Goal: Information Seeking & Learning: Learn about a topic

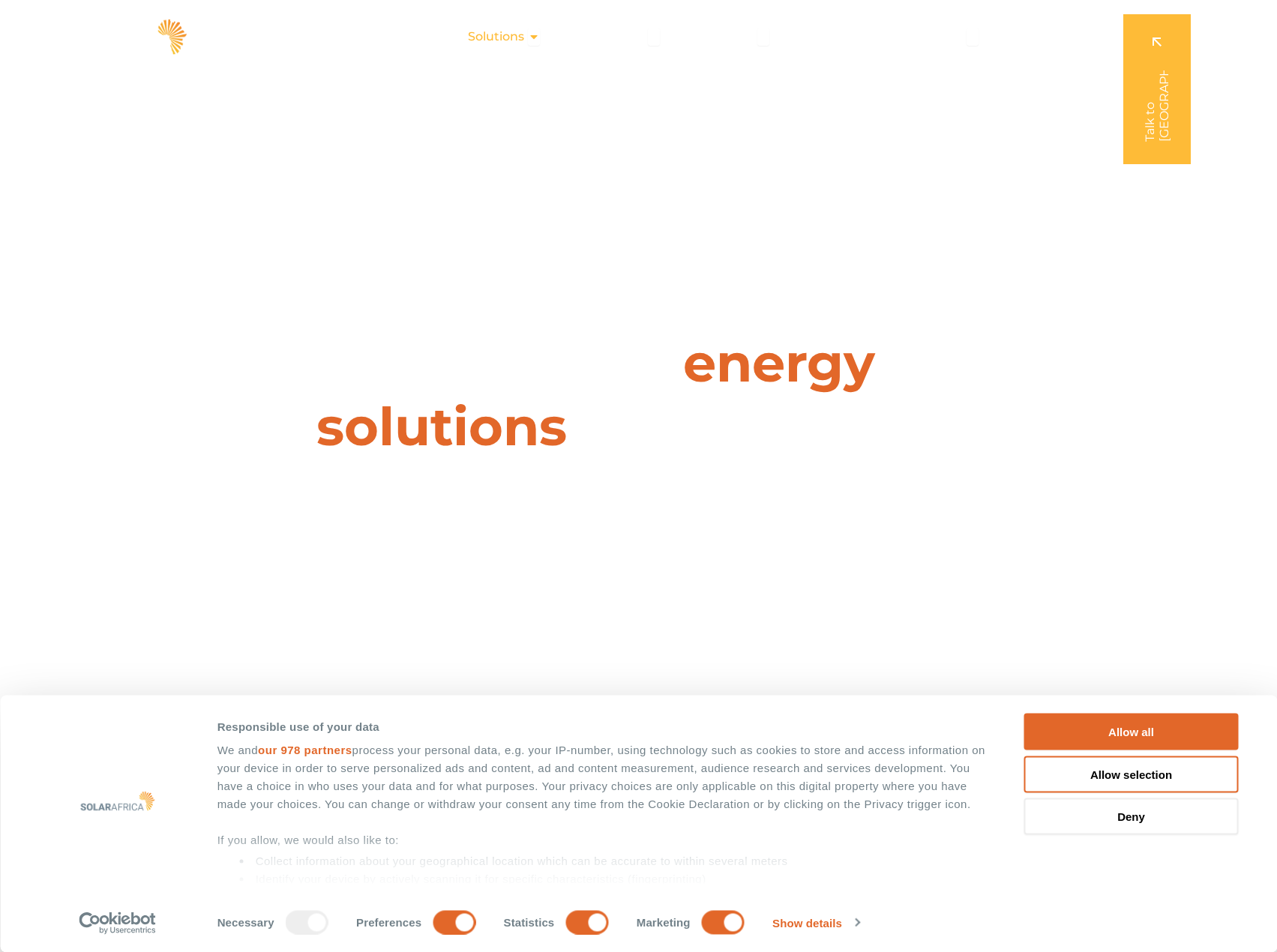
click at [532, 36] on icon "Menu" at bounding box center [534, 37] width 12 height 12
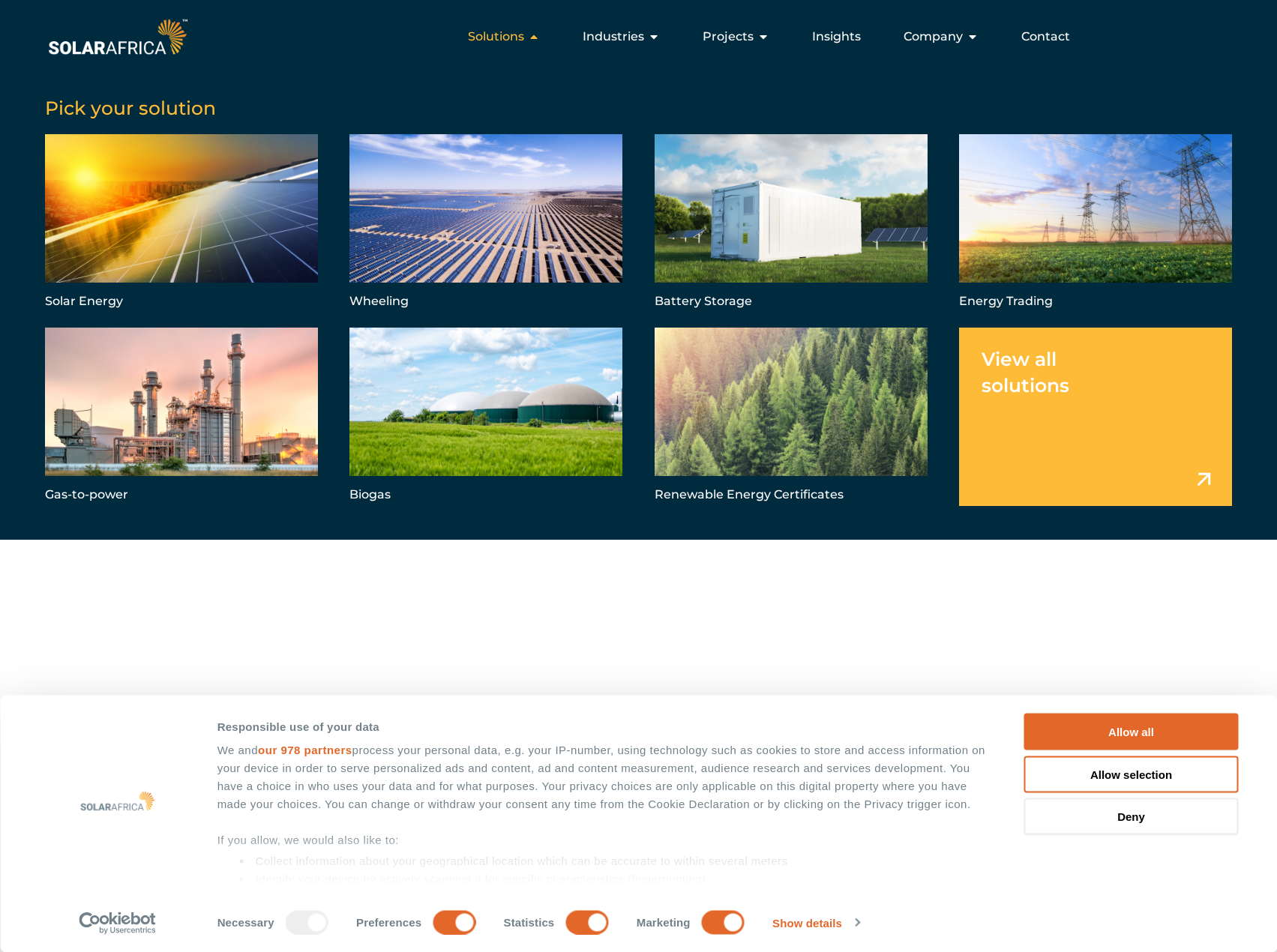
click at [532, 36] on icon "Menu" at bounding box center [534, 37] width 12 height 12
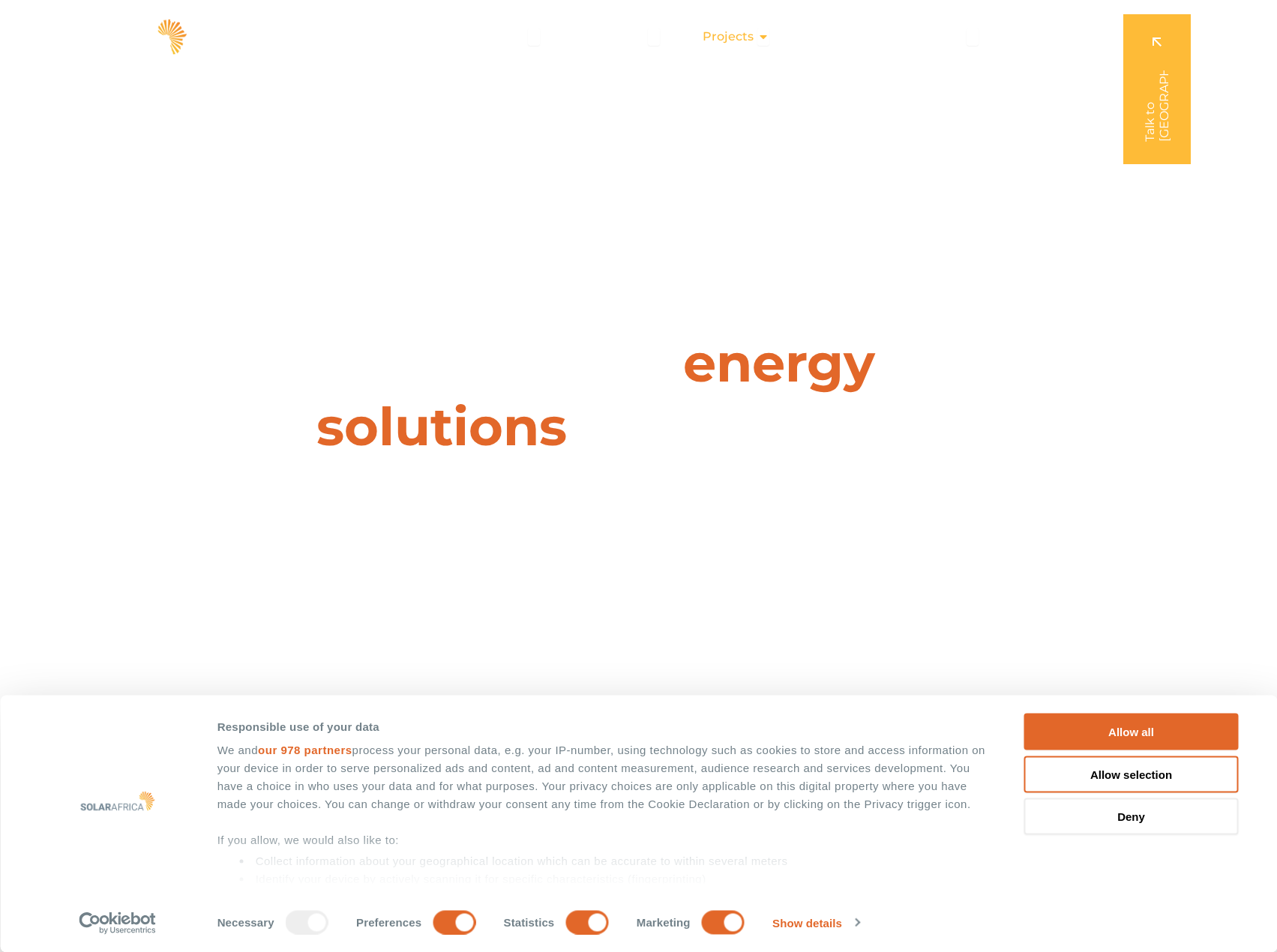
click at [742, 42] on span "Projects" at bounding box center [728, 36] width 51 height 18
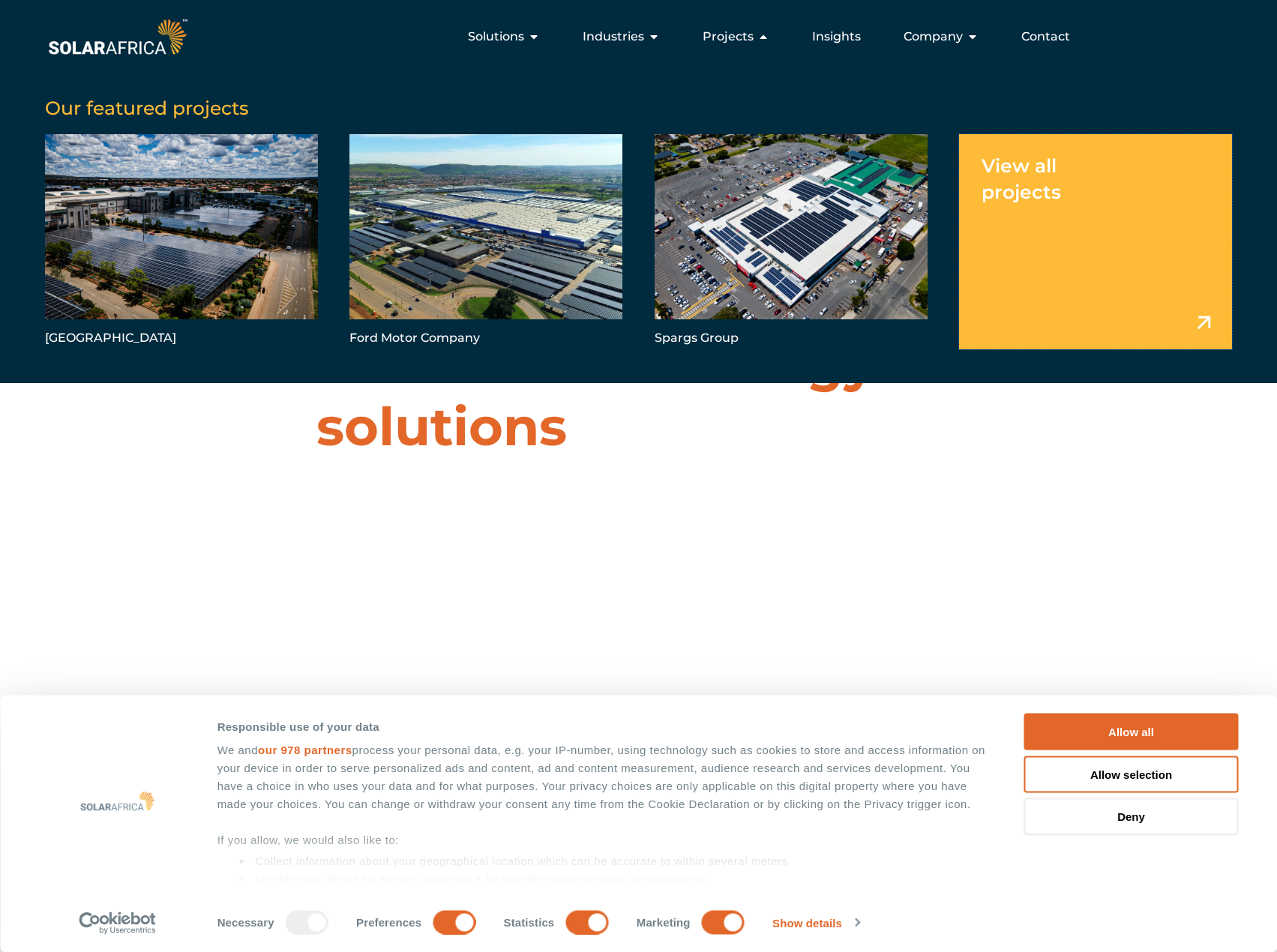
drag, startPoint x: 1169, startPoint y: 254, endPoint x: 921, endPoint y: 76, distance: 305.3
click at [1167, 254] on link "Menu" at bounding box center [1095, 241] width 273 height 215
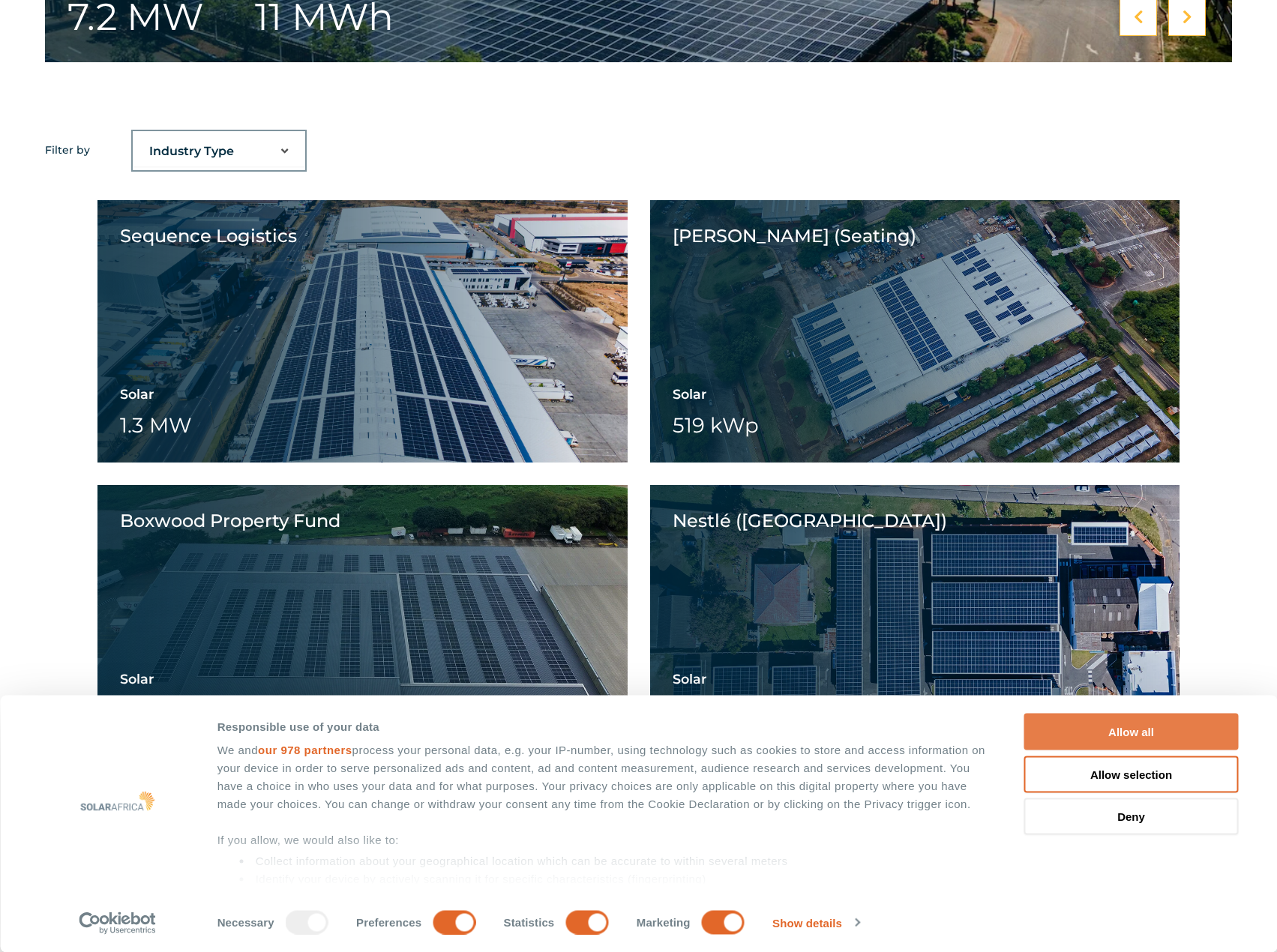
click at [1150, 725] on button "Allow all" at bounding box center [1132, 732] width 215 height 36
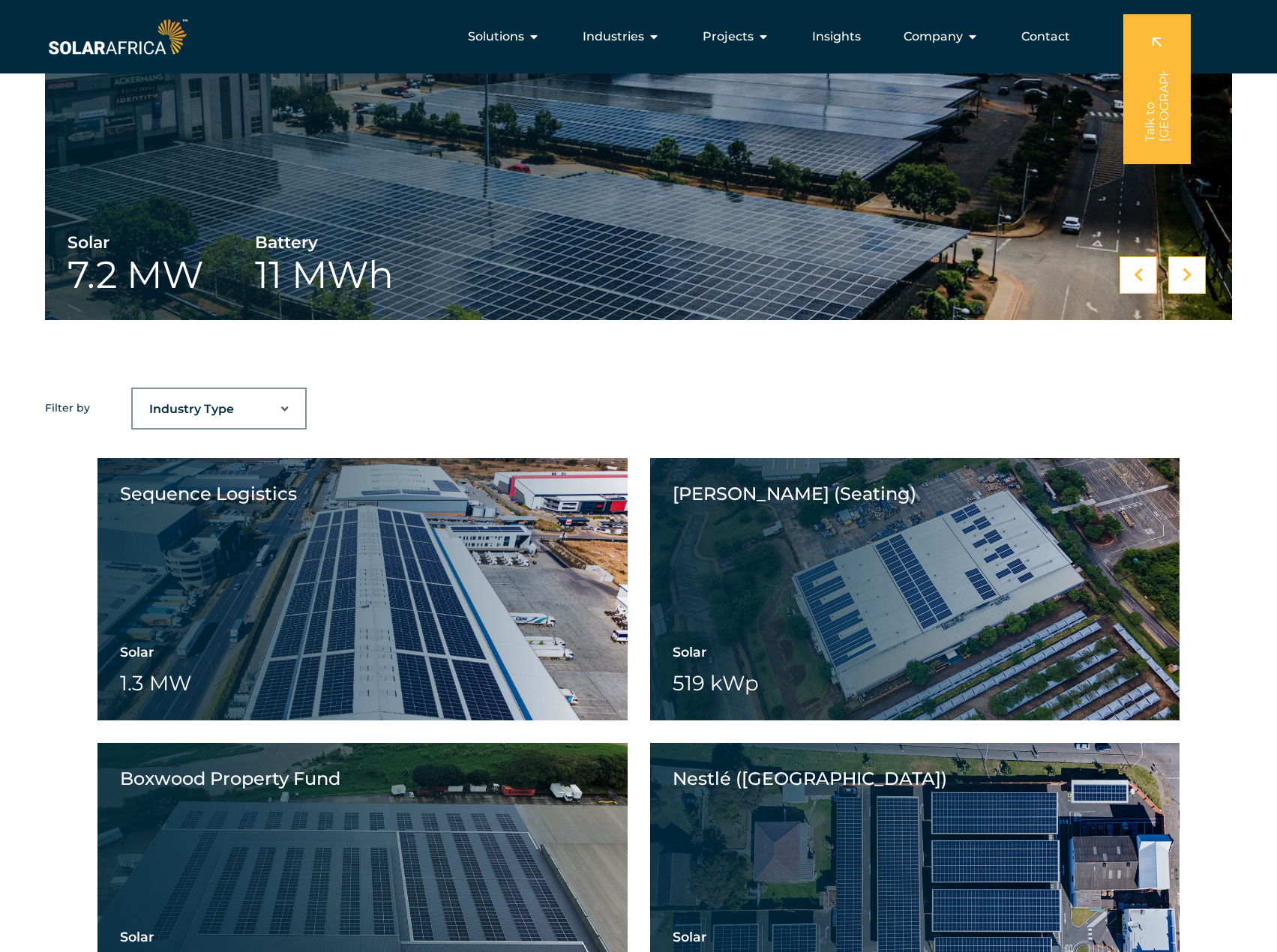
scroll to position [749, 0]
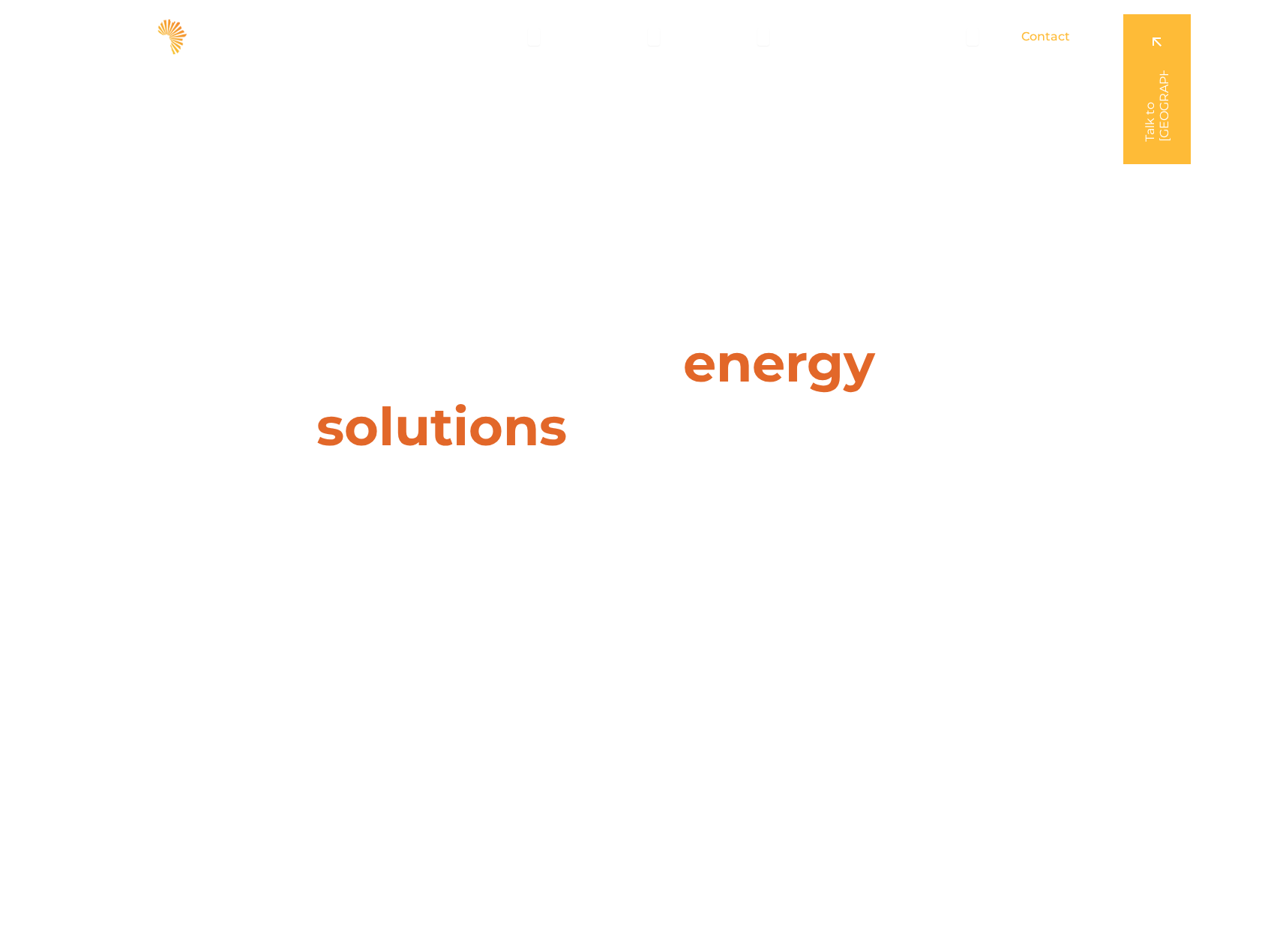
click at [1043, 31] on span "Contact" at bounding box center [1046, 36] width 48 height 18
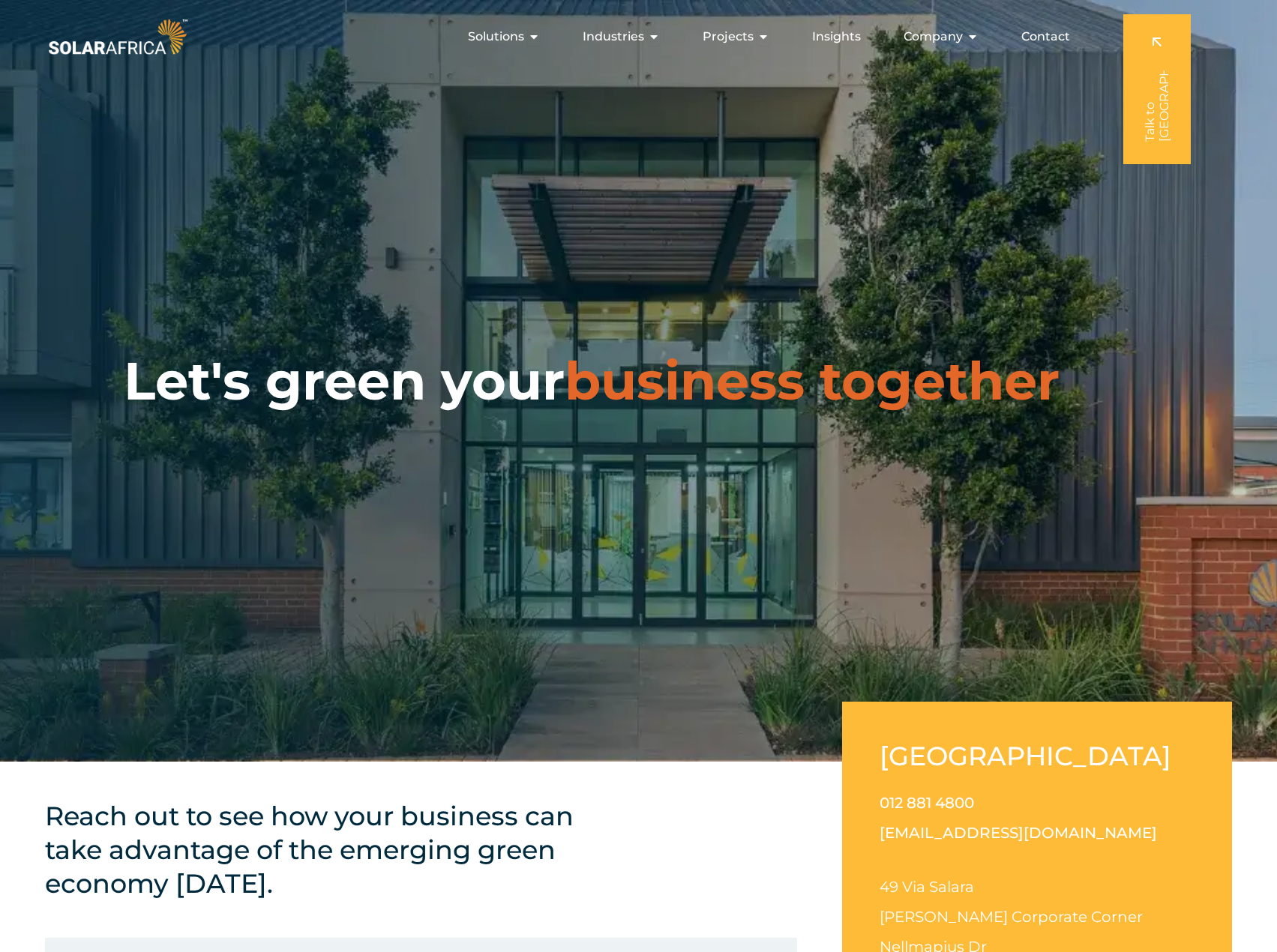
click at [943, 35] on span "Company" at bounding box center [933, 36] width 59 height 18
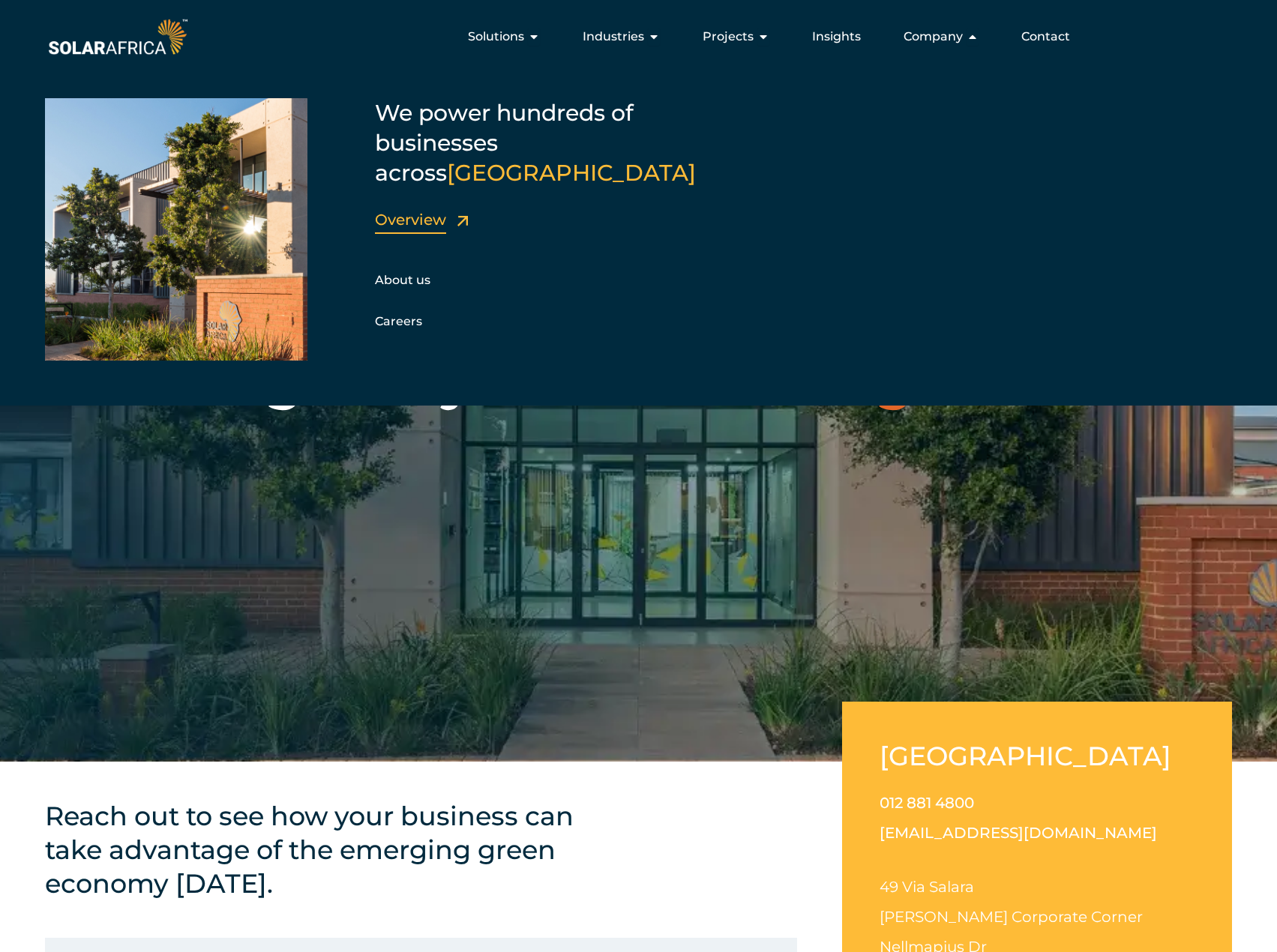
click at [414, 210] on link "Overview" at bounding box center [410, 219] width 71 height 18
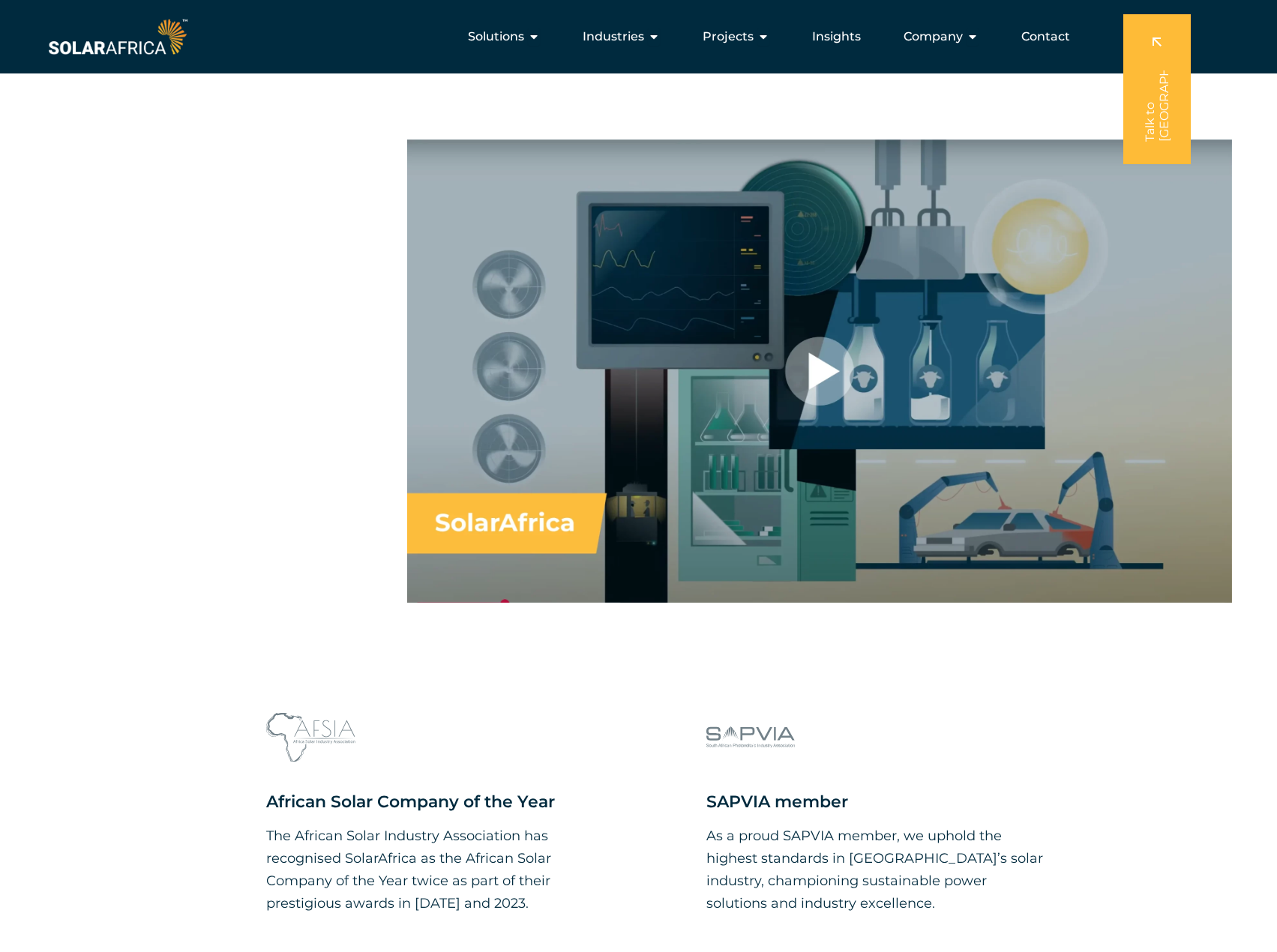
scroll to position [975, 0]
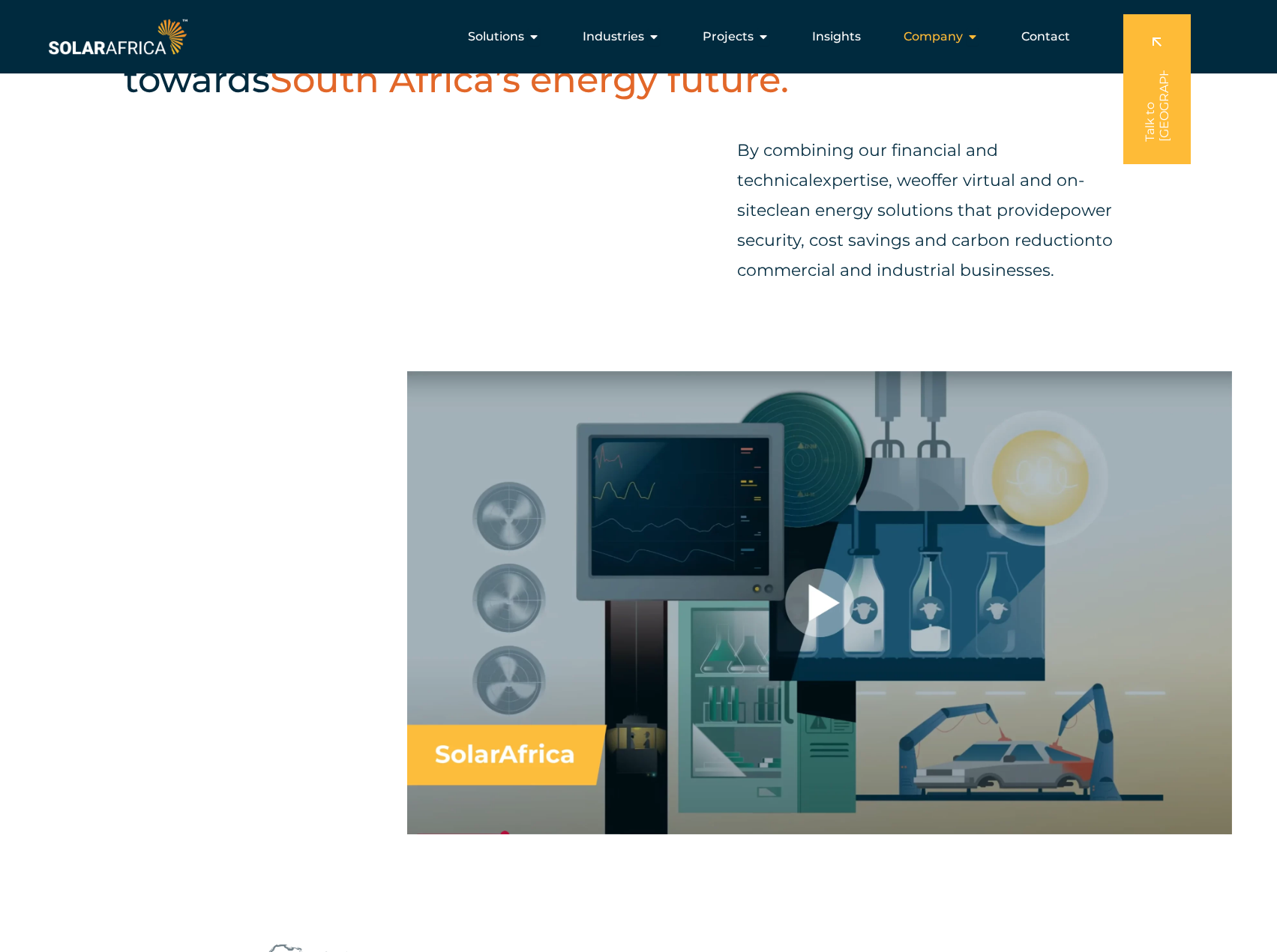
click at [945, 32] on span "Company" at bounding box center [933, 36] width 59 height 18
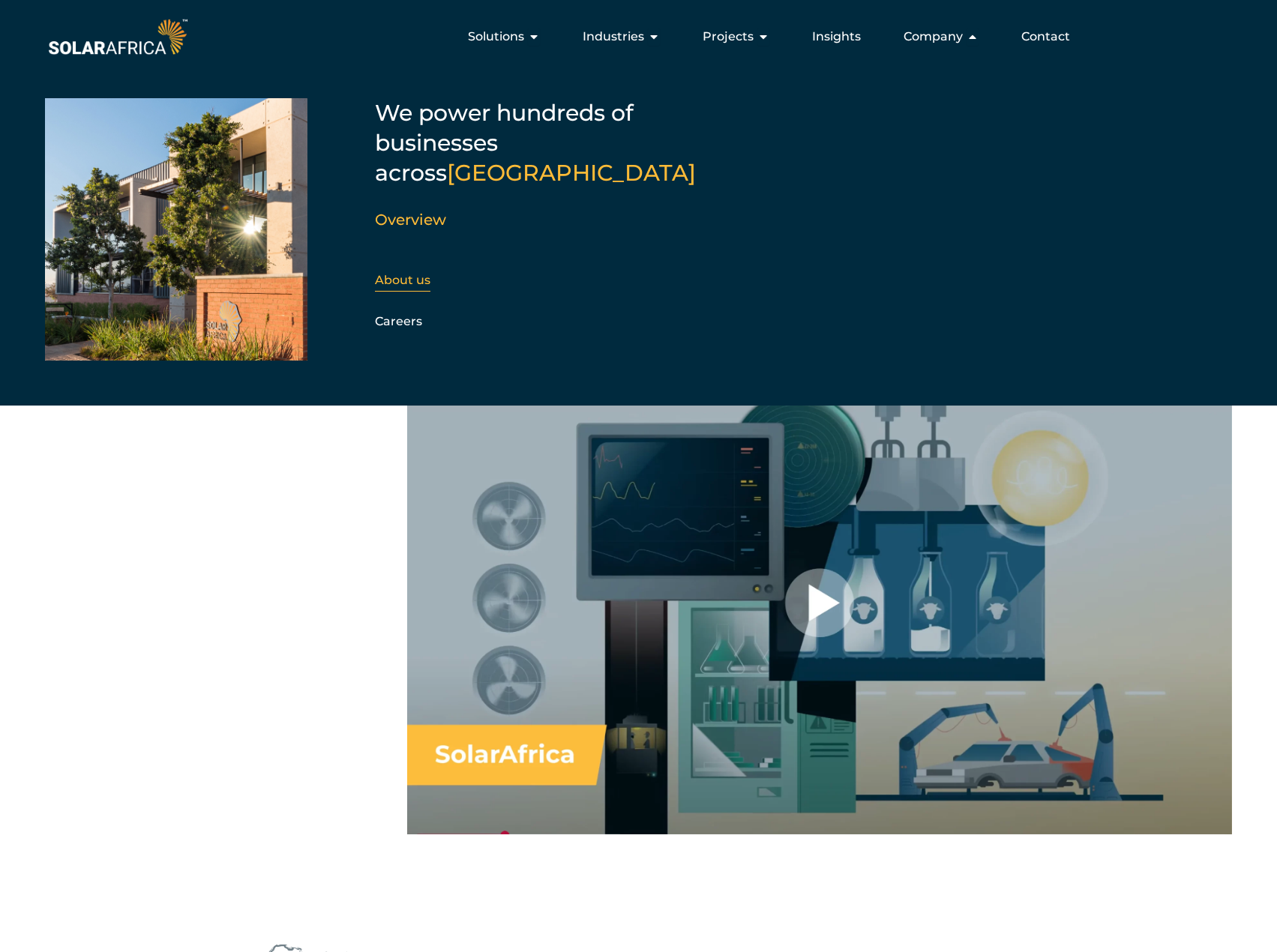
click at [398, 273] on link "About us" at bounding box center [403, 280] width 55 height 14
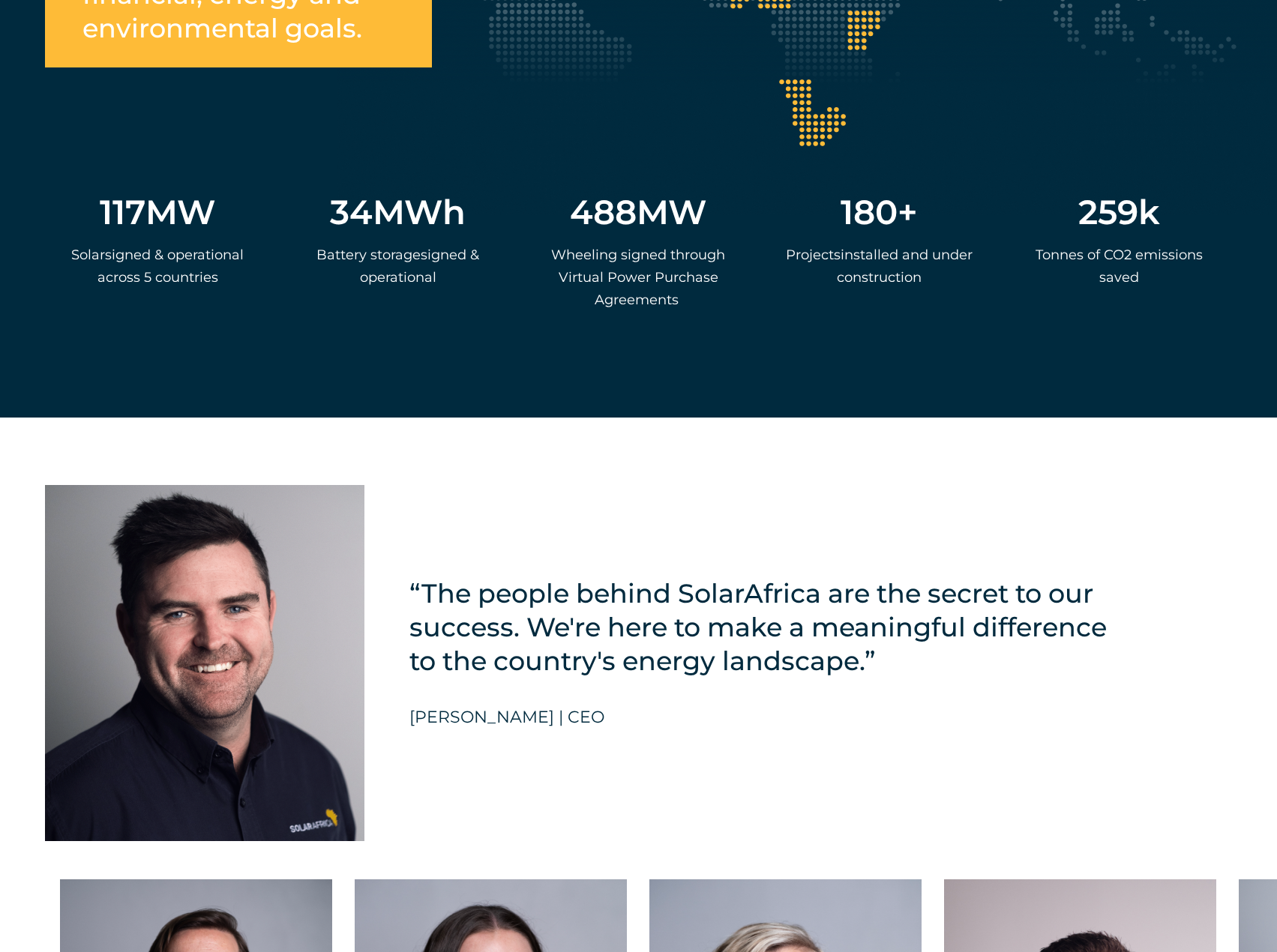
scroll to position [3824, 0]
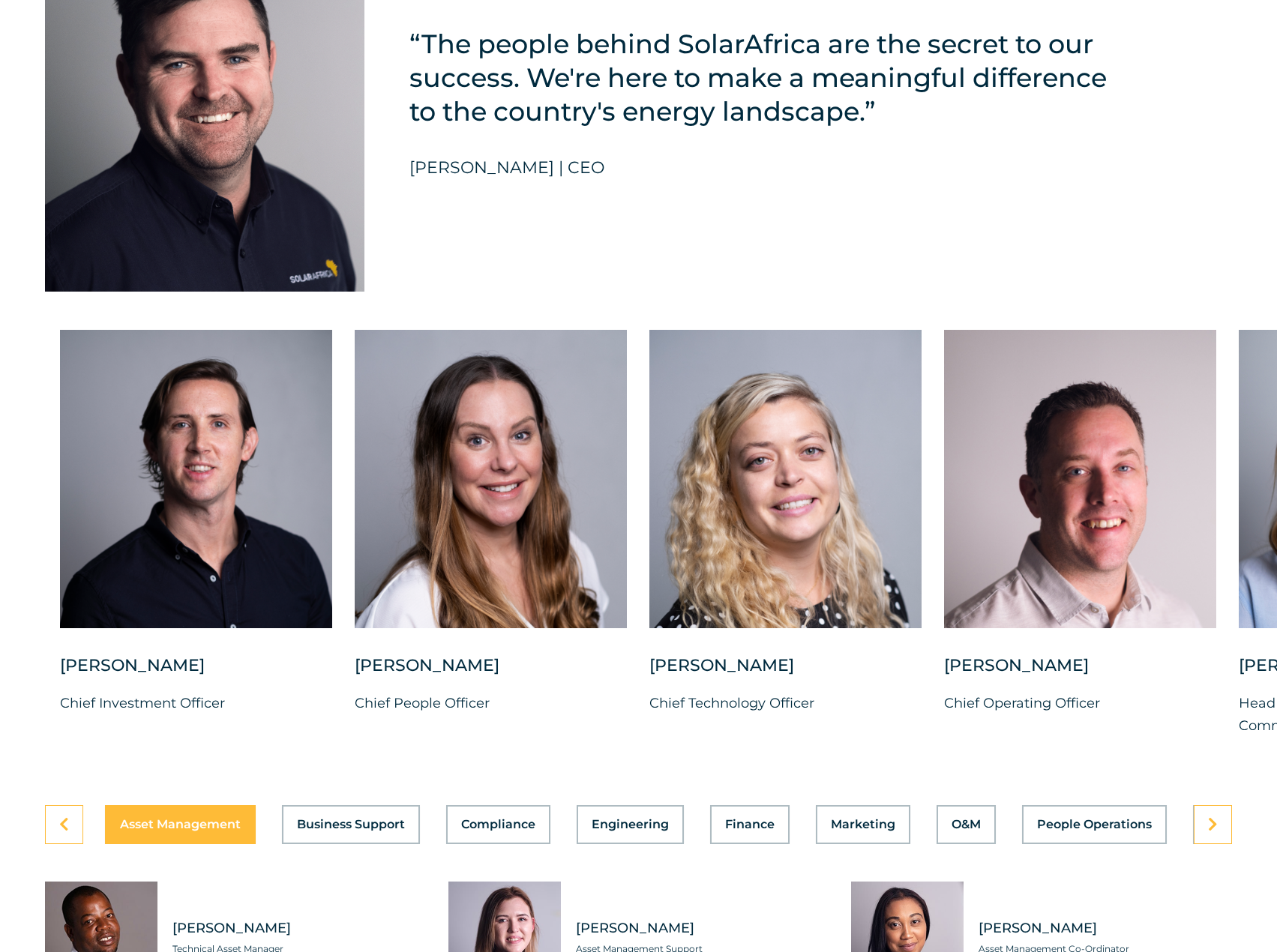
click at [778, 287] on div "“The people behind SolarAfrica are the secret to our success. We're here to mak…" at bounding box center [759, 113] width 700 height 356
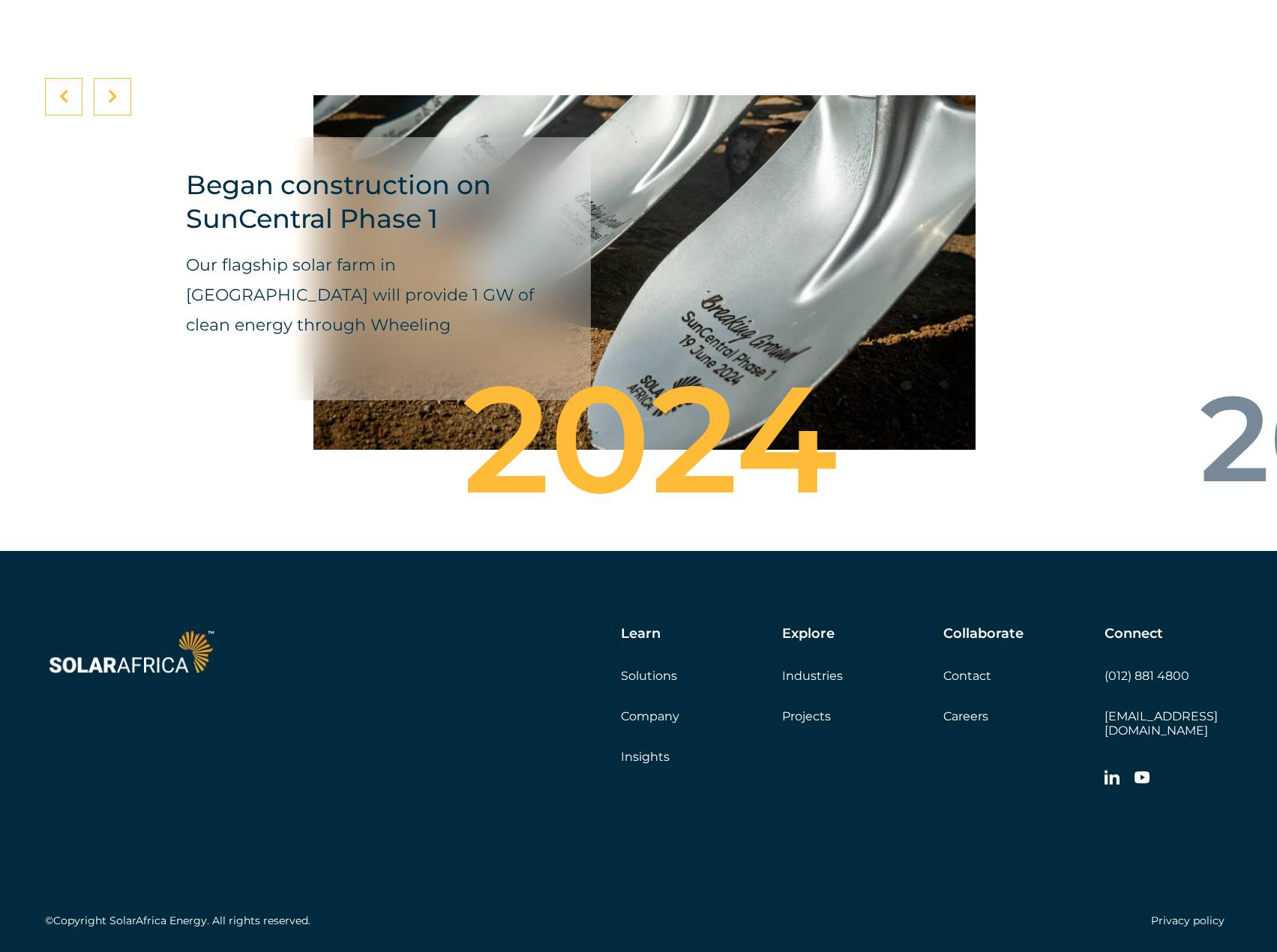
scroll to position [5329, 0]
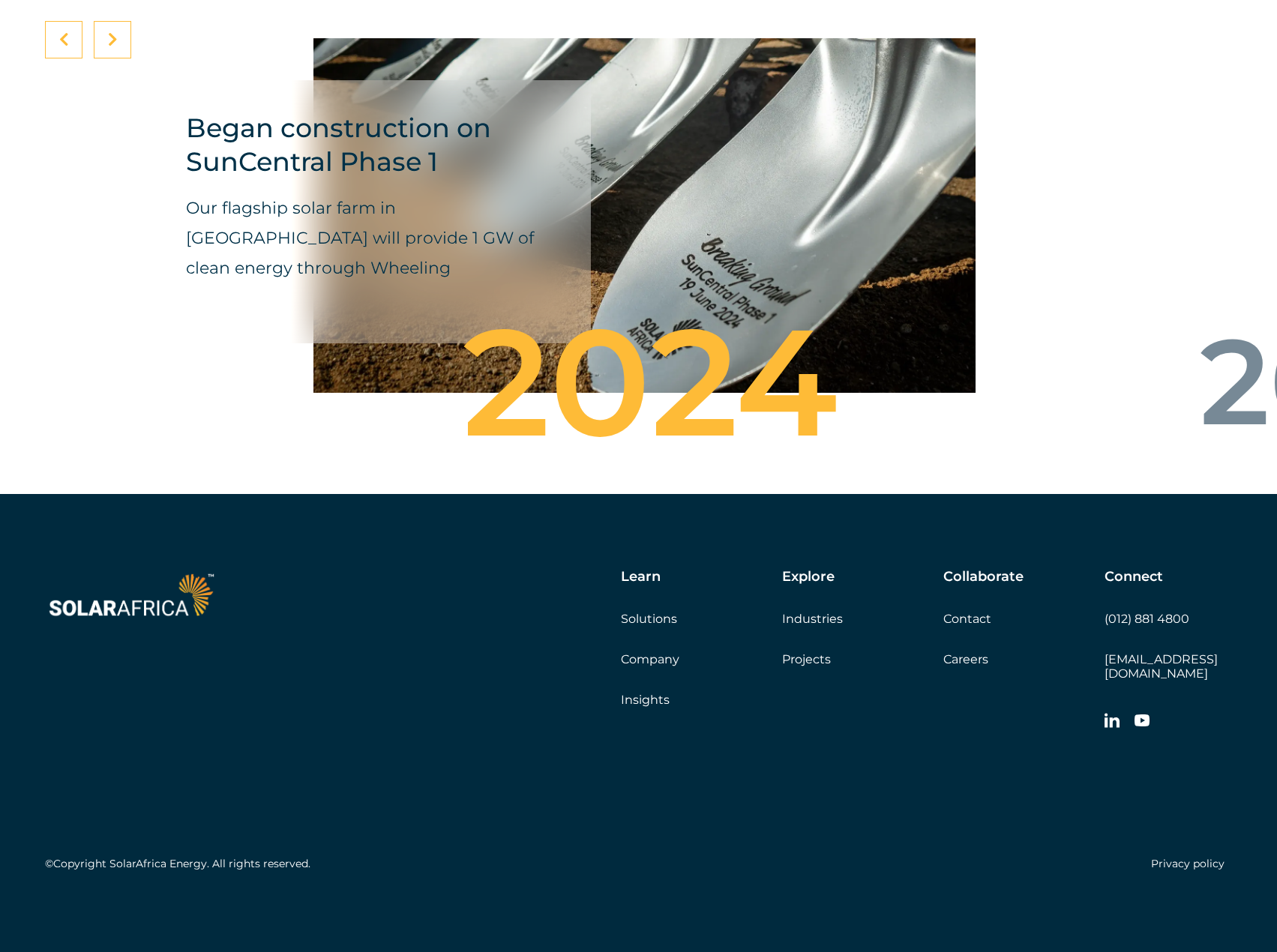
click at [347, 154] on h4 "Began construction on SunCentral Phase 1" at bounding box center [366, 145] width 360 height 68
click at [417, 272] on p "Our flagship solar farm in De Aar will provide 1 GW of clean energy through Whe…" at bounding box center [366, 238] width 360 height 90
click at [356, 208] on p "Our flagship solar farm in De Aar will provide 1 GW of clean energy through Whe…" at bounding box center [366, 238] width 360 height 90
drag, startPoint x: 358, startPoint y: 248, endPoint x: 286, endPoint y: 242, distance: 72.2
click at [357, 248] on p "Our flagship solar farm in De Aar will provide 1 GW of clean energy through Whe…" at bounding box center [366, 238] width 360 height 90
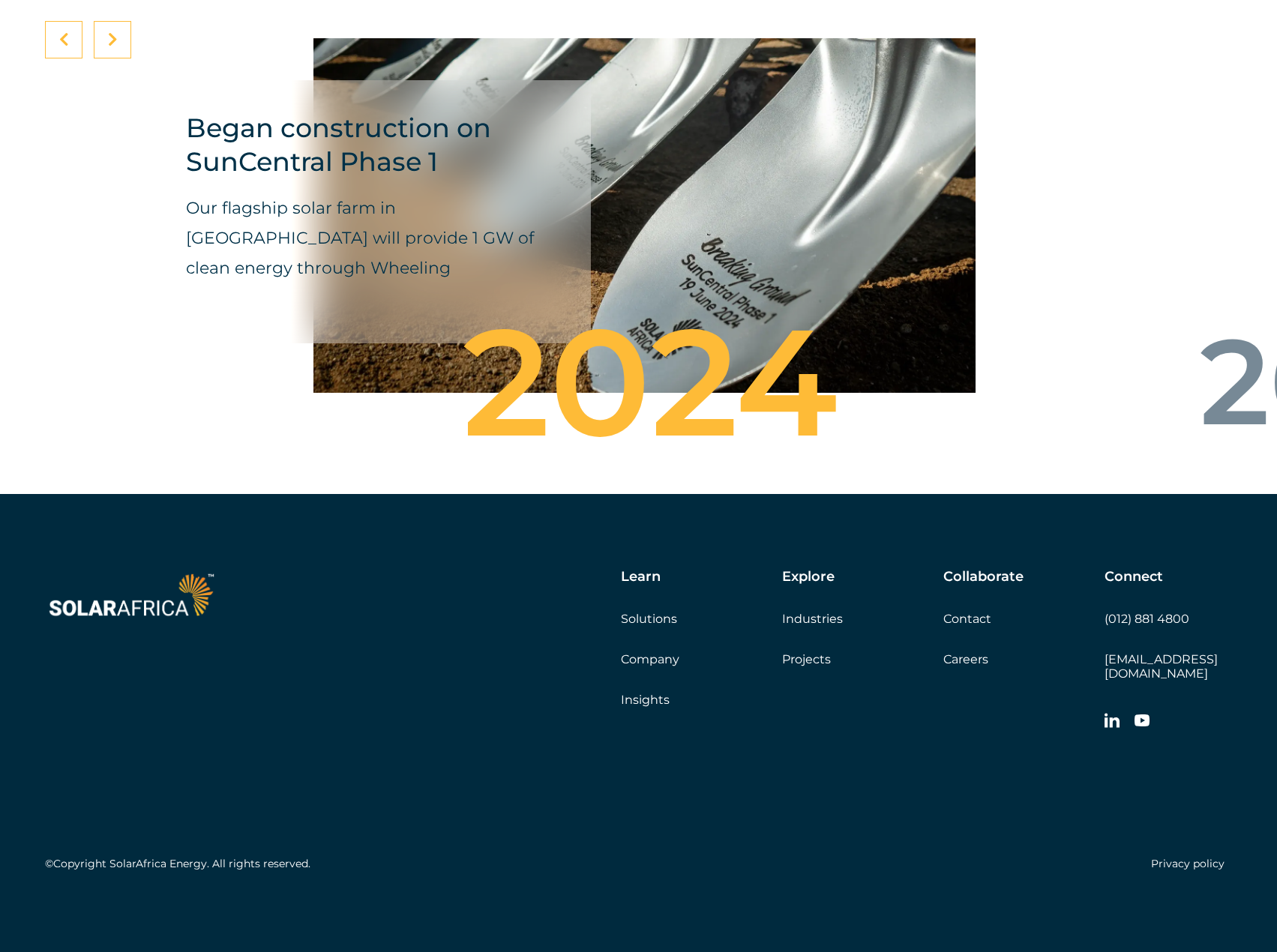
click at [286, 242] on p "Our flagship solar farm in De Aar will provide 1 GW of clean energy through Whe…" at bounding box center [366, 238] width 360 height 90
drag, startPoint x: 270, startPoint y: 294, endPoint x: 307, endPoint y: 313, distance: 41.6
click at [267, 283] on p "Our flagship solar farm in De Aar will provide 1 GW of clean energy through Whe…" at bounding box center [365, 238] width 360 height 90
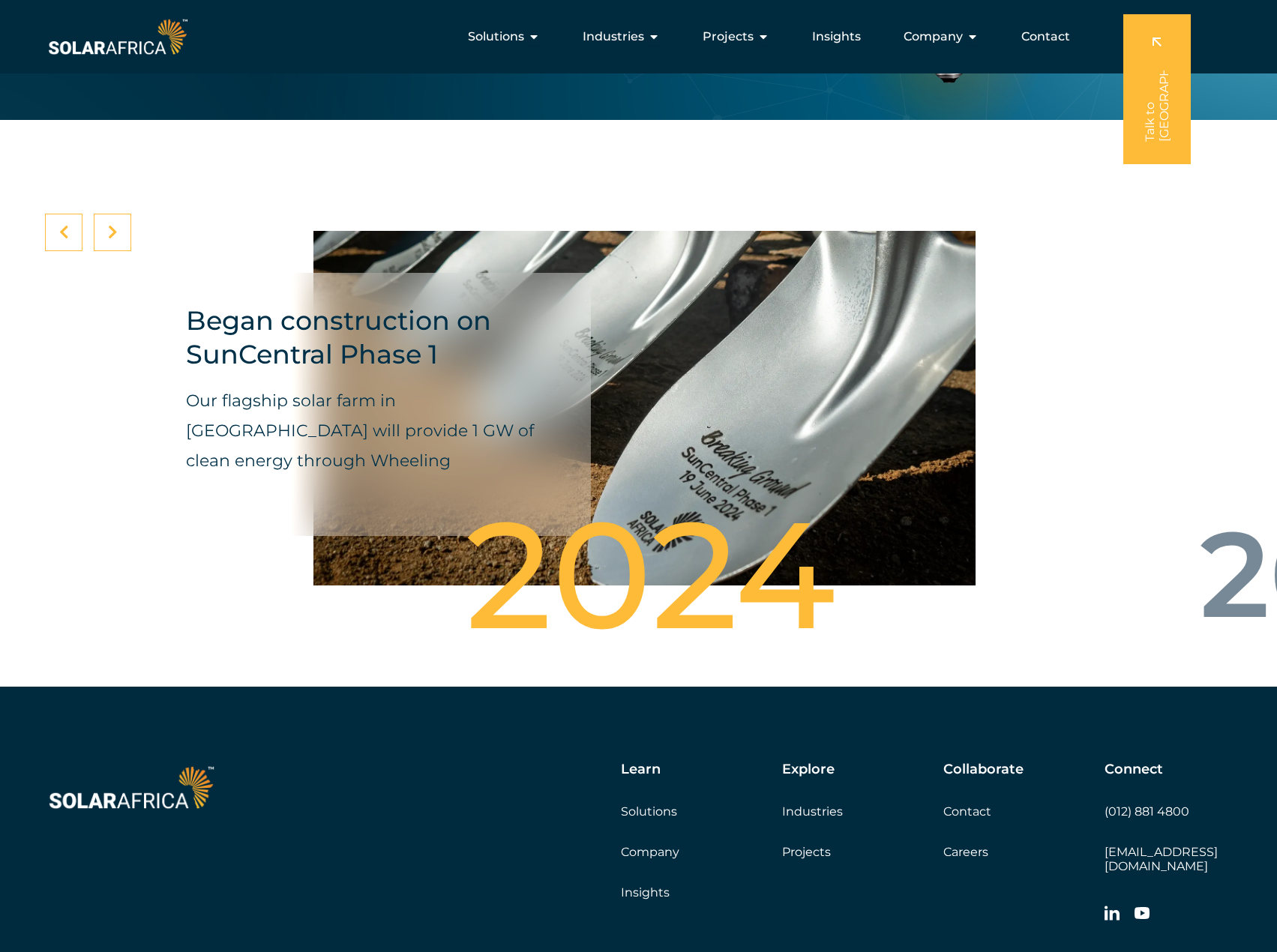
scroll to position [5104, 0]
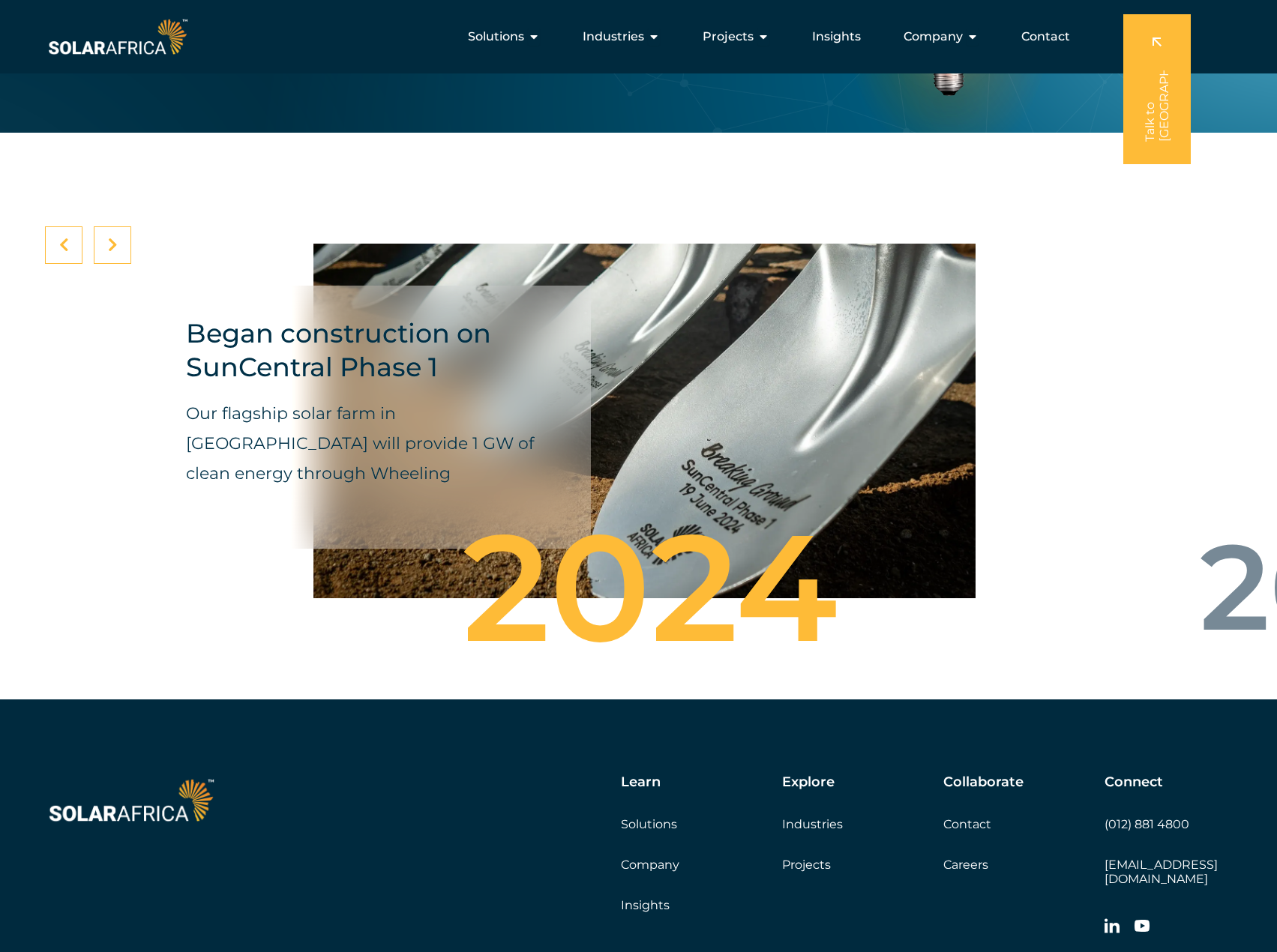
click at [104, 264] on div at bounding box center [112, 245] width 37 height 37
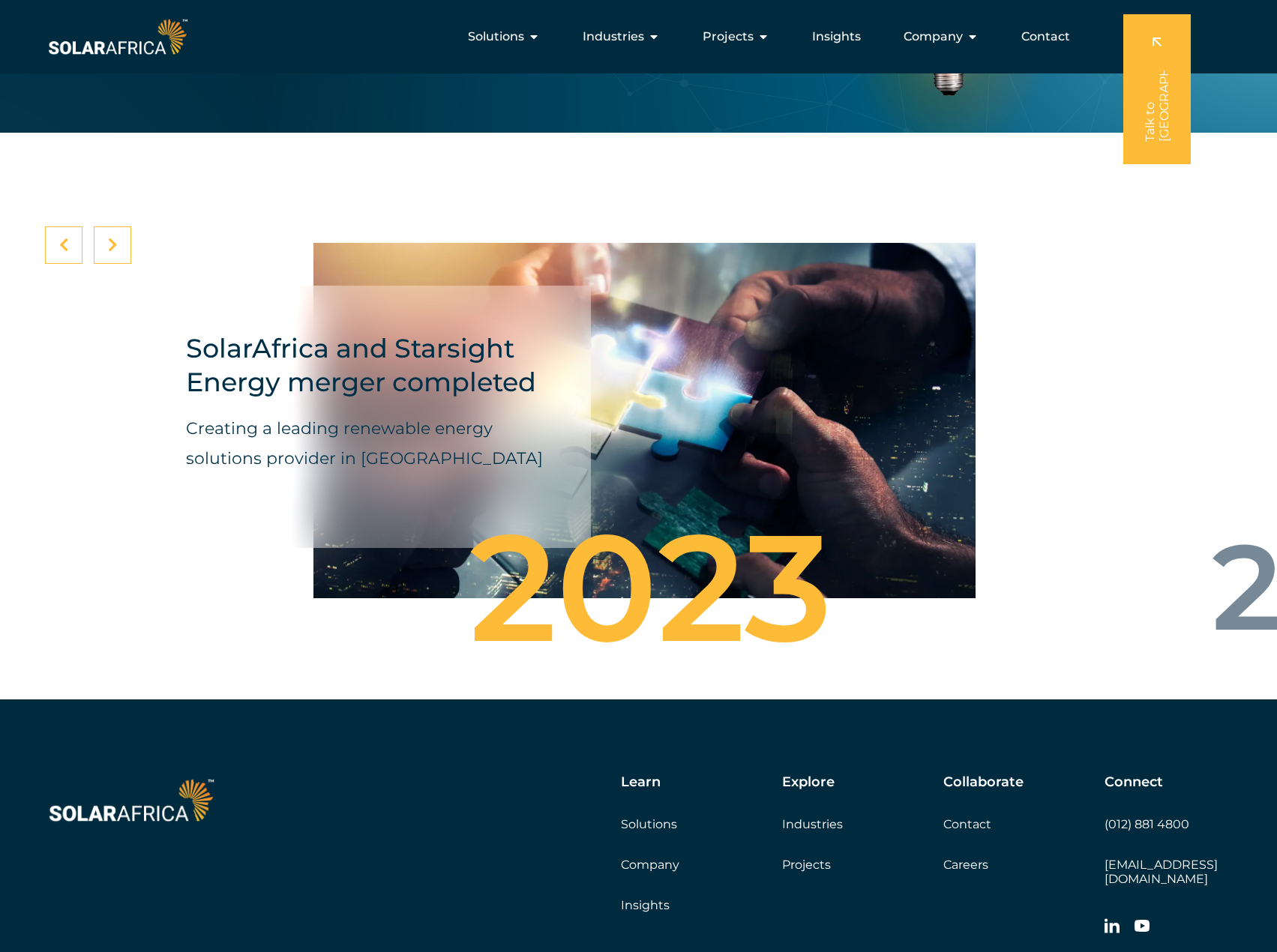
click at [52, 264] on div at bounding box center [63, 245] width 37 height 37
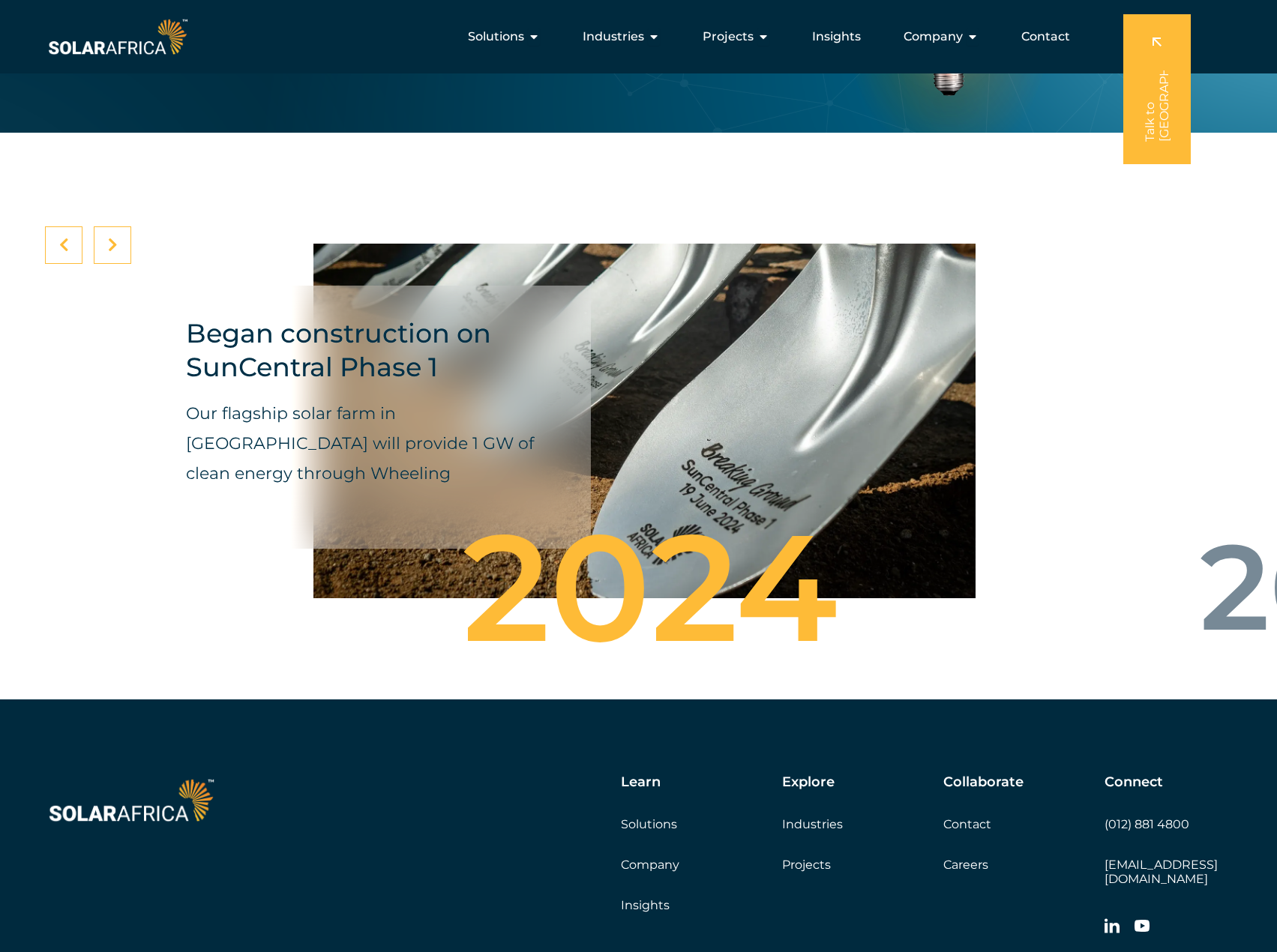
click at [52, 264] on div at bounding box center [63, 245] width 37 height 37
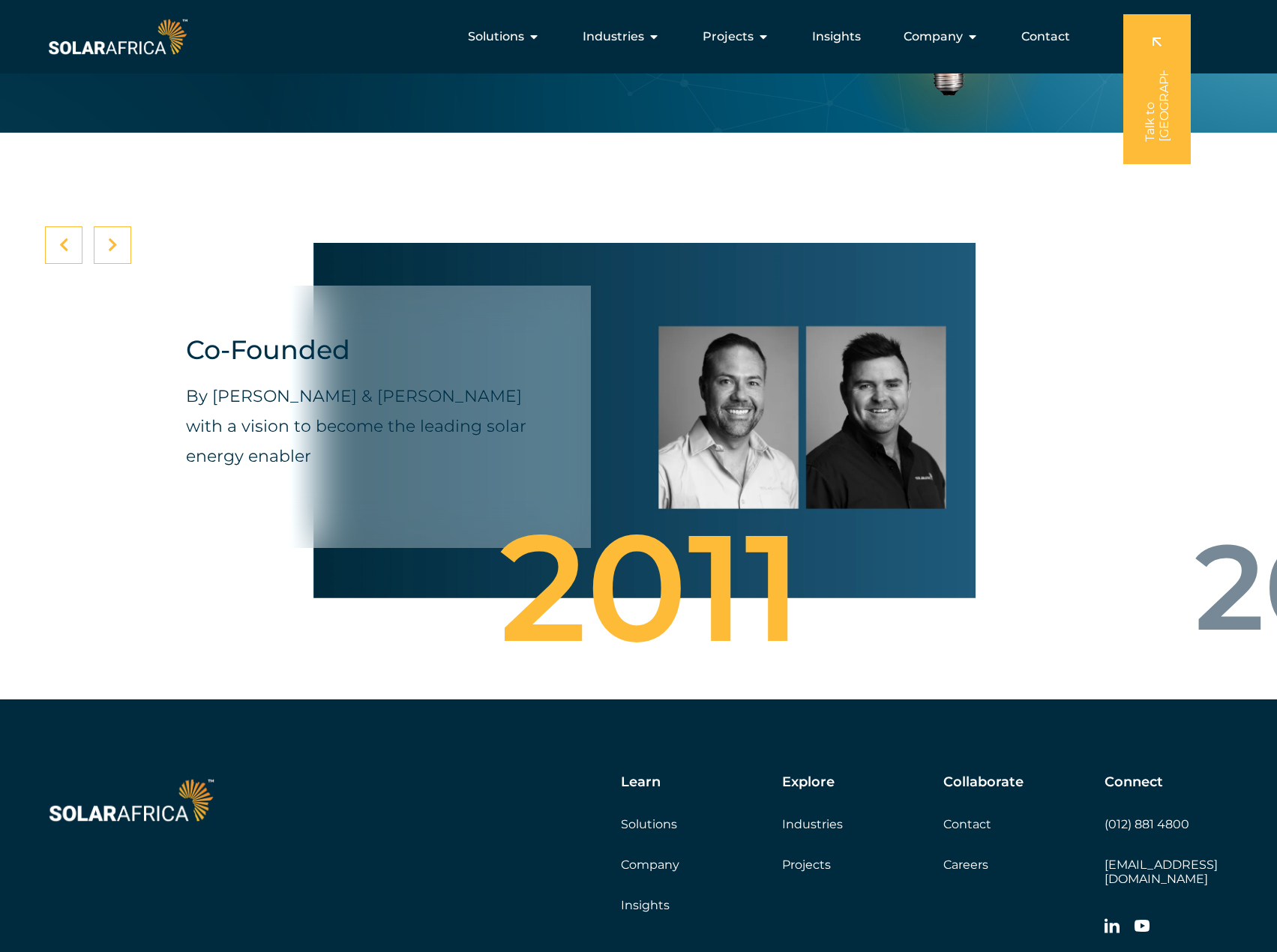
click at [115, 253] on icon at bounding box center [113, 245] width 10 height 15
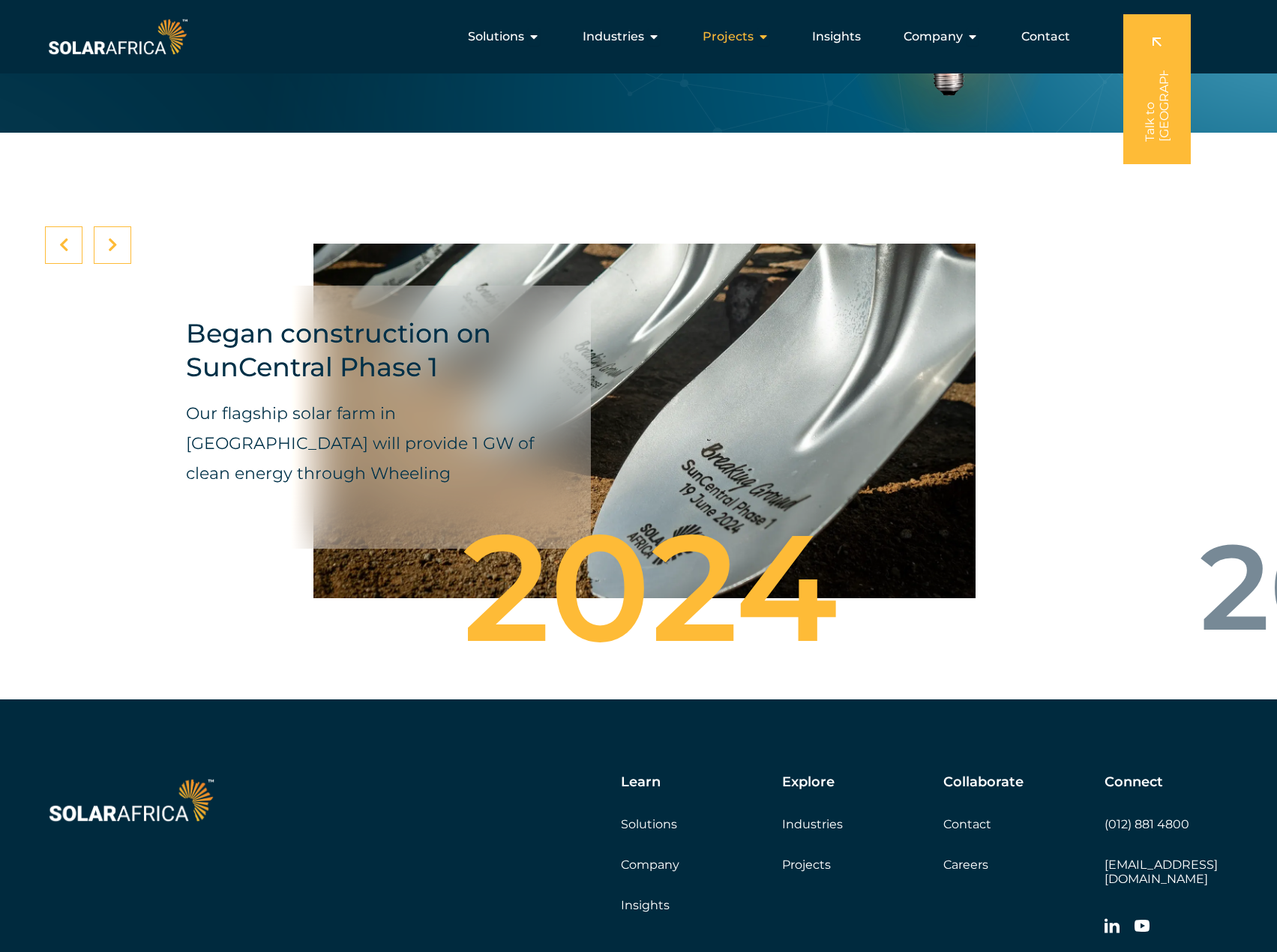
click at [737, 34] on span "Projects" at bounding box center [728, 36] width 51 height 18
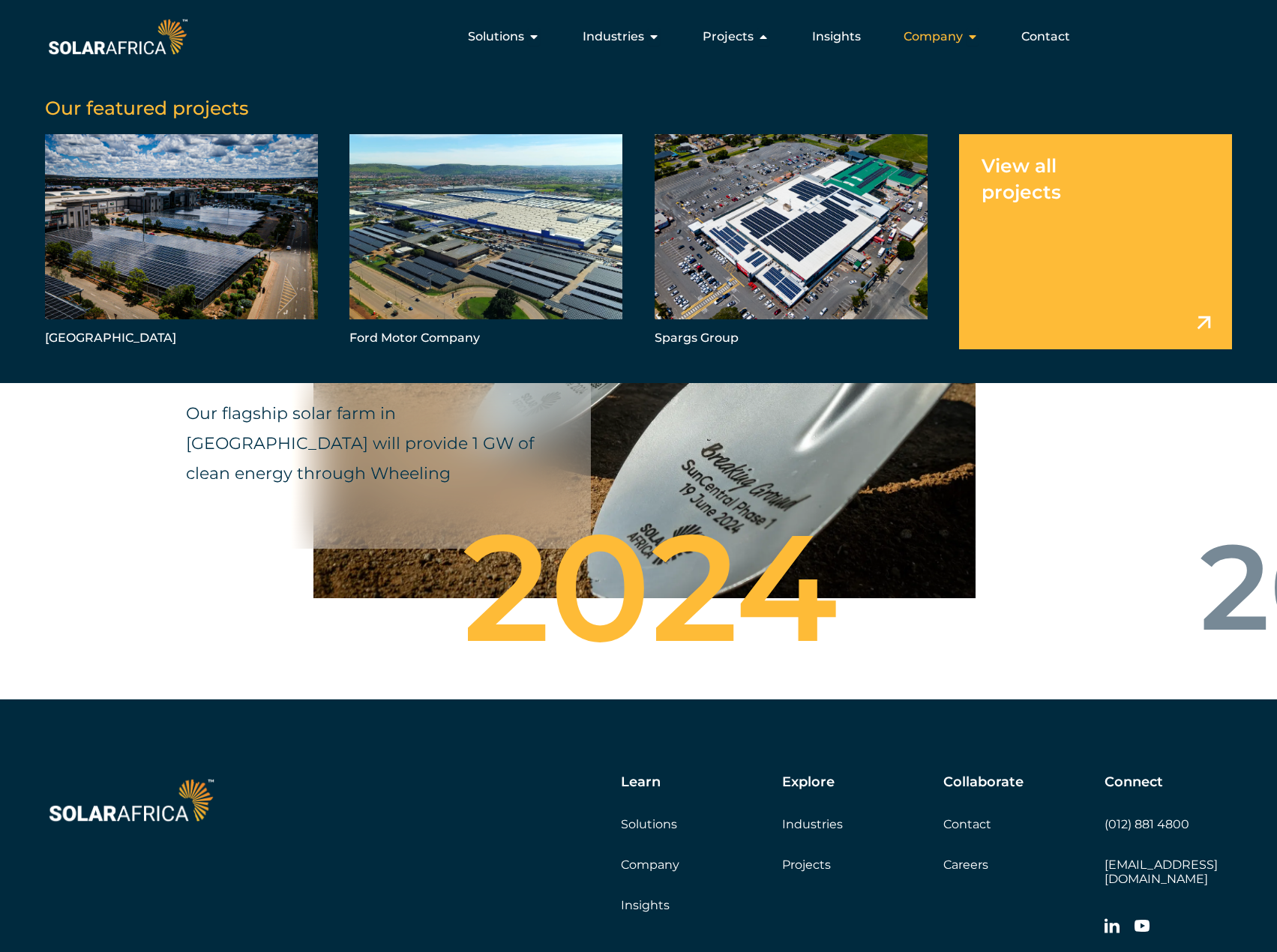
click at [926, 42] on span "Company" at bounding box center [933, 36] width 59 height 18
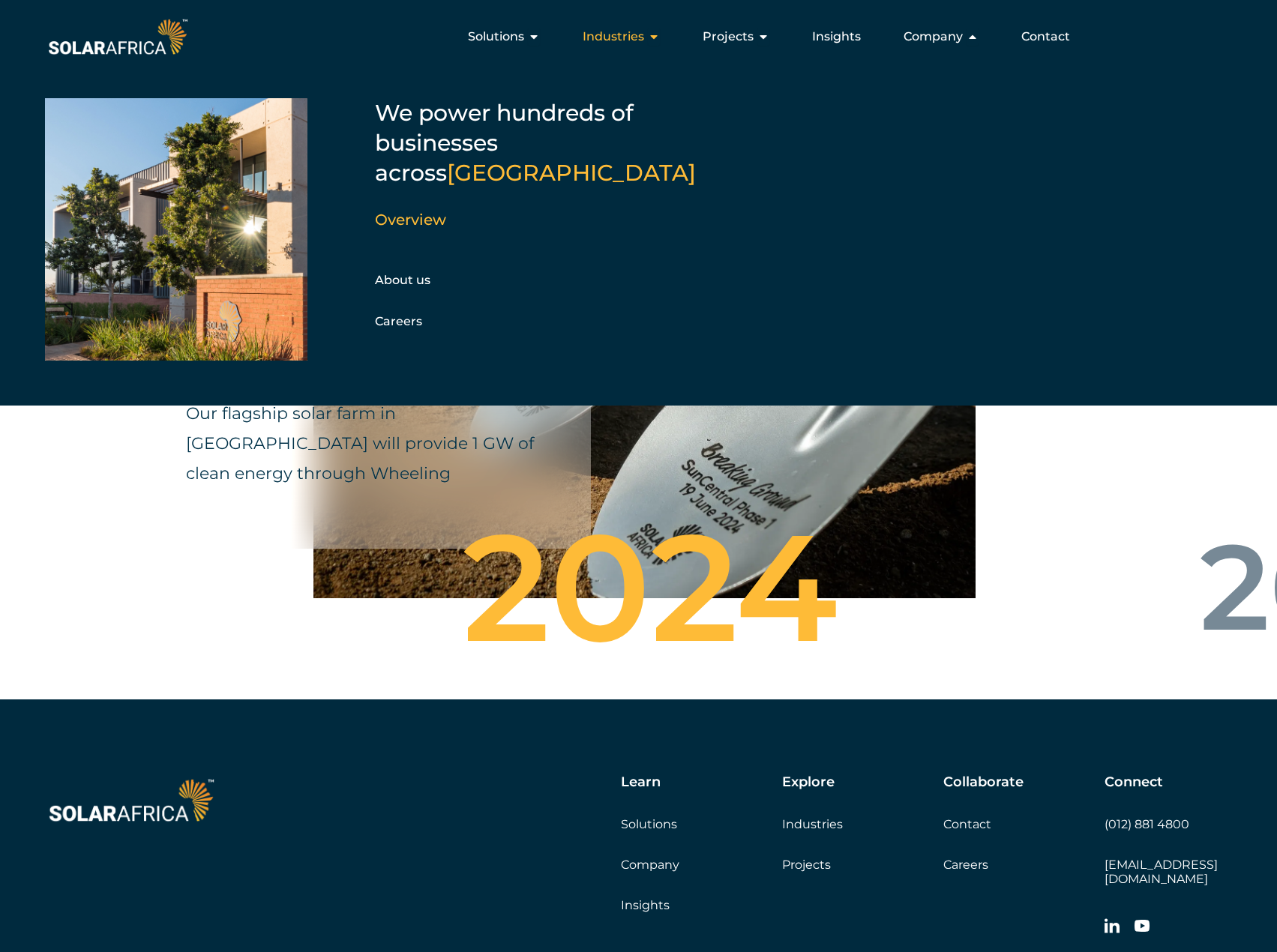
click at [636, 35] on span "Industries" at bounding box center [613, 36] width 61 height 18
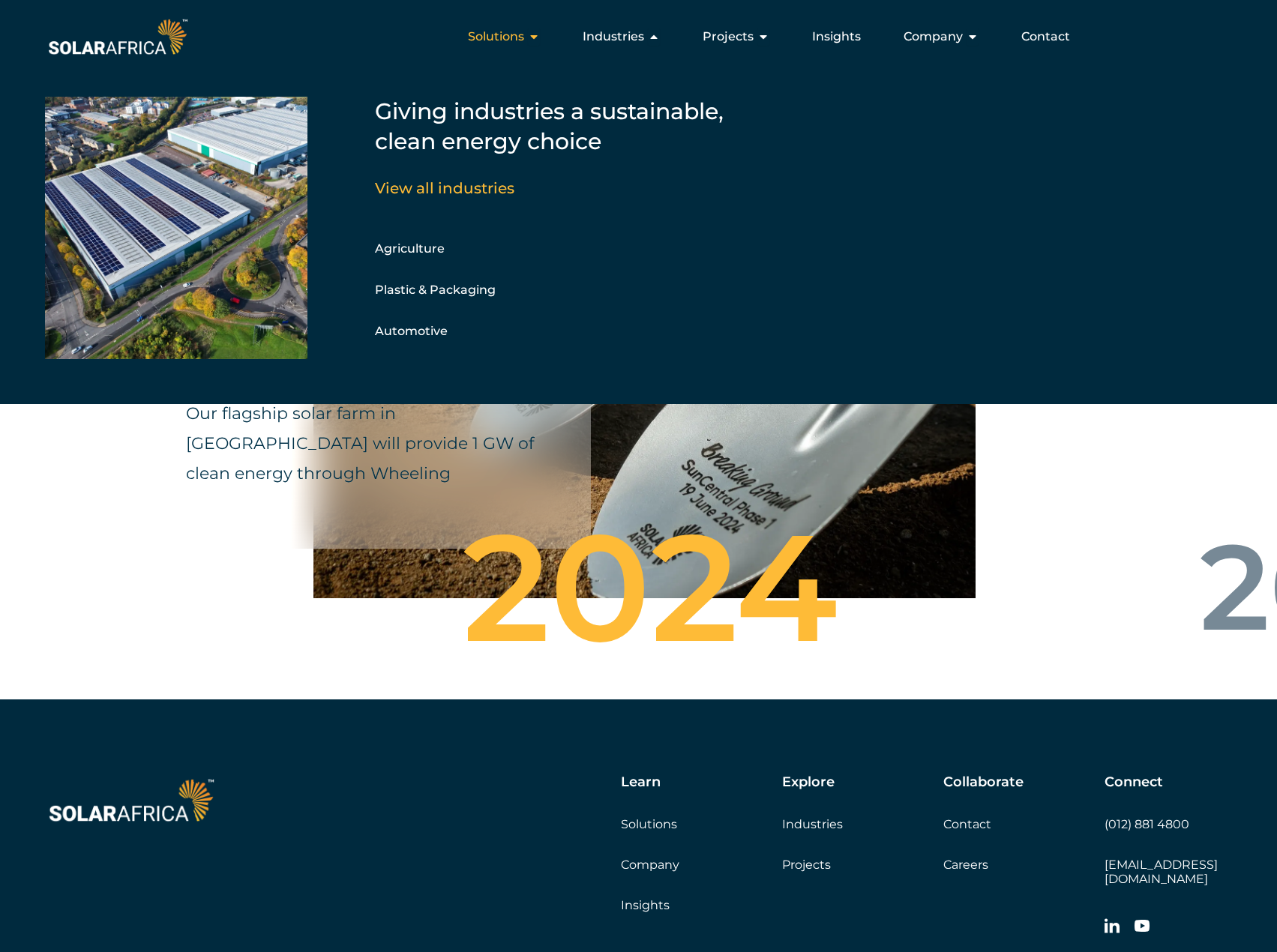
click at [505, 31] on span "Solutions" at bounding box center [496, 36] width 56 height 18
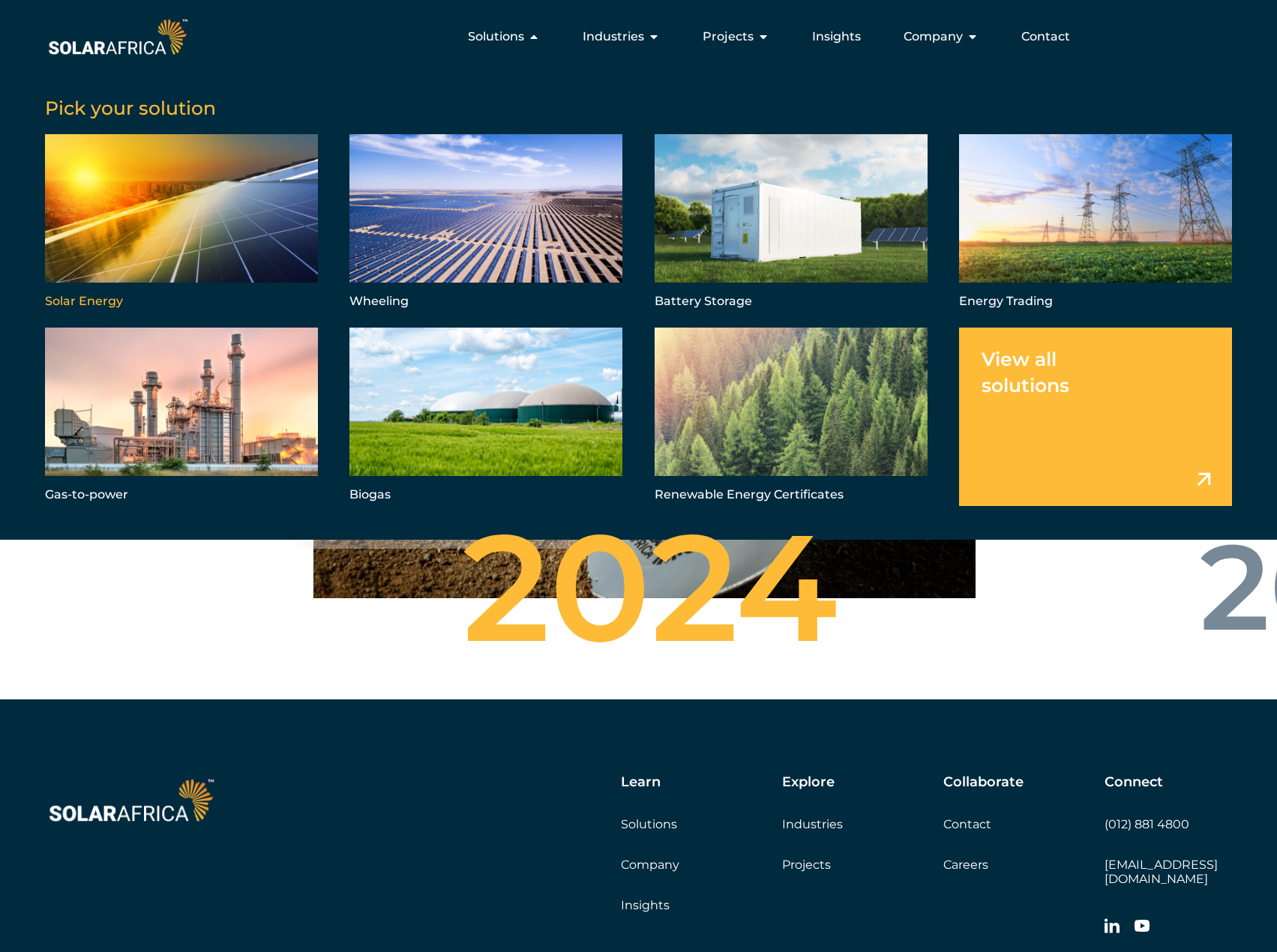
click at [203, 191] on link "Menu" at bounding box center [181, 223] width 273 height 178
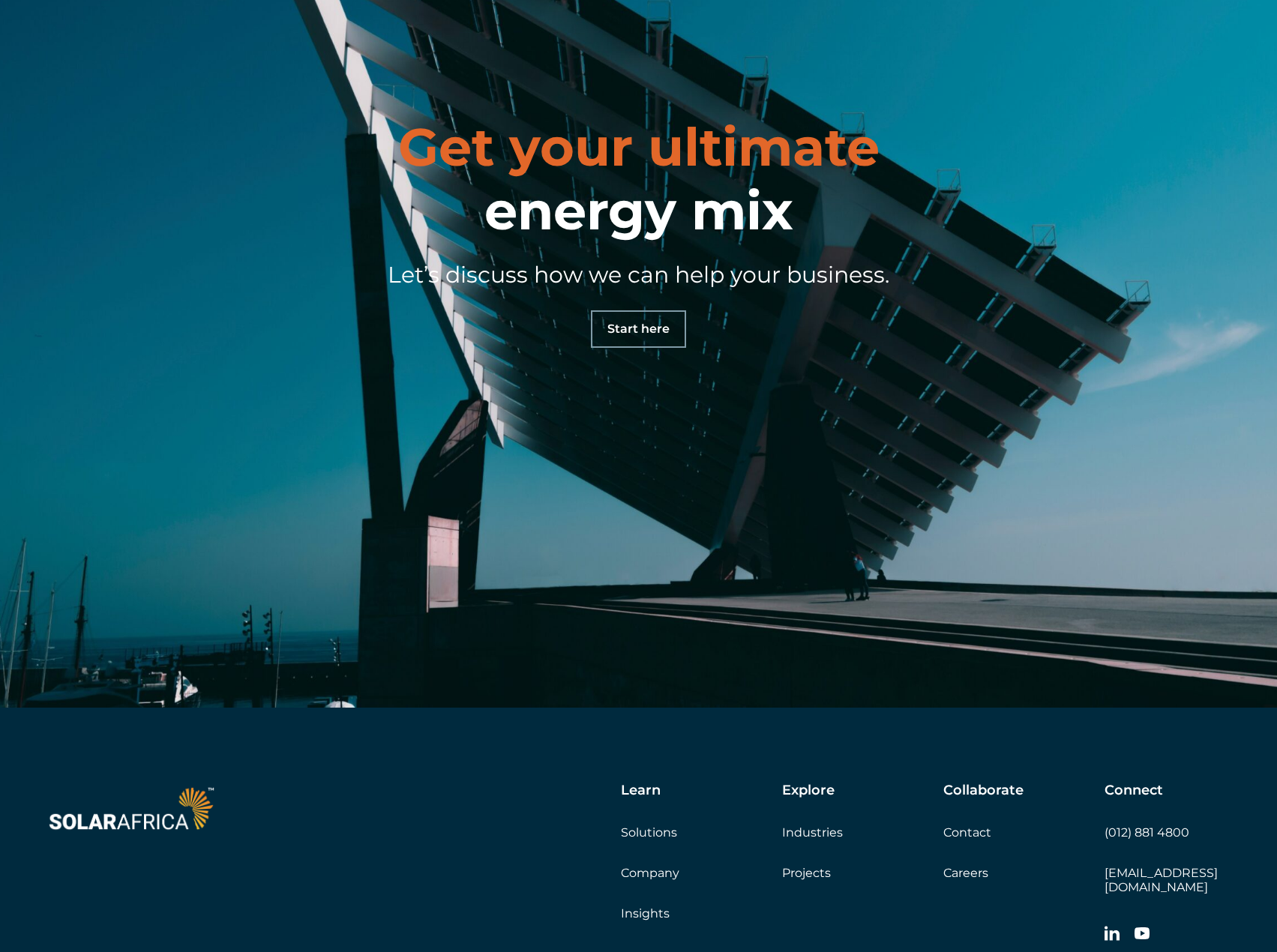
scroll to position [7439, 0]
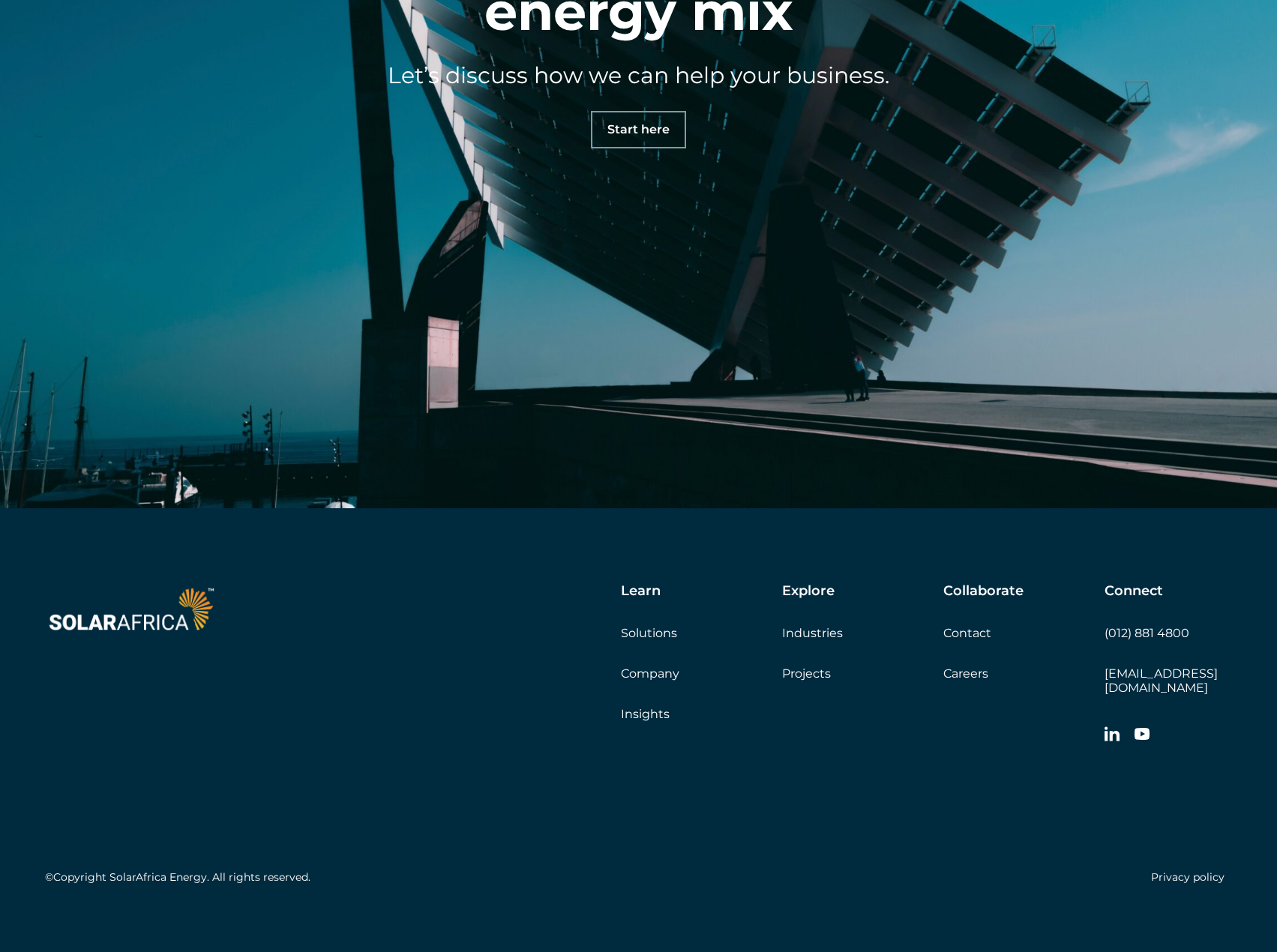
click at [747, 800] on div "©Copyright SolarAfrica Energy. All rights reserved. Privacy policy" at bounding box center [638, 821] width 1187 height 140
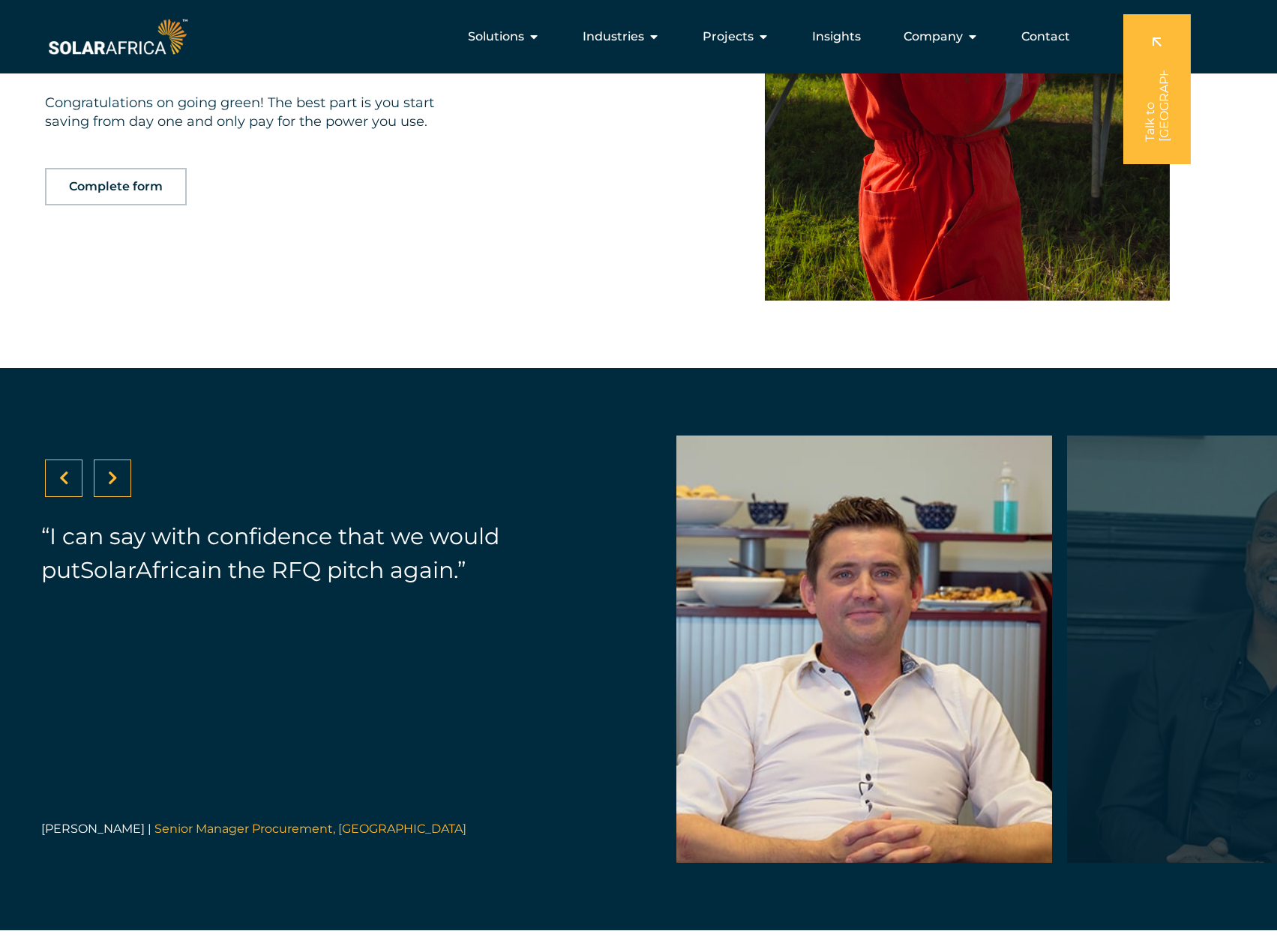
scroll to position [4816, 0]
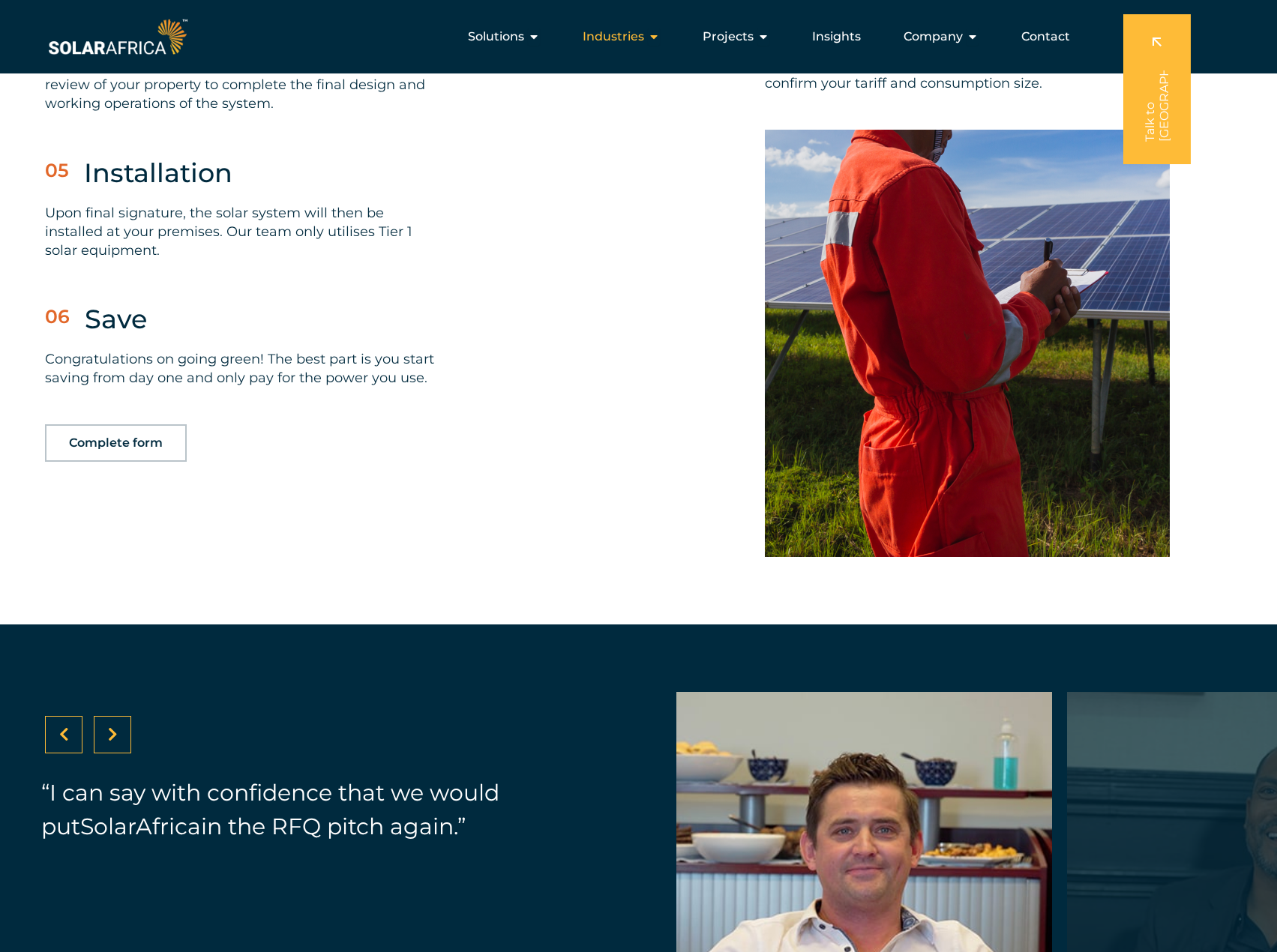
click at [643, 42] on span "Industries" at bounding box center [613, 36] width 61 height 18
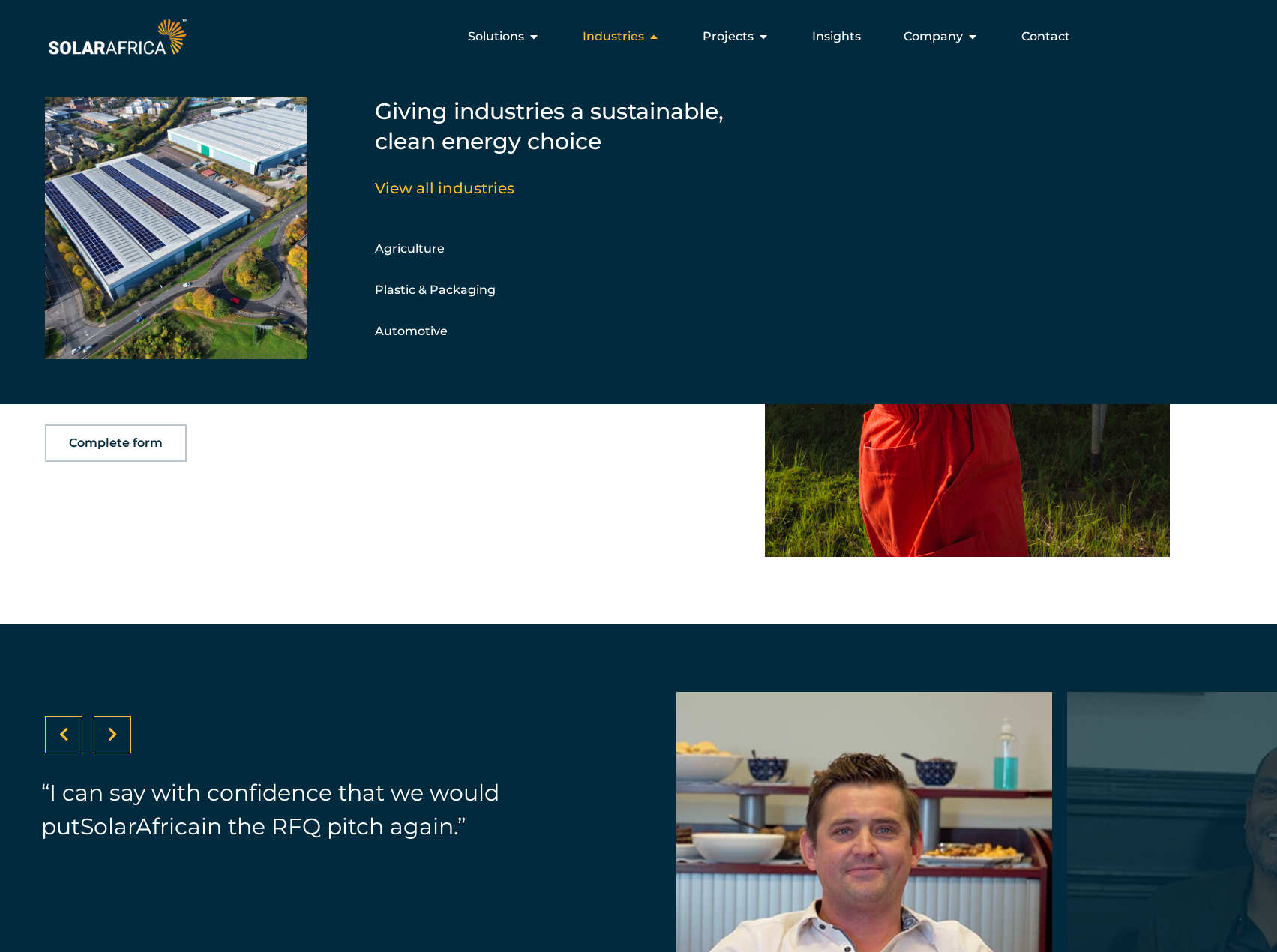
click at [643, 42] on span "Industries" at bounding box center [613, 36] width 61 height 18
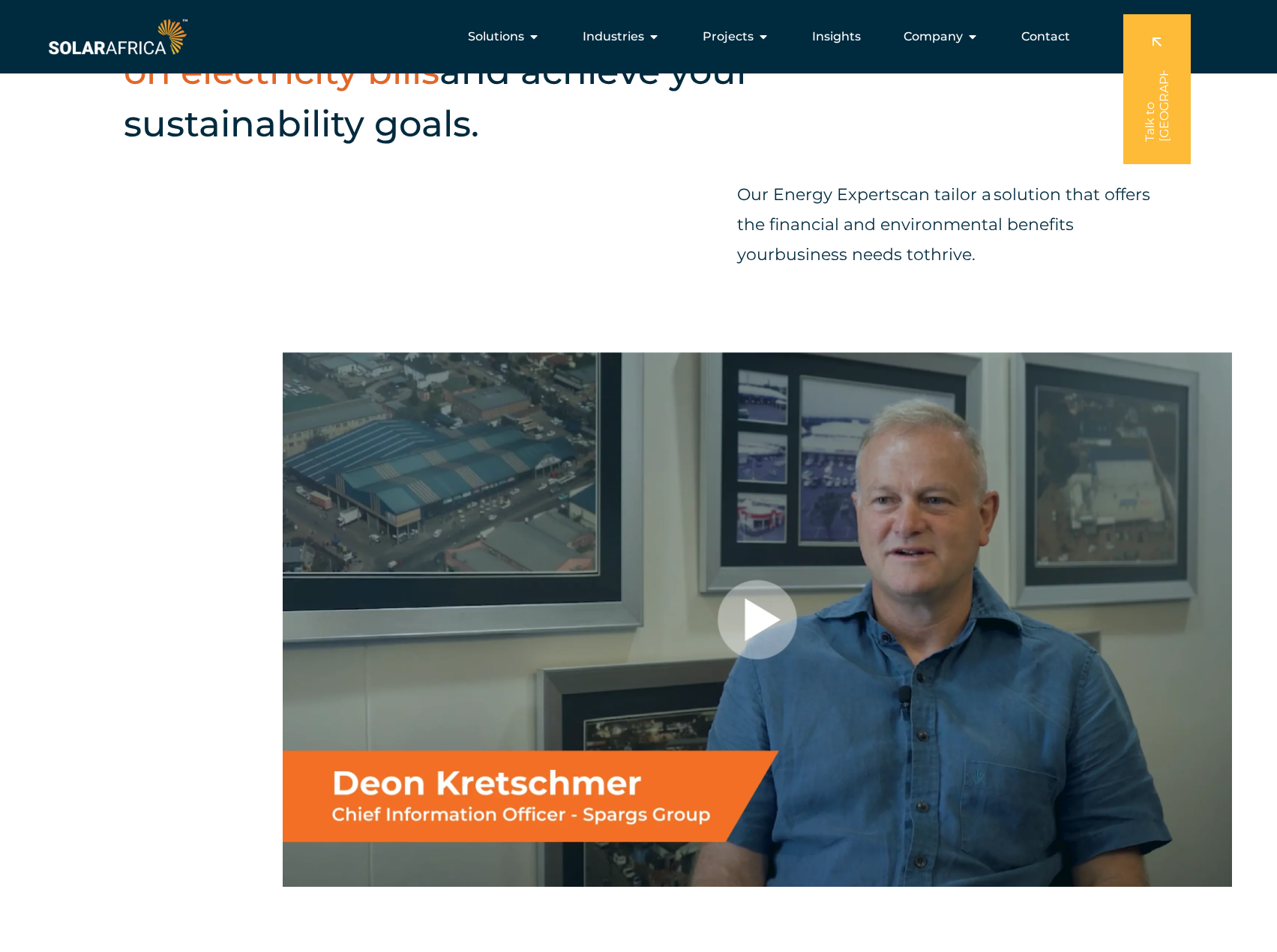
scroll to position [1592, 0]
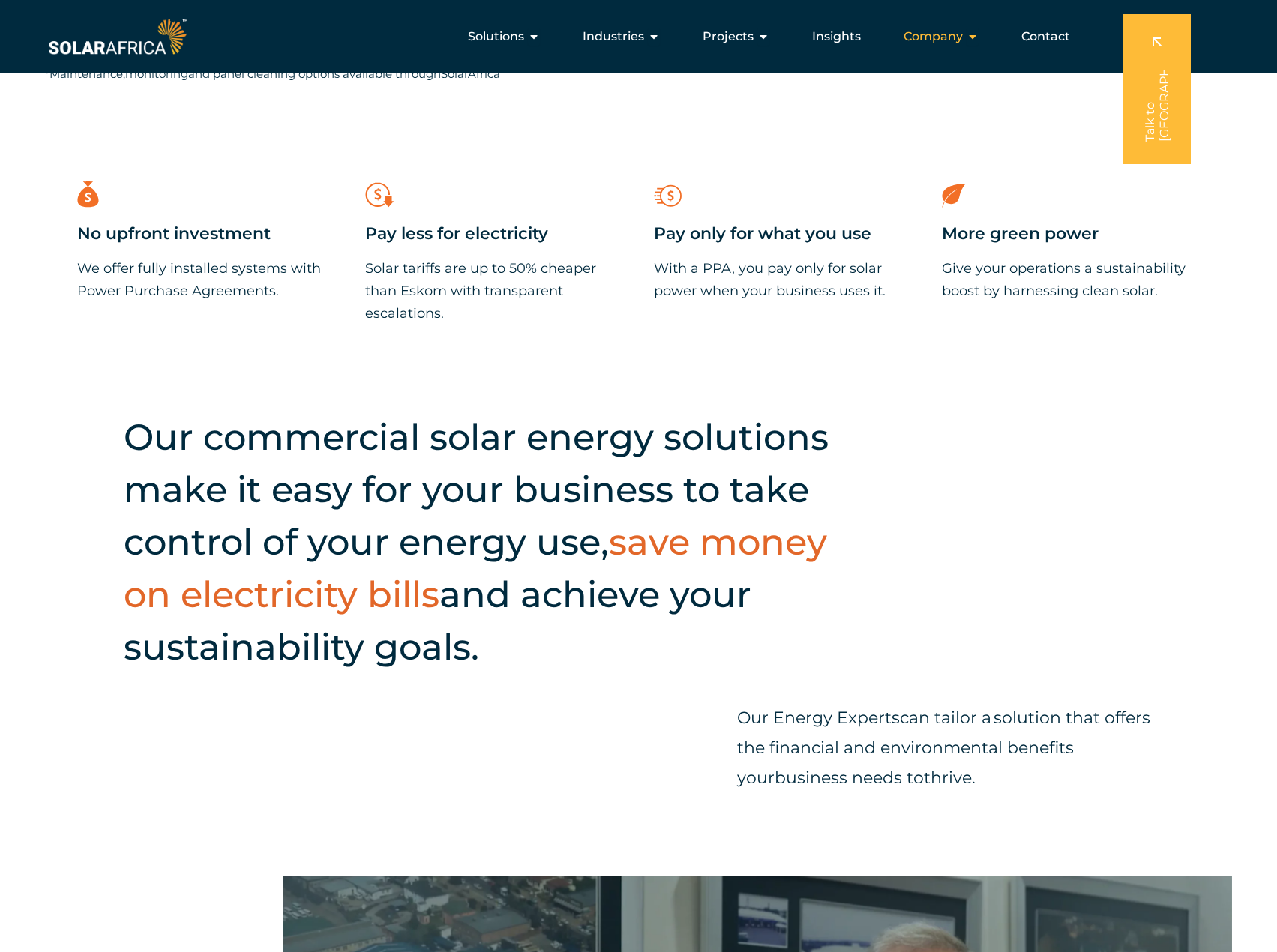
click at [951, 30] on span "Company" at bounding box center [933, 36] width 59 height 18
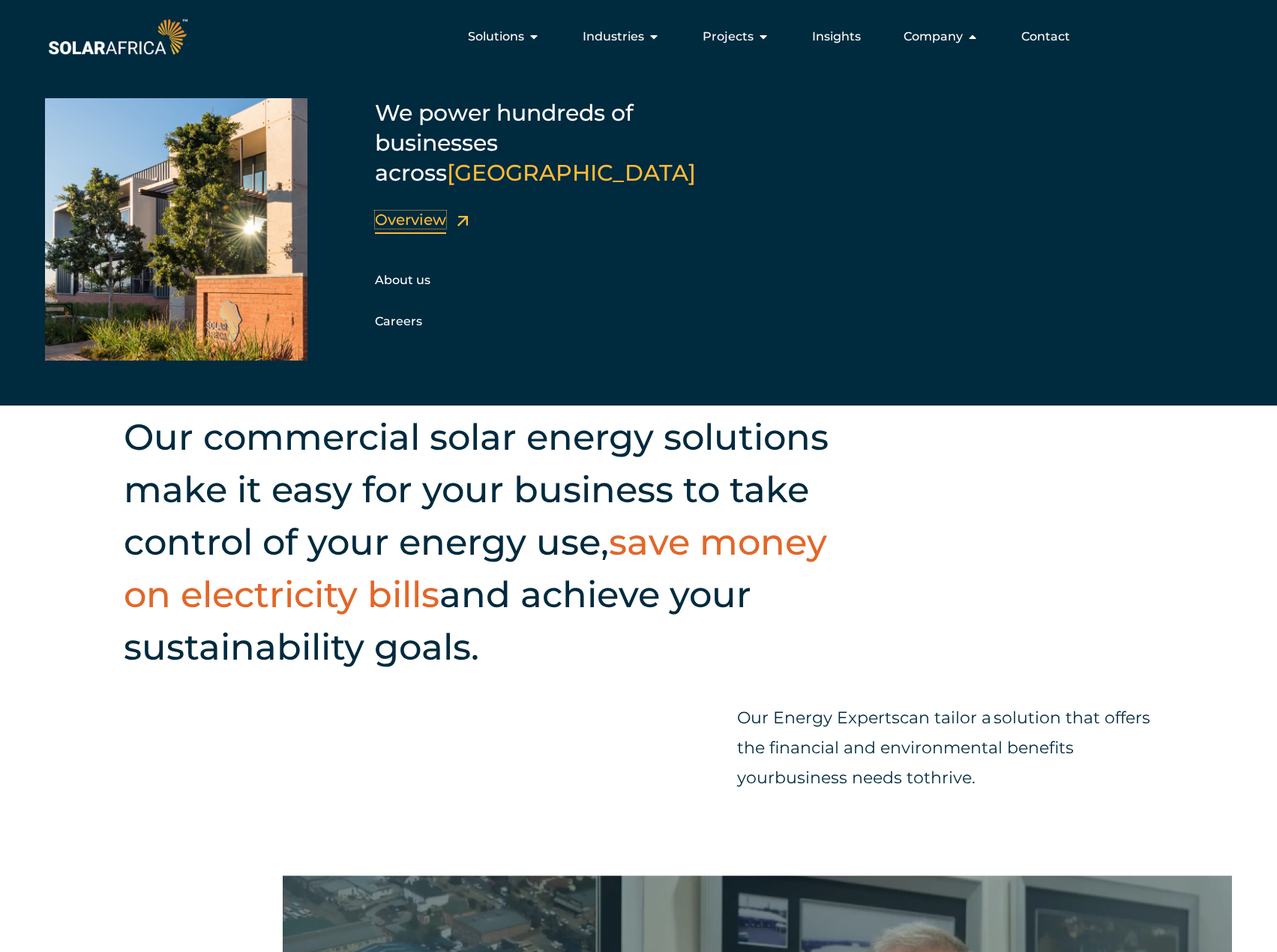
drag, startPoint x: 425, startPoint y: 184, endPoint x: 442, endPoint y: 201, distance: 24.0
click at [425, 210] on link "Overview" at bounding box center [410, 219] width 71 height 18
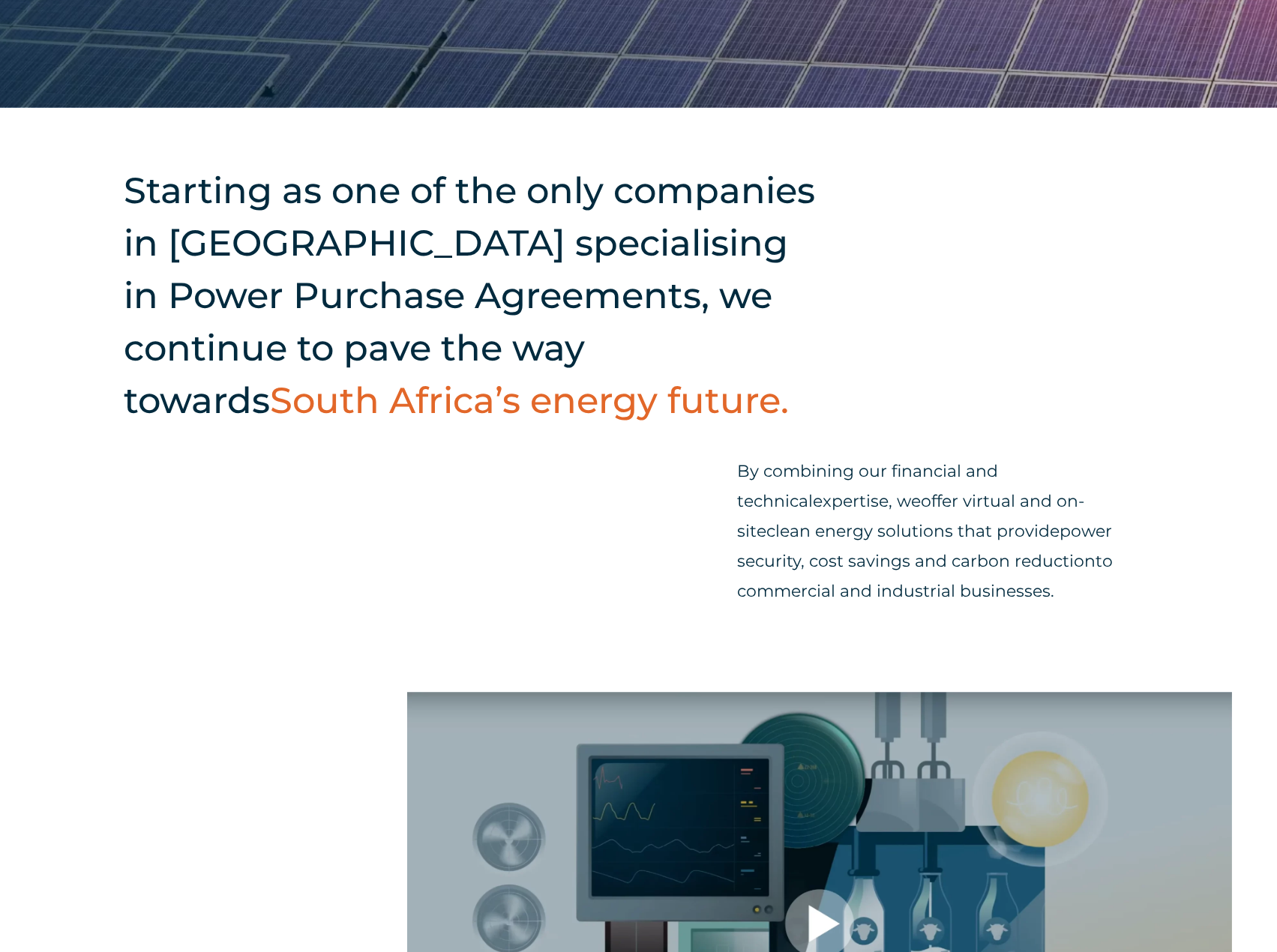
scroll to position [675, 0]
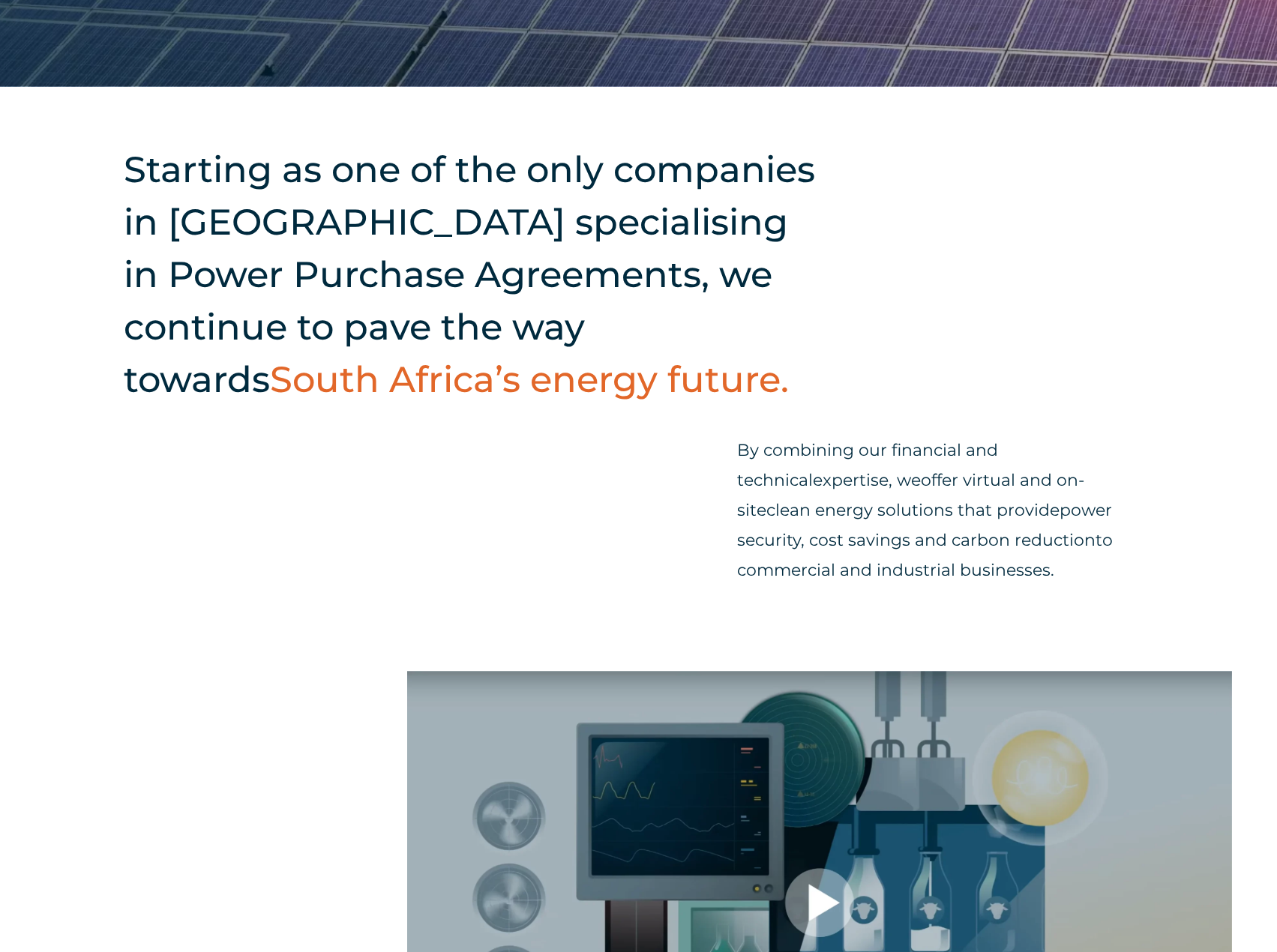
click at [980, 530] on span "to commercial and industrial businesses." at bounding box center [925, 555] width 376 height 50
click at [945, 467] on p "By combining our financial and technical expertise , we offer virtual and on-si…" at bounding box center [945, 510] width 416 height 150
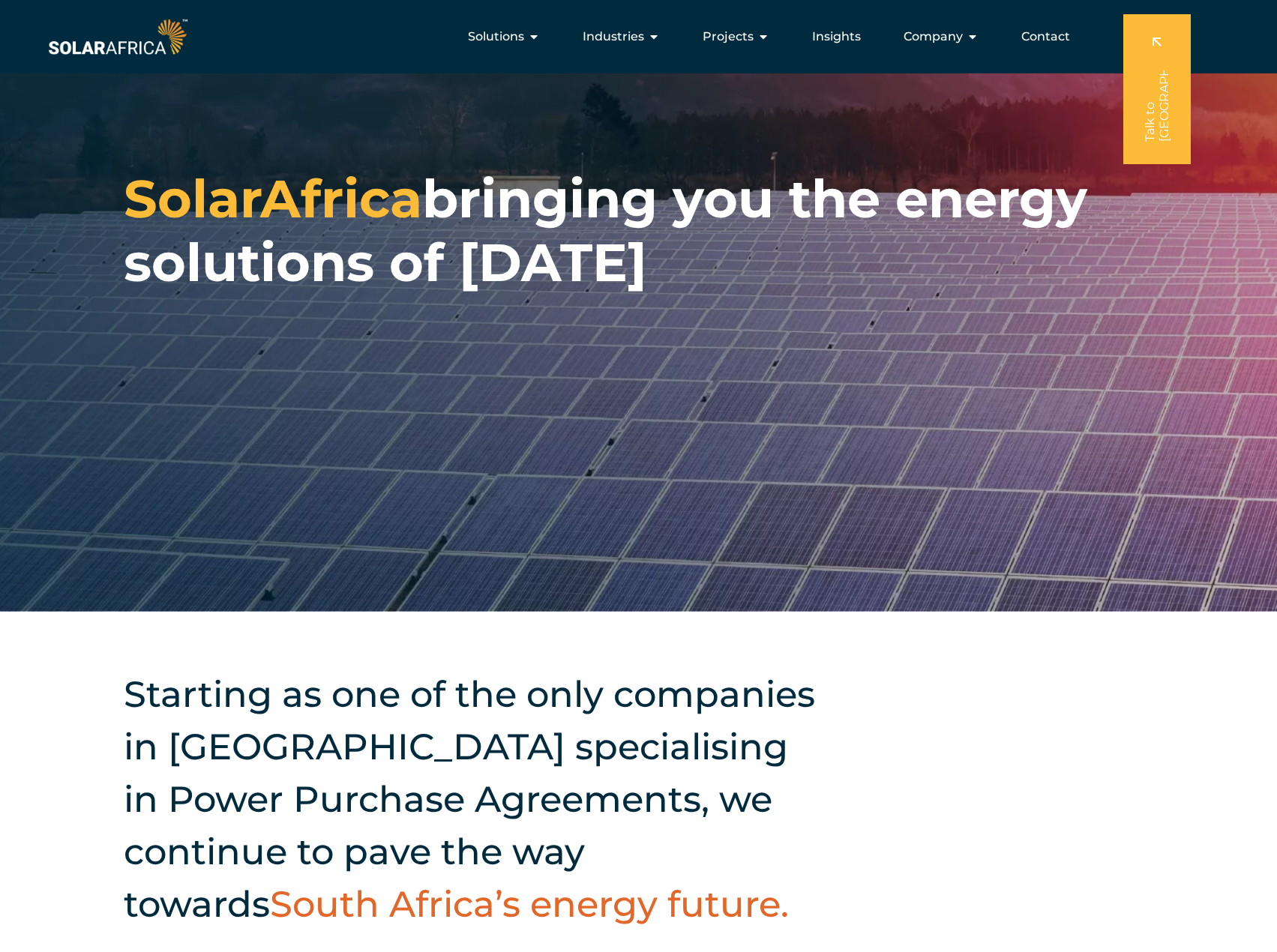
scroll to position [0, 0]
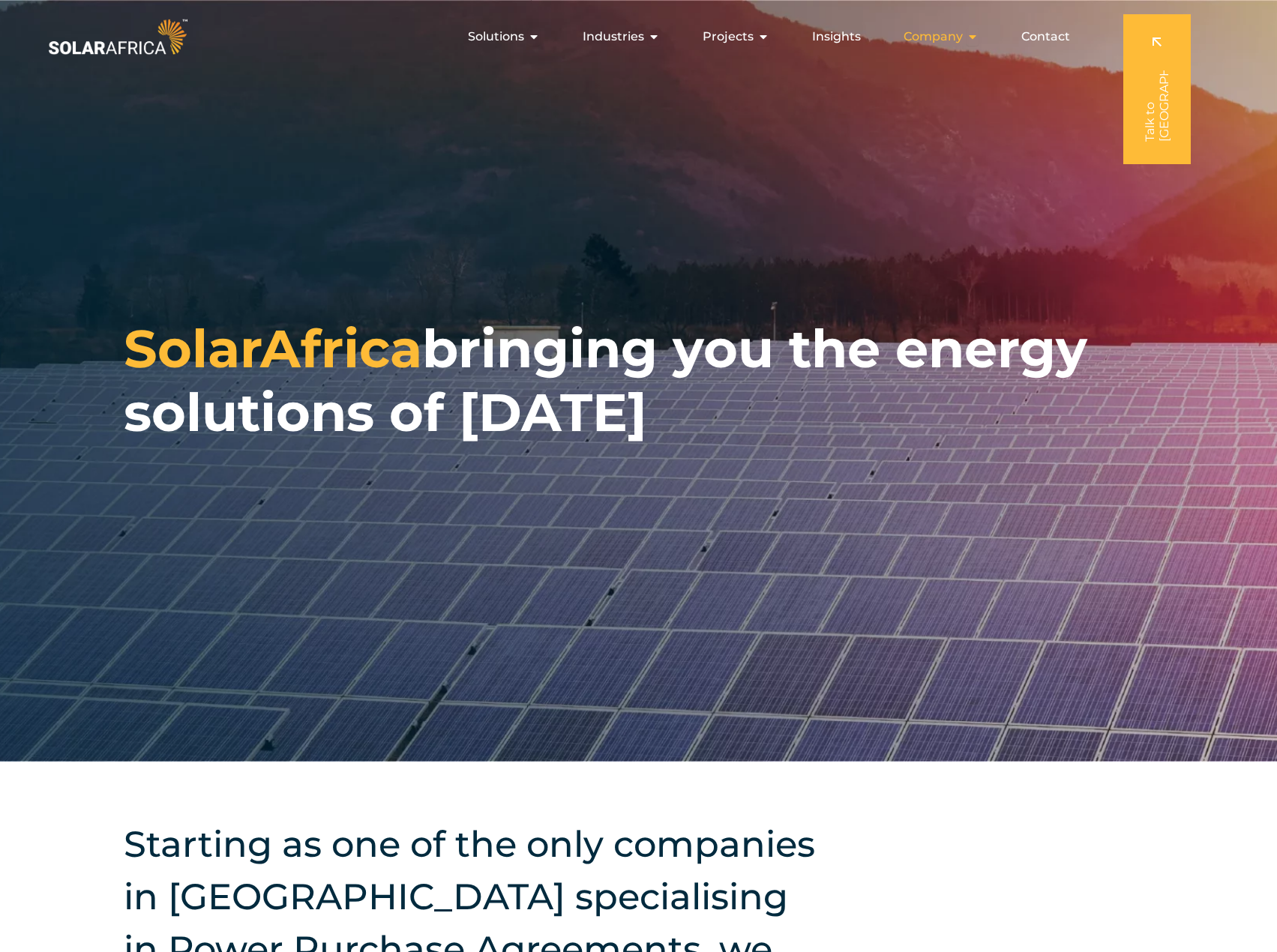
click at [938, 40] on span "Company" at bounding box center [933, 36] width 59 height 18
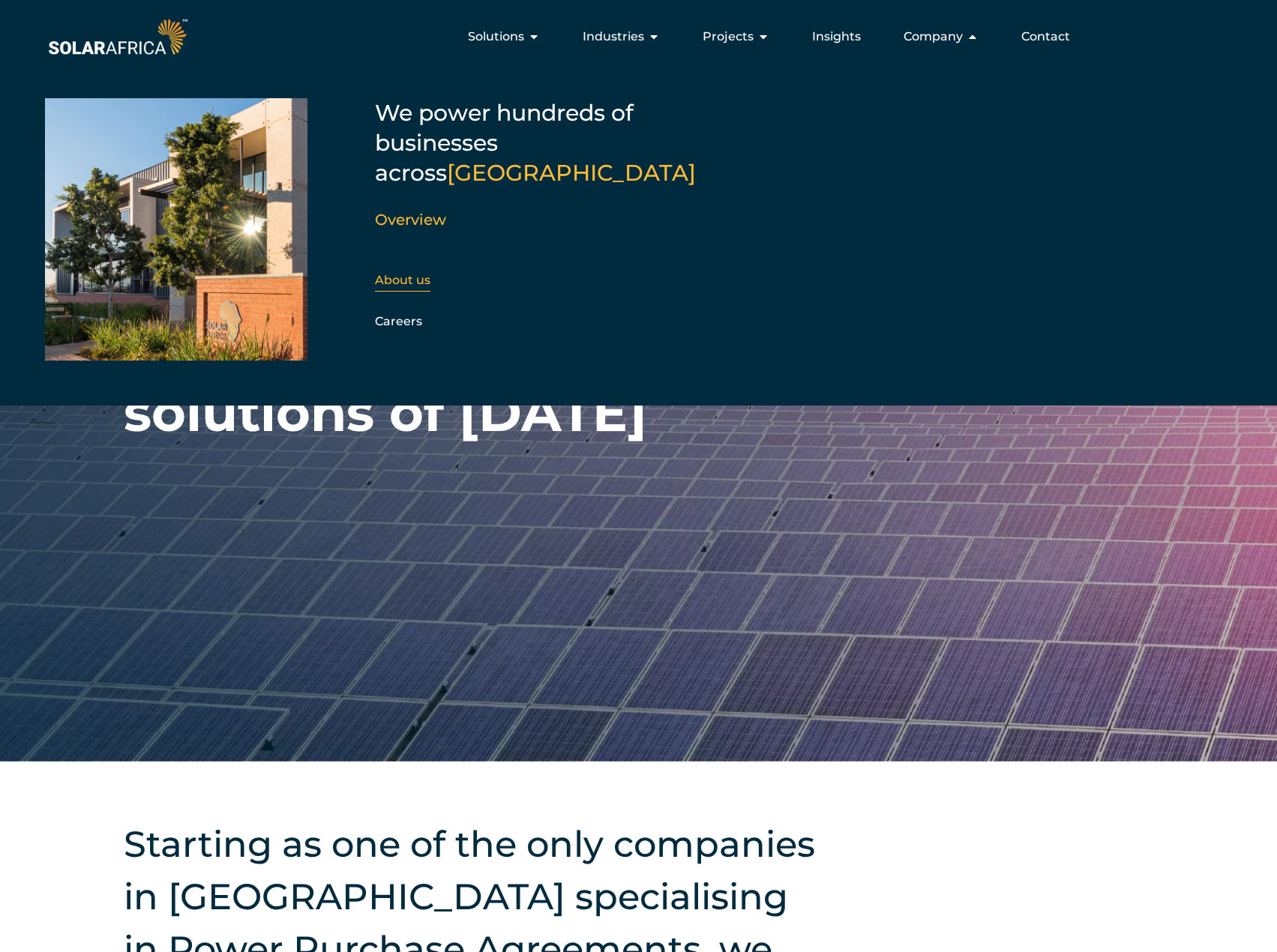
click at [413, 273] on link "About us" at bounding box center [403, 280] width 55 height 14
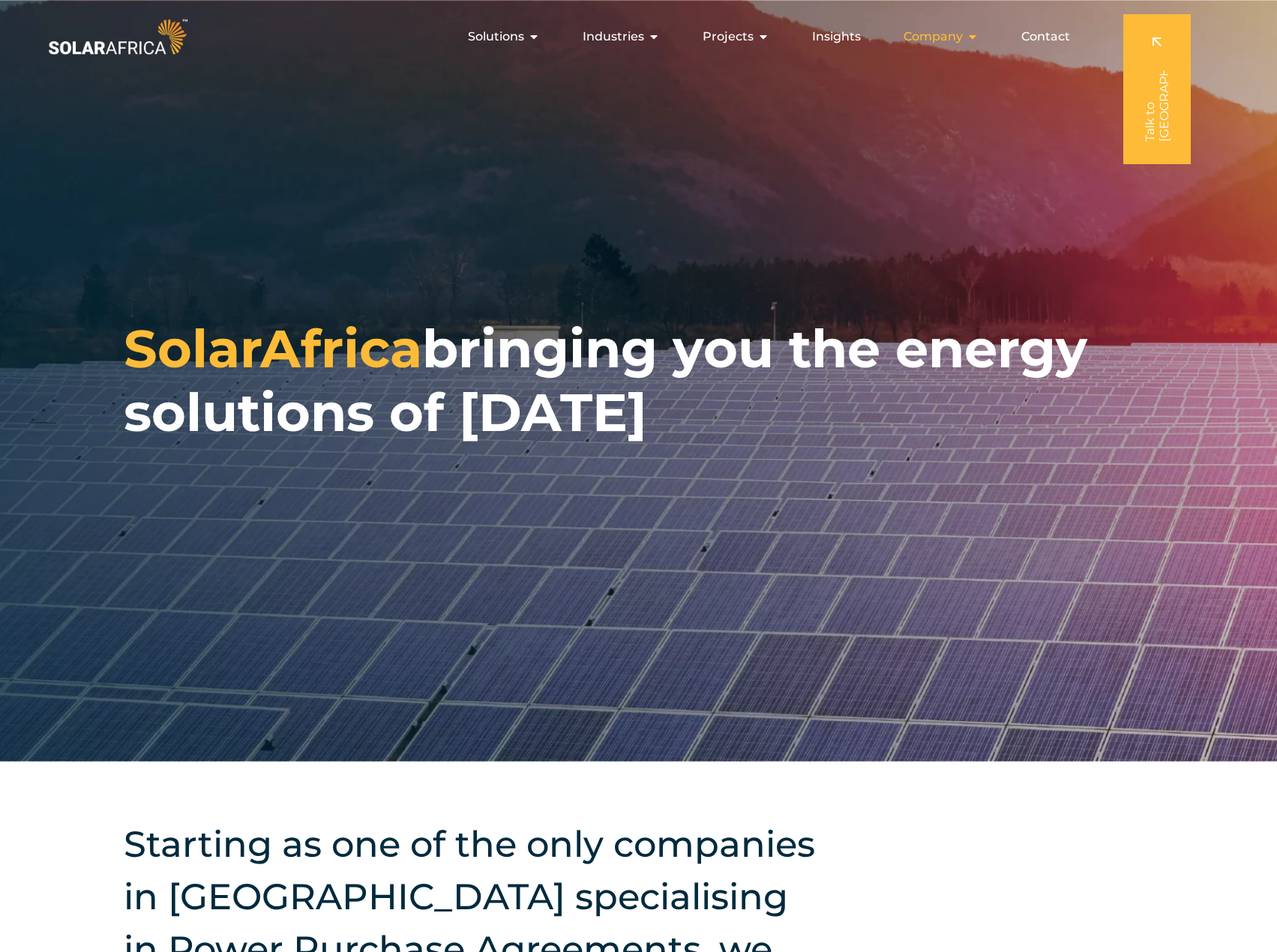
click at [960, 35] on span "Company" at bounding box center [933, 36] width 59 height 18
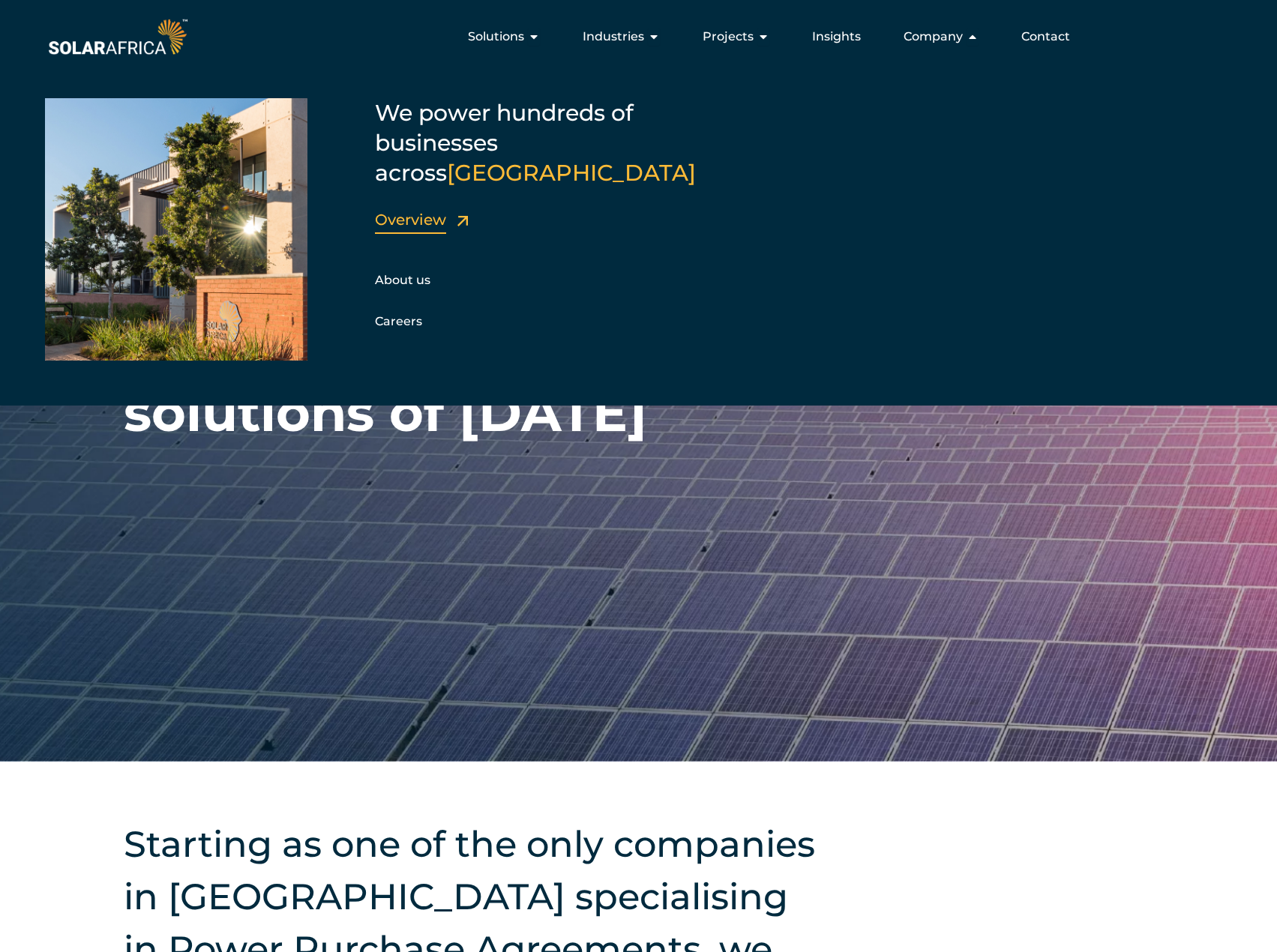
click at [406, 210] on link "Overview" at bounding box center [410, 219] width 71 height 18
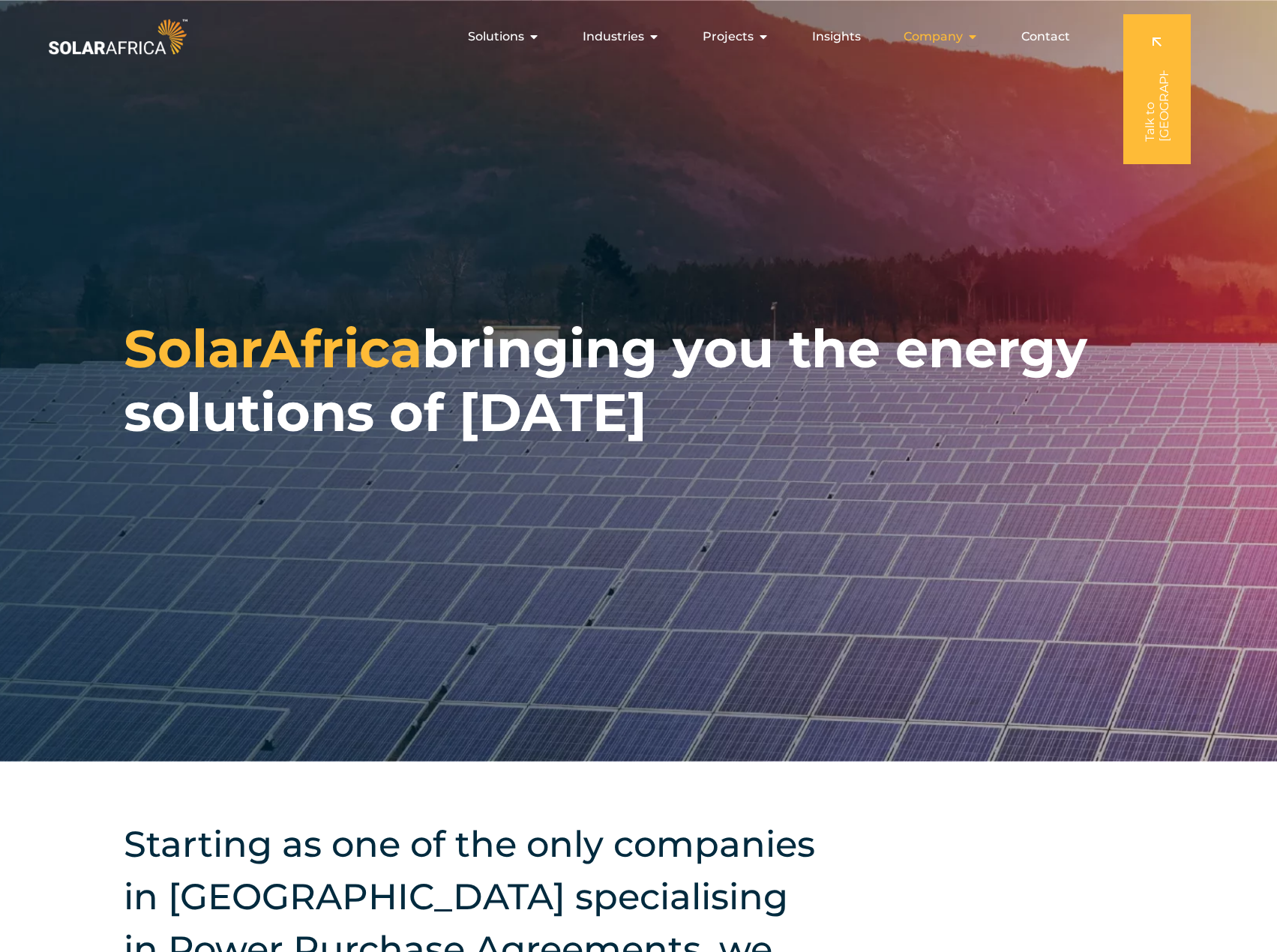
click at [947, 28] on span "Company" at bounding box center [933, 36] width 59 height 18
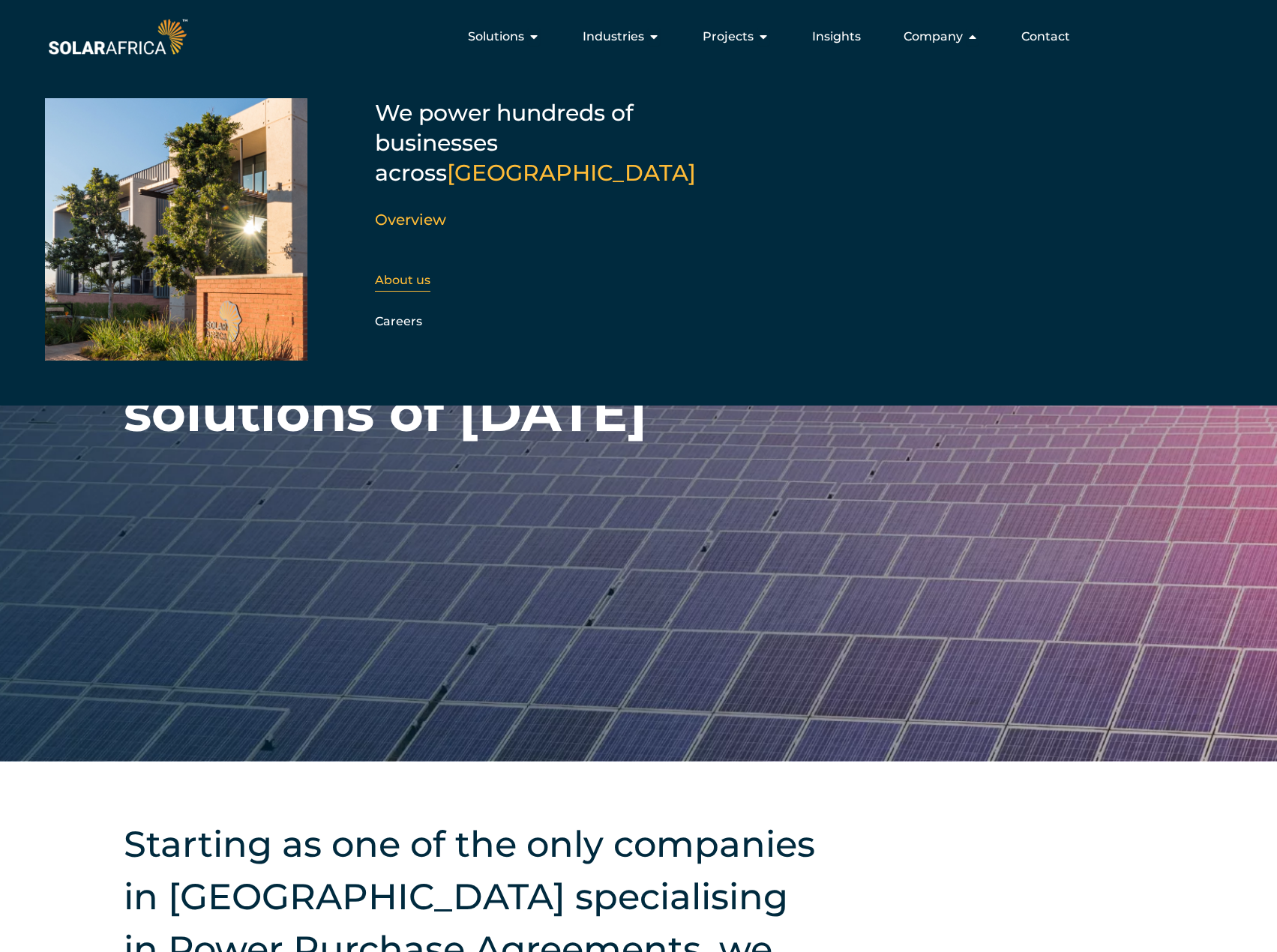
click at [397, 273] on link "About us" at bounding box center [403, 280] width 55 height 14
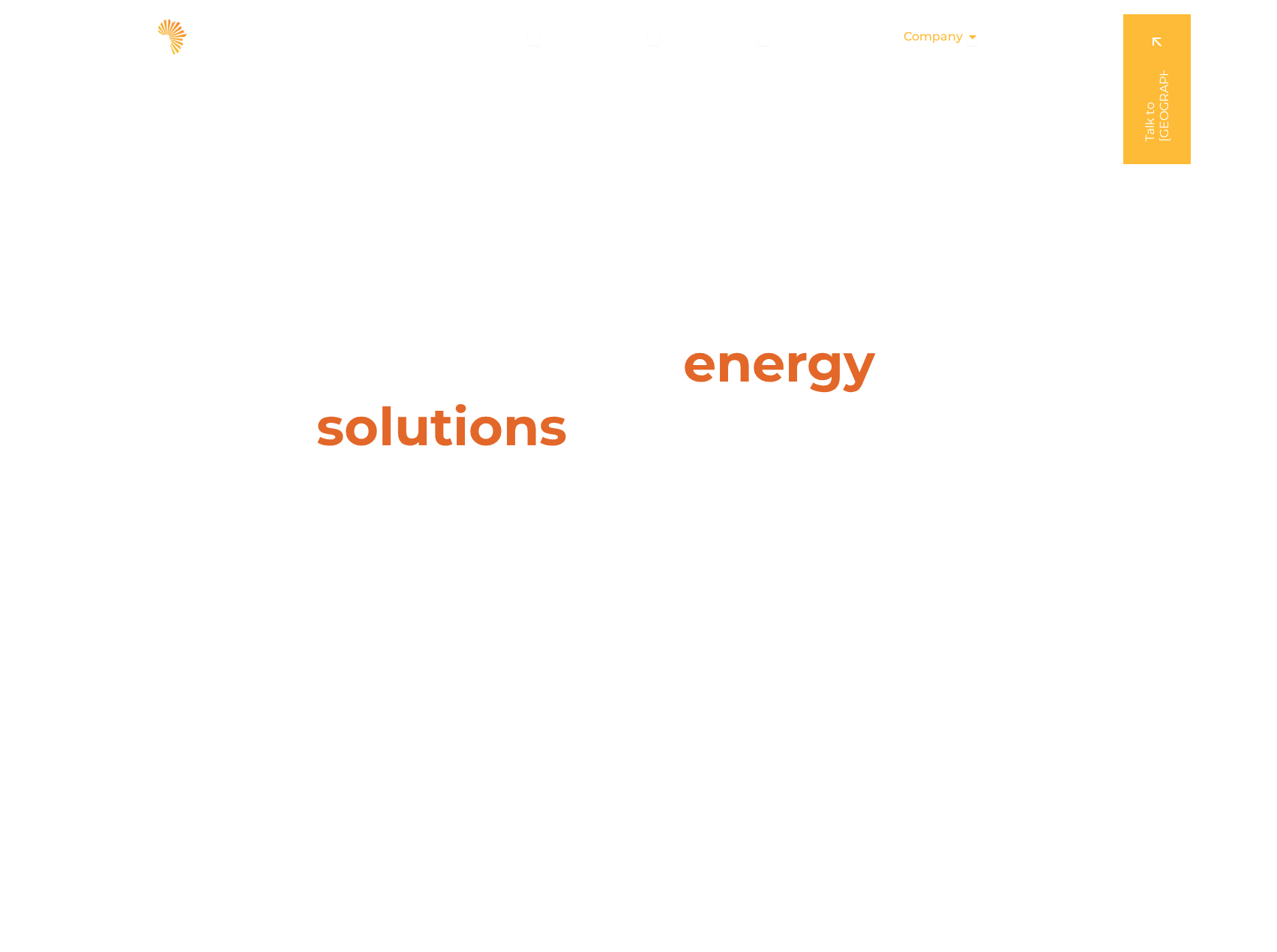
click at [943, 29] on span "Company" at bounding box center [933, 36] width 59 height 18
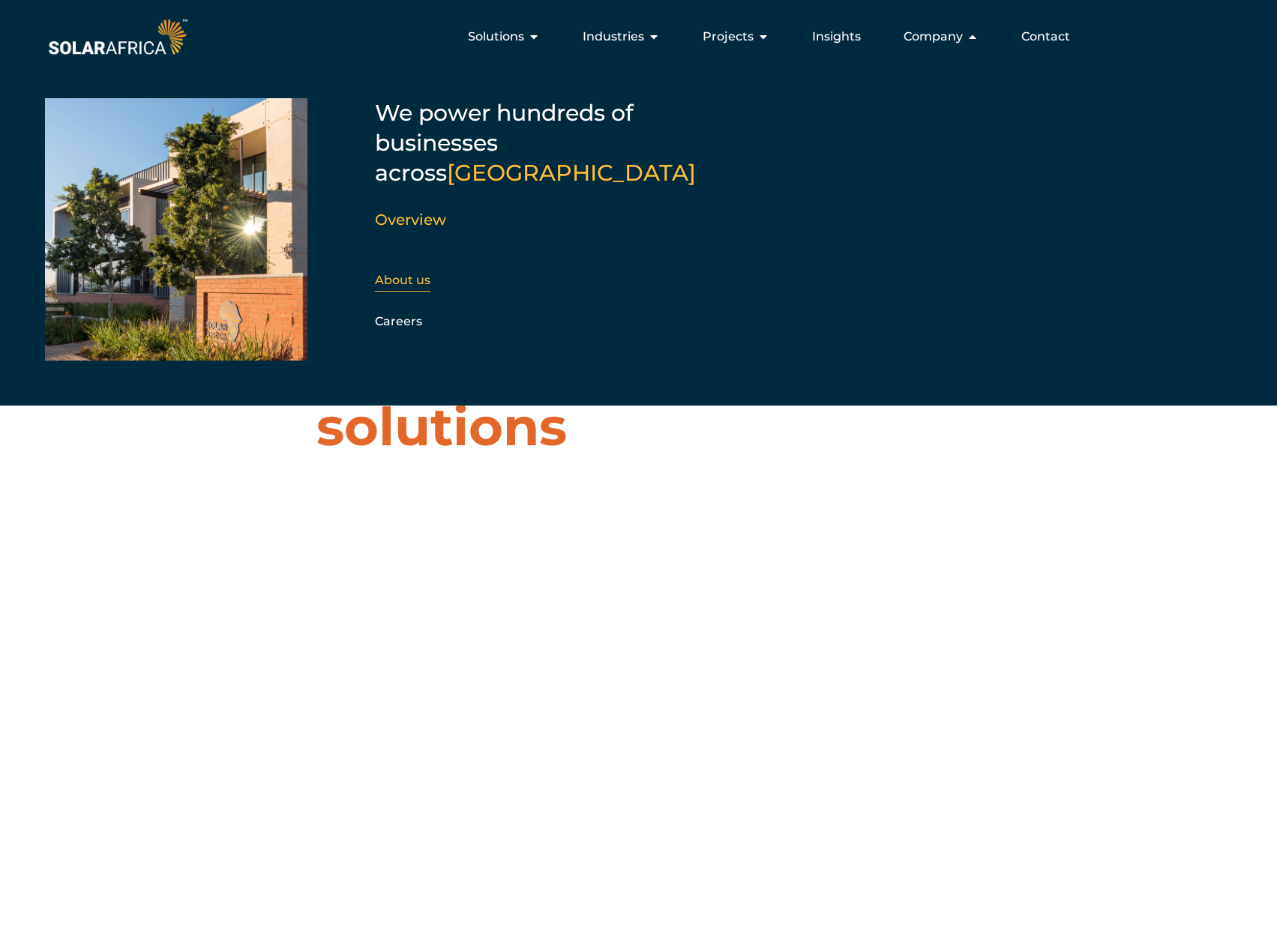
click at [416, 273] on link "About us" at bounding box center [403, 280] width 55 height 14
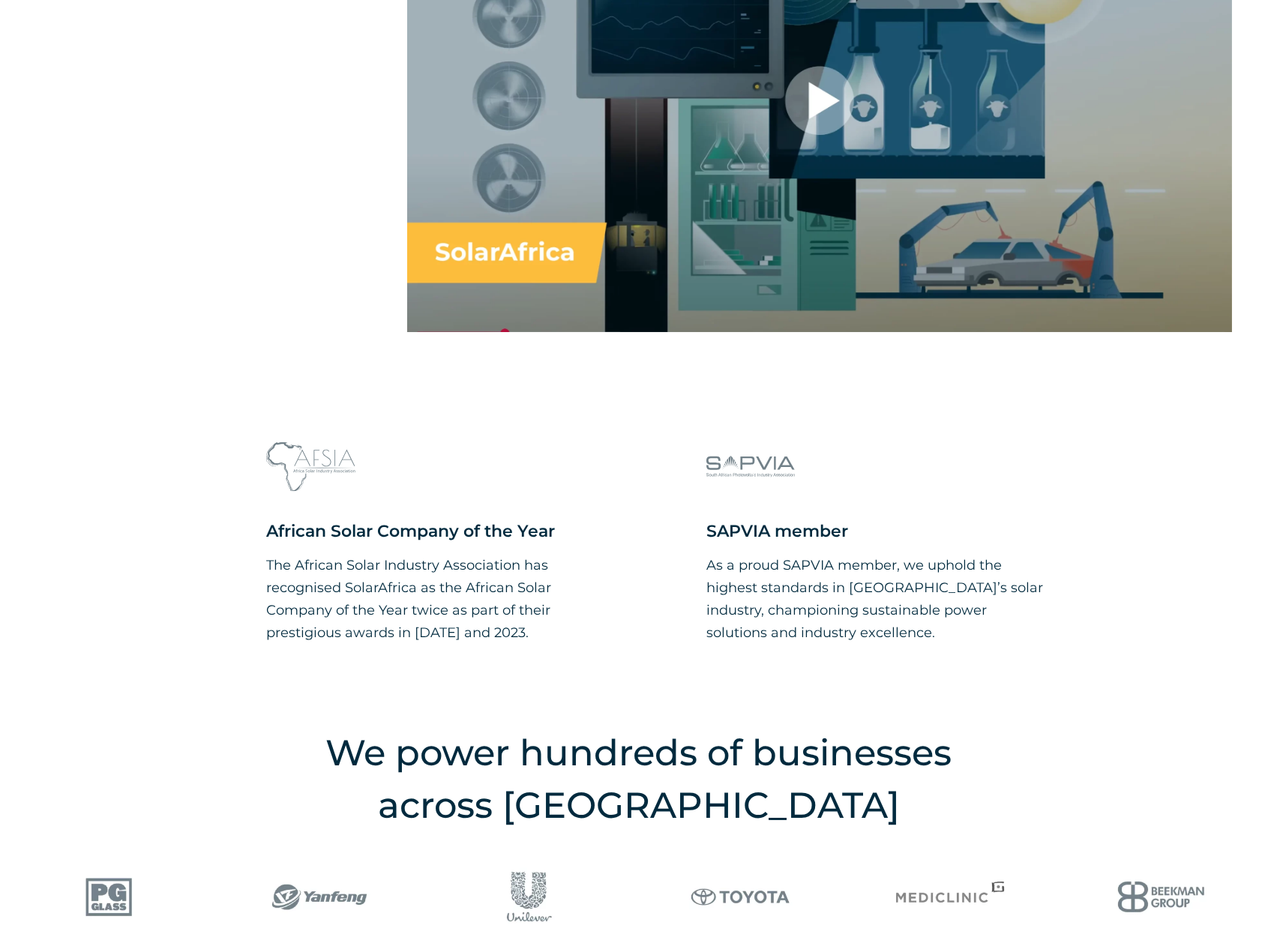
scroll to position [1499, 0]
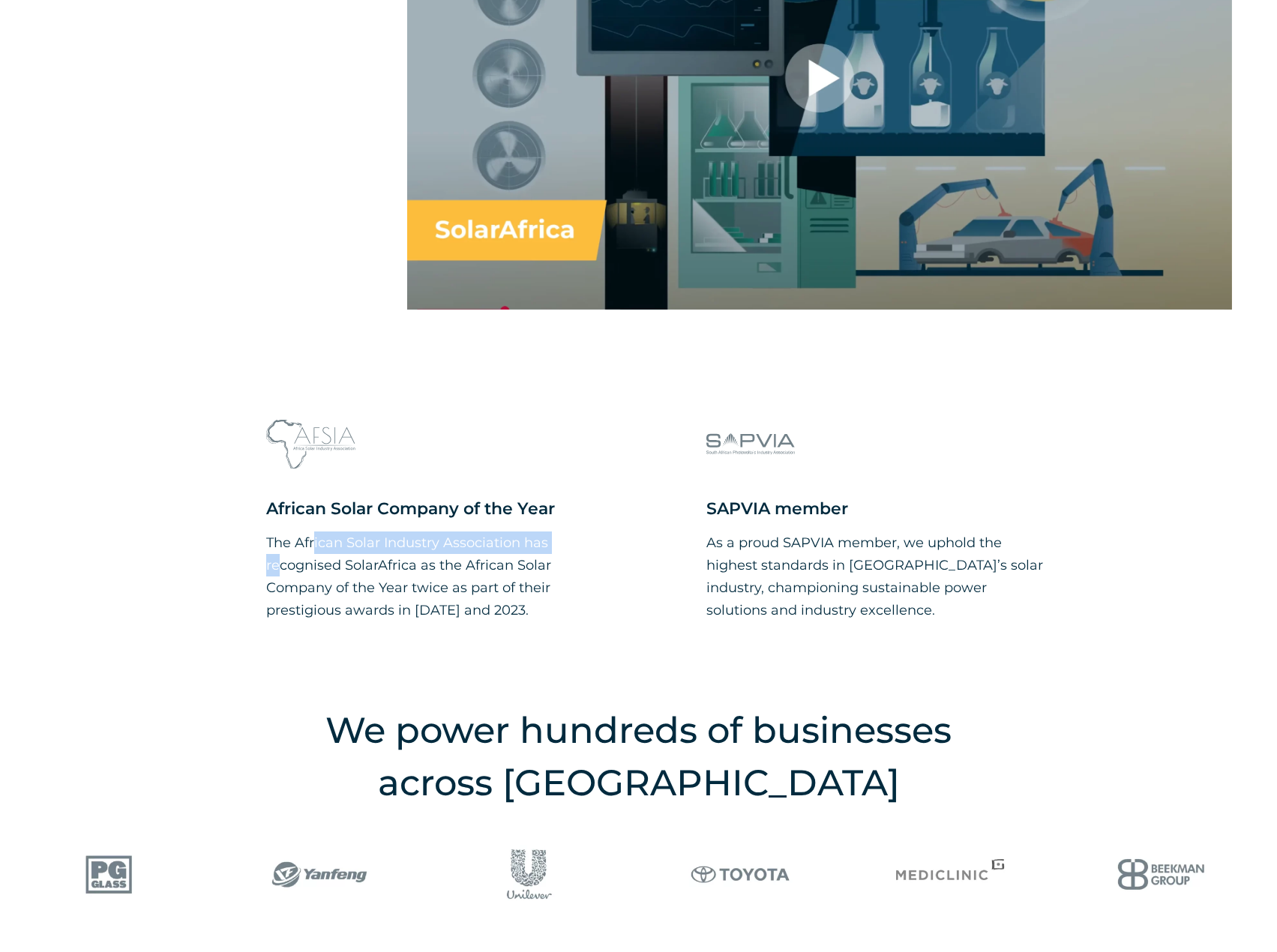
drag, startPoint x: 268, startPoint y: 543, endPoint x: 519, endPoint y: 542, distance: 251.0
click at [519, 542] on p "The African Solar Industry Association has recognised SolarAfrica as the Africa…" at bounding box center [438, 576] width 343 height 90
click at [204, 339] on div at bounding box center [638, 123] width 1277 height 554
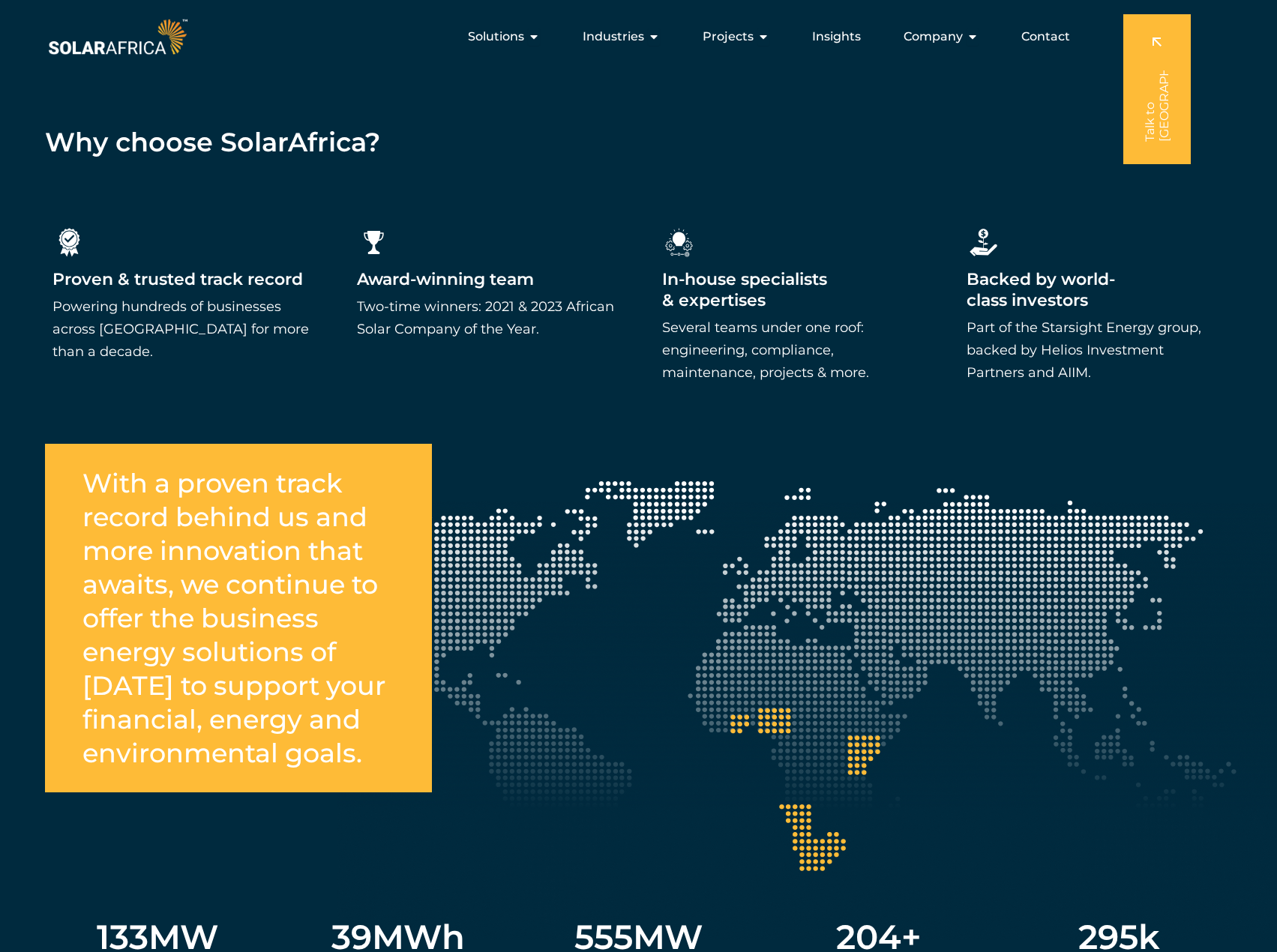
scroll to position [2474, 0]
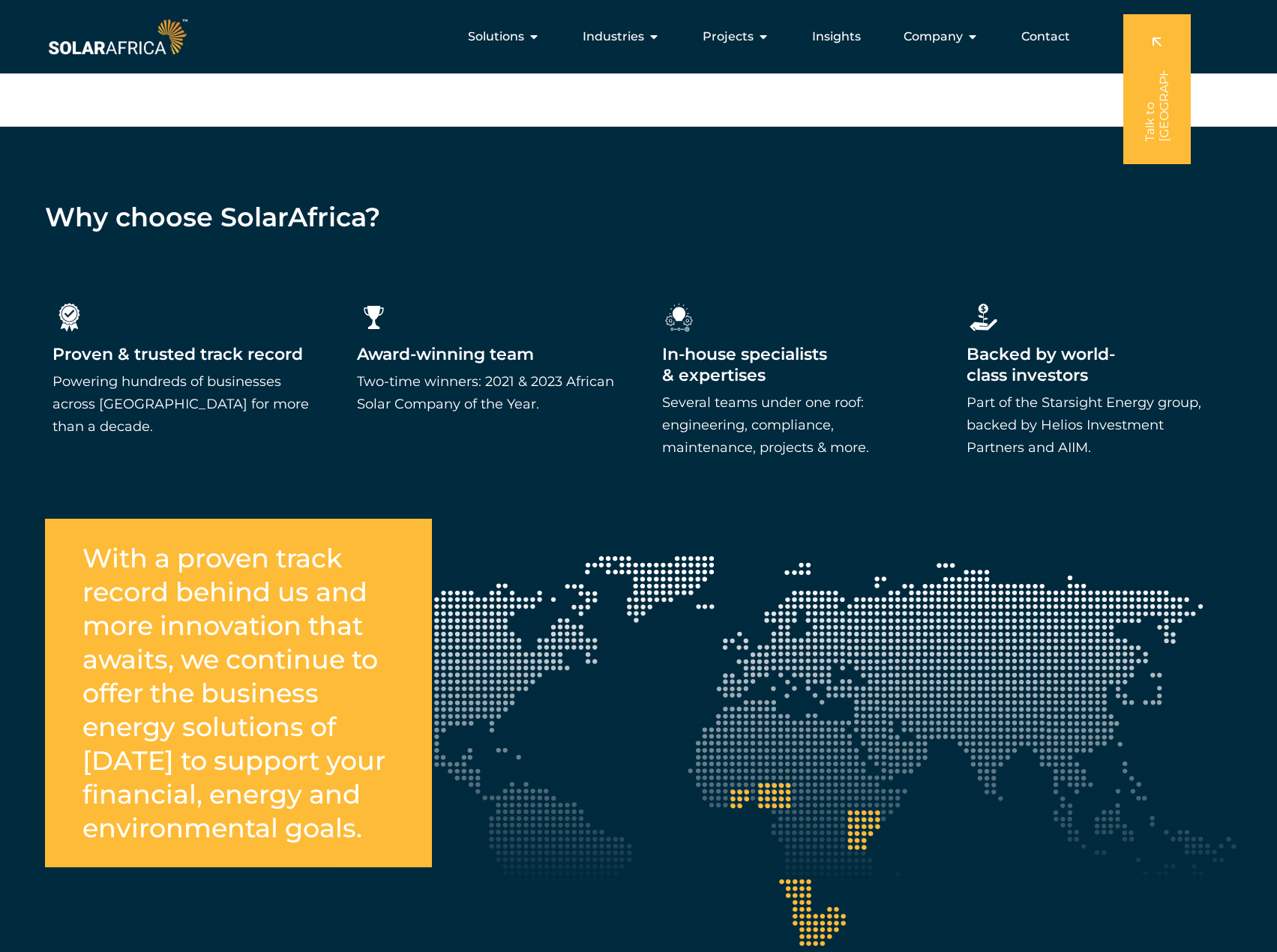
click at [996, 415] on p "Part of the Starsight Energy group, backed by Helios Investment Partners and AI…" at bounding box center [1096, 425] width 258 height 68
click at [1046, 433] on p "Part of the Starsight Energy group, backed by Helios Investment Partners and AI…" at bounding box center [1096, 425] width 258 height 68
drag, startPoint x: 1046, startPoint y: 437, endPoint x: 967, endPoint y: 398, distance: 88.1
click at [967, 398] on p "Part of the Starsight Energy group, backed by Helios Investment Partners and AI…" at bounding box center [1096, 425] width 258 height 68
click at [1032, 427] on p "Part of the Starsight Energy group, backed by Helios Investment Partners and AI…" at bounding box center [1096, 425] width 258 height 68
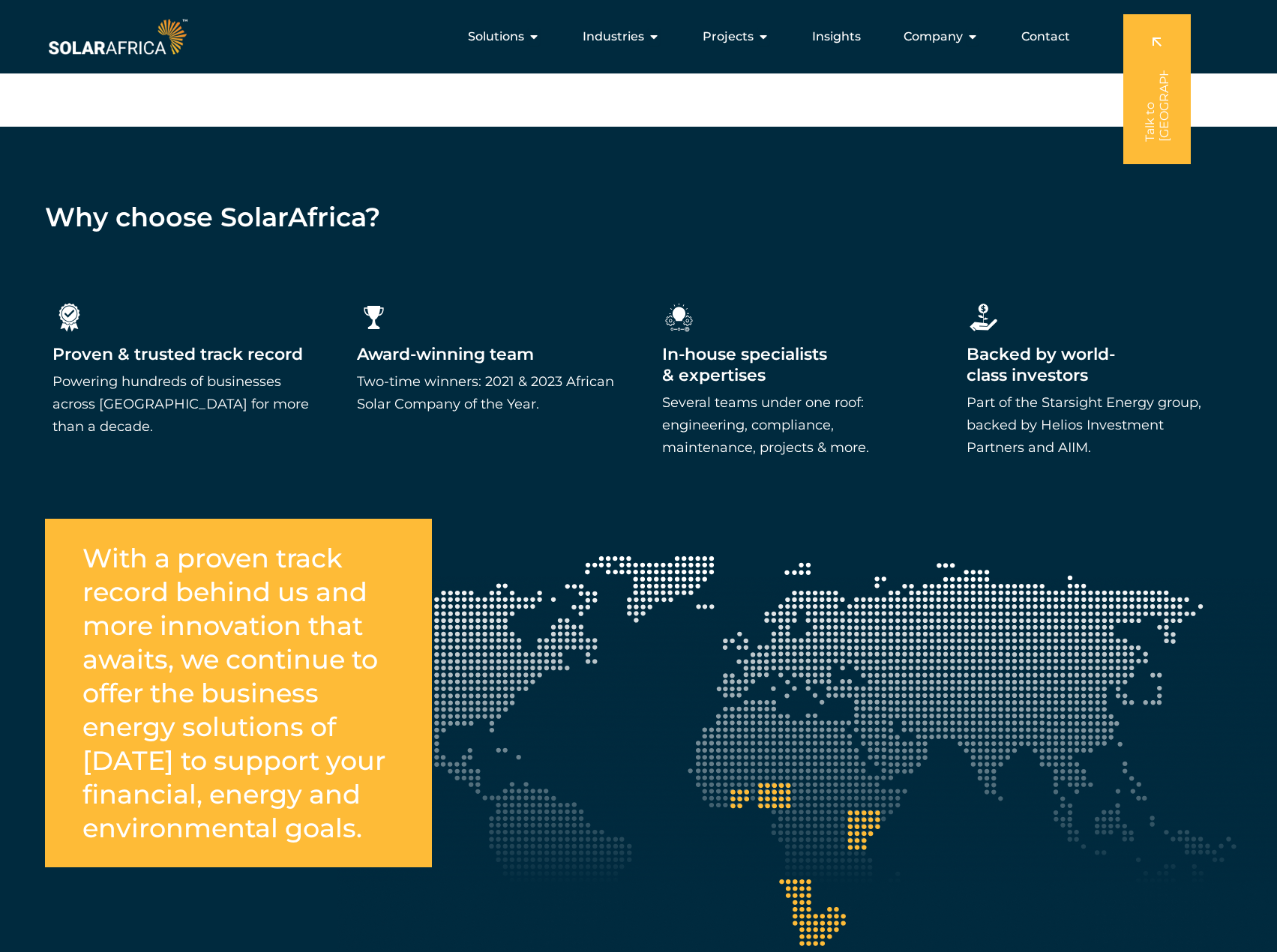
click at [1052, 433] on p "Part of the Starsight Energy group, backed by Helios Investment Partners and AI…" at bounding box center [1096, 425] width 258 height 68
drag, startPoint x: 1042, startPoint y: 401, endPoint x: 1196, endPoint y: 402, distance: 154.0
click at [1196, 402] on p "Part of the Starsight Energy group, backed by Helios Investment Partners and AI…" at bounding box center [1096, 425] width 258 height 68
copy p "Starsight Energy group"
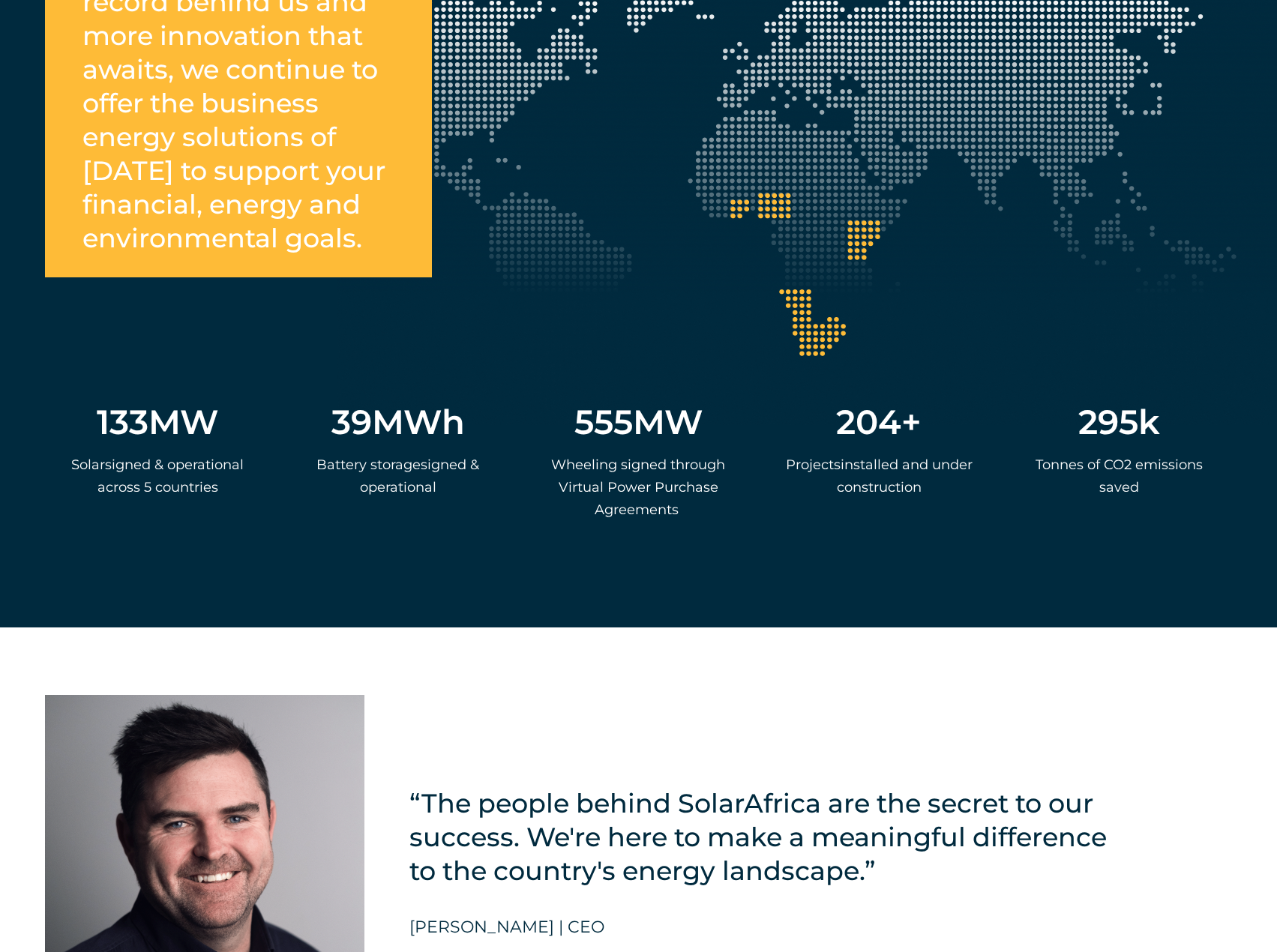
scroll to position [3149, 0]
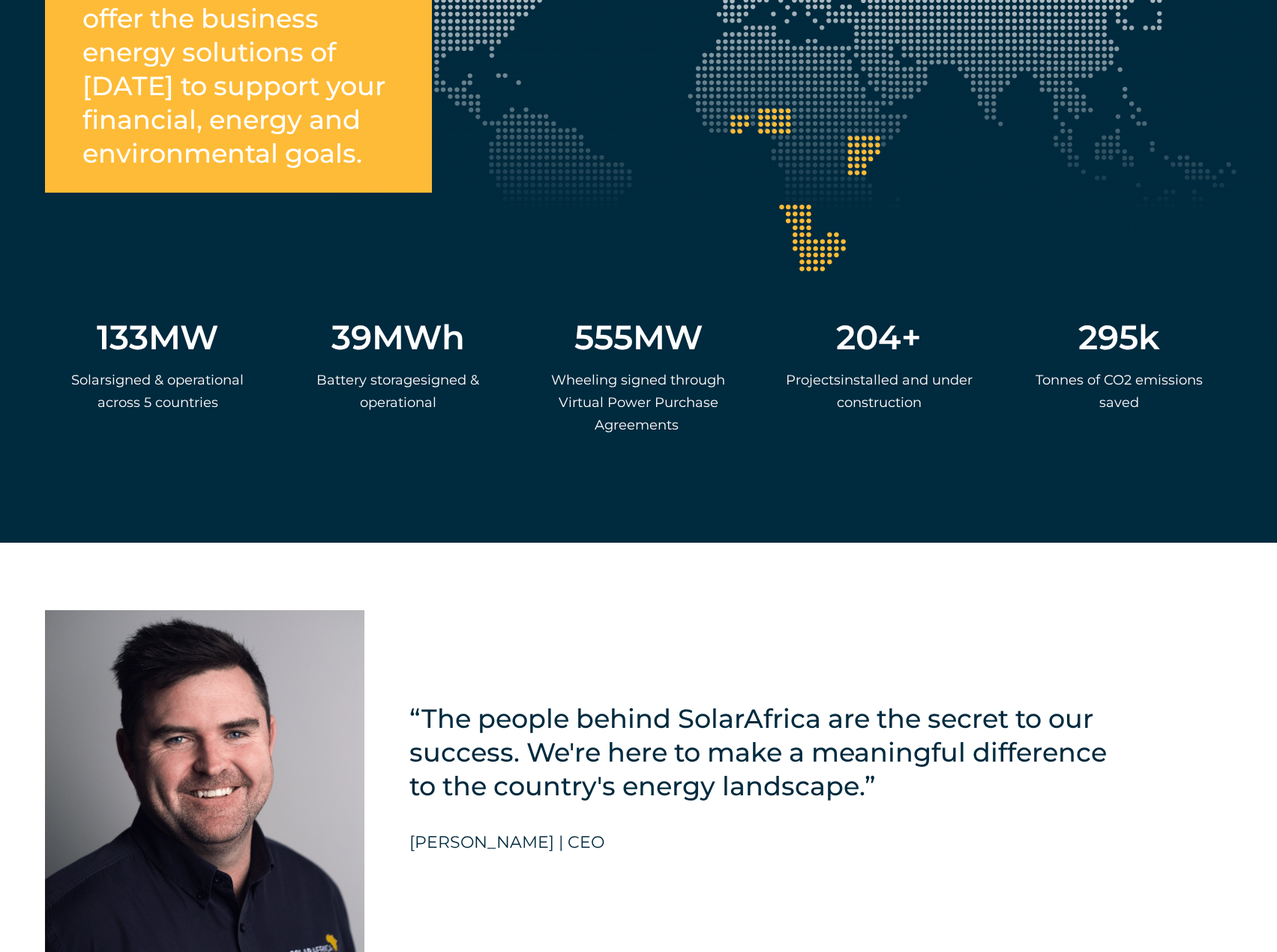
click at [590, 620] on div "“The people behind SolarAfrica are the secret to our success. We're here to mak…" at bounding box center [638, 765] width 1277 height 446
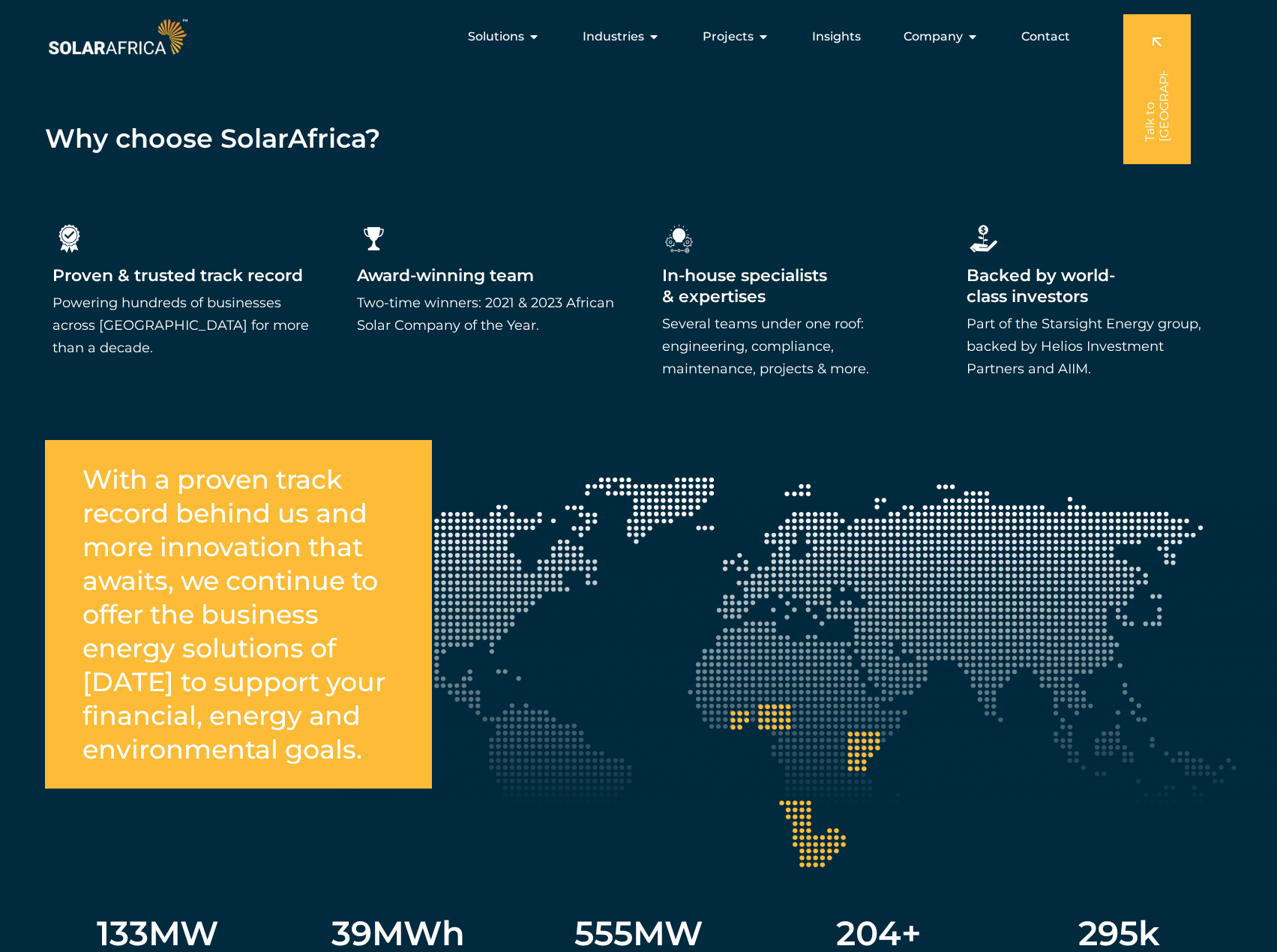
scroll to position [2549, 0]
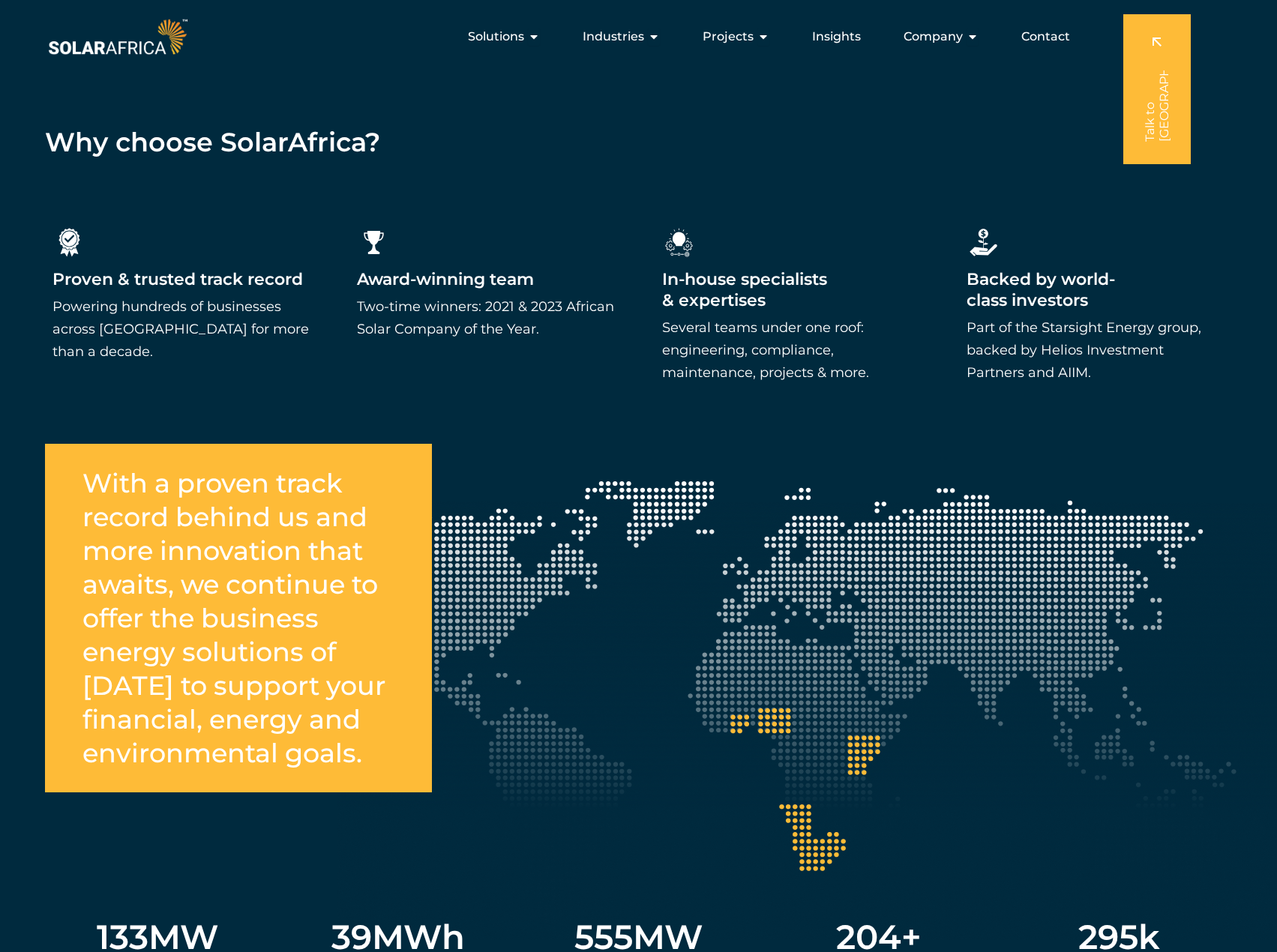
click at [546, 138] on h4 "Why choose SolarAfrica?" at bounding box center [638, 142] width 1187 height 31
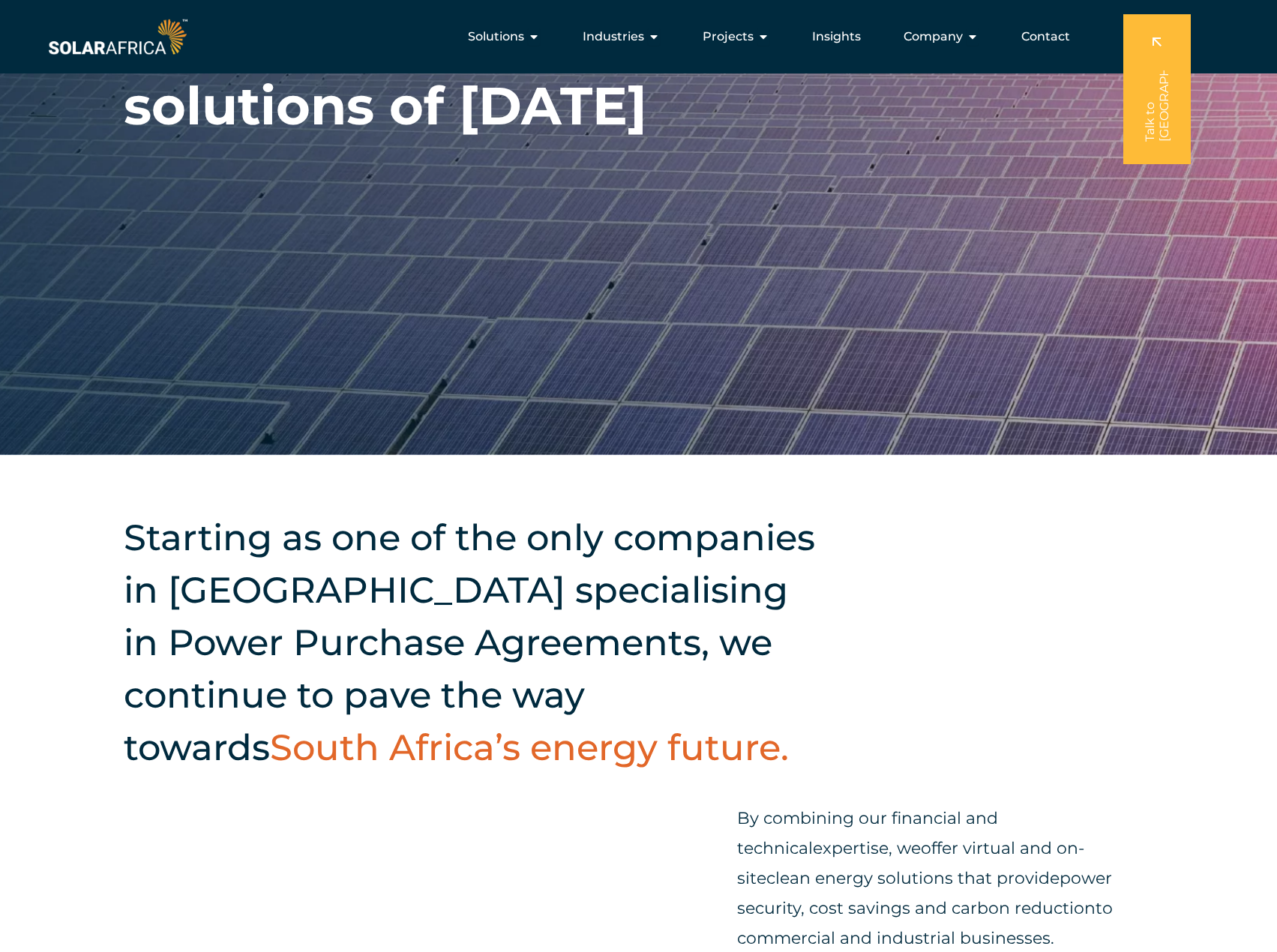
scroll to position [0, 0]
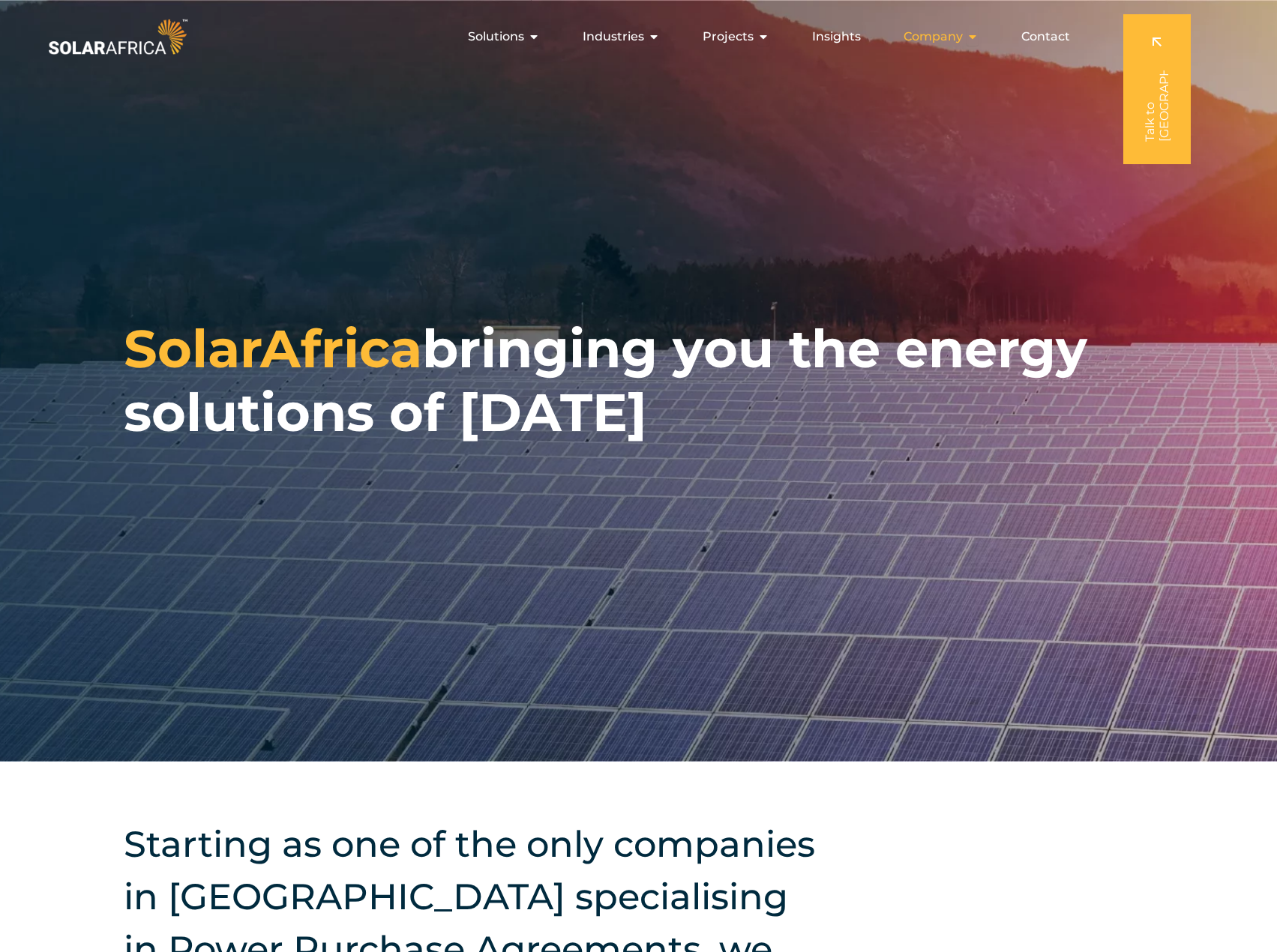
click at [939, 40] on span "Company" at bounding box center [933, 36] width 59 height 18
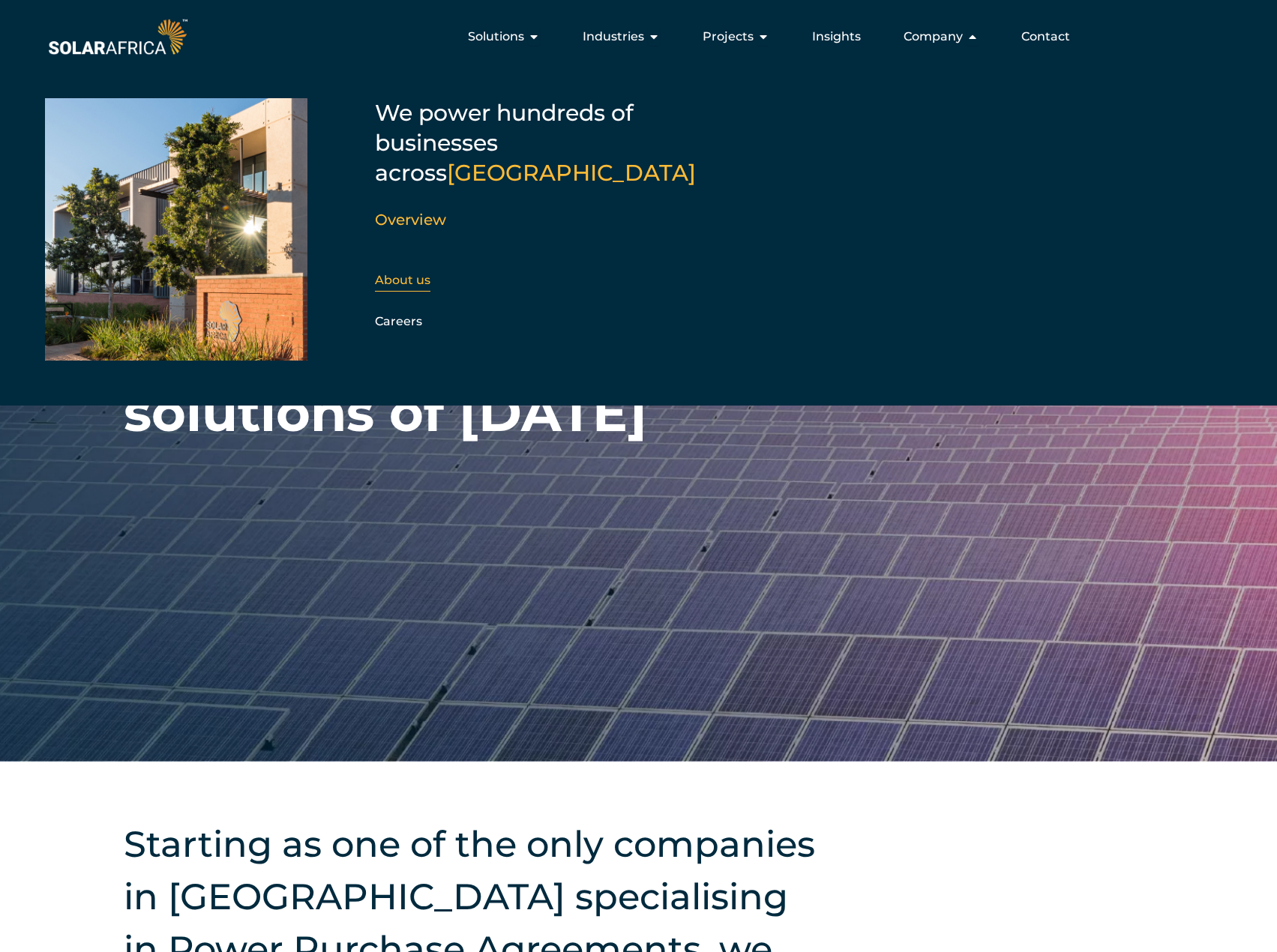
click at [392, 273] on link "About us" at bounding box center [403, 280] width 55 height 14
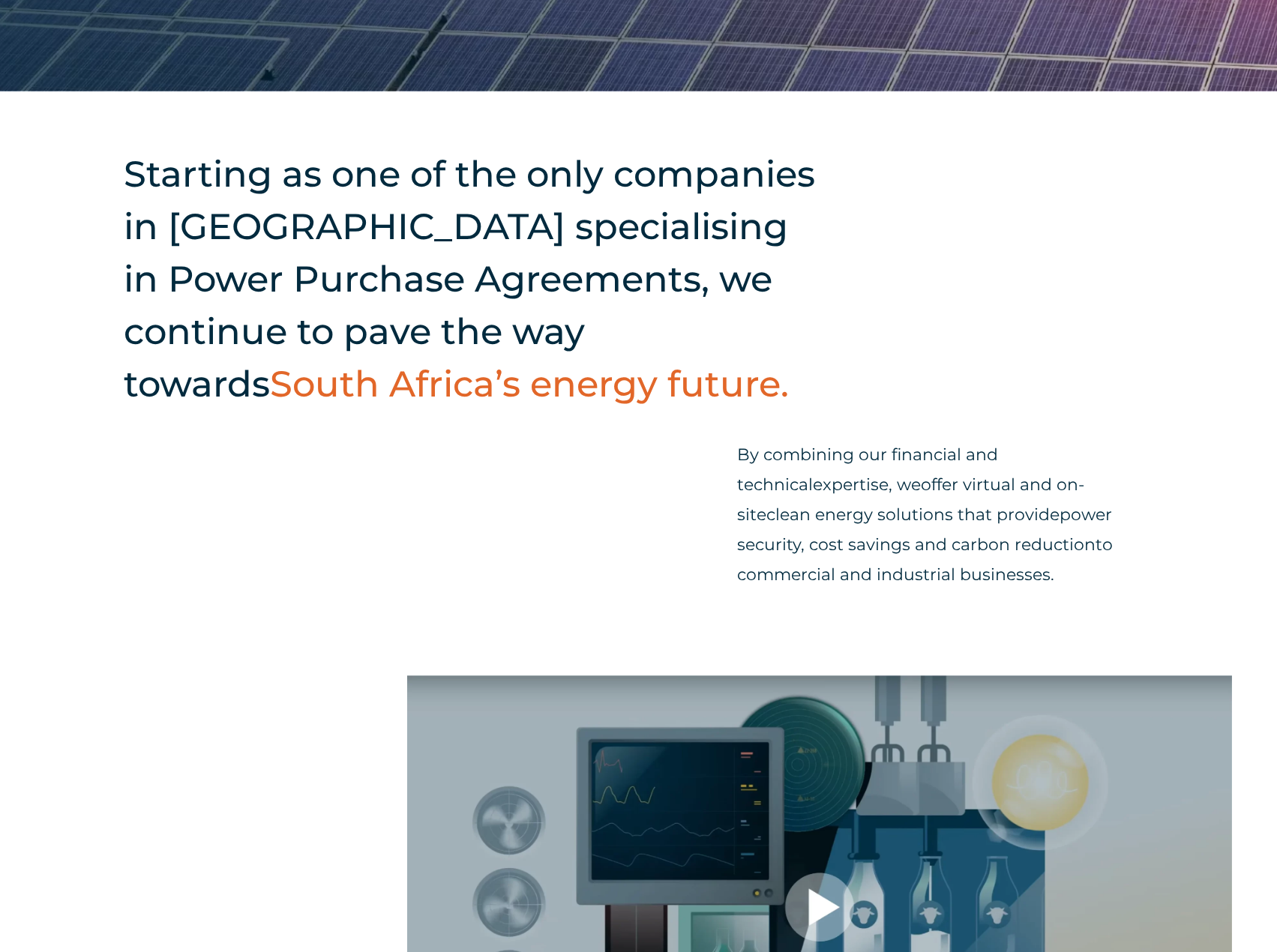
scroll to position [675, 0]
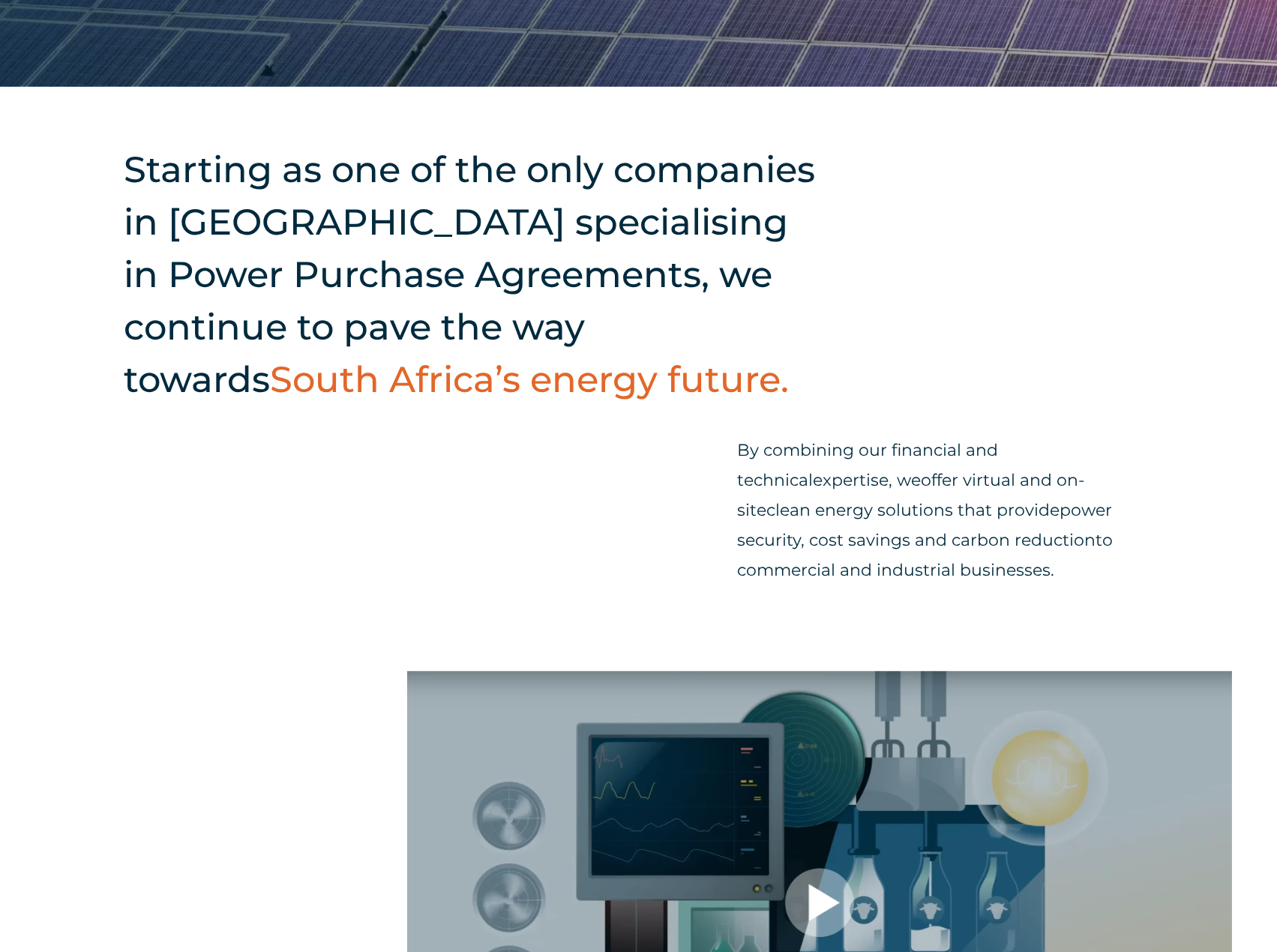
click at [536, 380] on h2 "Starting as one of the only companies in South Africa specialising in Power Pur…" at bounding box center [477, 273] width 706 height 262
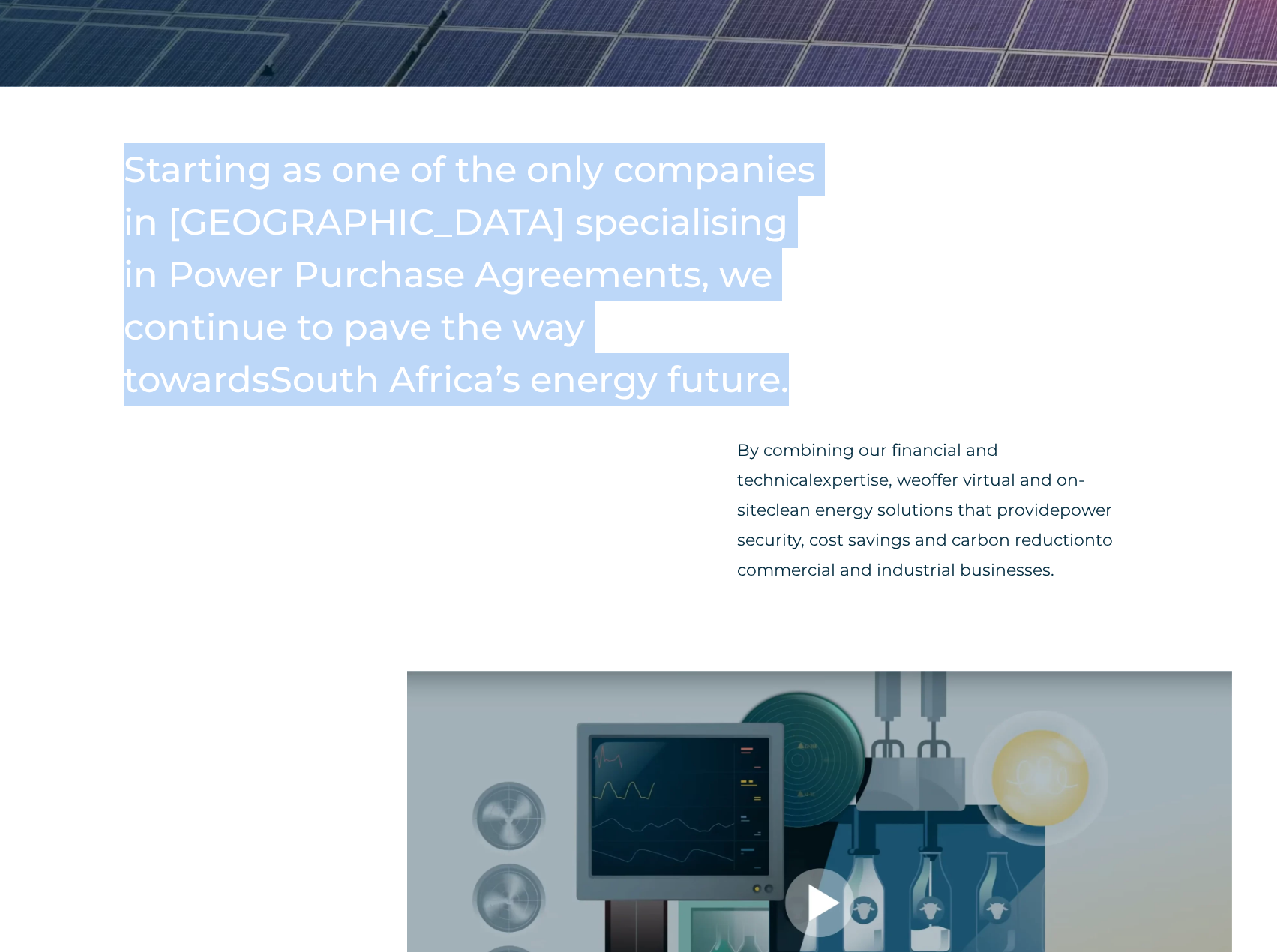
drag, startPoint x: 127, startPoint y: 170, endPoint x: 384, endPoint y: 397, distance: 342.9
click at [384, 397] on h2 "Starting as one of the only companies in South Africa specialising in Power Pur…" at bounding box center [477, 273] width 706 height 262
copy h2 "Starting as one of the only companies in South Africa specialising in Power Pur…"
click at [595, 485] on div "Starting as one of the only companies in South Africa specialising in Power Pur…" at bounding box center [638, 378] width 1277 height 584
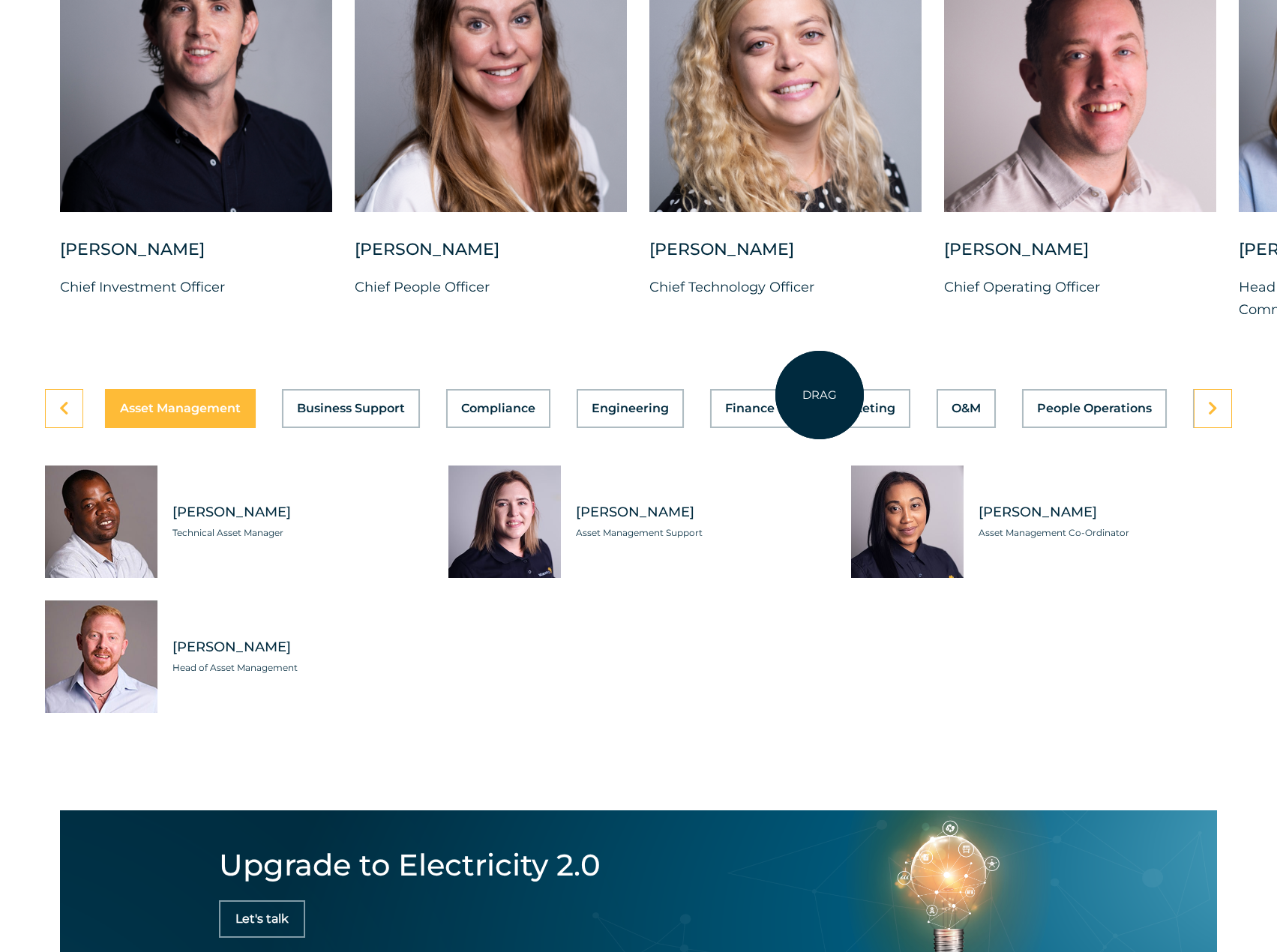
scroll to position [4498, 0]
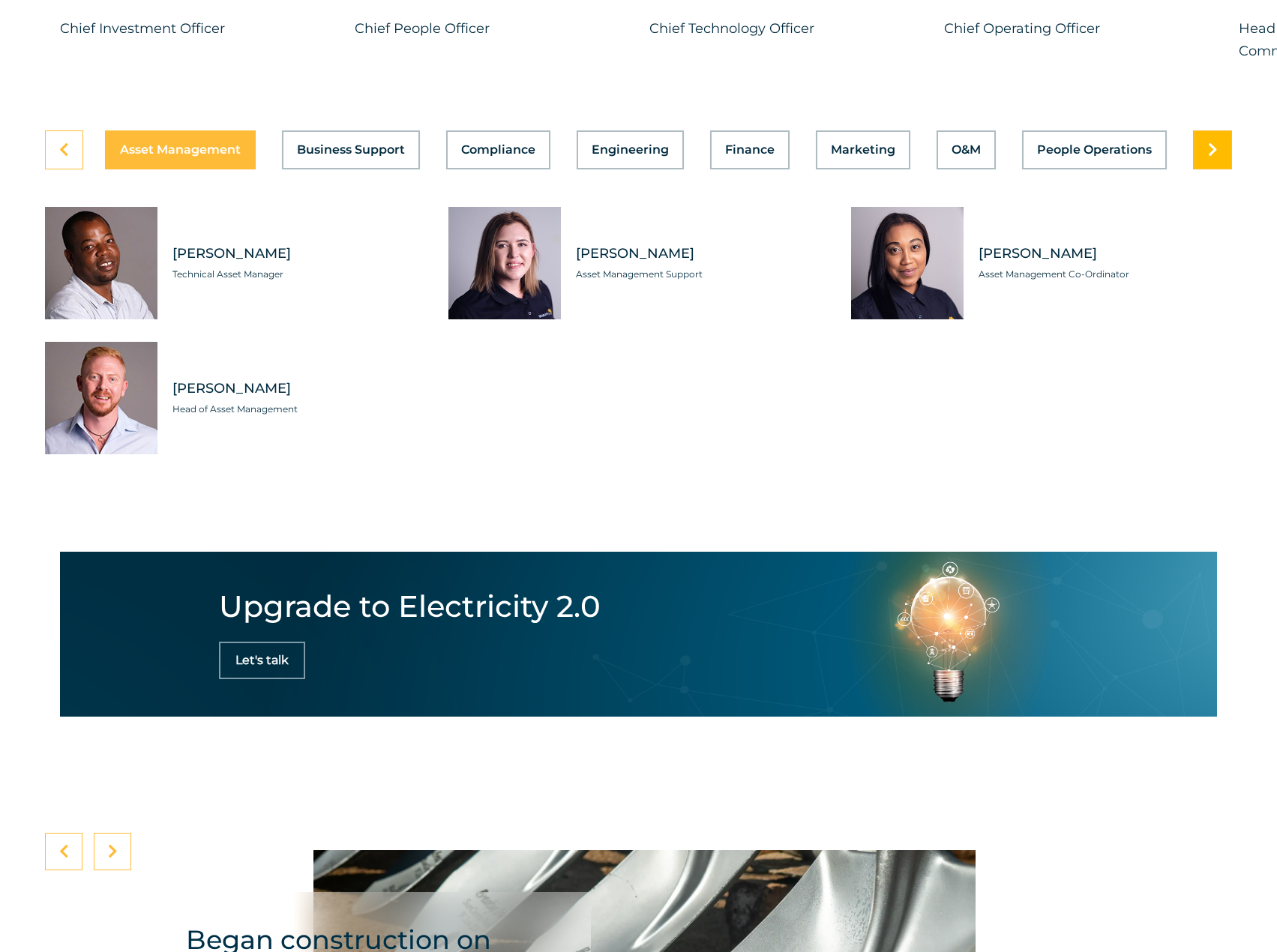
click at [1211, 170] on link at bounding box center [1213, 150] width 38 height 39
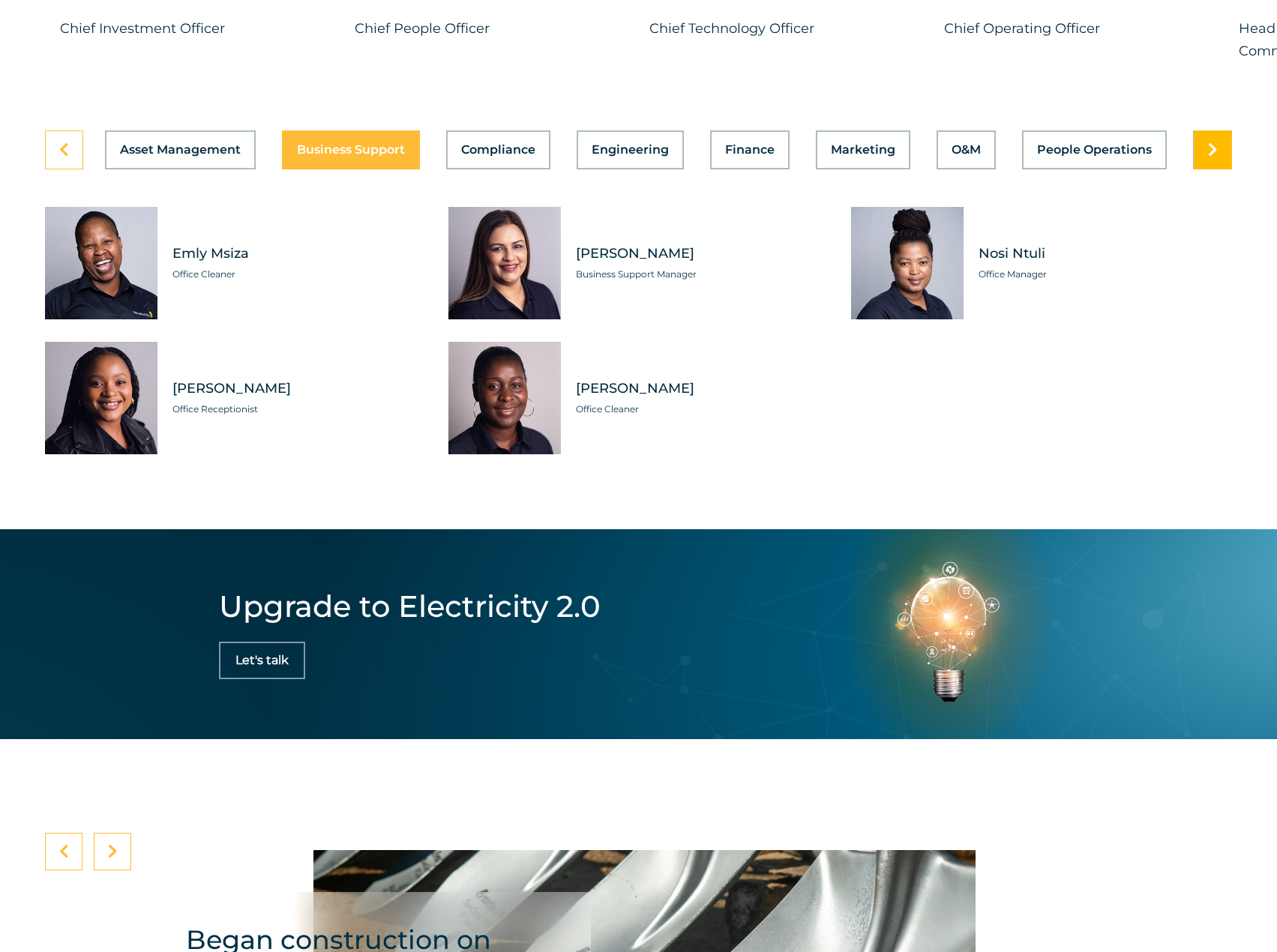
click at [1216, 158] on icon at bounding box center [1212, 150] width 10 height 15
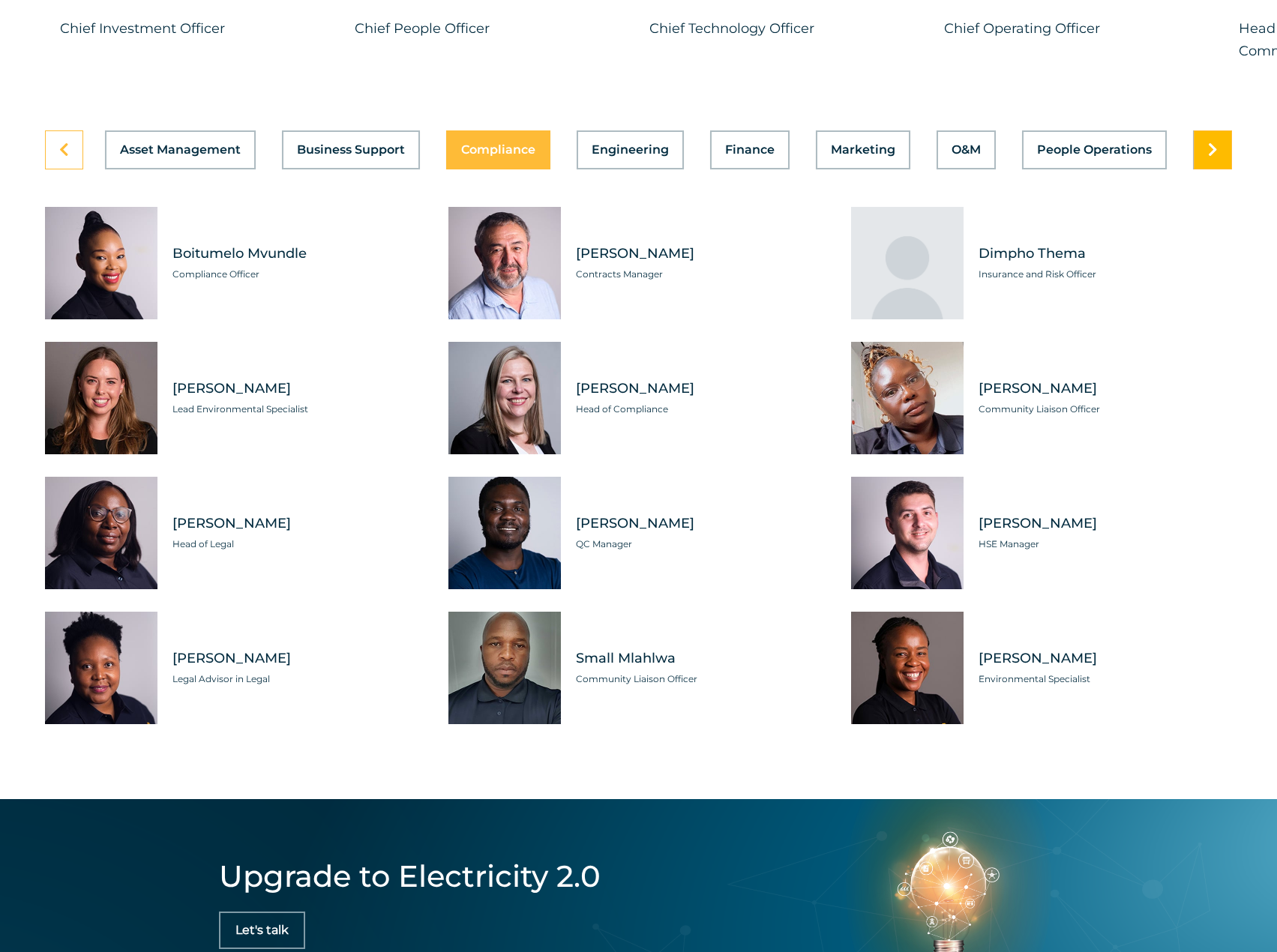
click at [1216, 158] on icon at bounding box center [1212, 150] width 10 height 15
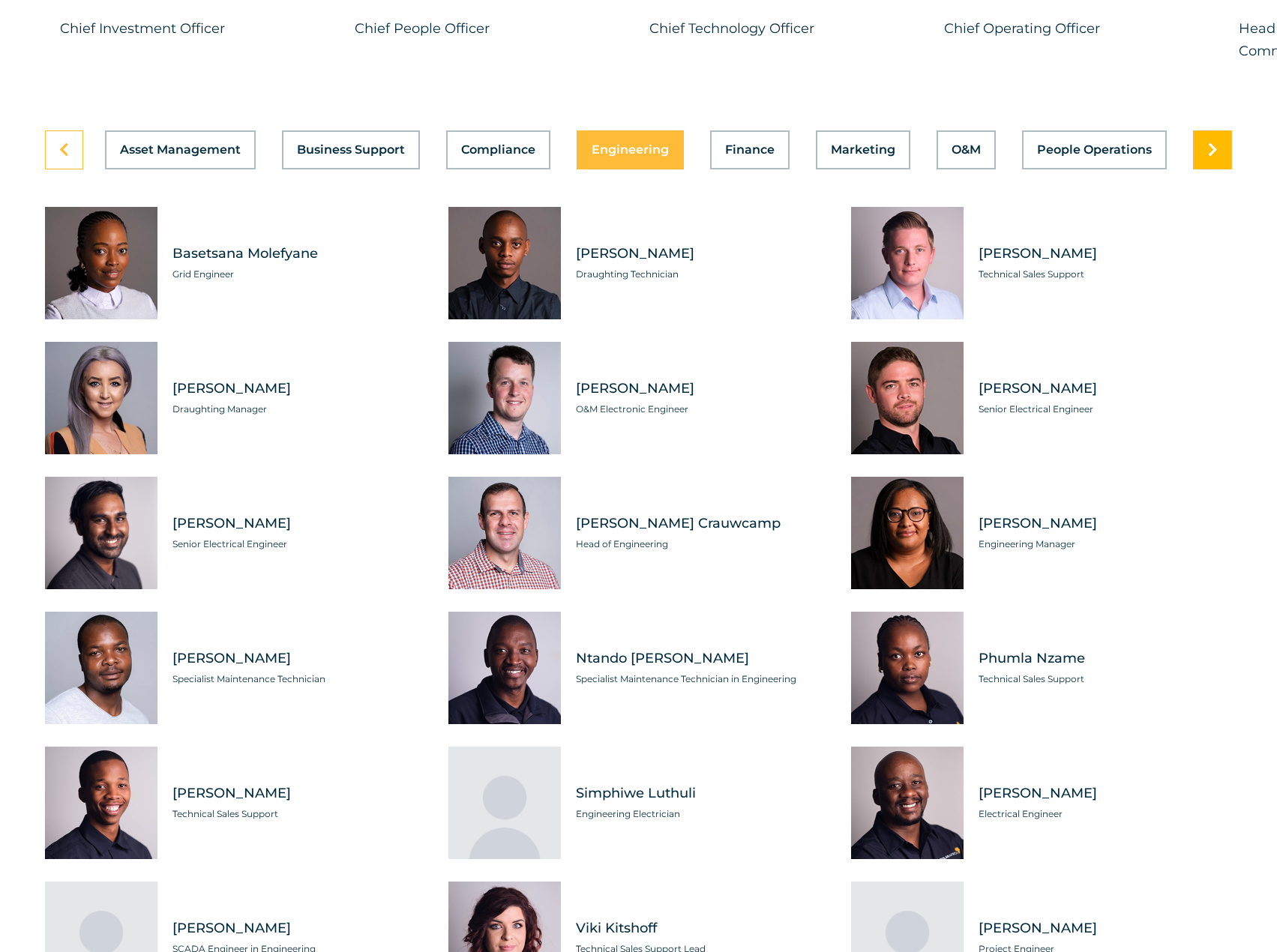
click at [1216, 158] on icon at bounding box center [1212, 150] width 10 height 15
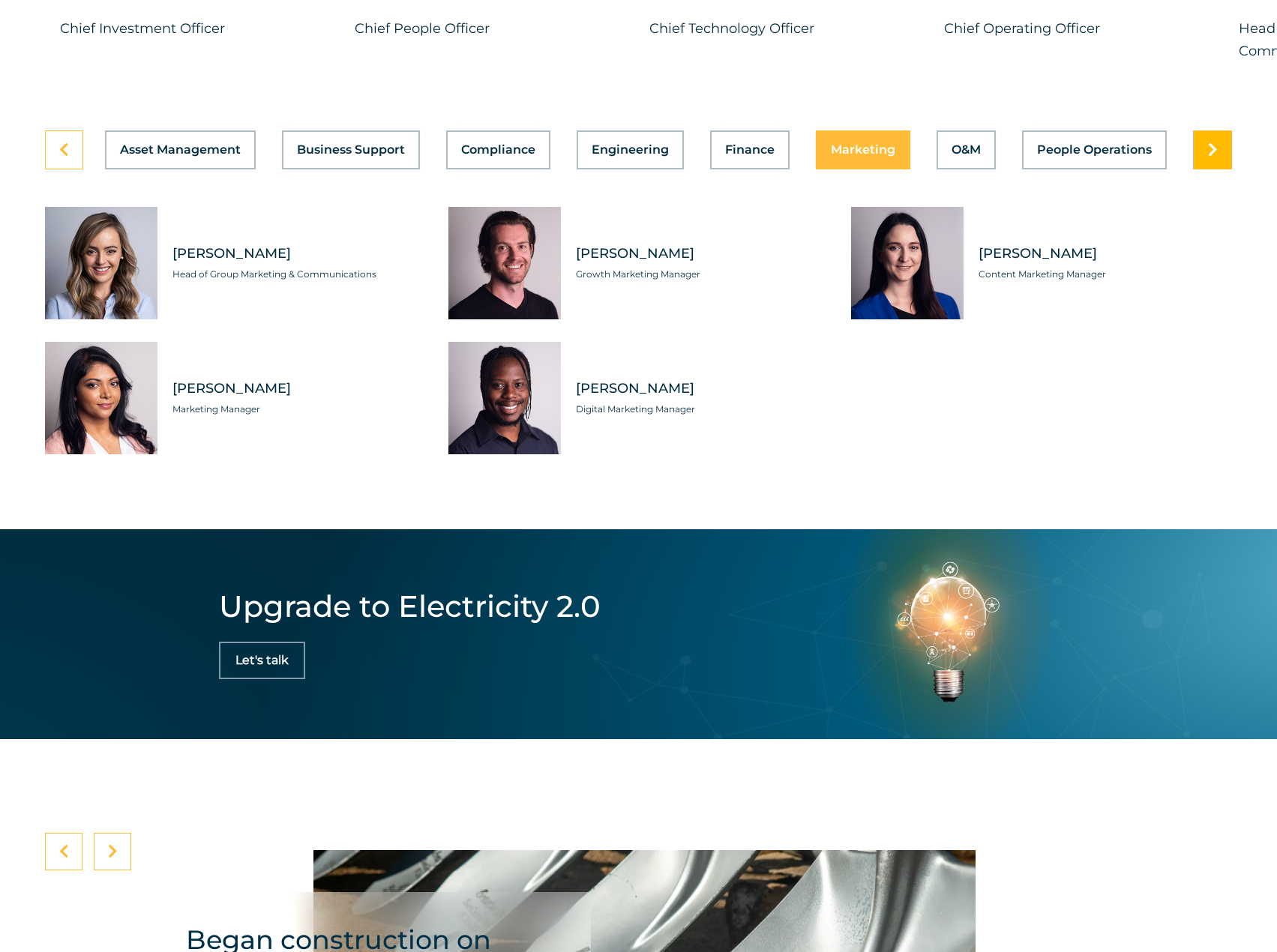
click at [1216, 158] on icon at bounding box center [1212, 150] width 10 height 15
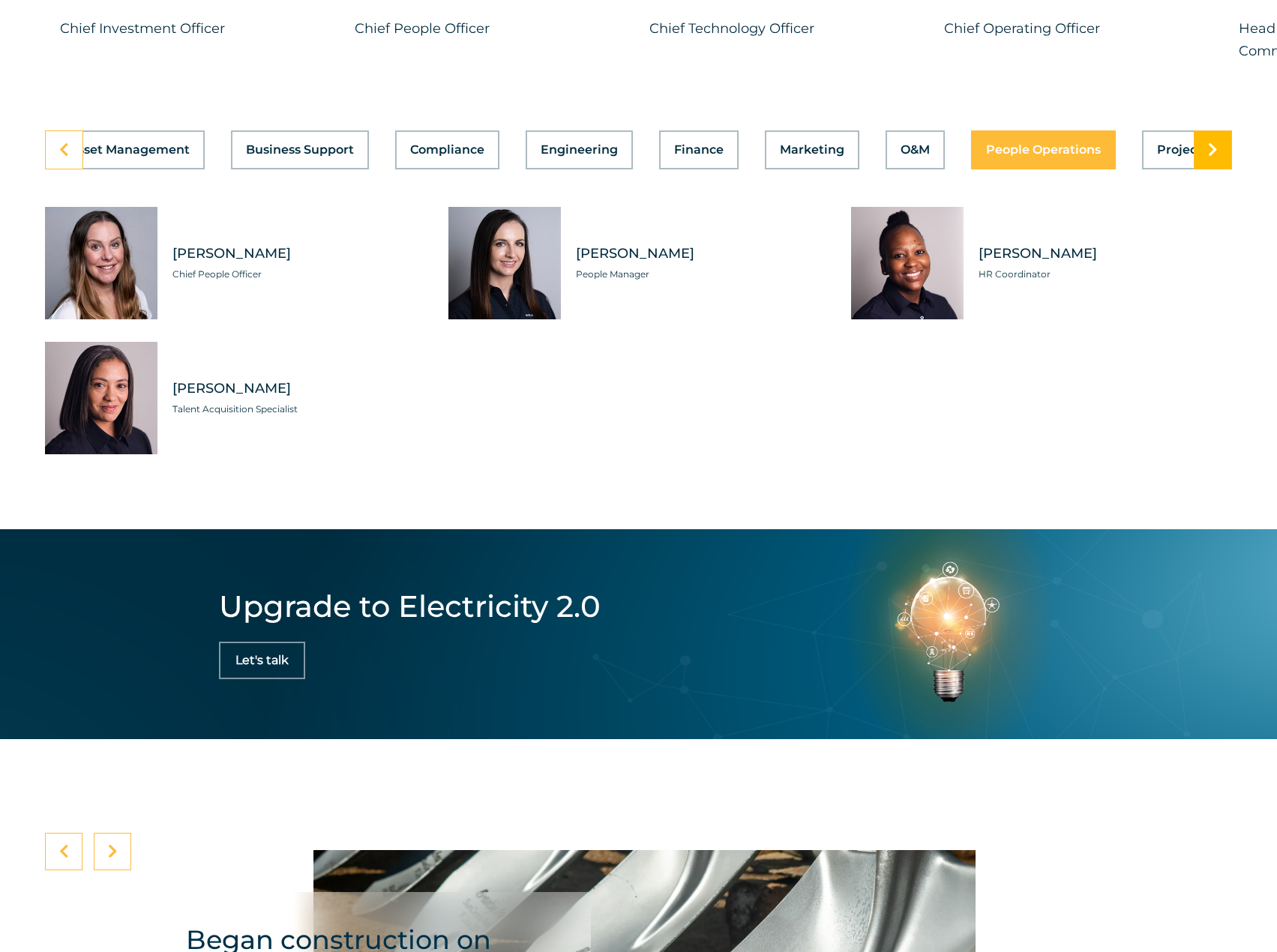
click at [1216, 158] on icon at bounding box center [1212, 150] width 10 height 15
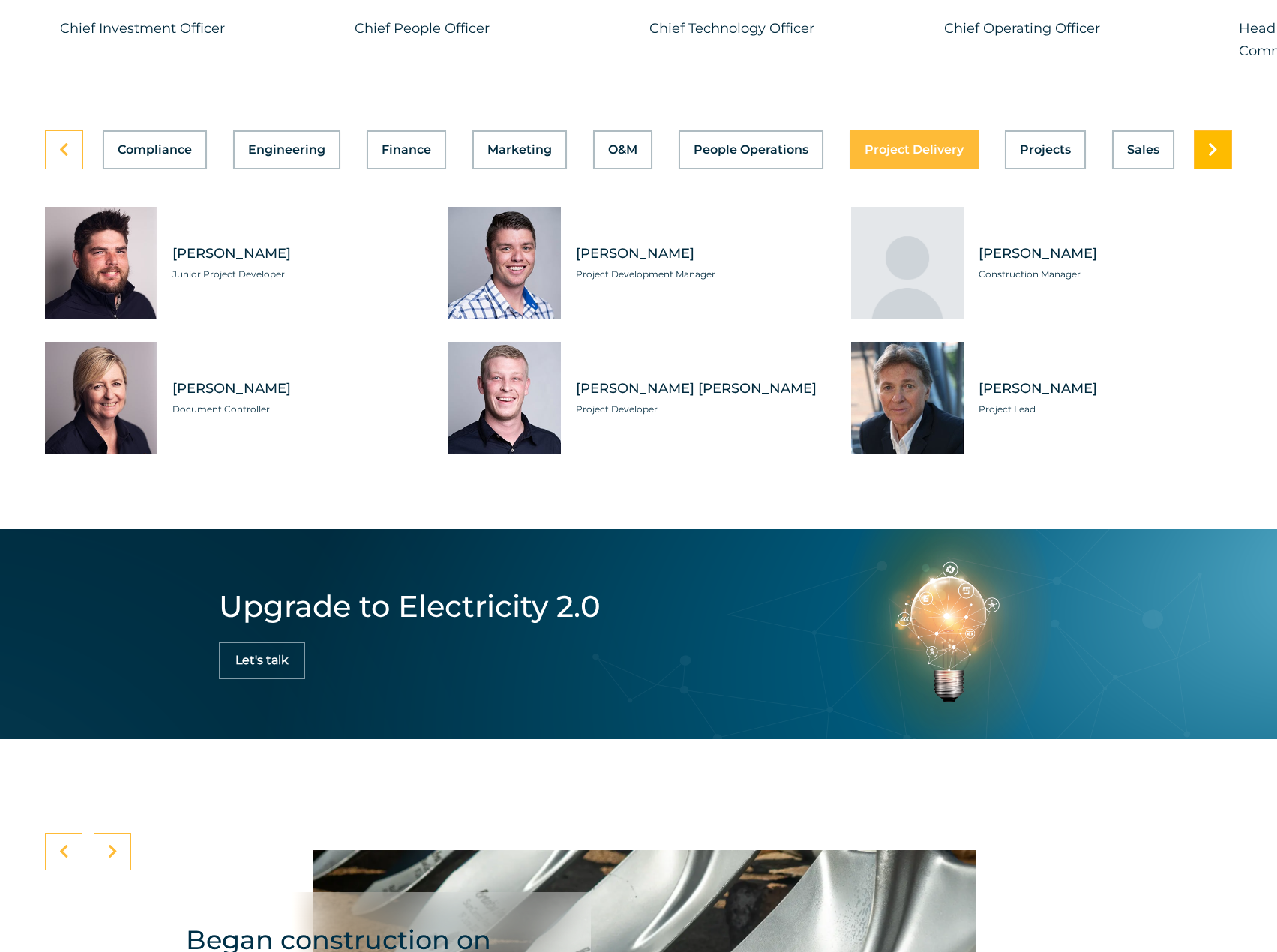
click at [1216, 158] on icon at bounding box center [1212, 150] width 10 height 15
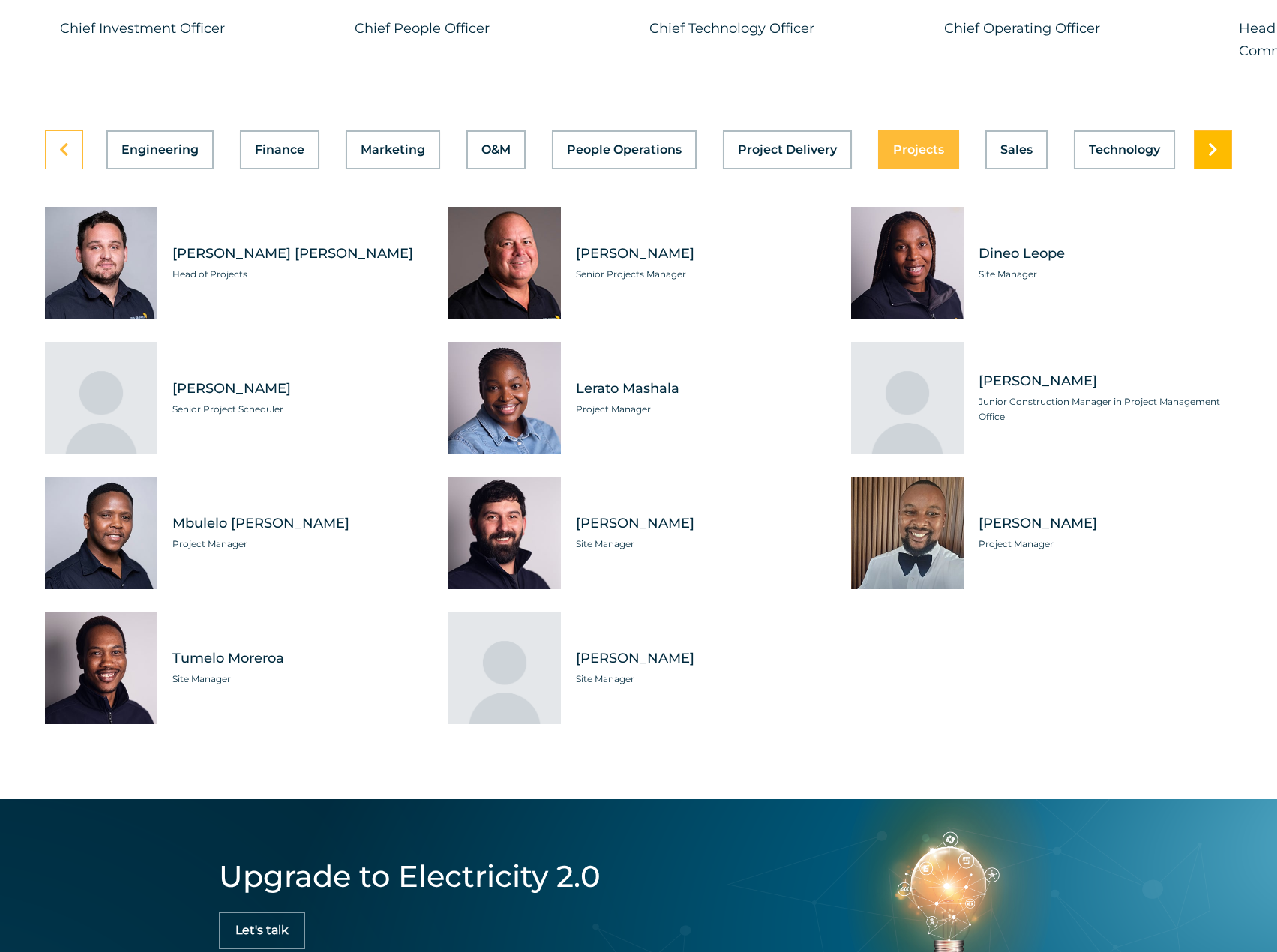
click at [1216, 158] on icon at bounding box center [1212, 150] width 10 height 15
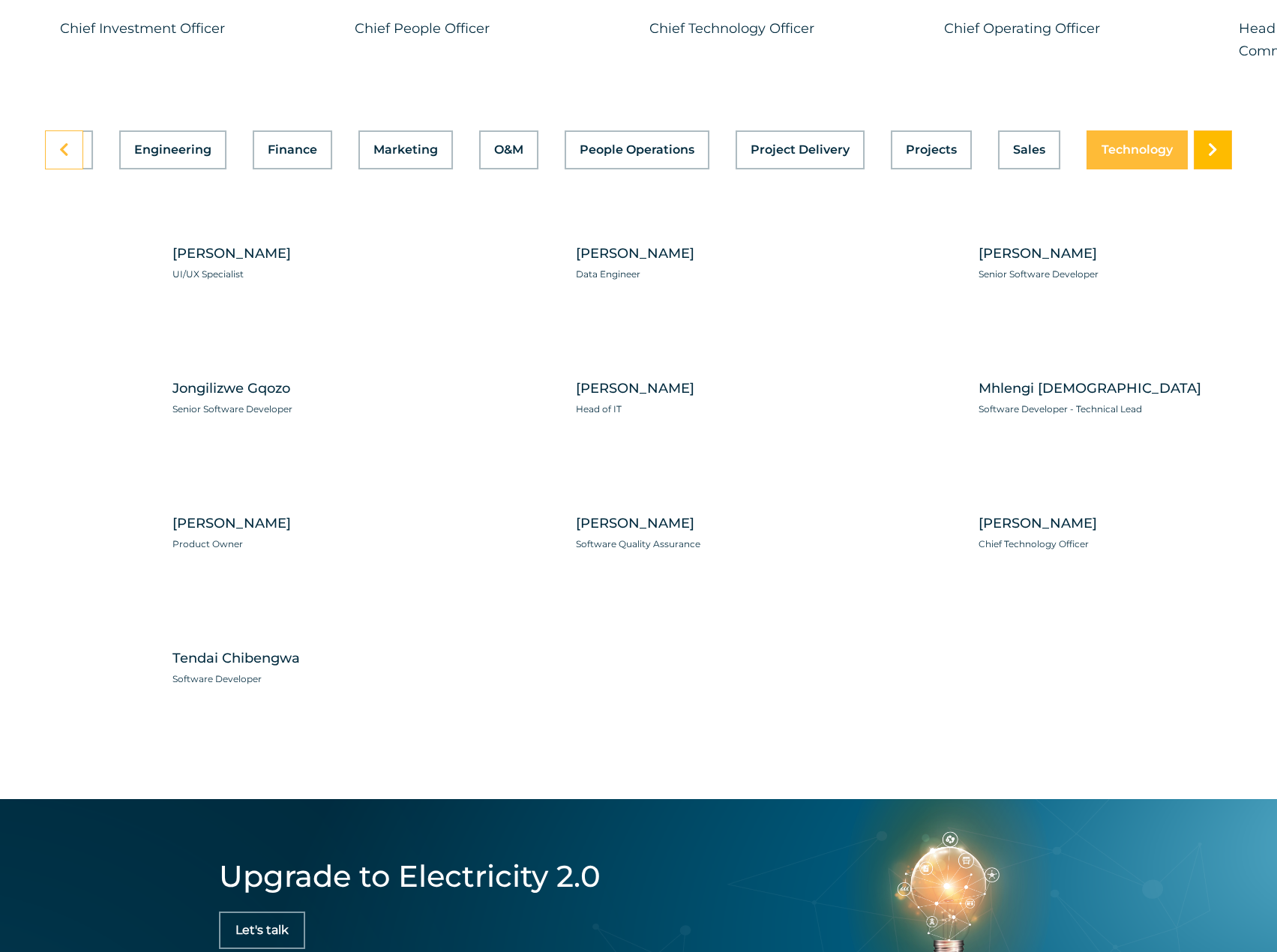
click at [1216, 158] on icon at bounding box center [1212, 150] width 10 height 15
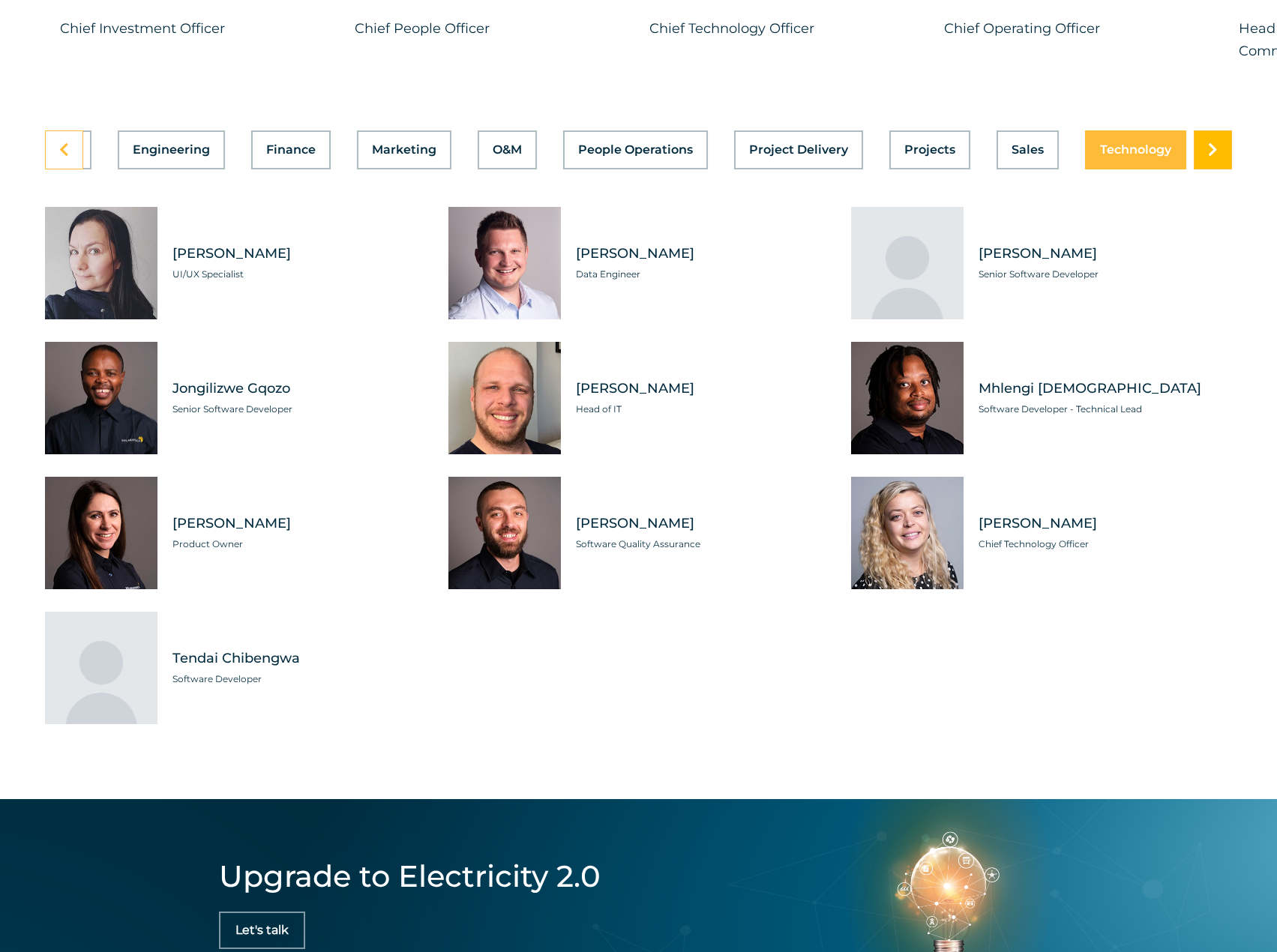
click at [1216, 158] on icon at bounding box center [1212, 150] width 10 height 15
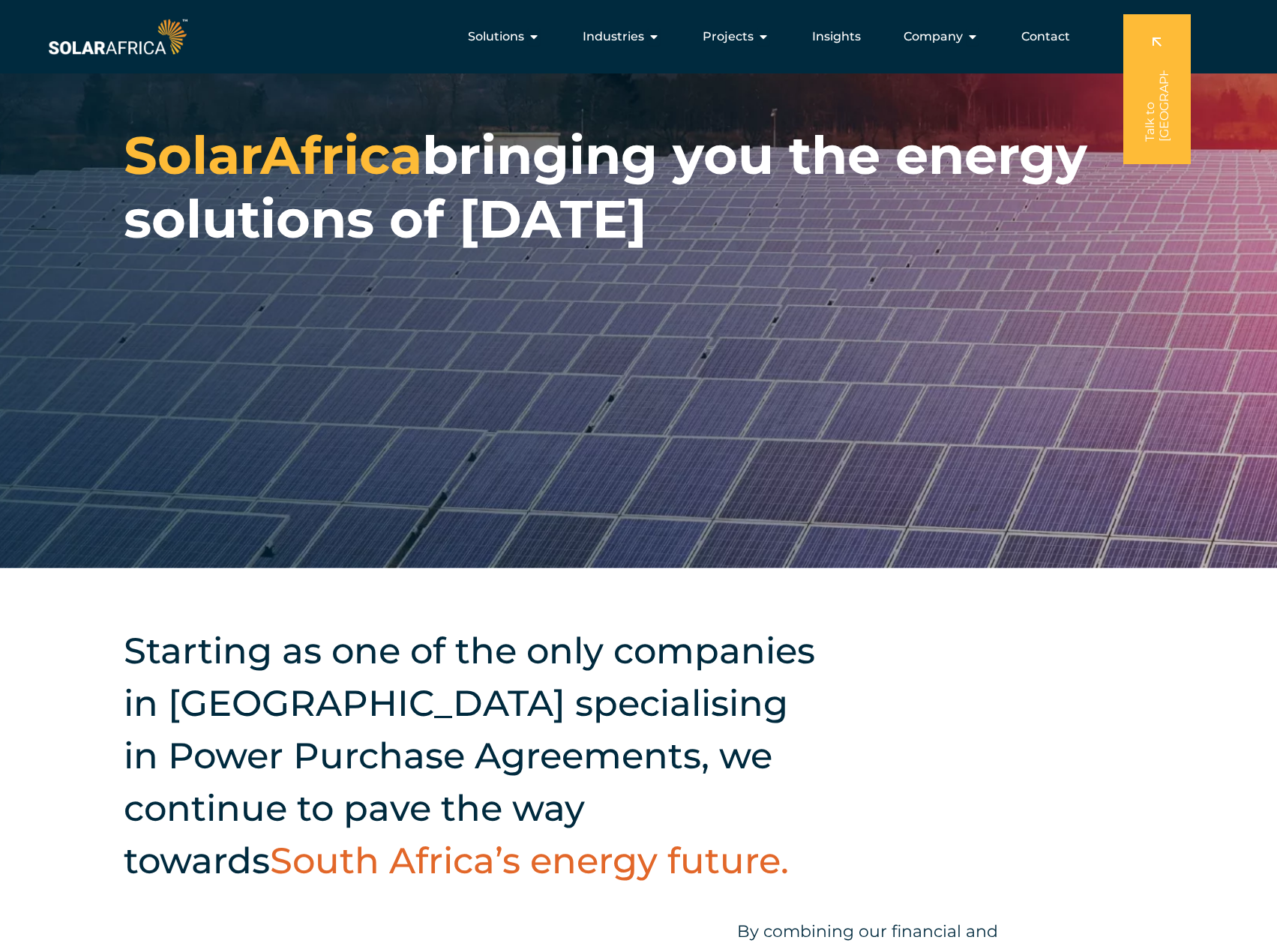
scroll to position [0, 0]
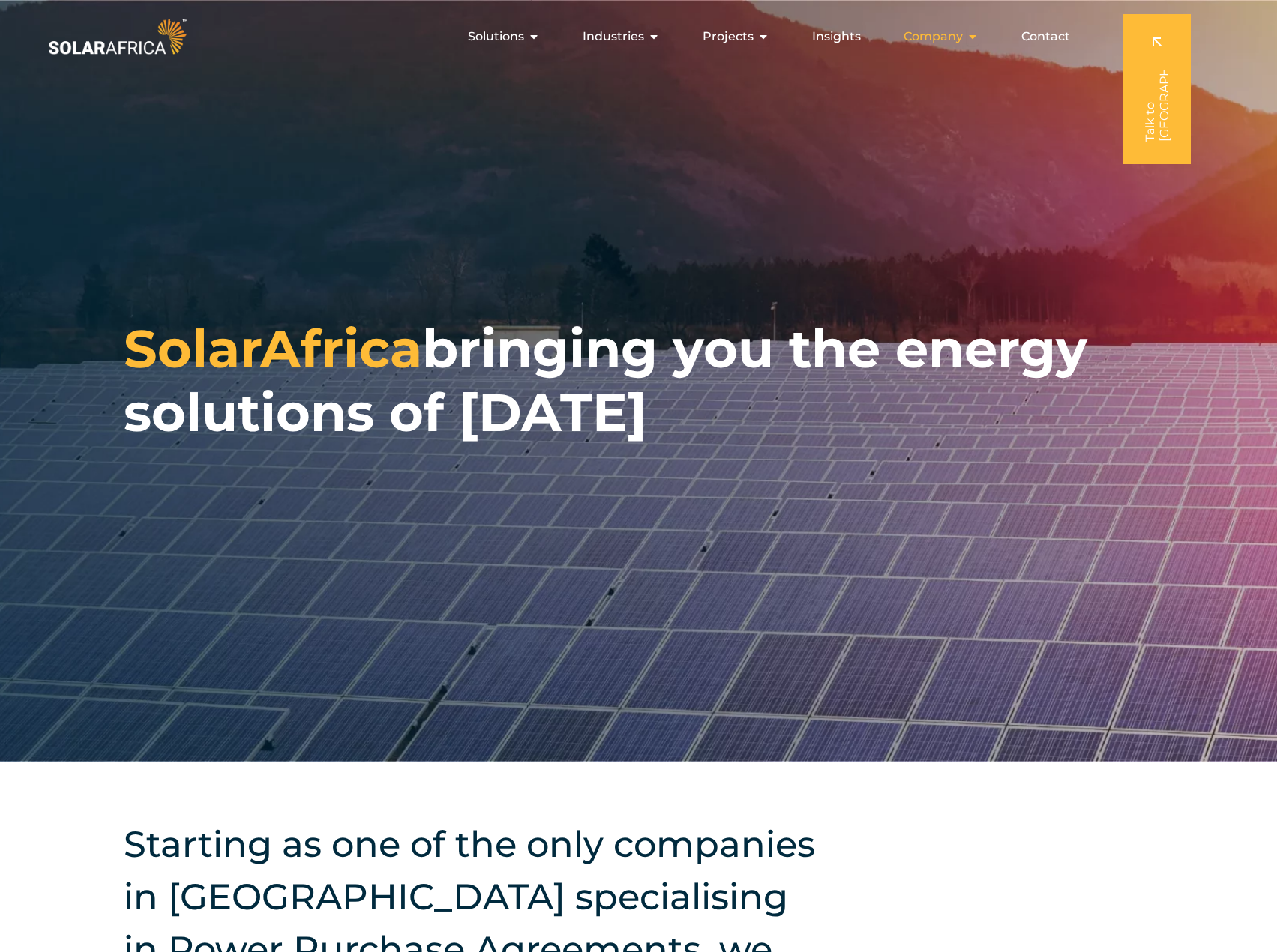
click at [945, 40] on span "Company" at bounding box center [933, 36] width 59 height 18
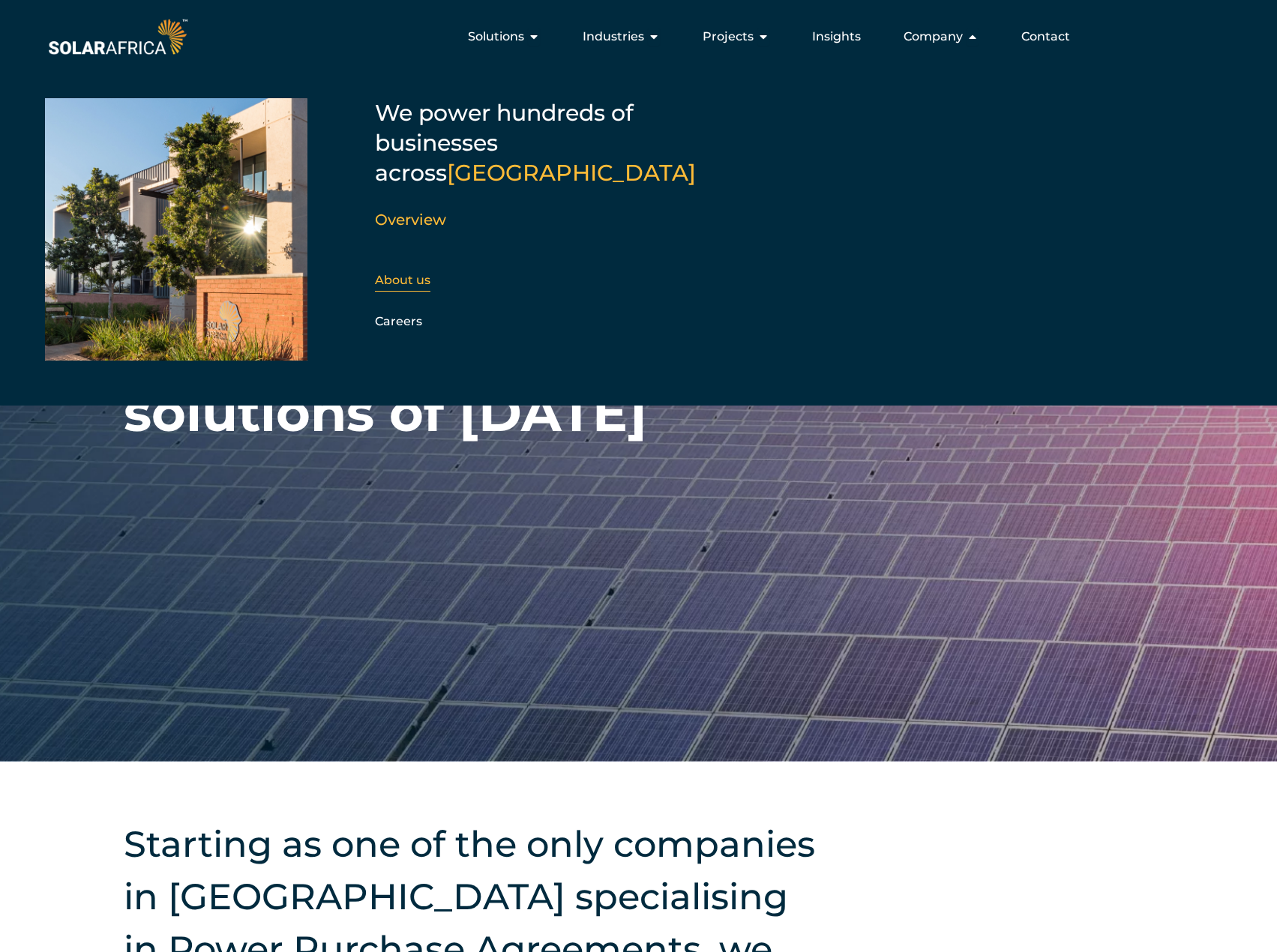
click at [397, 273] on link "About us" at bounding box center [403, 280] width 55 height 14
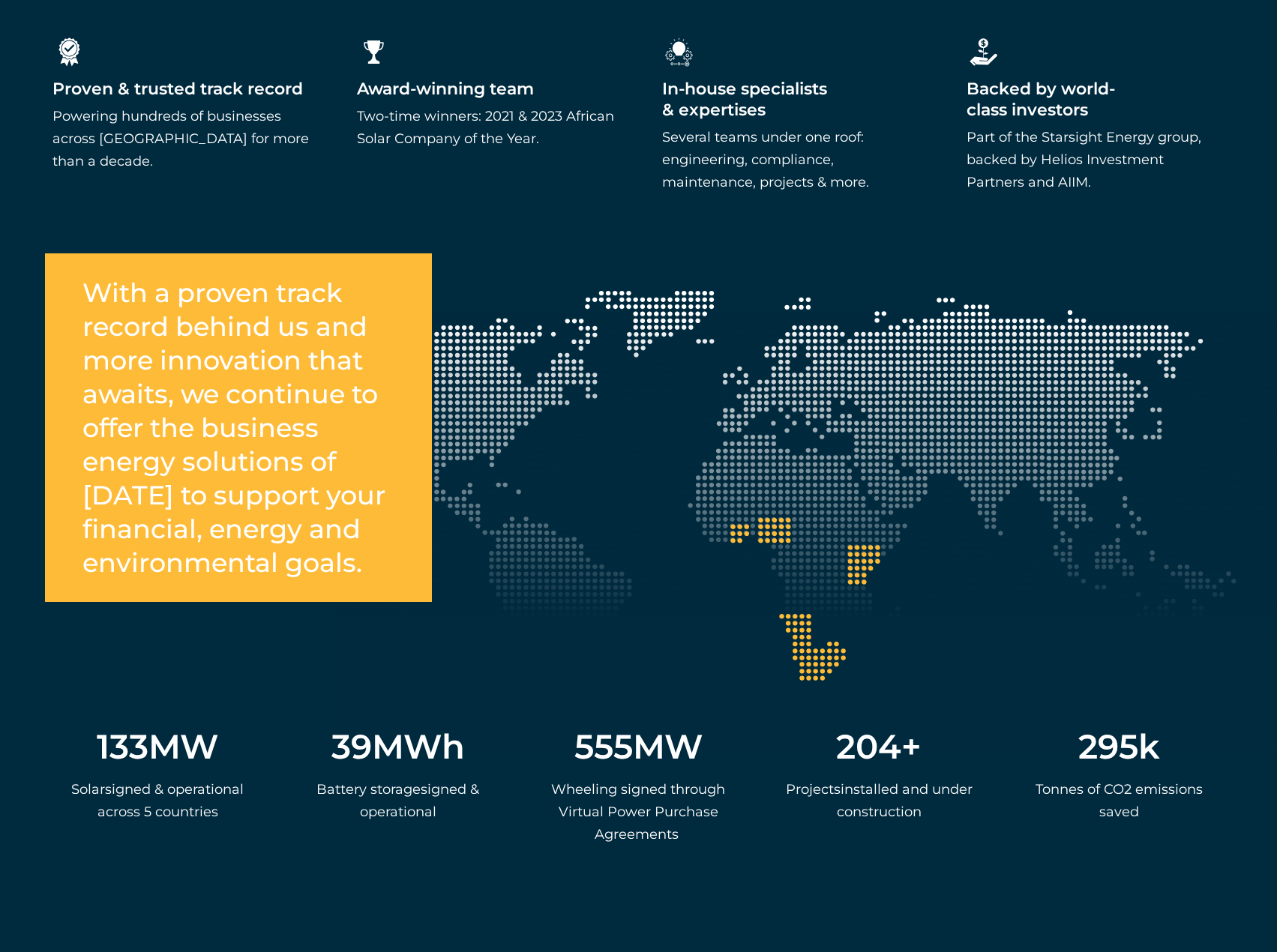
scroll to position [2744, 0]
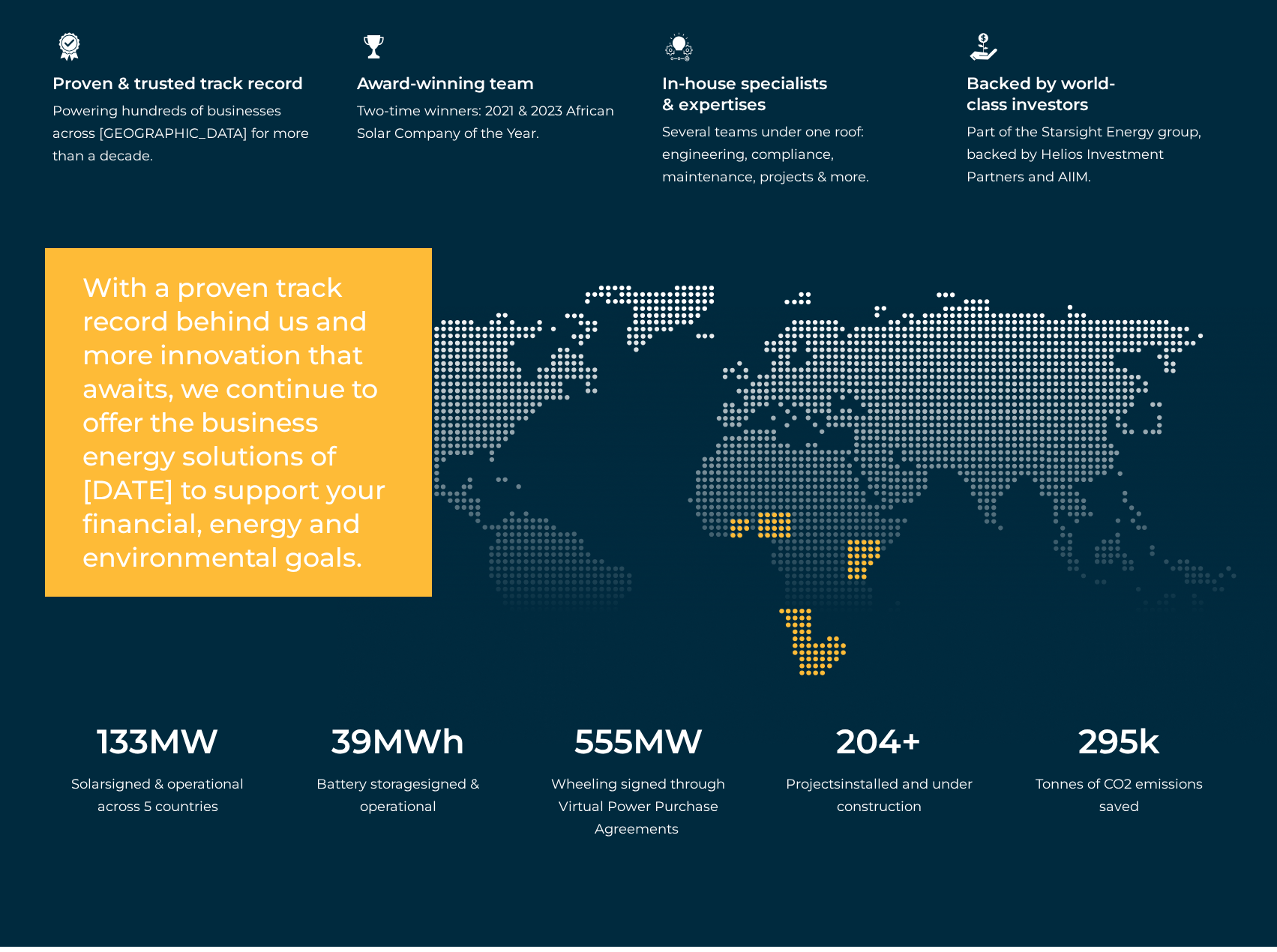
click at [807, 641] on div "With a proven track record behind us and more innovation that awaits, we contin…" at bounding box center [638, 578] width 1277 height 586
click at [759, 499] on div "With a proven track record behind us and more innovation that awaits, we contin…" at bounding box center [638, 578] width 1277 height 586
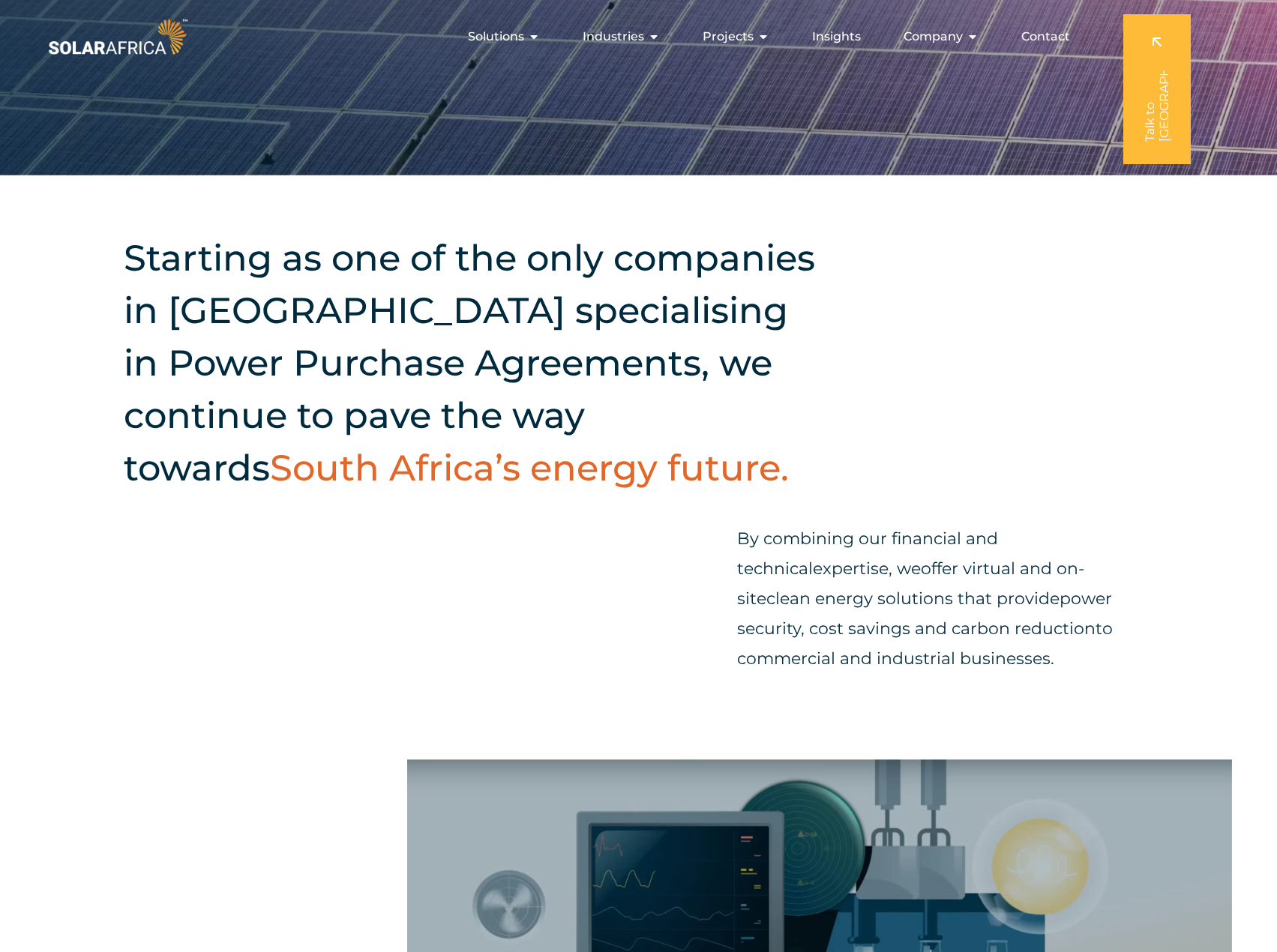
scroll to position [0, 0]
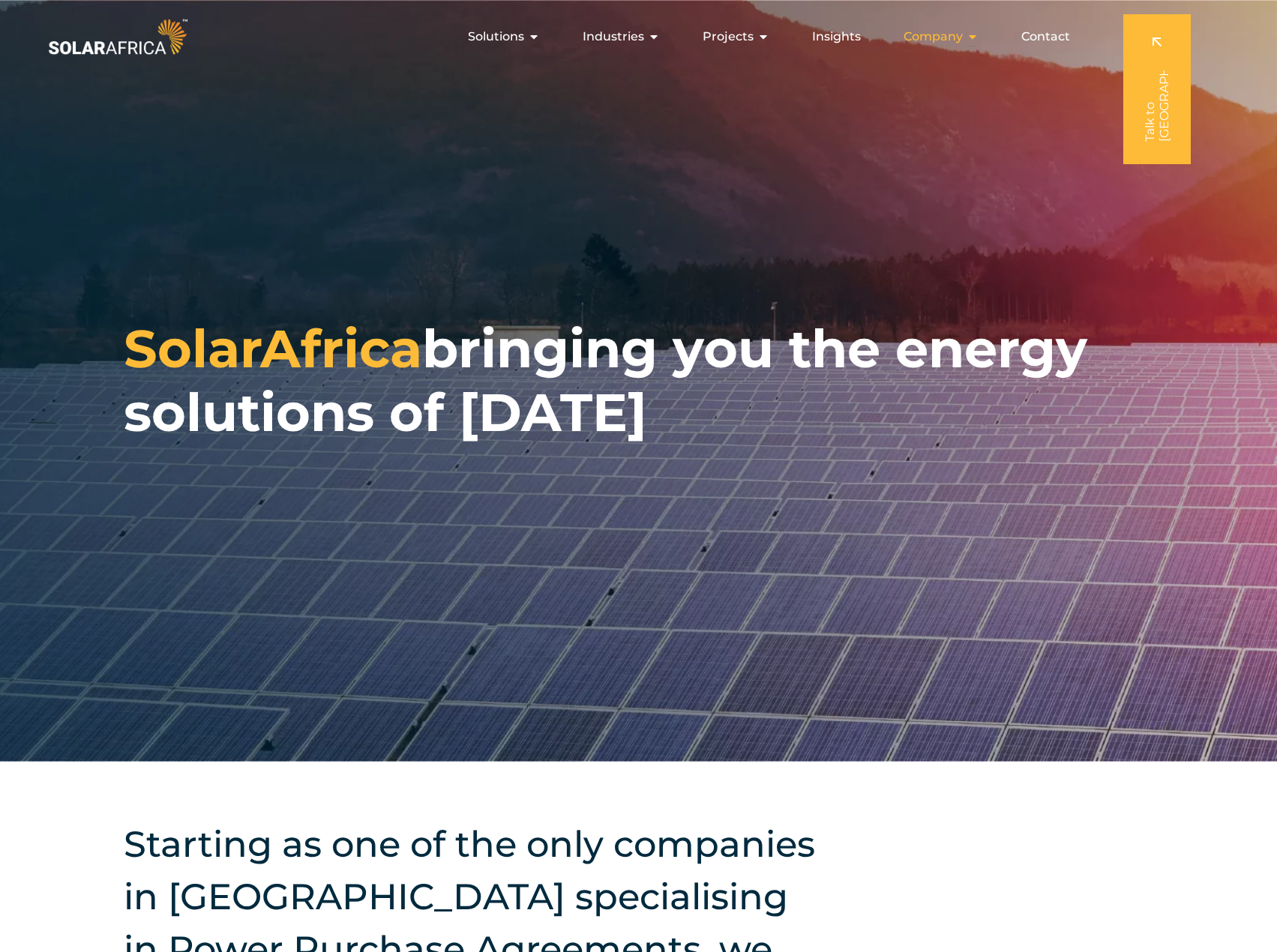
click at [933, 37] on span "Company" at bounding box center [933, 36] width 59 height 18
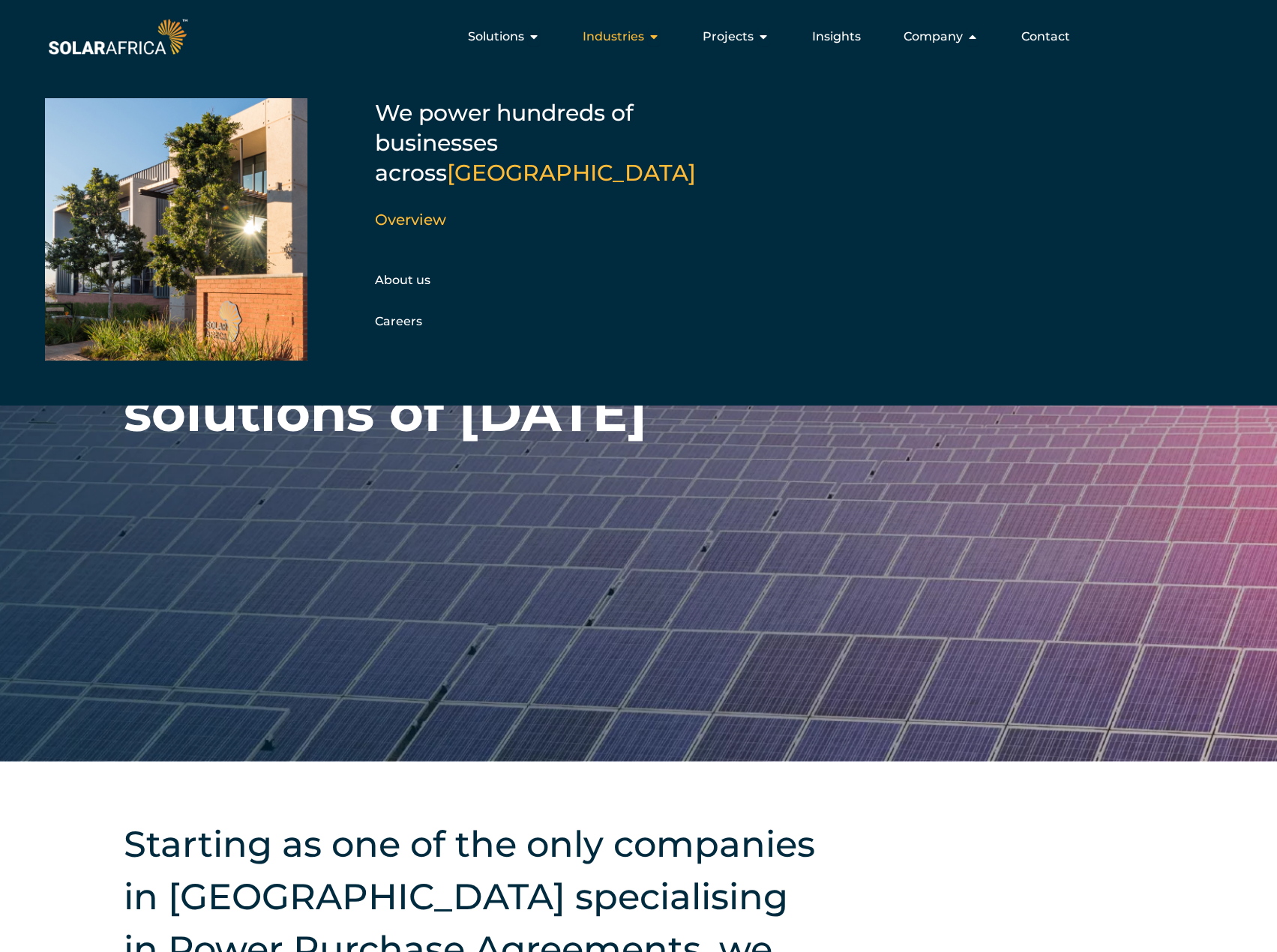
click at [609, 42] on span "Industries" at bounding box center [613, 36] width 61 height 18
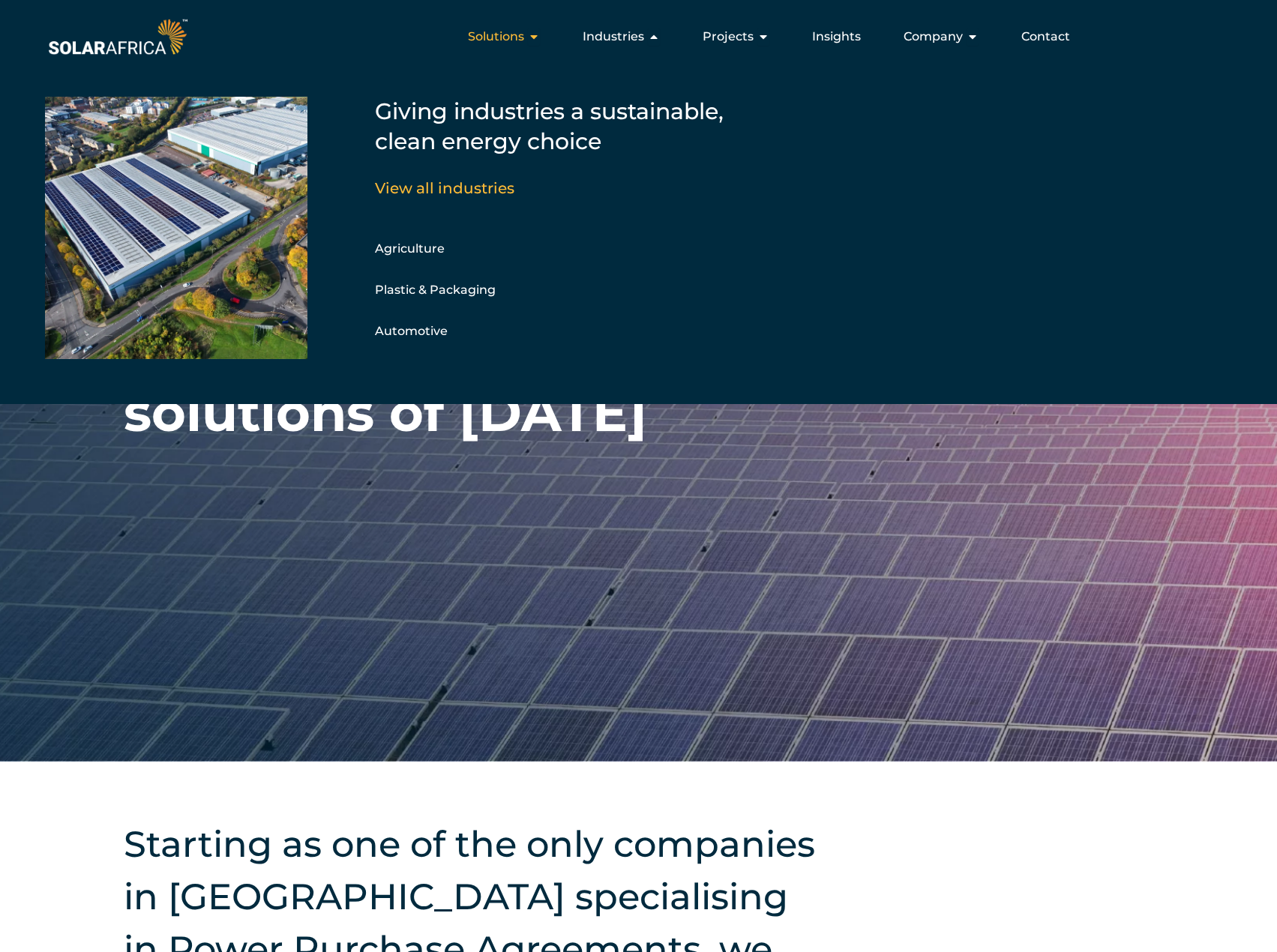
click at [509, 40] on span "Solutions" at bounding box center [496, 36] width 56 height 18
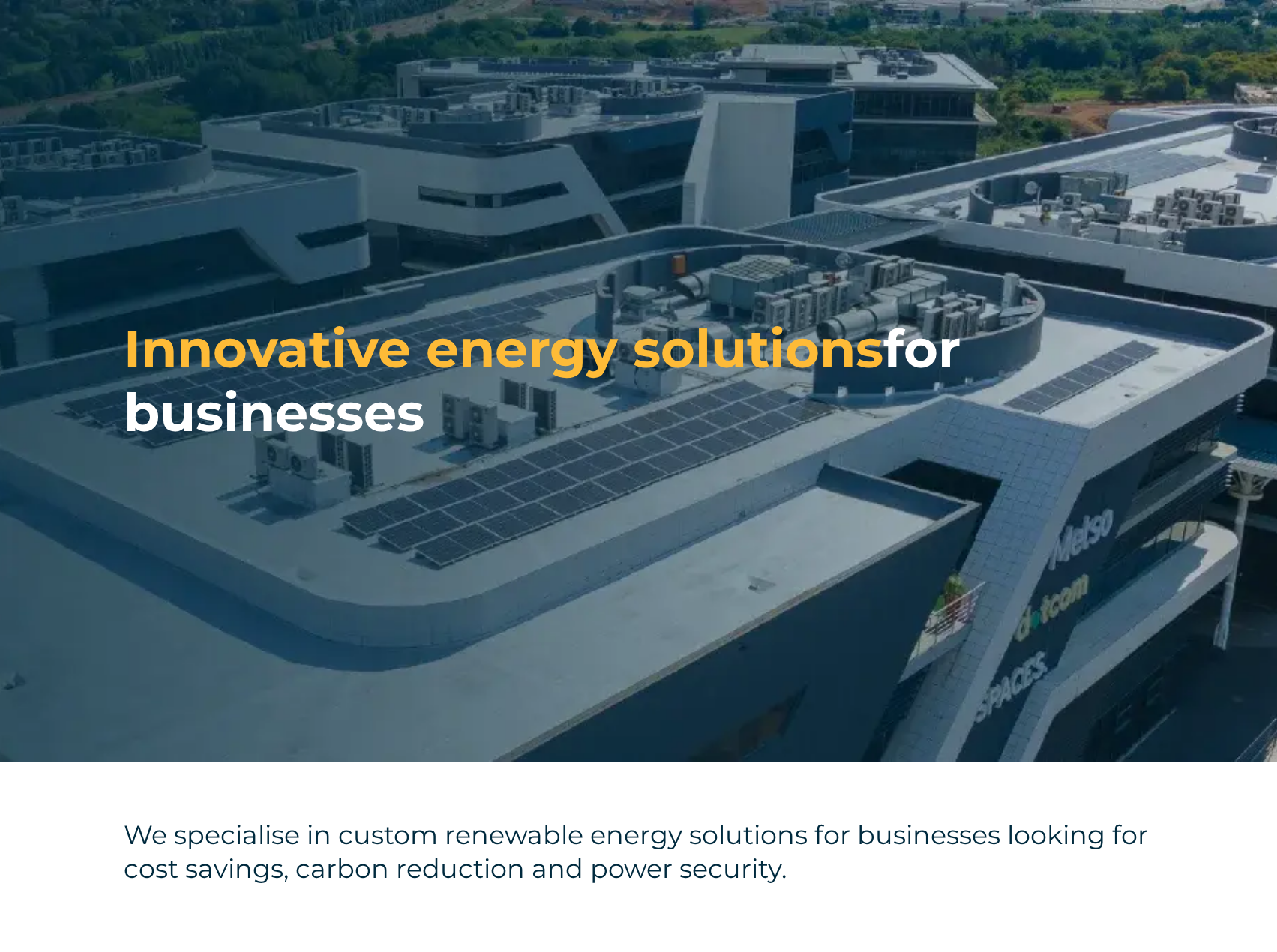
scroll to position [675, 0]
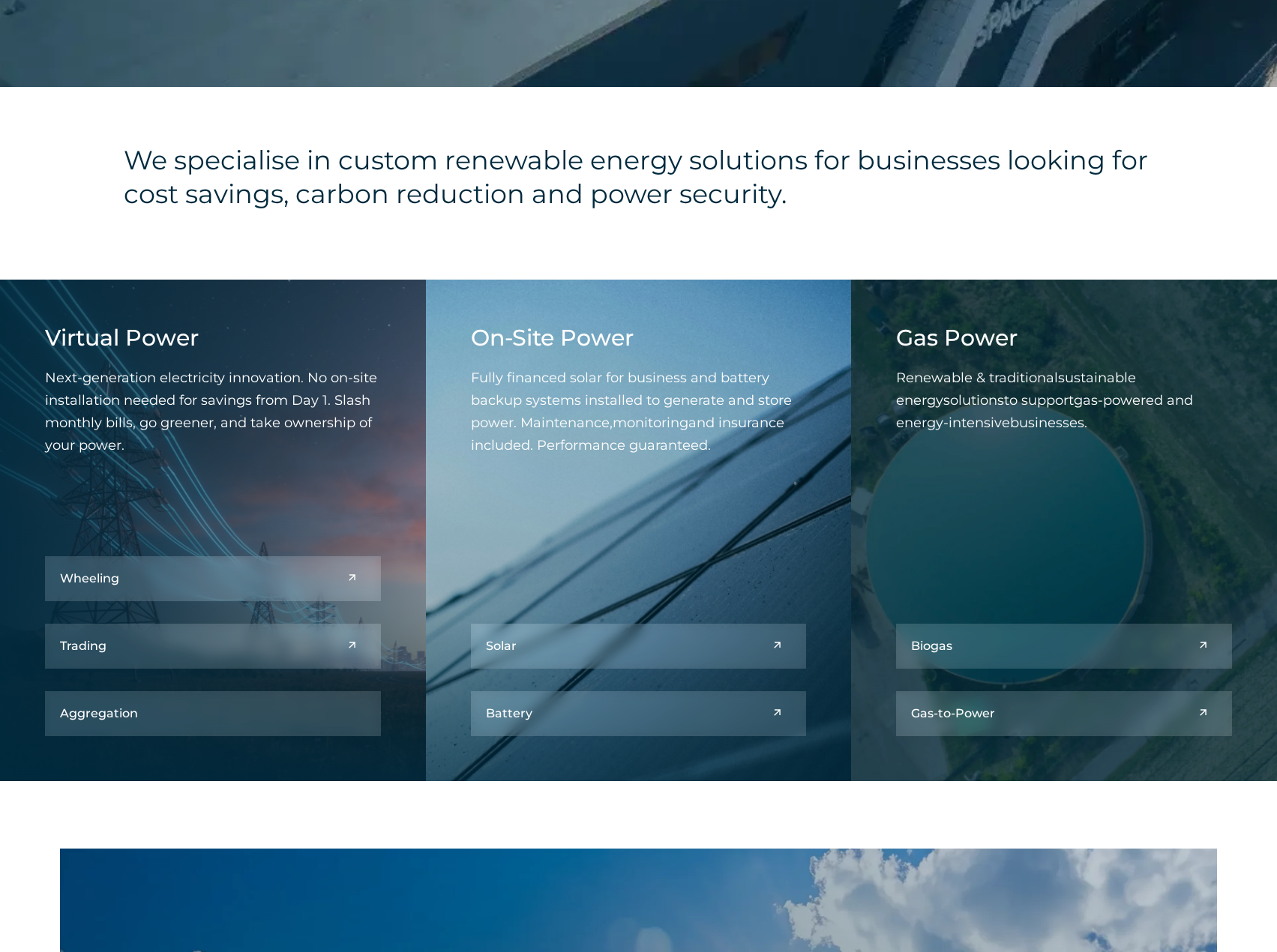
click at [839, 191] on h4 "We specialise in custom renewable energy solutions for businesses looking for c…" at bounding box center [638, 177] width 1029 height 68
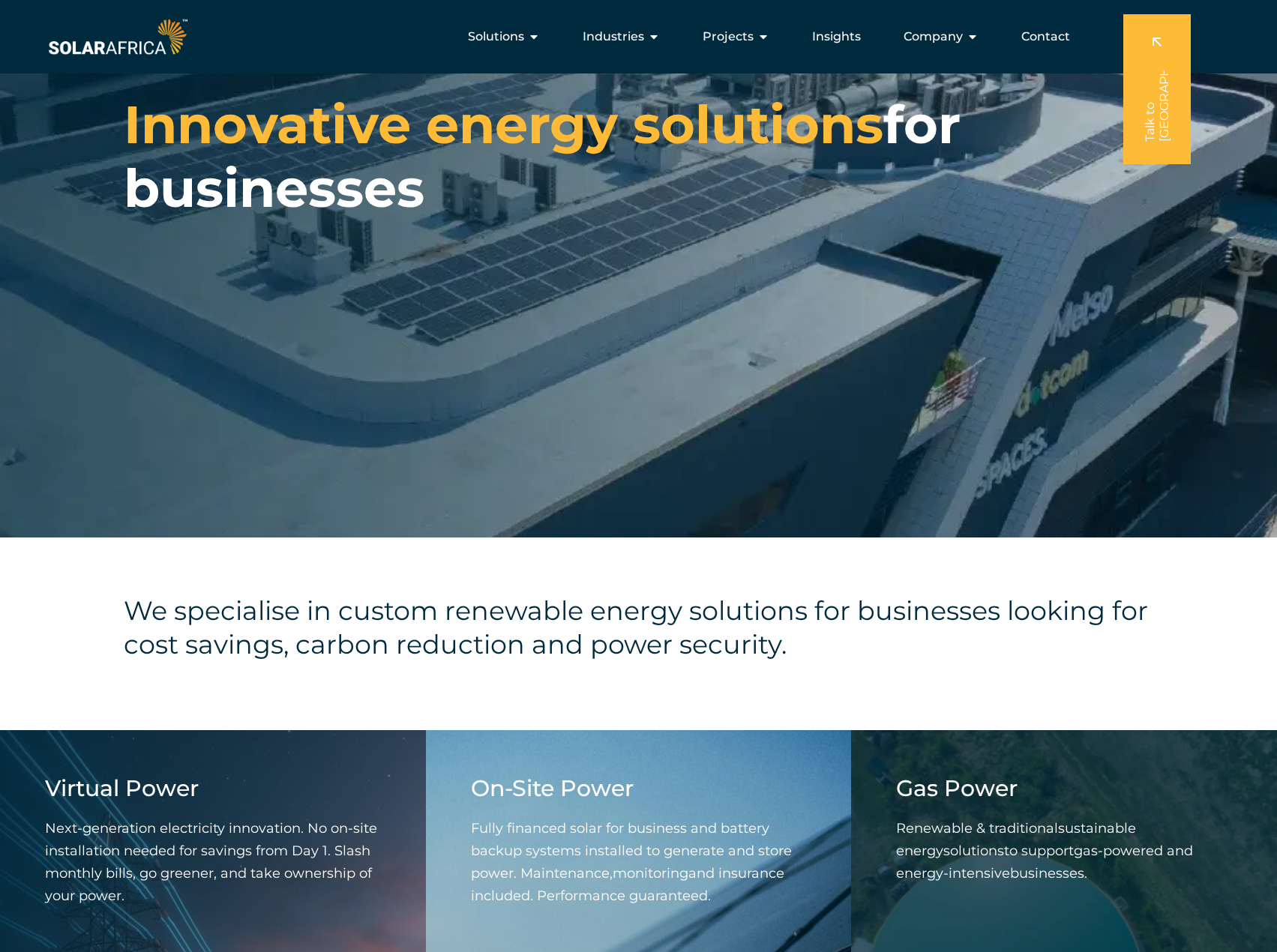
scroll to position [0, 0]
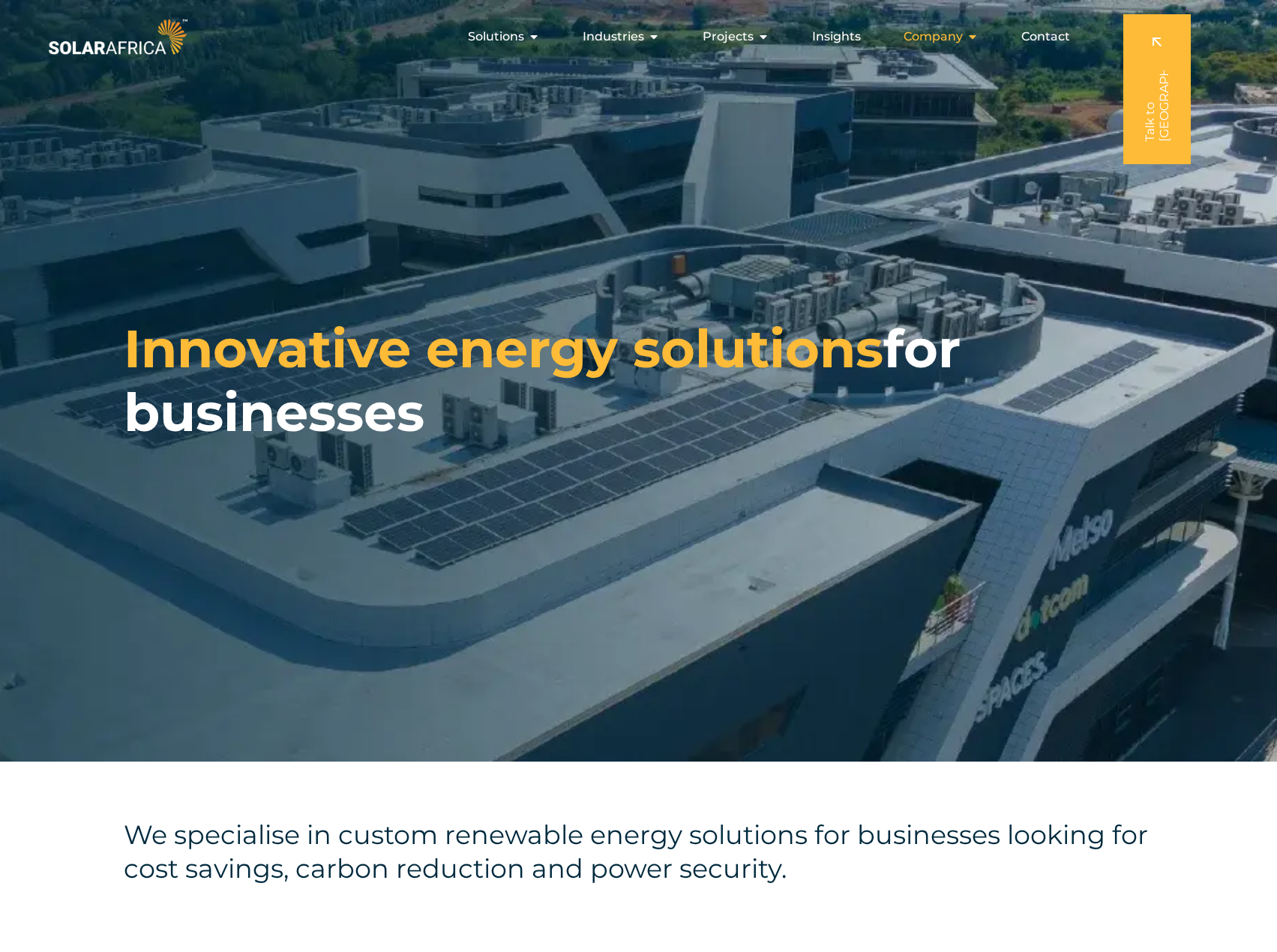
click at [926, 36] on span "Company" at bounding box center [933, 36] width 59 height 18
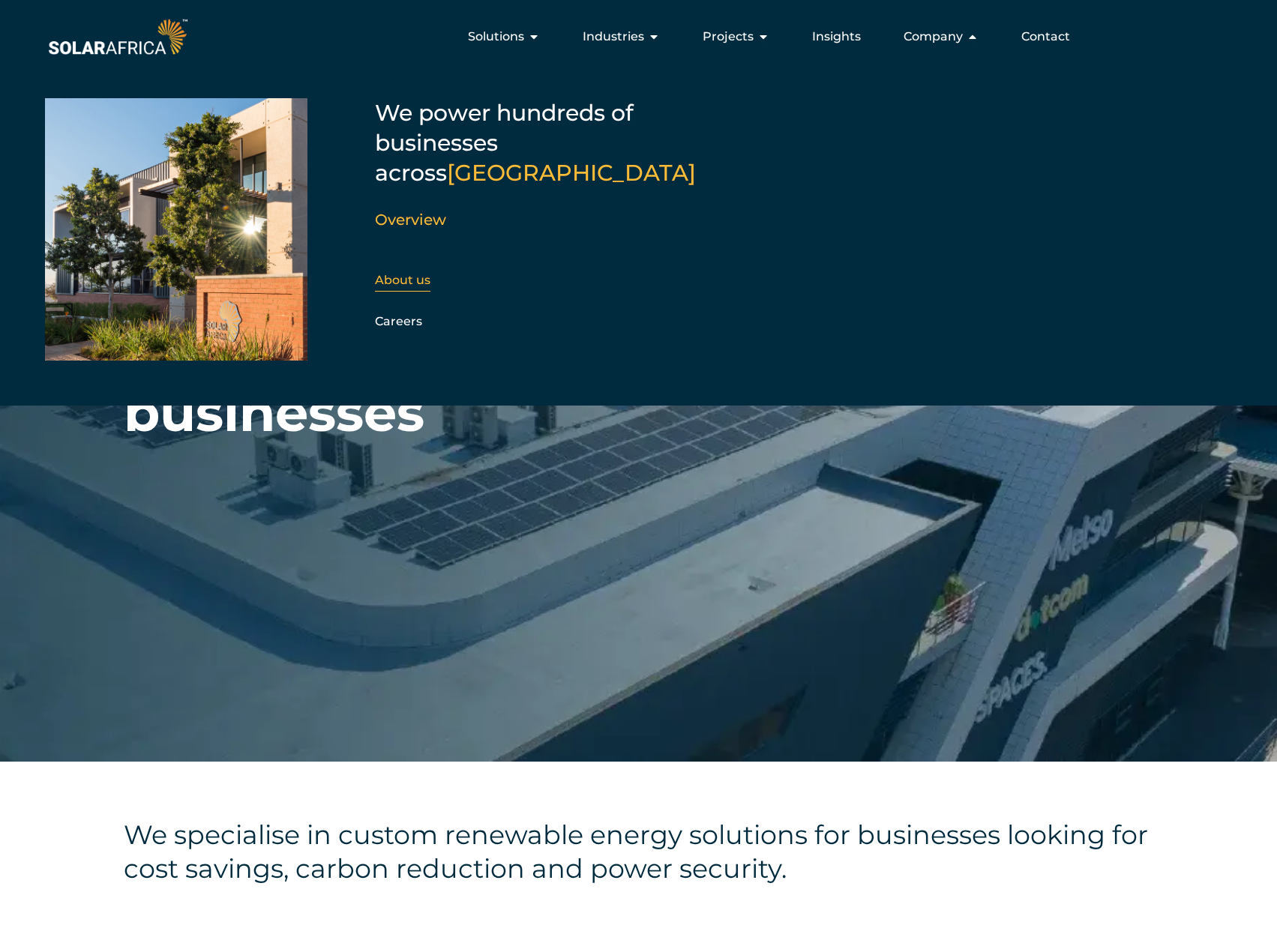
click at [390, 273] on link "About us" at bounding box center [403, 280] width 55 height 14
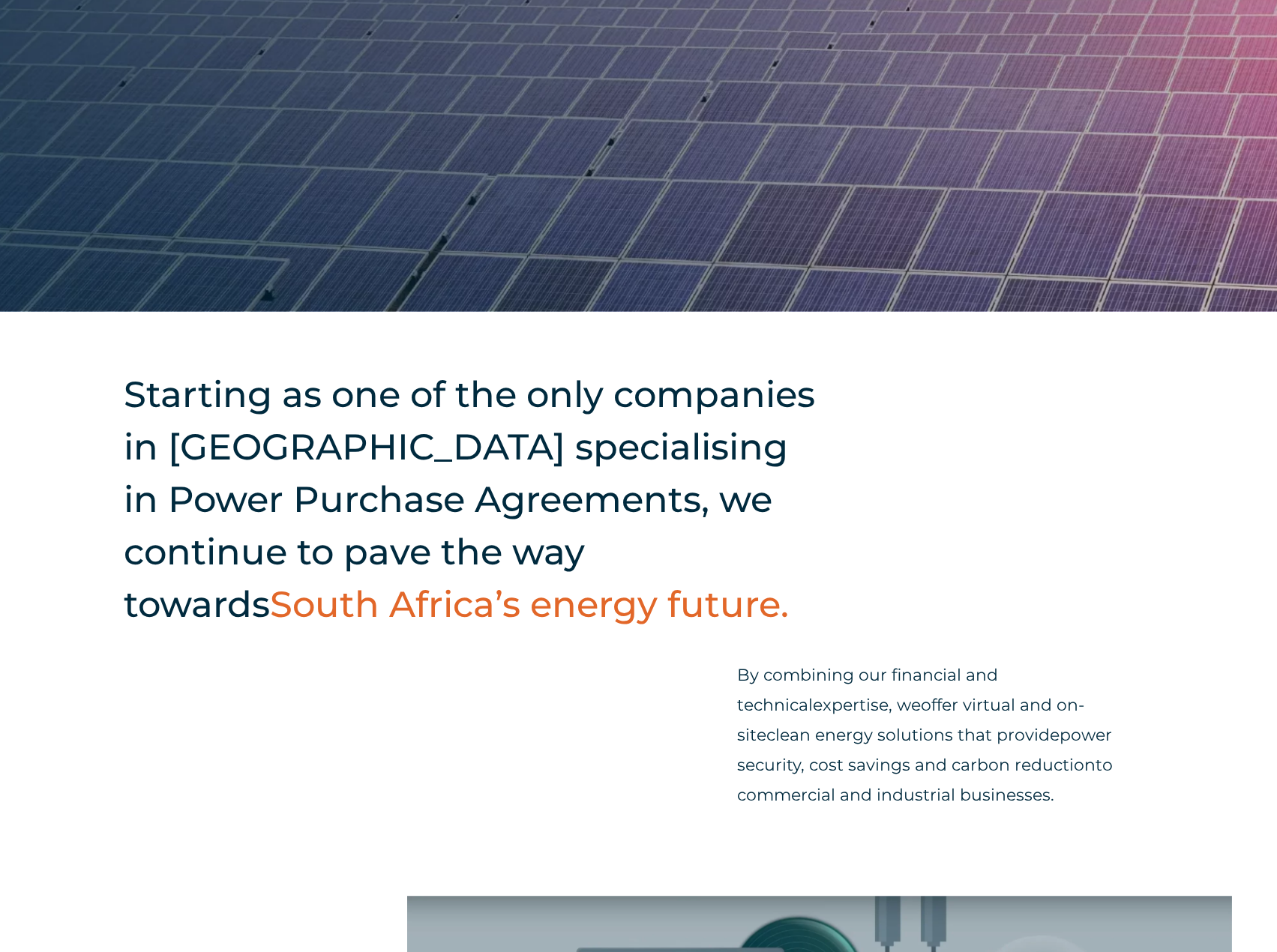
click at [1065, 489] on div "Starting as one of the only companies in [GEOGRAPHIC_DATA] specialising in Powe…" at bounding box center [638, 603] width 1277 height 584
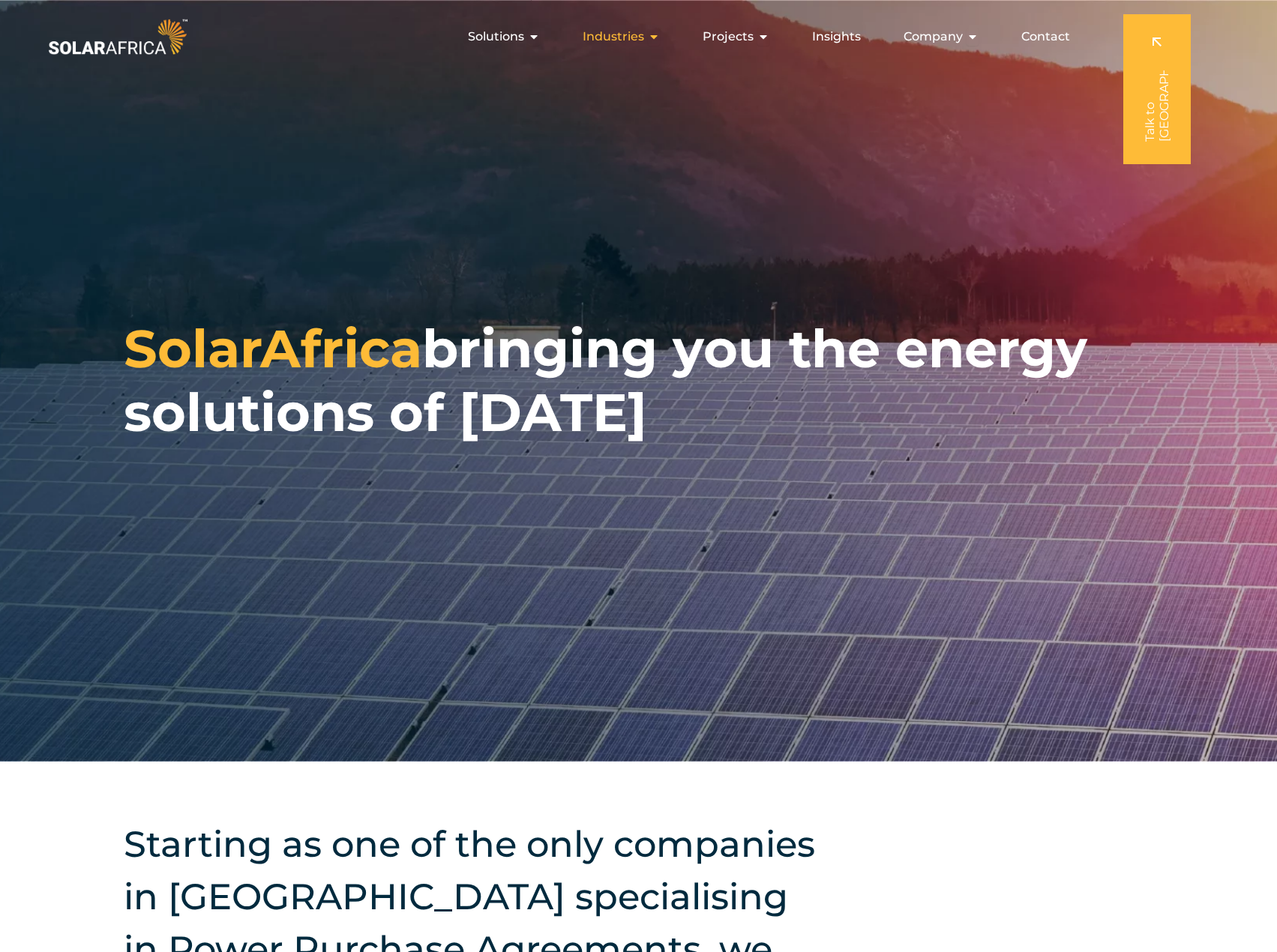
click at [611, 42] on span "Industries" at bounding box center [613, 36] width 61 height 18
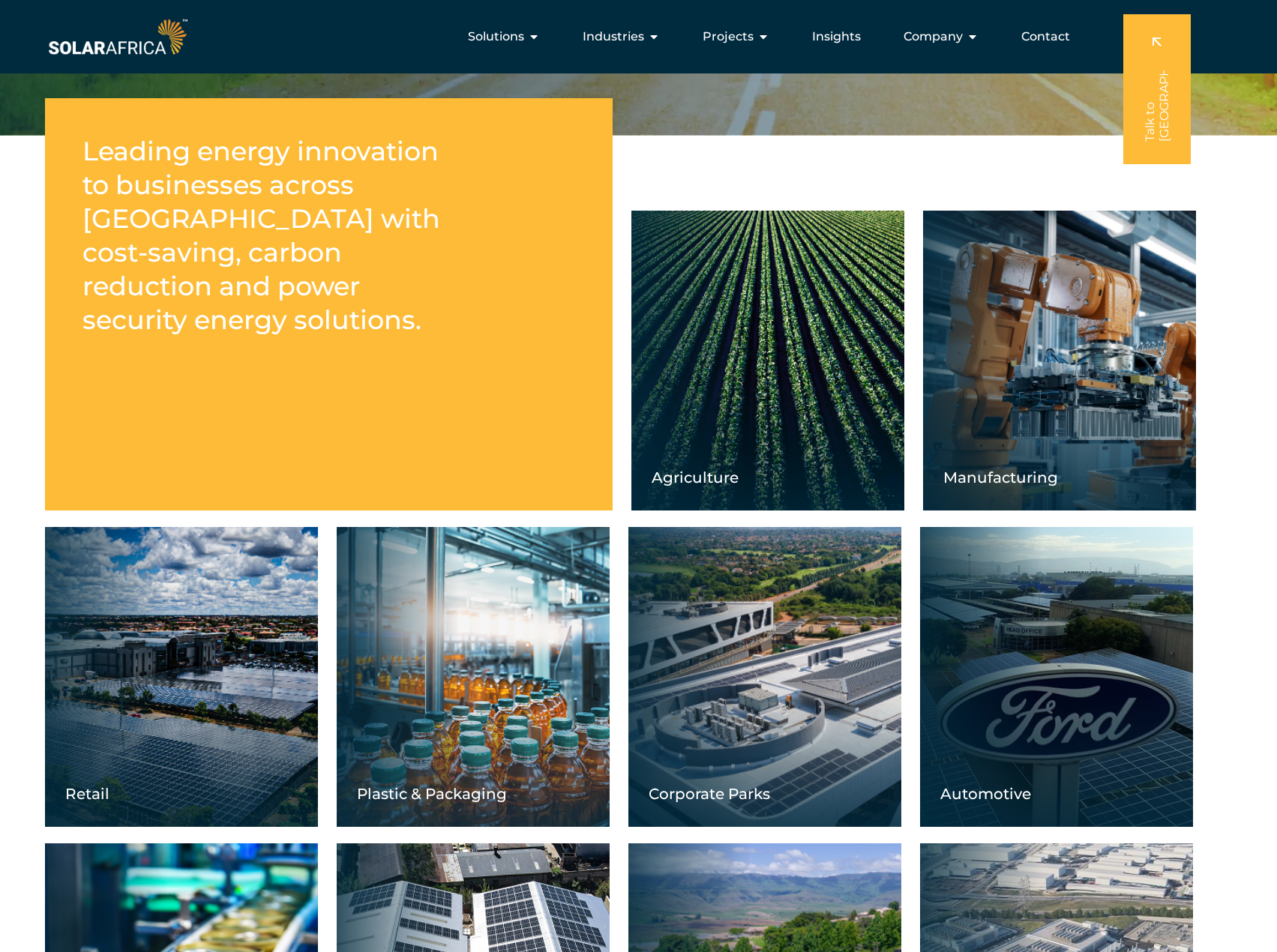
scroll to position [354, 0]
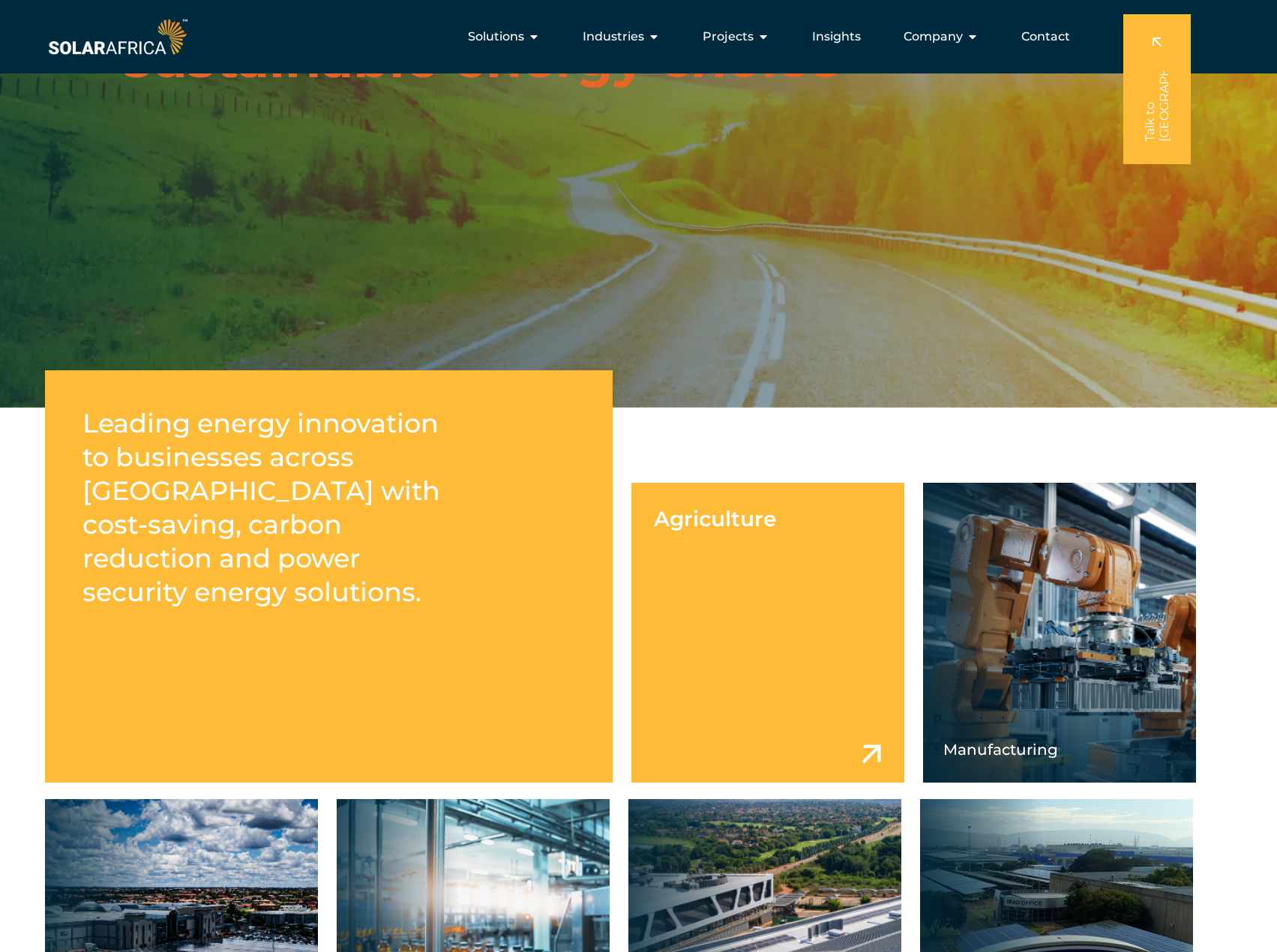
drag, startPoint x: 827, startPoint y: 582, endPoint x: 736, endPoint y: 591, distance: 91.4
click at [736, 591] on link at bounding box center [767, 633] width 273 height 299
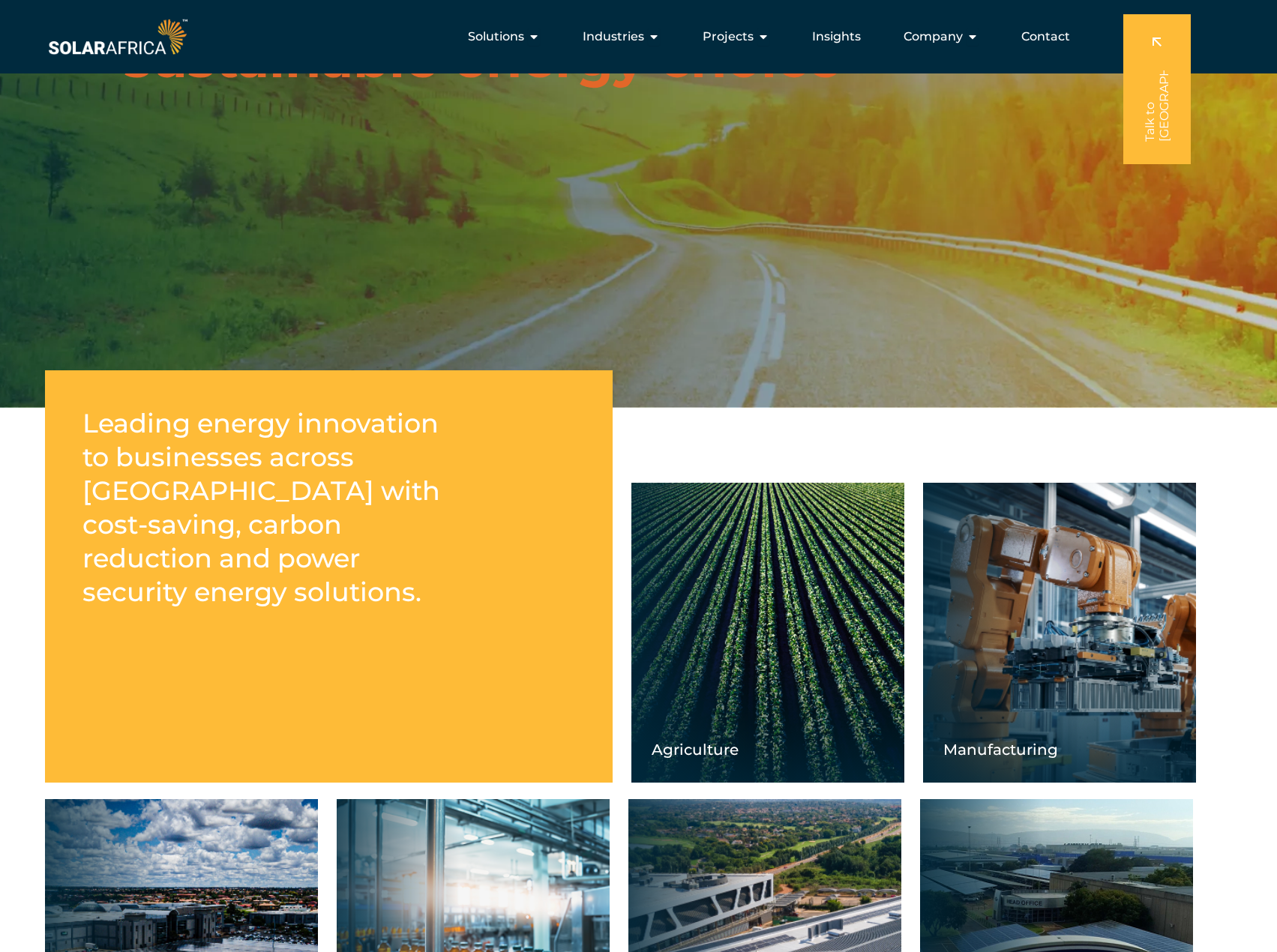
click at [1080, 608] on div "Manufacturing" at bounding box center [1059, 633] width 273 height 299
click at [1067, 700] on div "Manufacturing" at bounding box center [1059, 633] width 273 height 299
click at [977, 621] on div "Manufacturing" at bounding box center [1059, 633] width 273 height 299
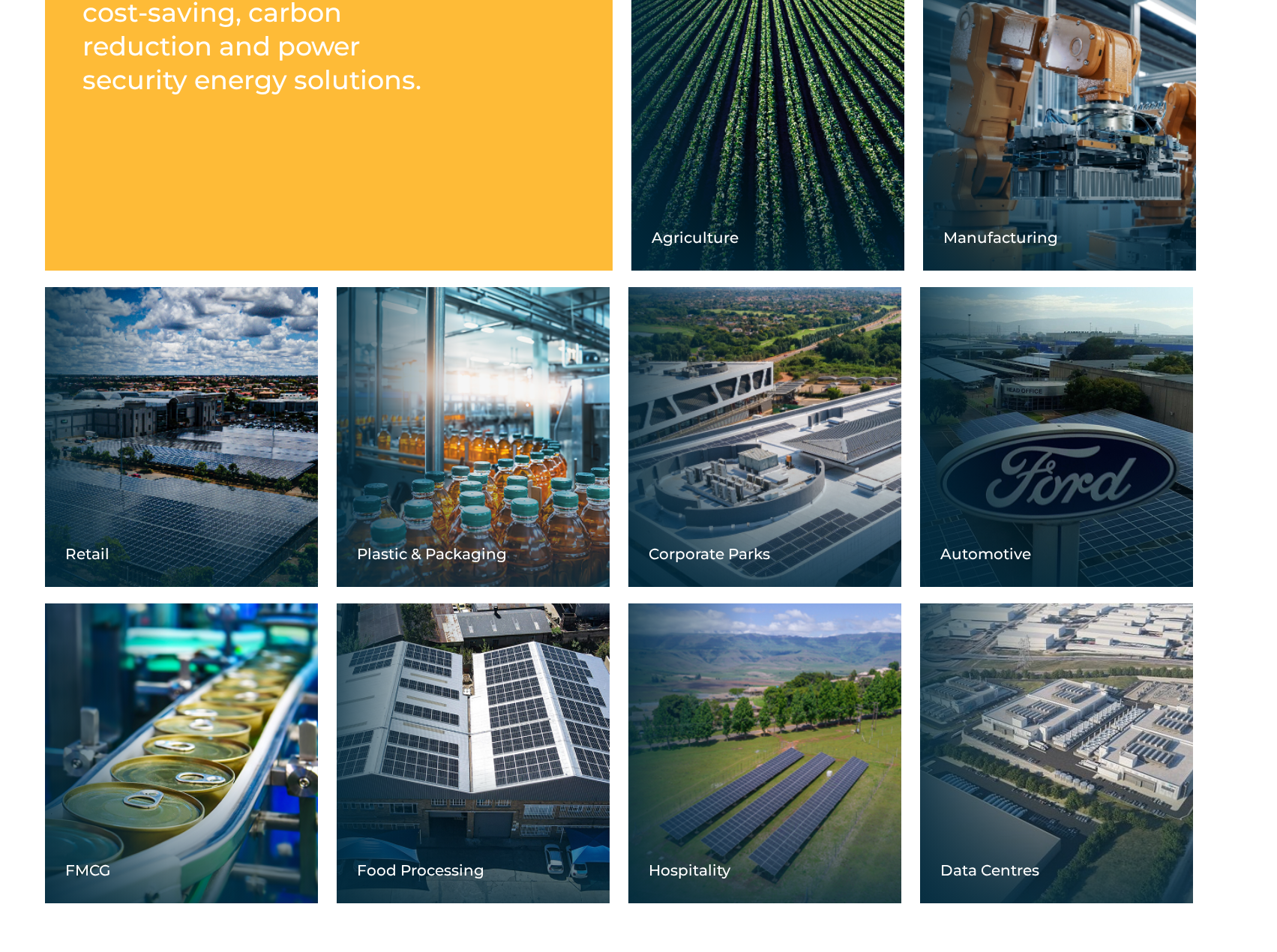
scroll to position [878, 0]
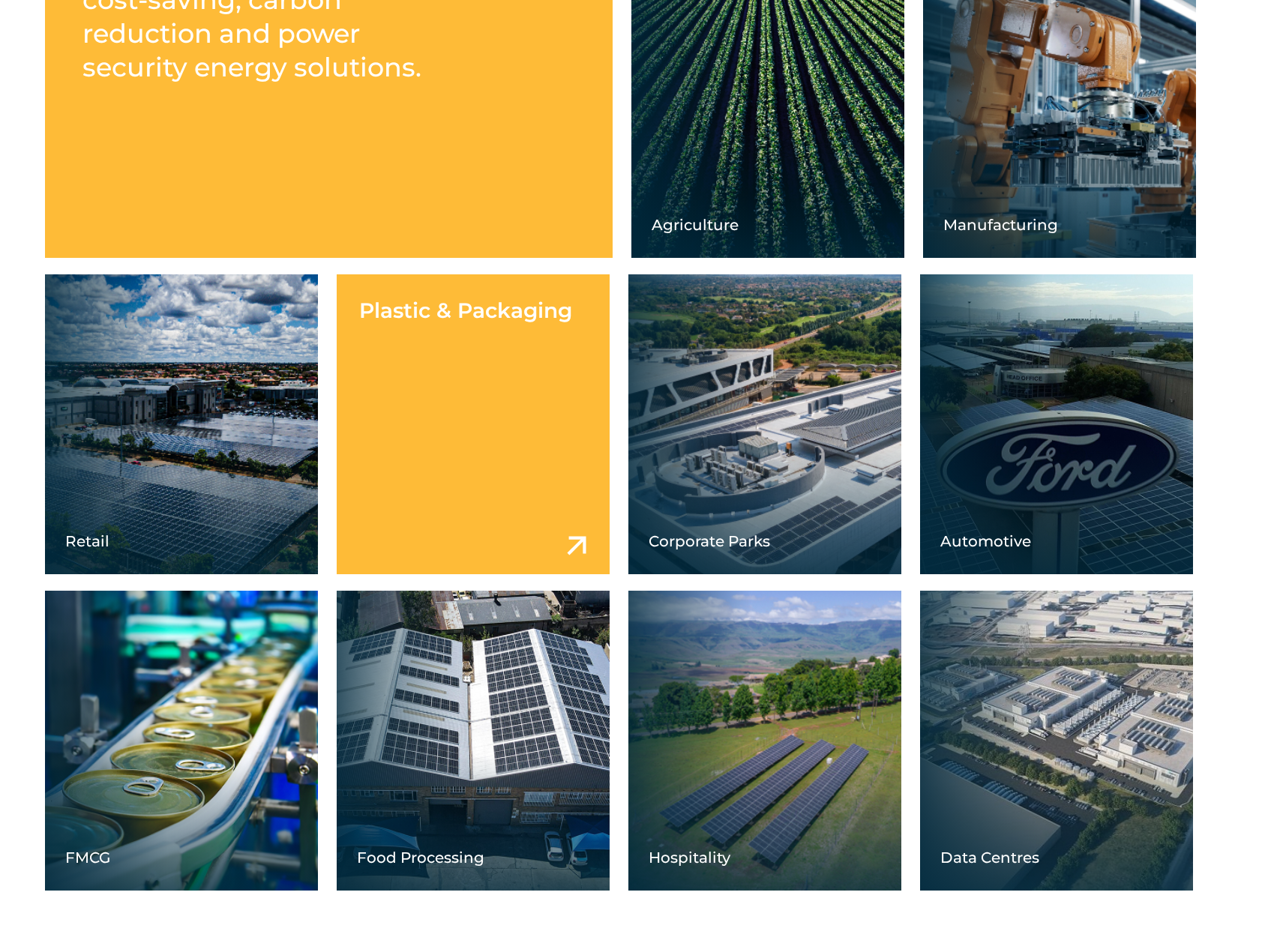
click at [440, 465] on link at bounding box center [473, 424] width 273 height 299
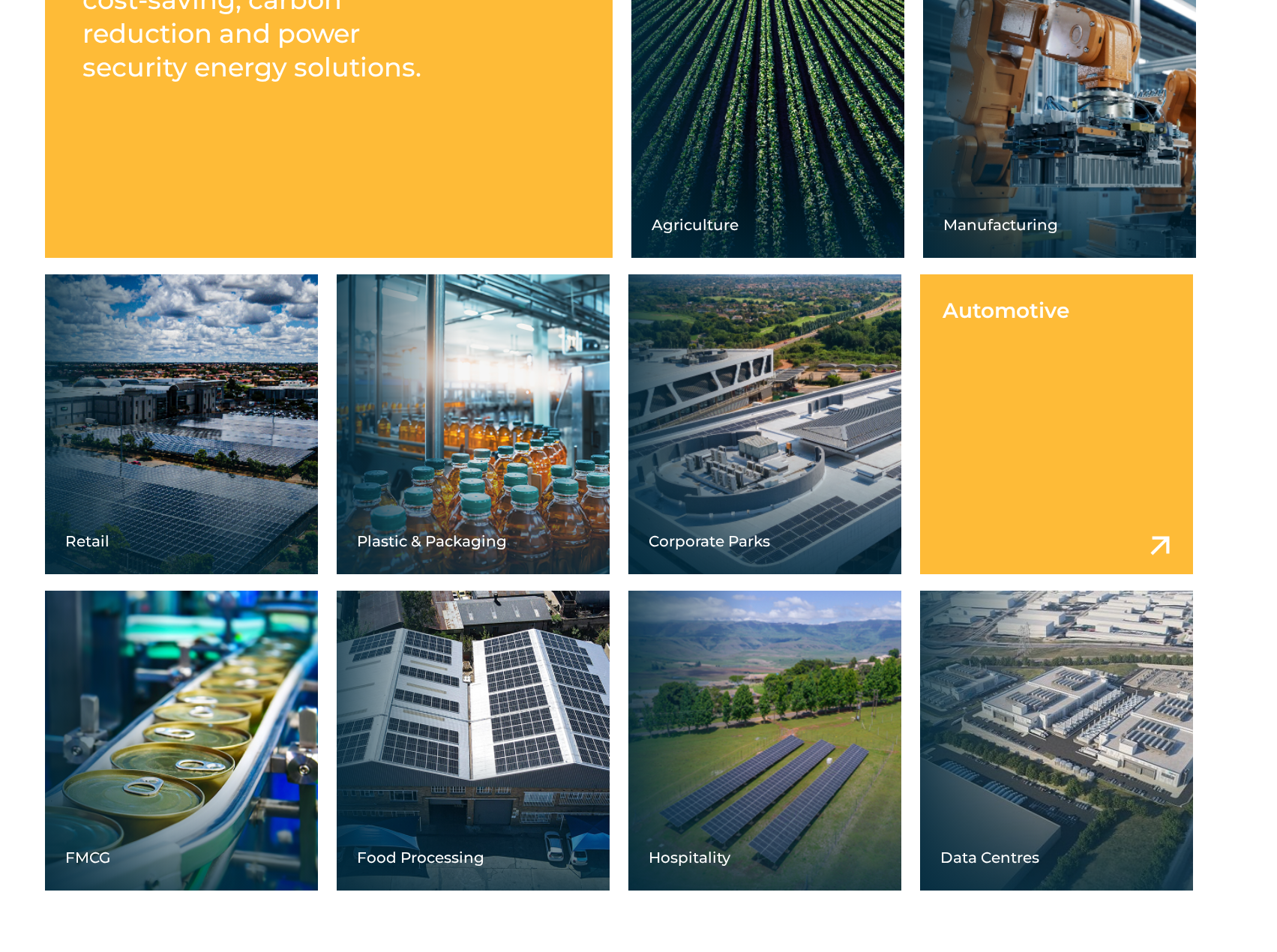
click at [1036, 440] on link at bounding box center [1056, 424] width 273 height 299
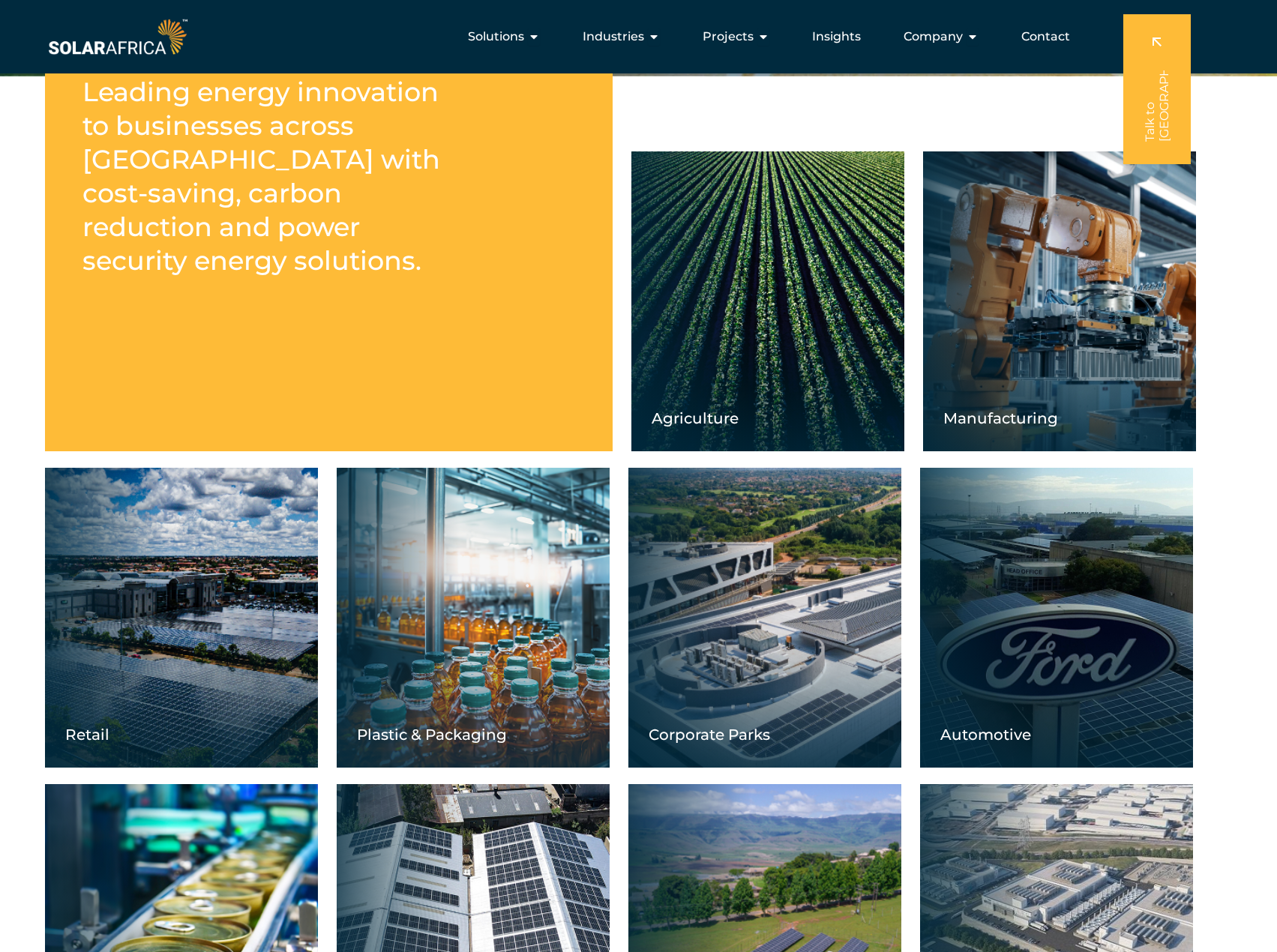
scroll to position [428, 0]
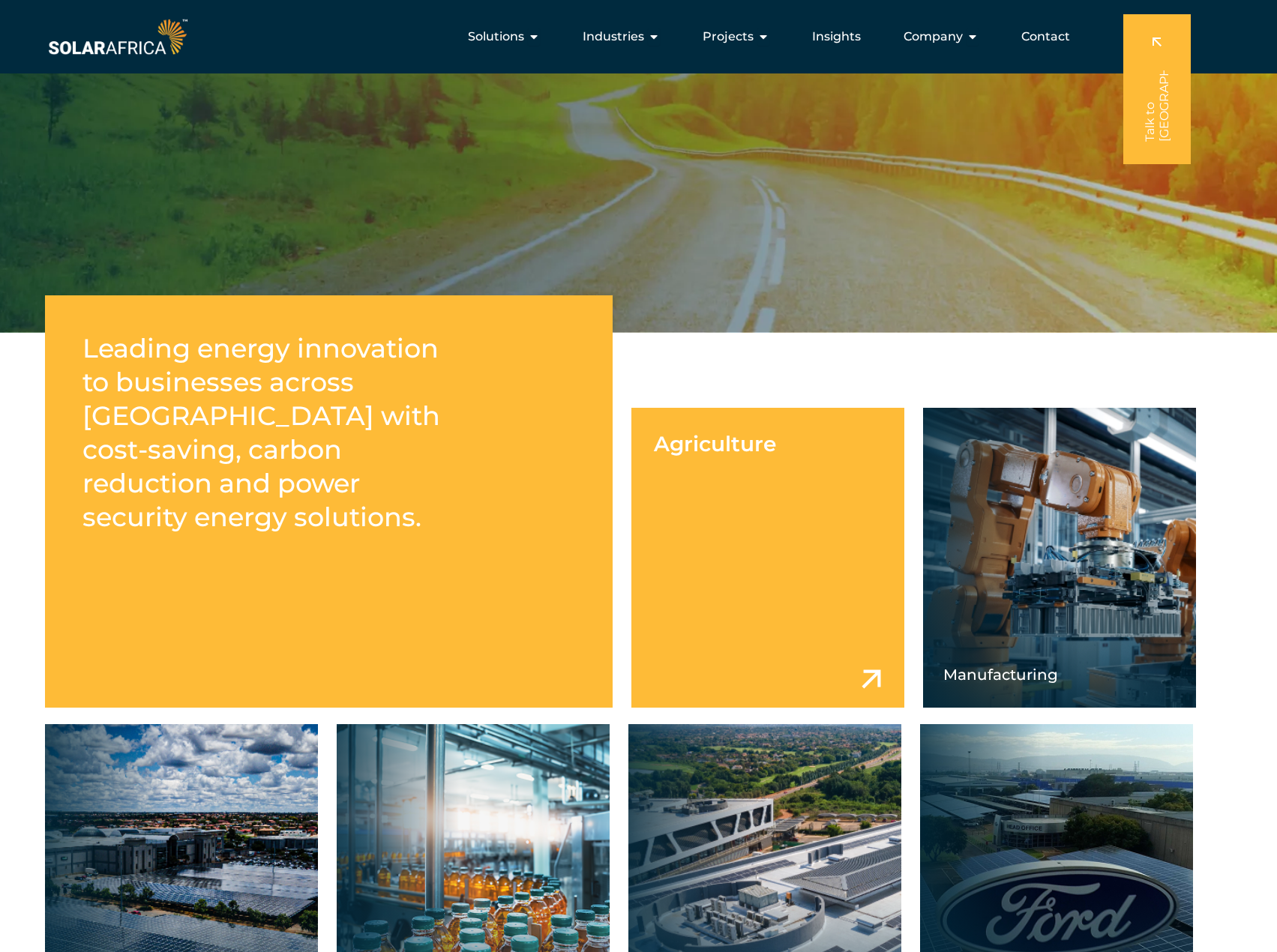
click at [779, 473] on link at bounding box center [767, 557] width 273 height 299
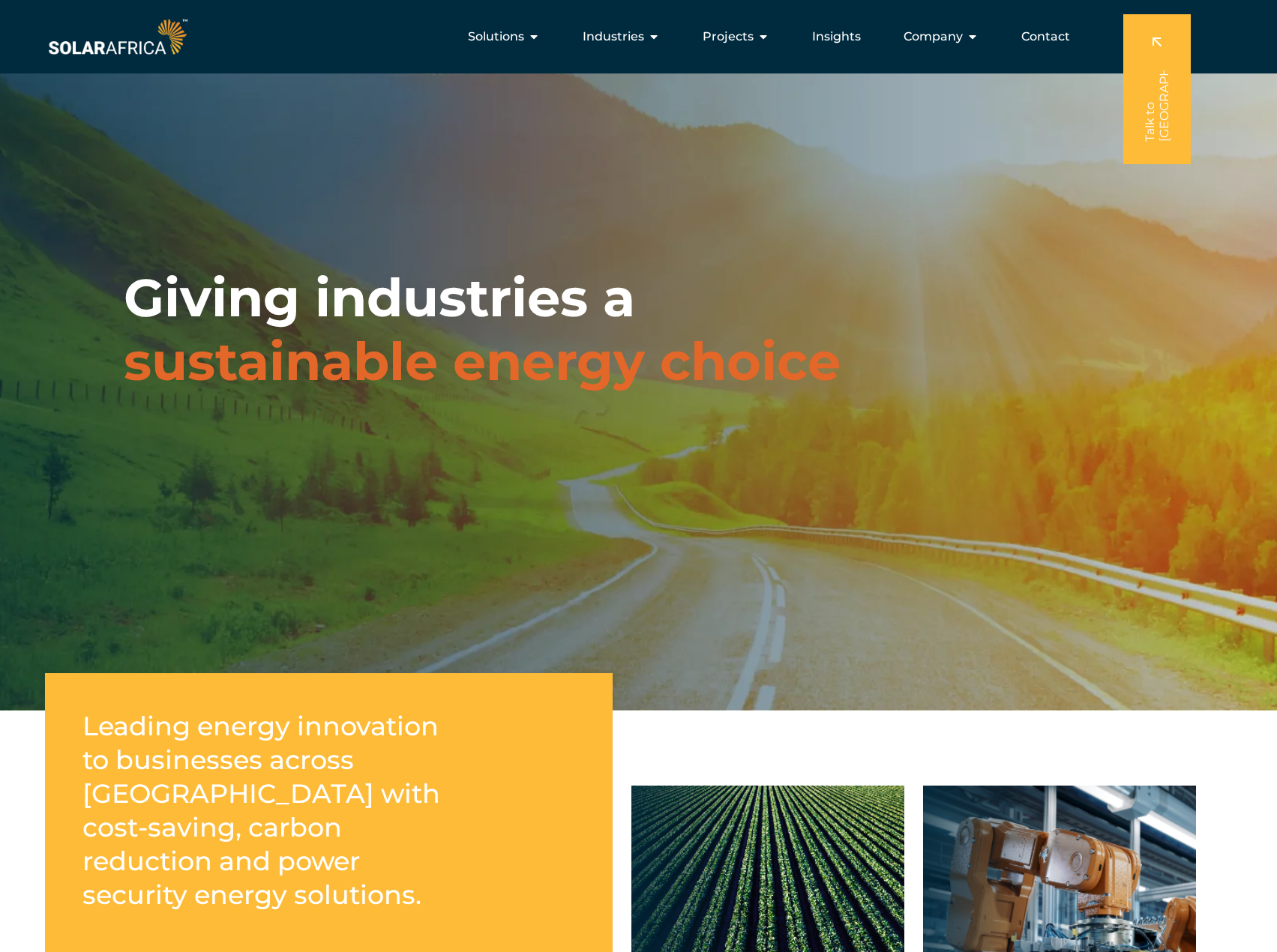
scroll to position [0, 0]
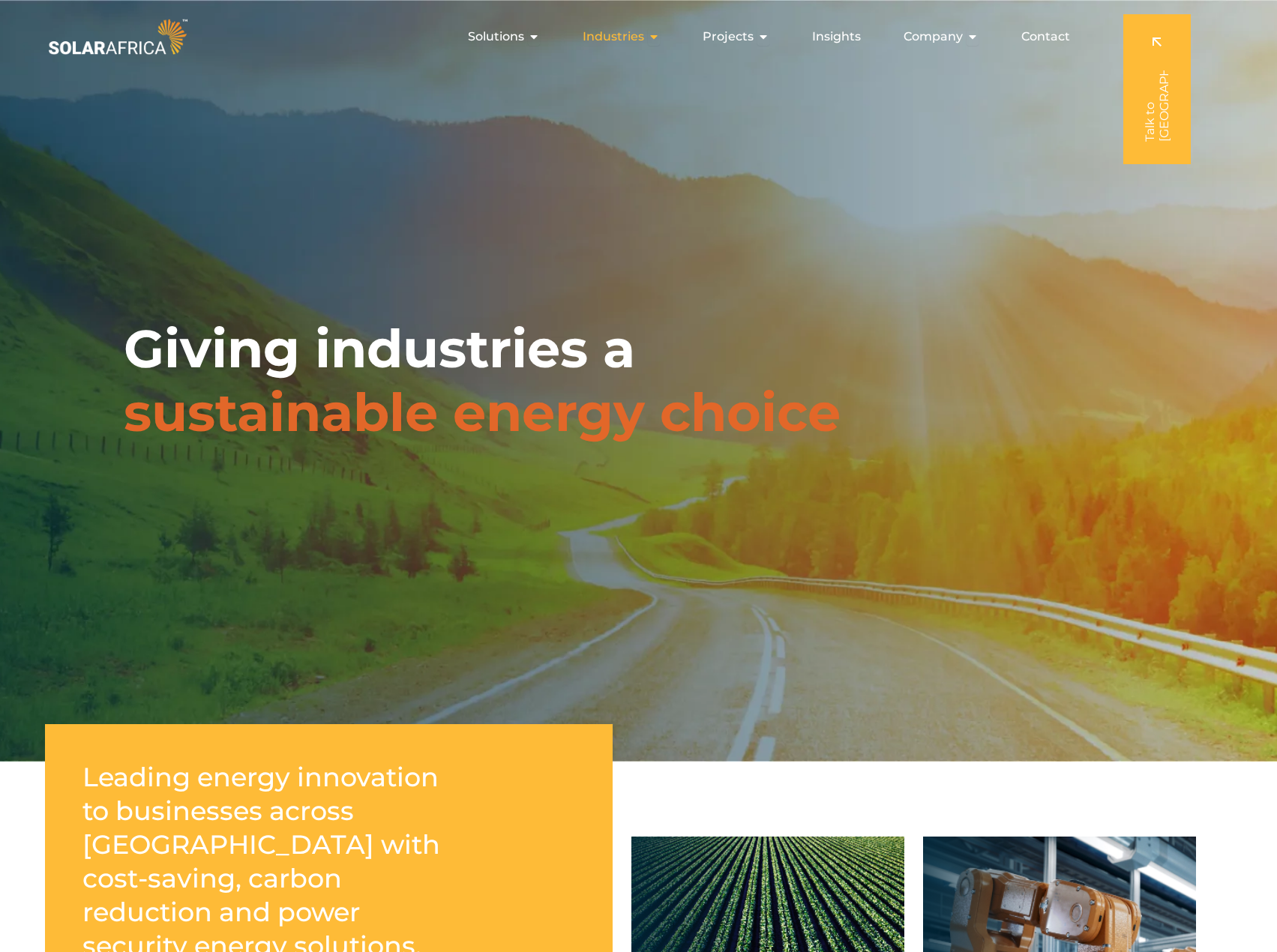
click at [625, 27] on div "Industries Close Industries Open Industries" at bounding box center [621, 36] width 101 height 30
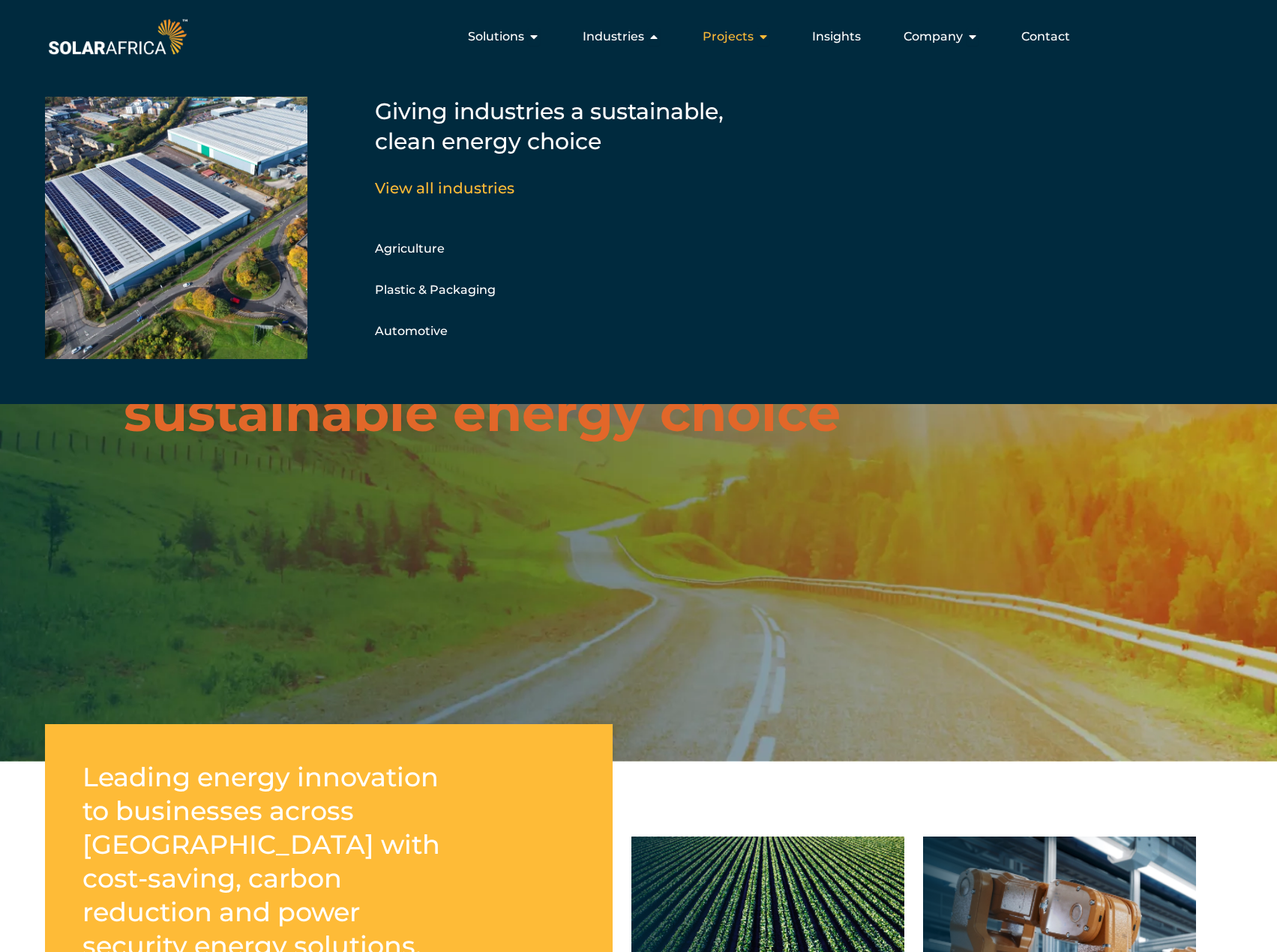
click at [738, 36] on span "Projects" at bounding box center [728, 36] width 51 height 18
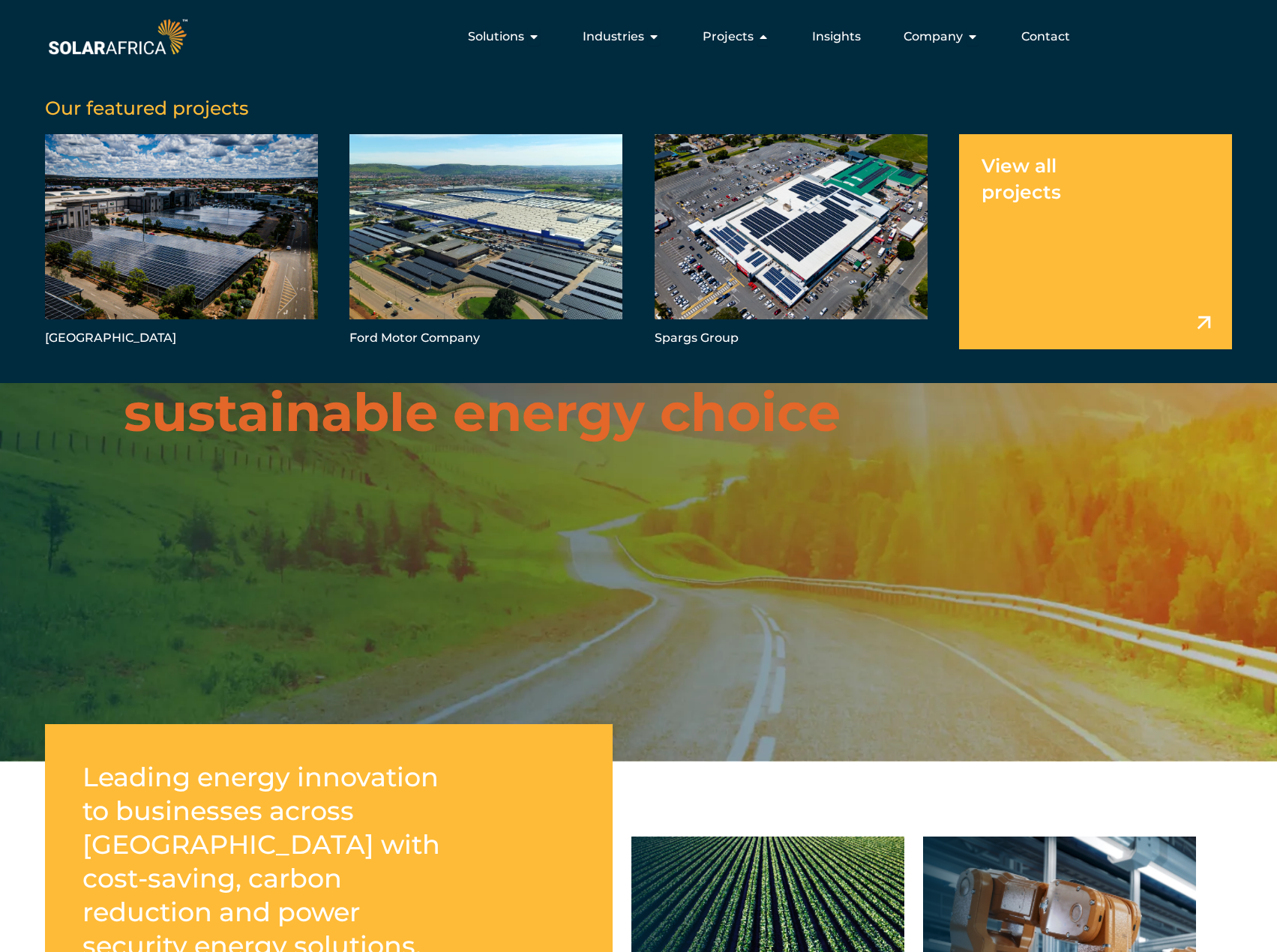
click at [1061, 183] on link "Menu" at bounding box center [1095, 241] width 273 height 215
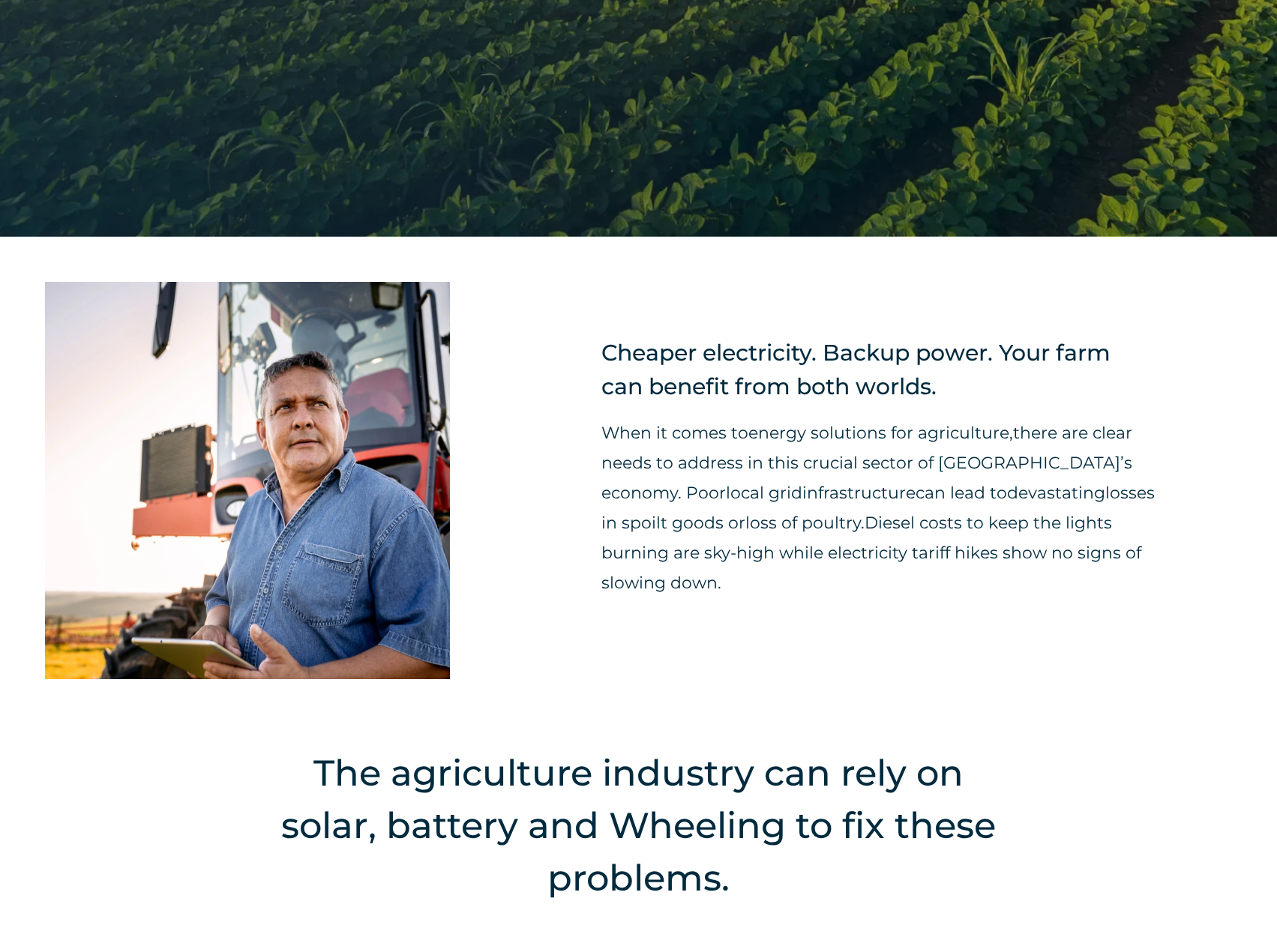
click at [1158, 606] on div "Cheaper electricity. Backup power. Your farm can benefit from both worlds. When…" at bounding box center [638, 480] width 1277 height 487
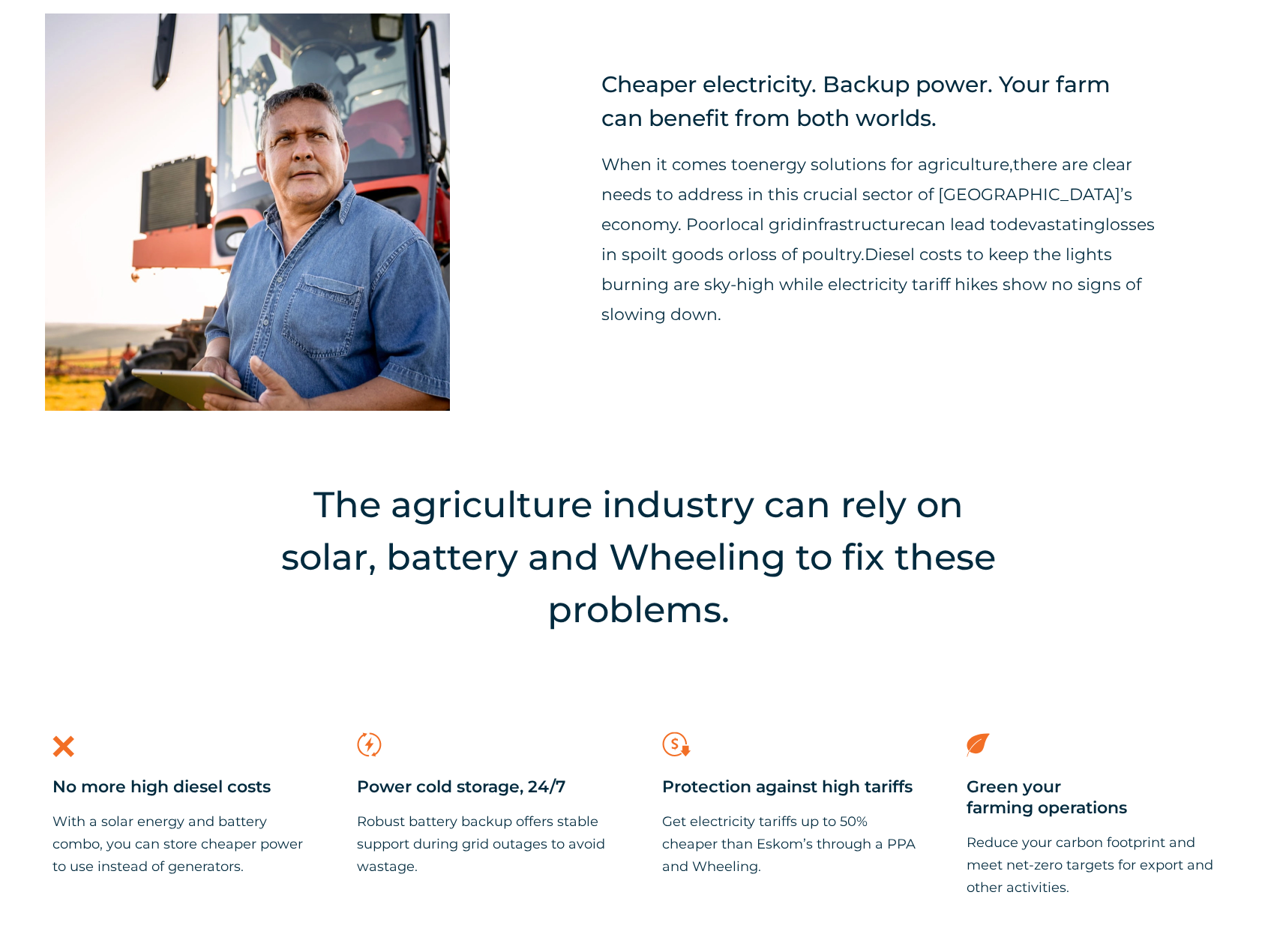
scroll to position [1050, 0]
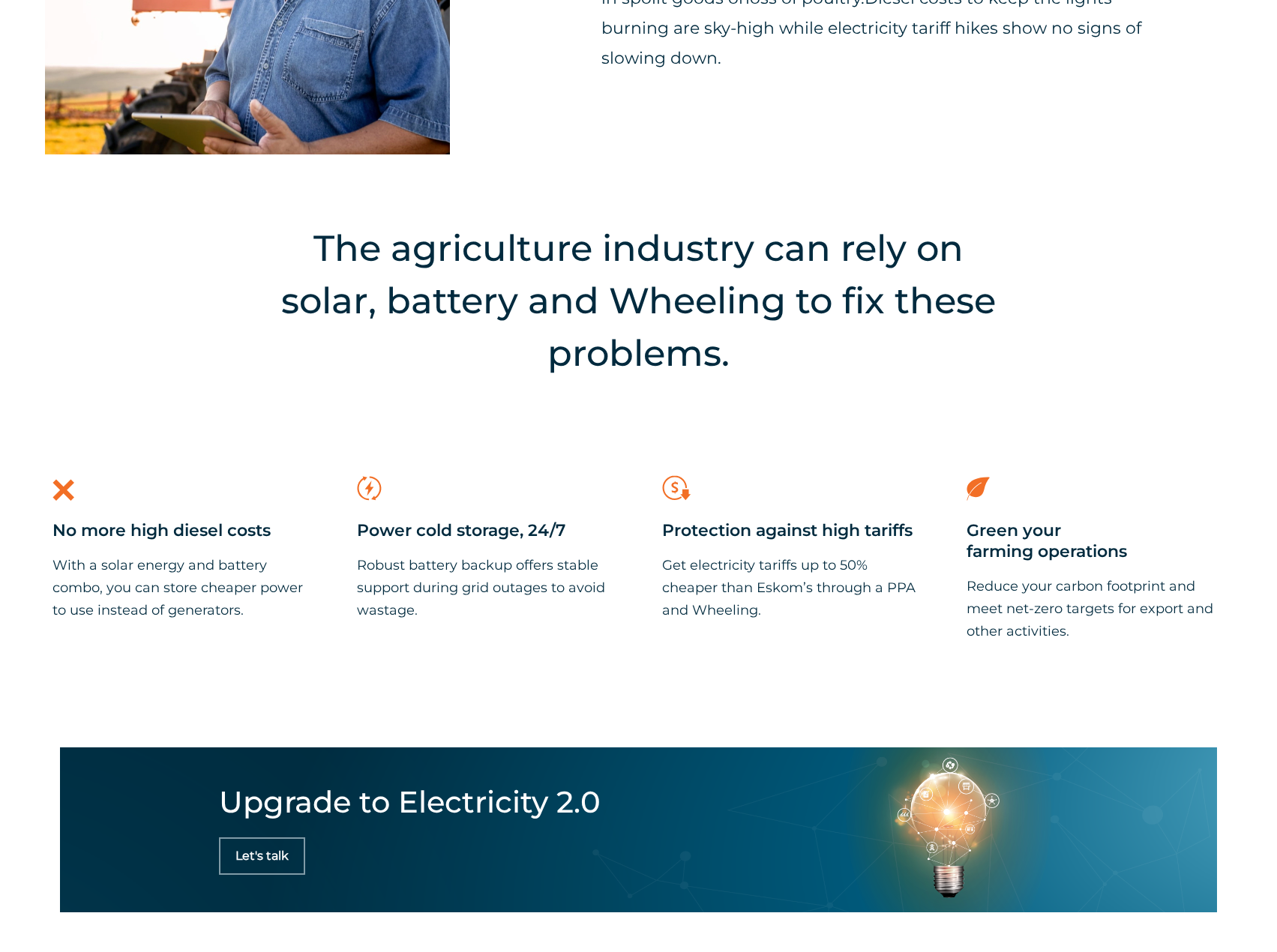
click at [951, 428] on div "Solution benefits .cls-1{fill:#f26f26;} No more high diesel costs With a solar …" at bounding box center [638, 522] width 1187 height 255
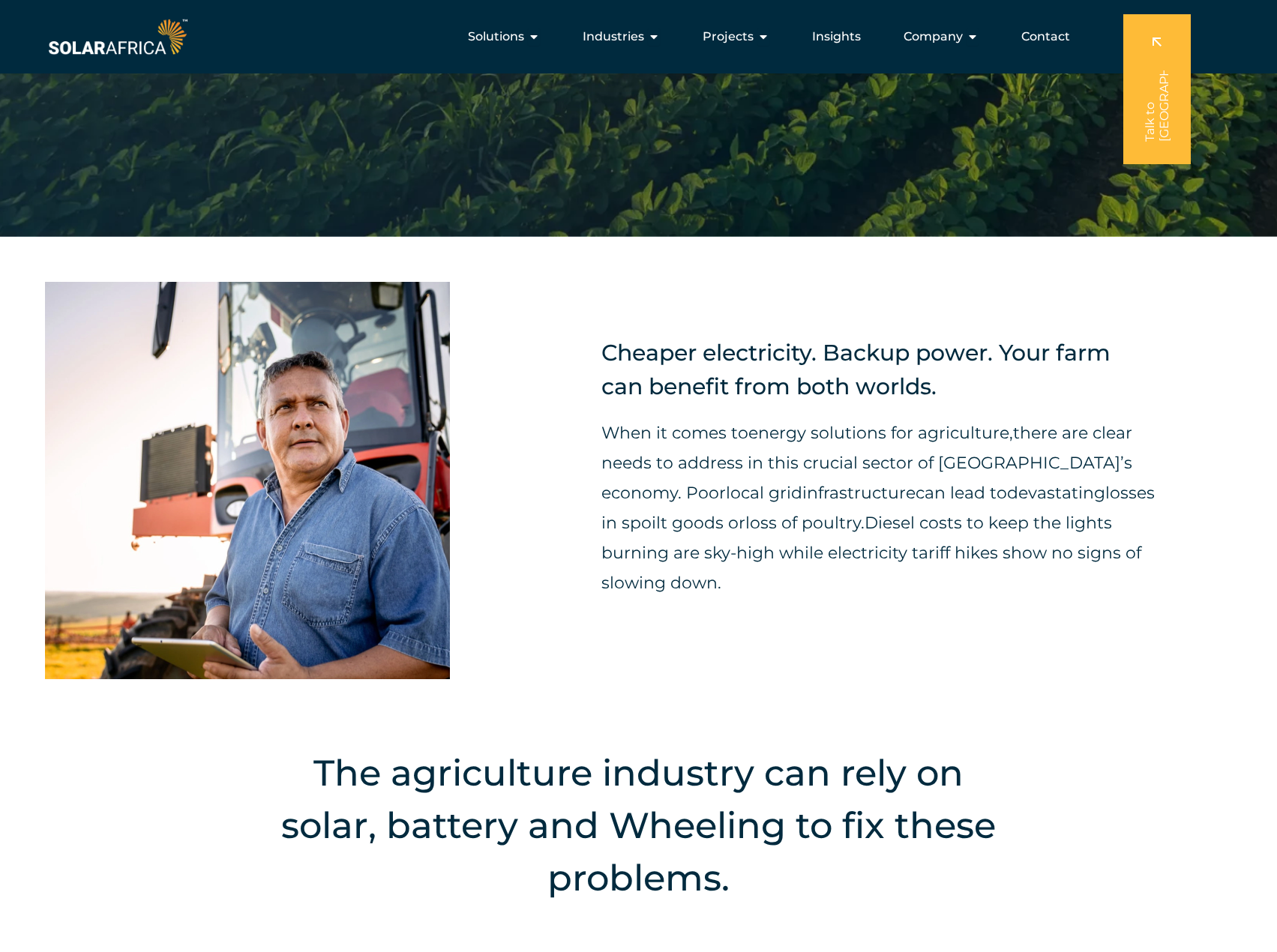
scroll to position [0, 0]
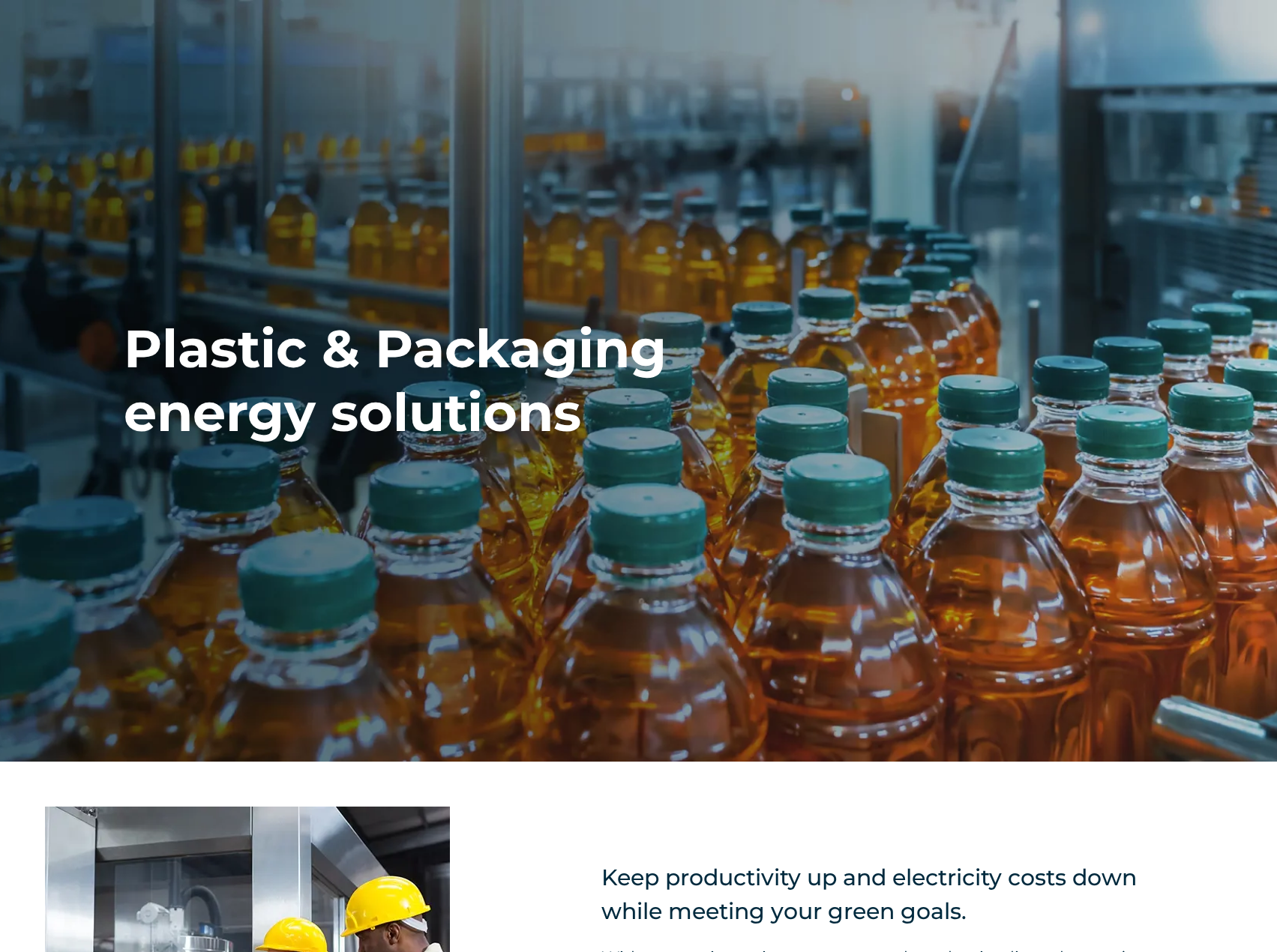
scroll to position [450, 0]
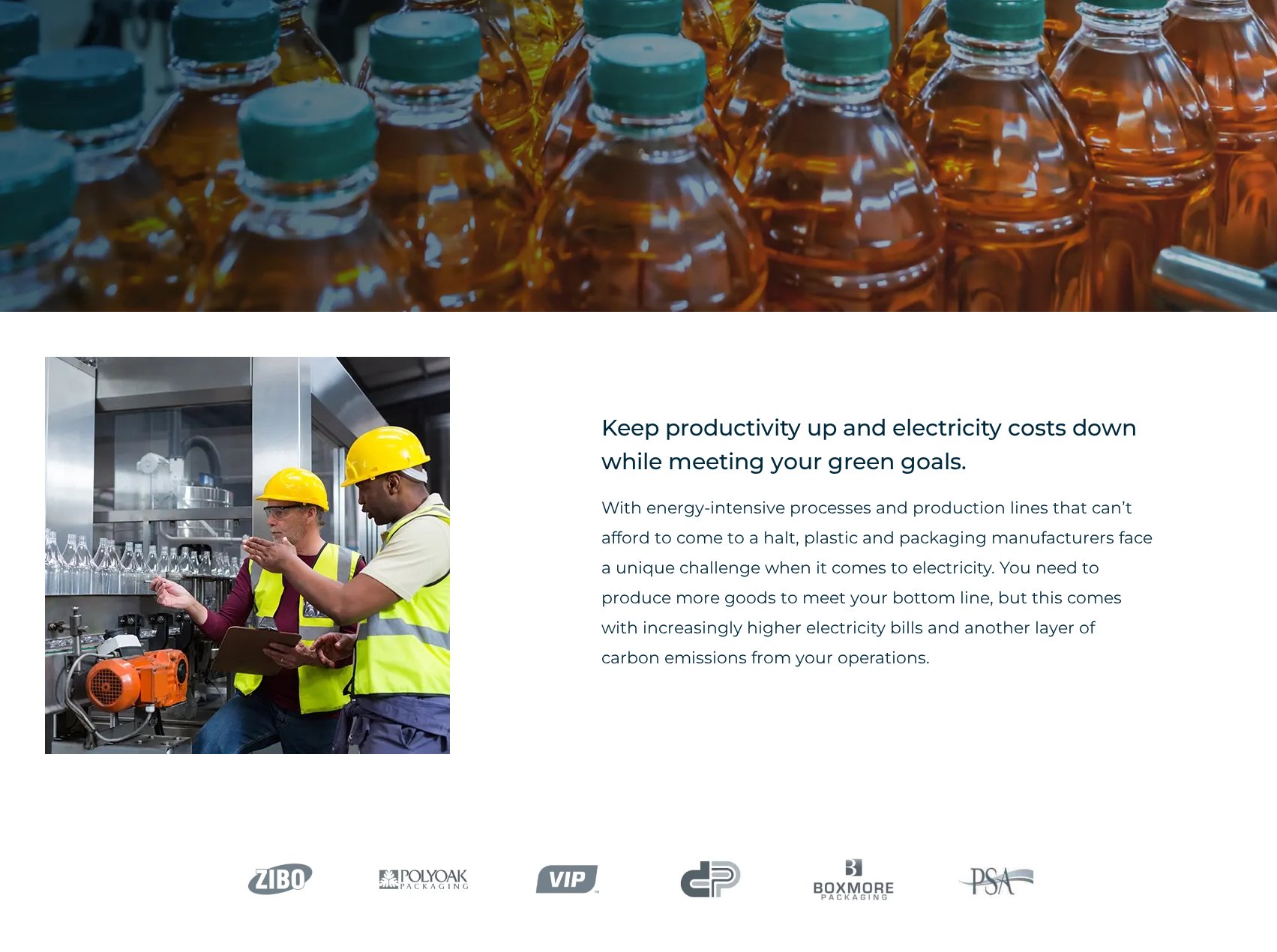
click at [580, 479] on div at bounding box center [323, 555] width 557 height 397
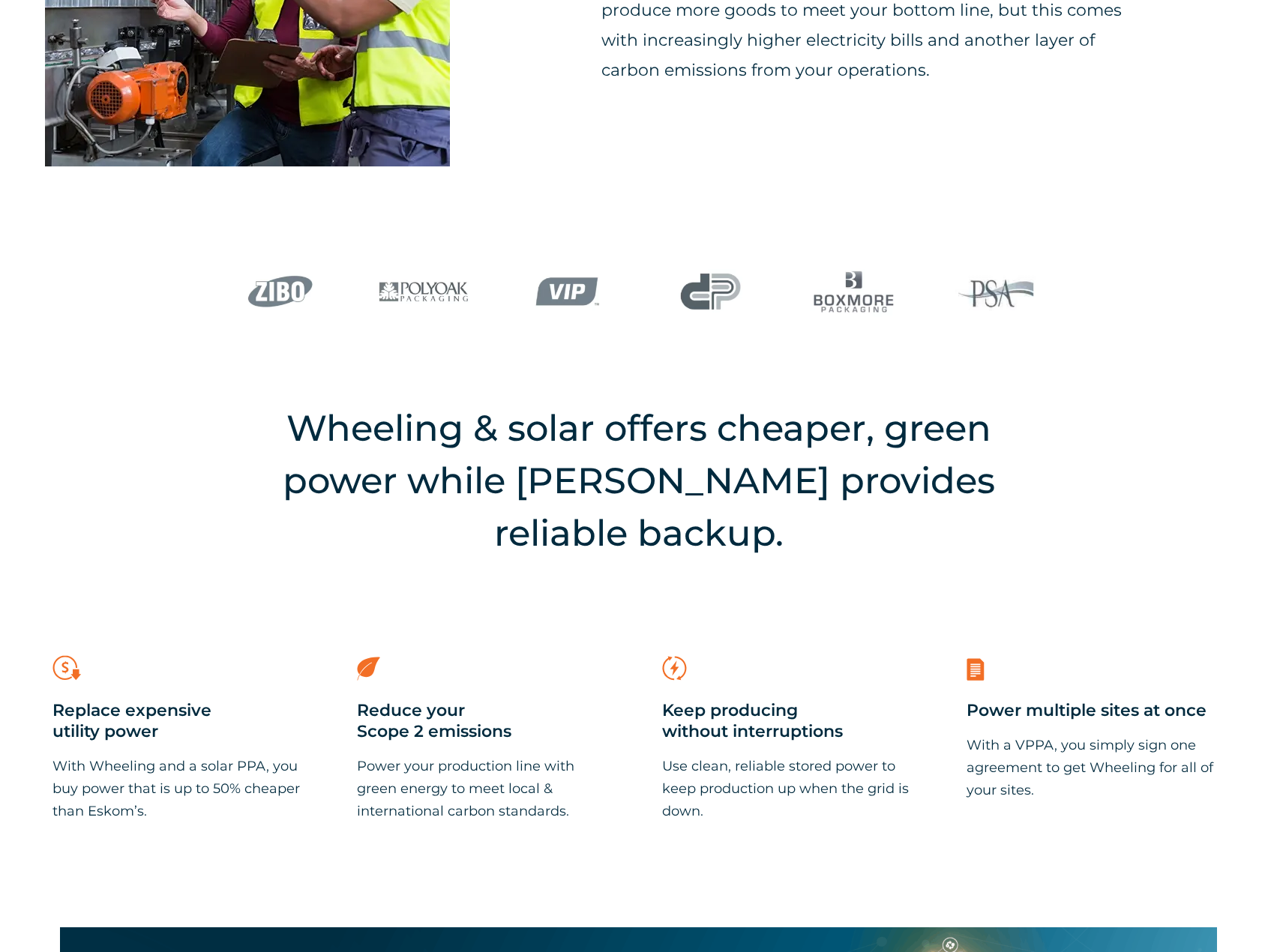
scroll to position [1050, 0]
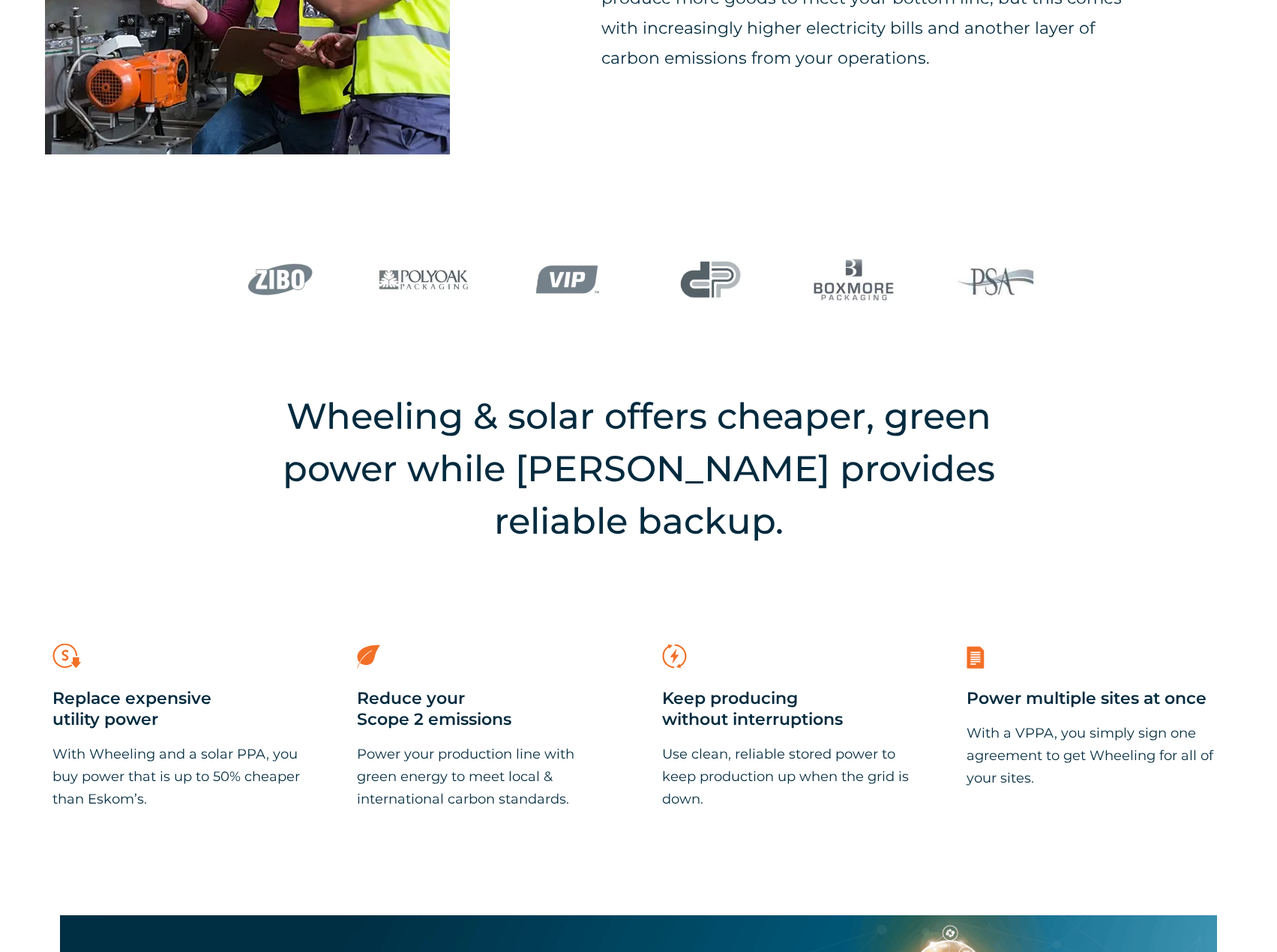
click at [523, 540] on h2 "Wheeling & solar offers cheaper, green power while BESS provides reliable backu…" at bounding box center [639, 468] width 750 height 158
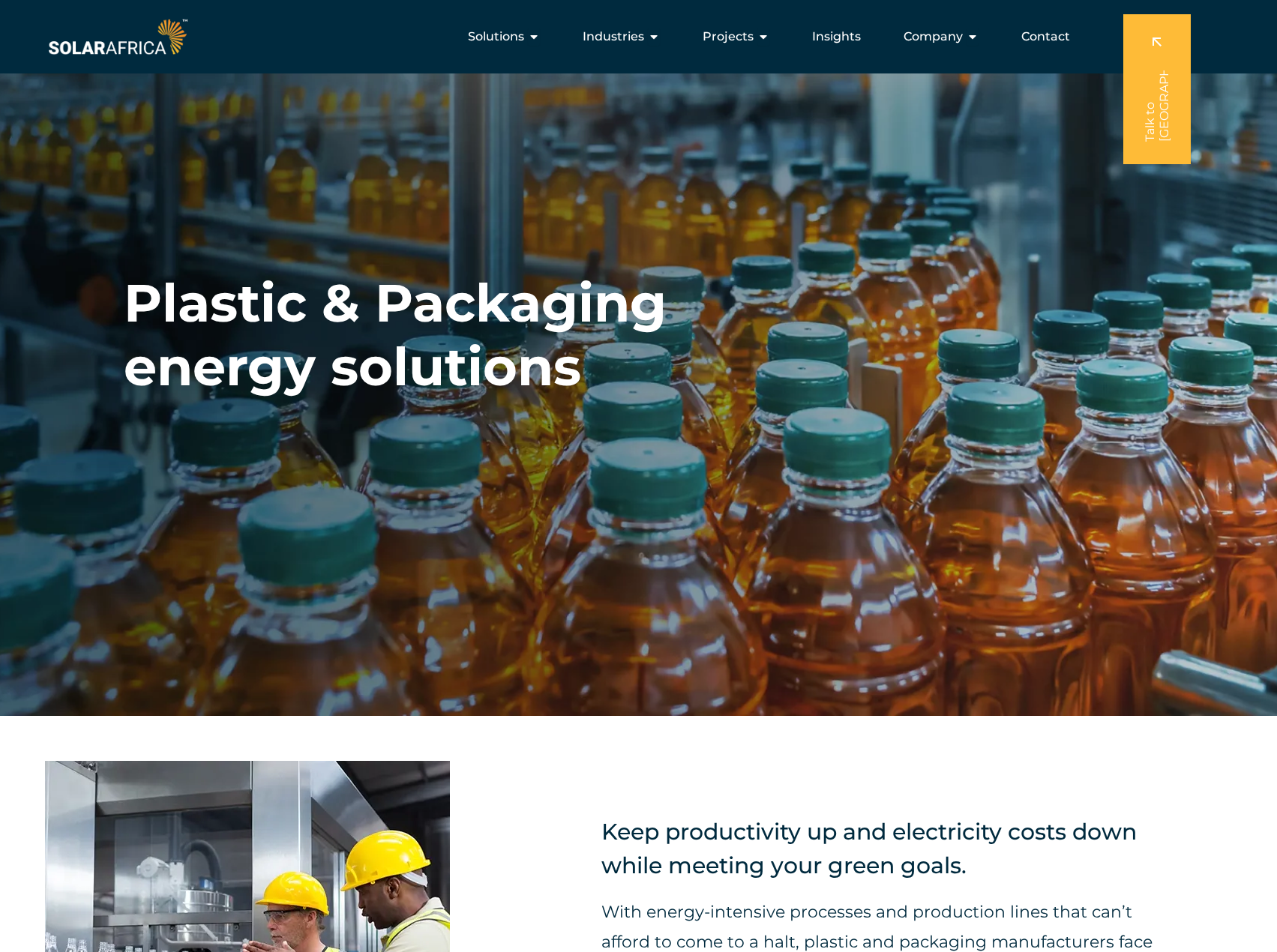
scroll to position [0, 0]
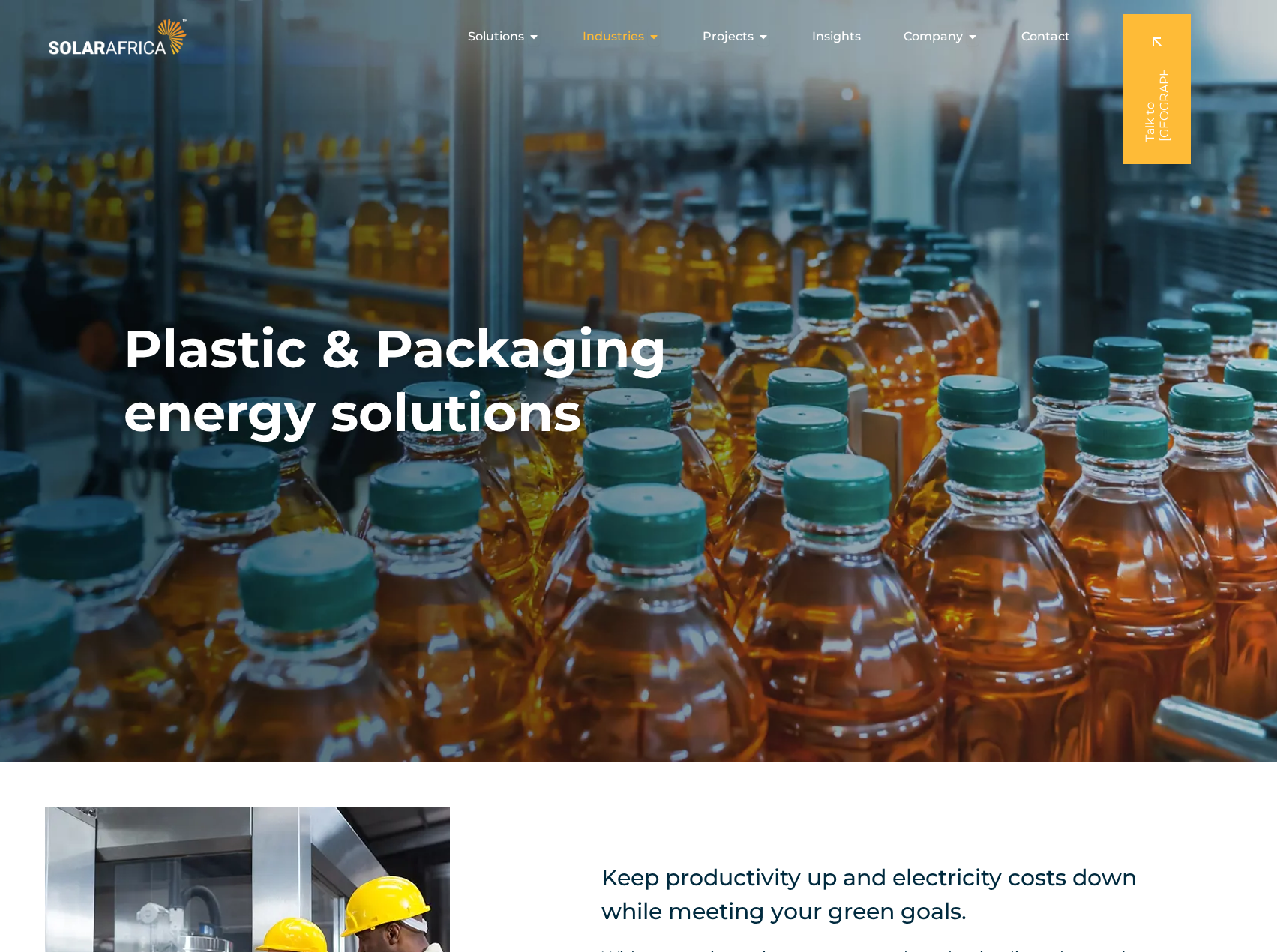
click at [618, 30] on span "Industries" at bounding box center [613, 36] width 61 height 18
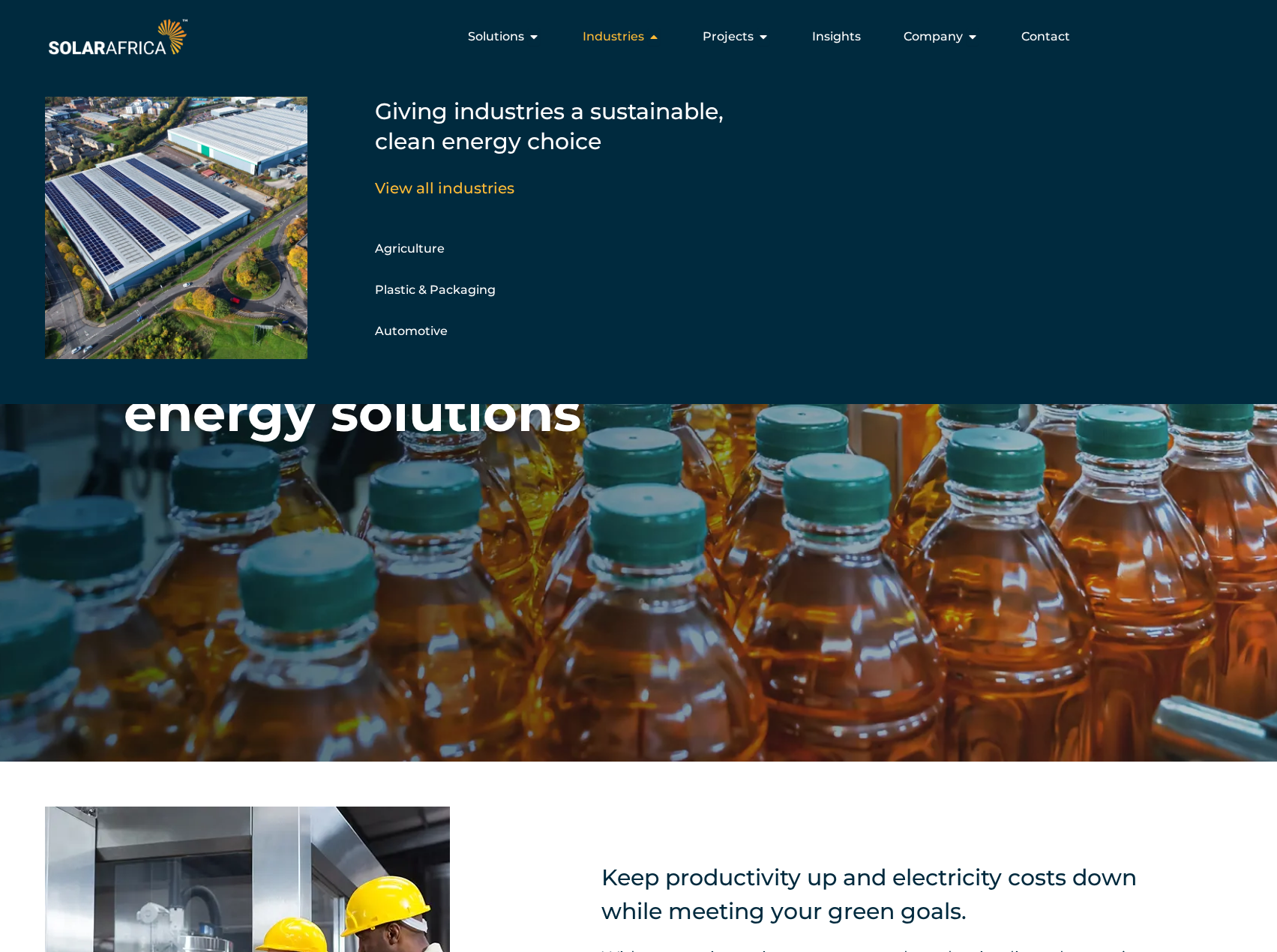
click at [621, 42] on span "Industries" at bounding box center [613, 36] width 61 height 18
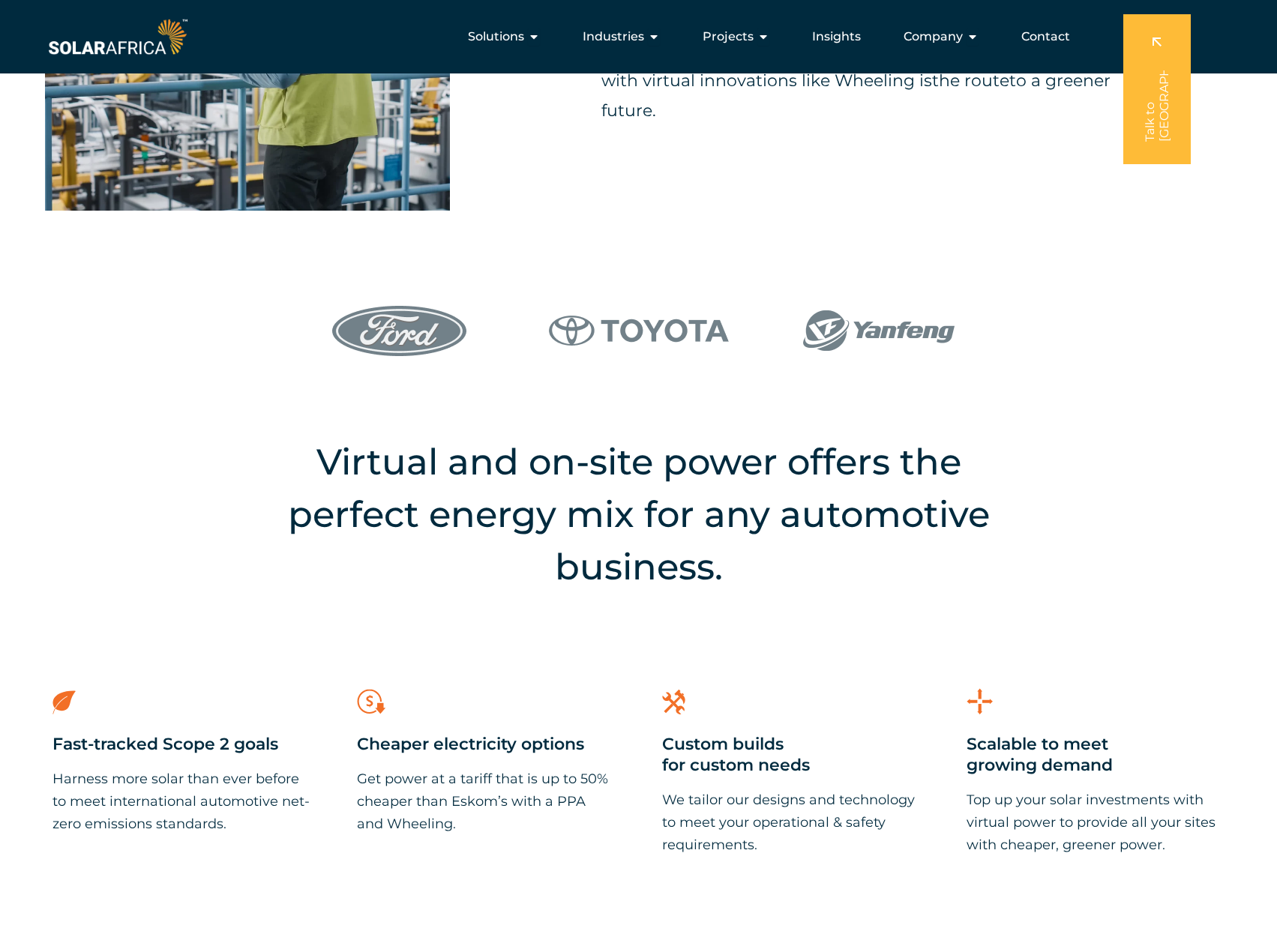
scroll to position [975, 0]
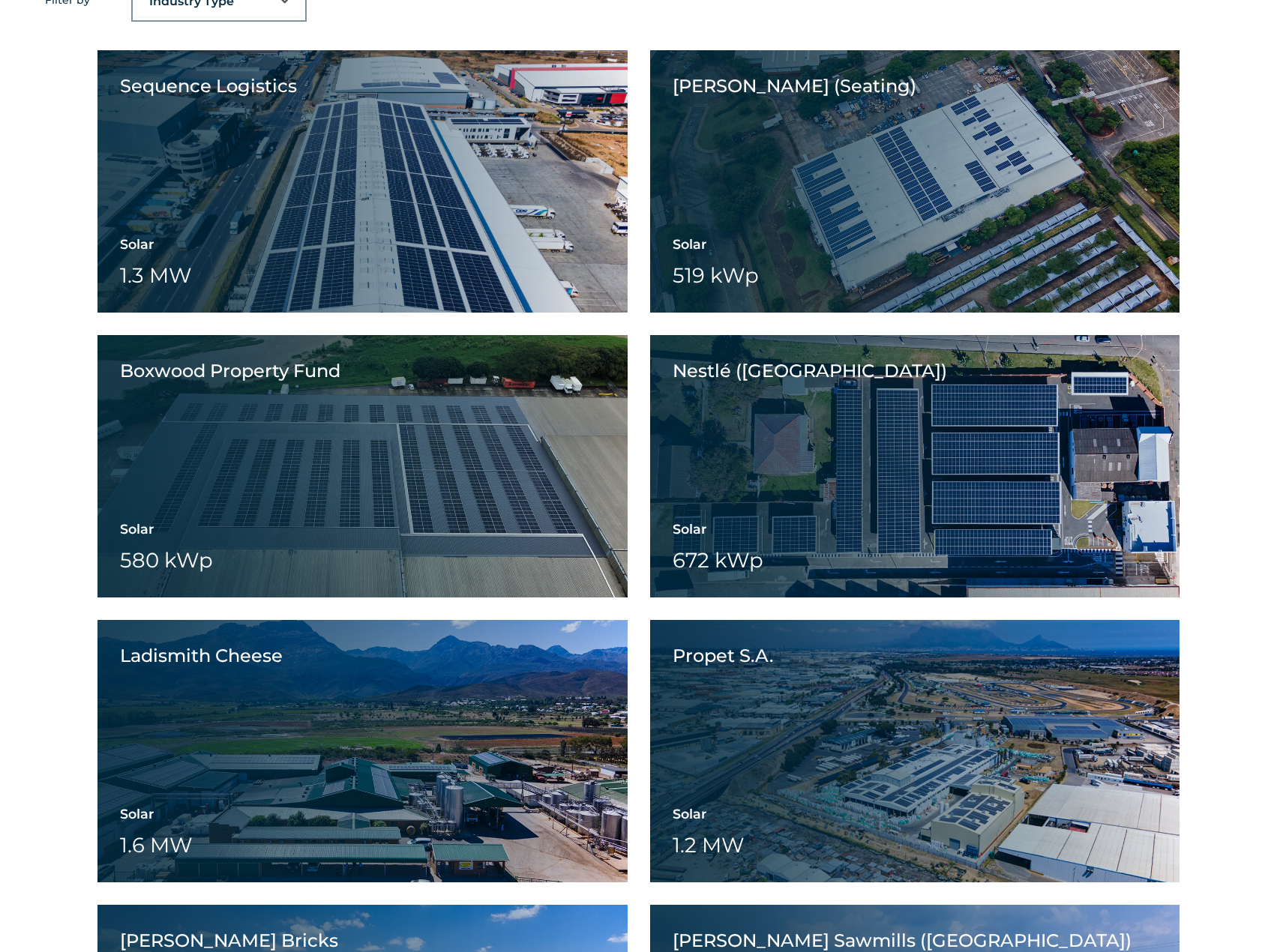
scroll to position [1425, 0]
click at [60, 440] on div "Sequence Logistics Solar 1.3 MW Battery Wheeling Sequence Logistics View projec…" at bounding box center [638, 737] width 1277 height 1431
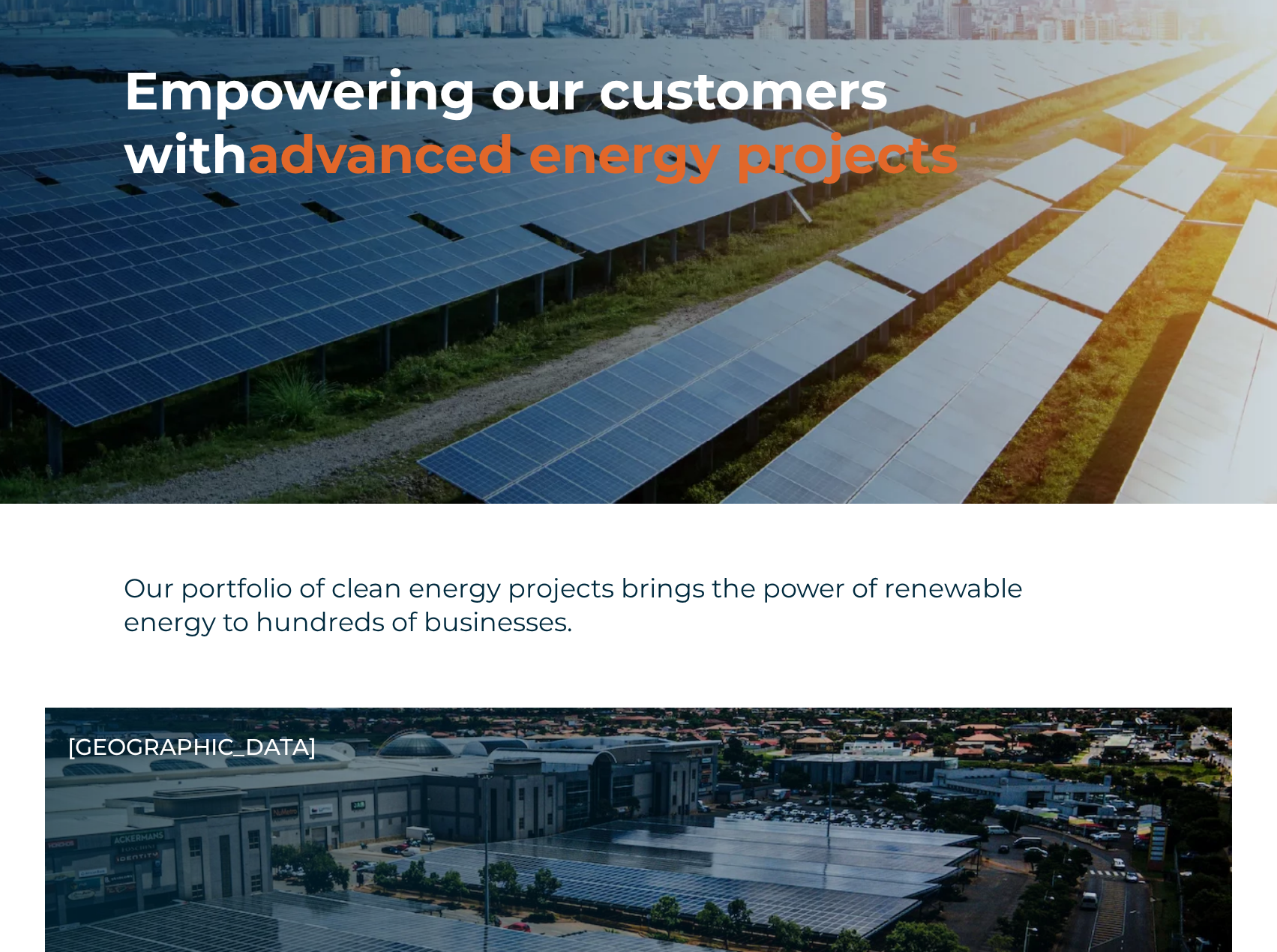
scroll to position [524, 0]
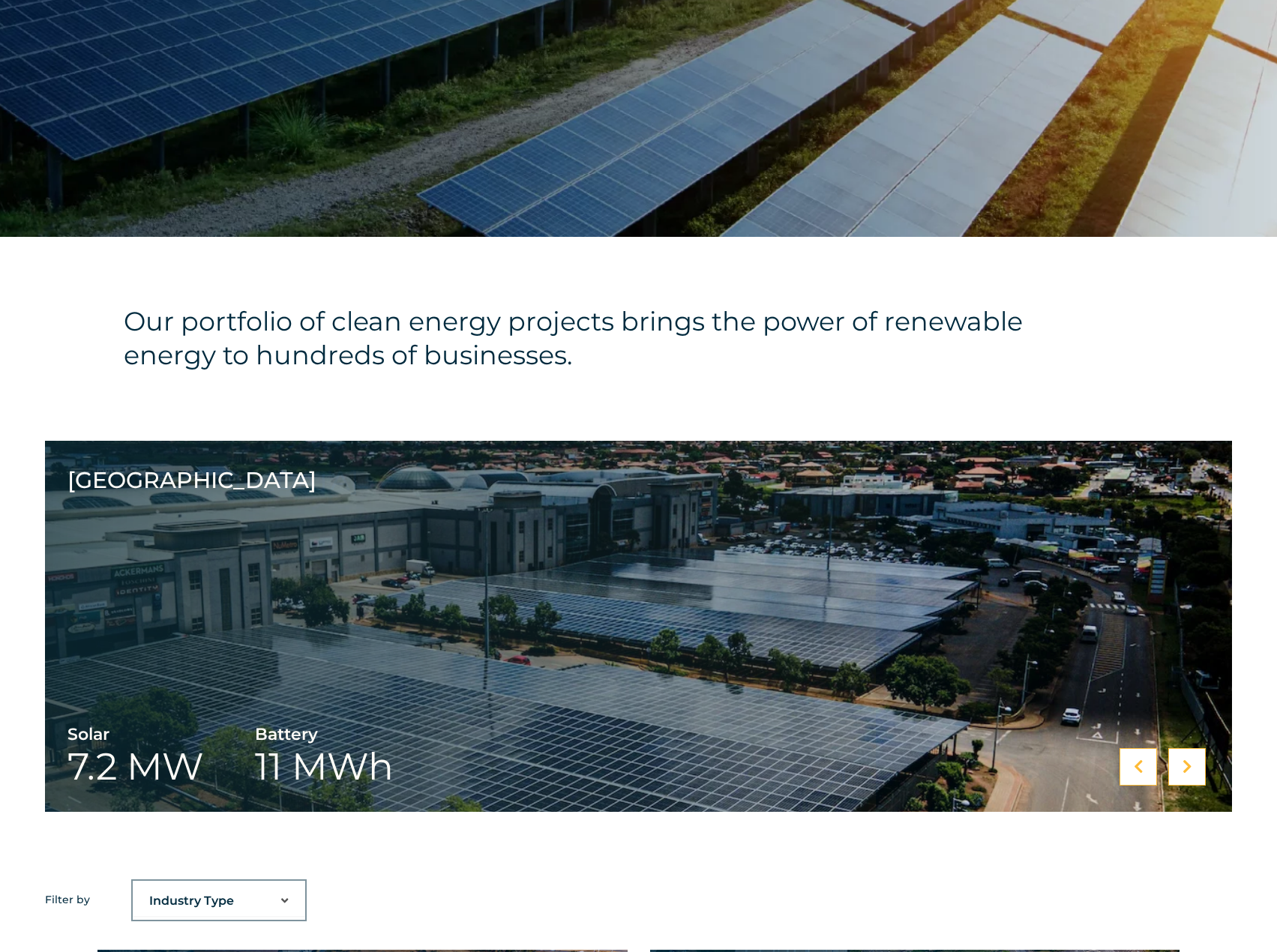
click at [651, 371] on div "Our portfolio of clean energy projects brings the power of renewable energy to …" at bounding box center [593, 339] width 939 height 69
drag, startPoint x: 907, startPoint y: 357, endPoint x: 907, endPoint y: 377, distance: 20.0
click at [907, 357] on h4 "Our portfolio of clean energy projects brings the power of renewable energy to …" at bounding box center [593, 338] width 939 height 68
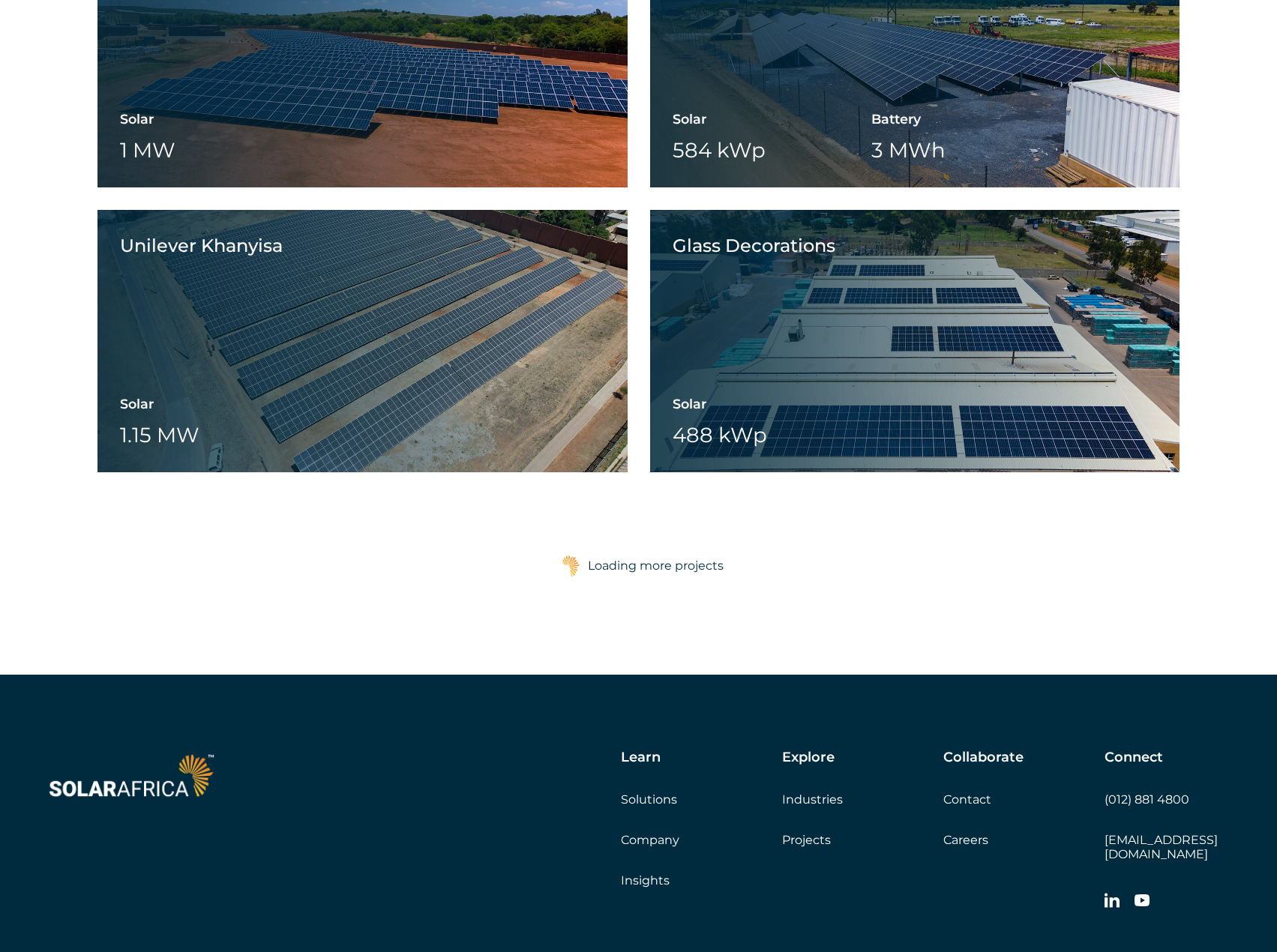
scroll to position [2570, 0]
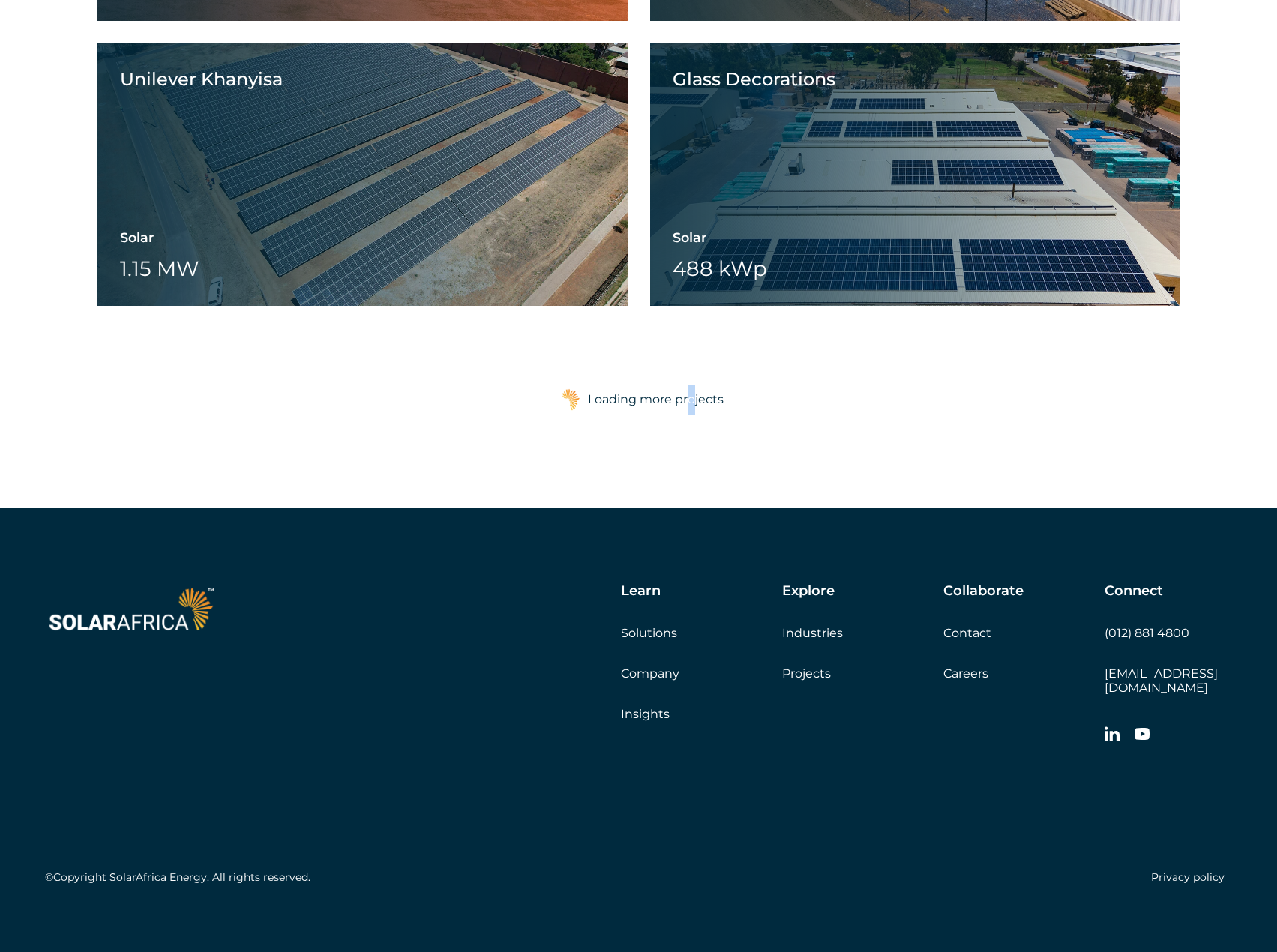
click at [692, 407] on div "Loading more projects" at bounding box center [655, 399] width 136 height 30
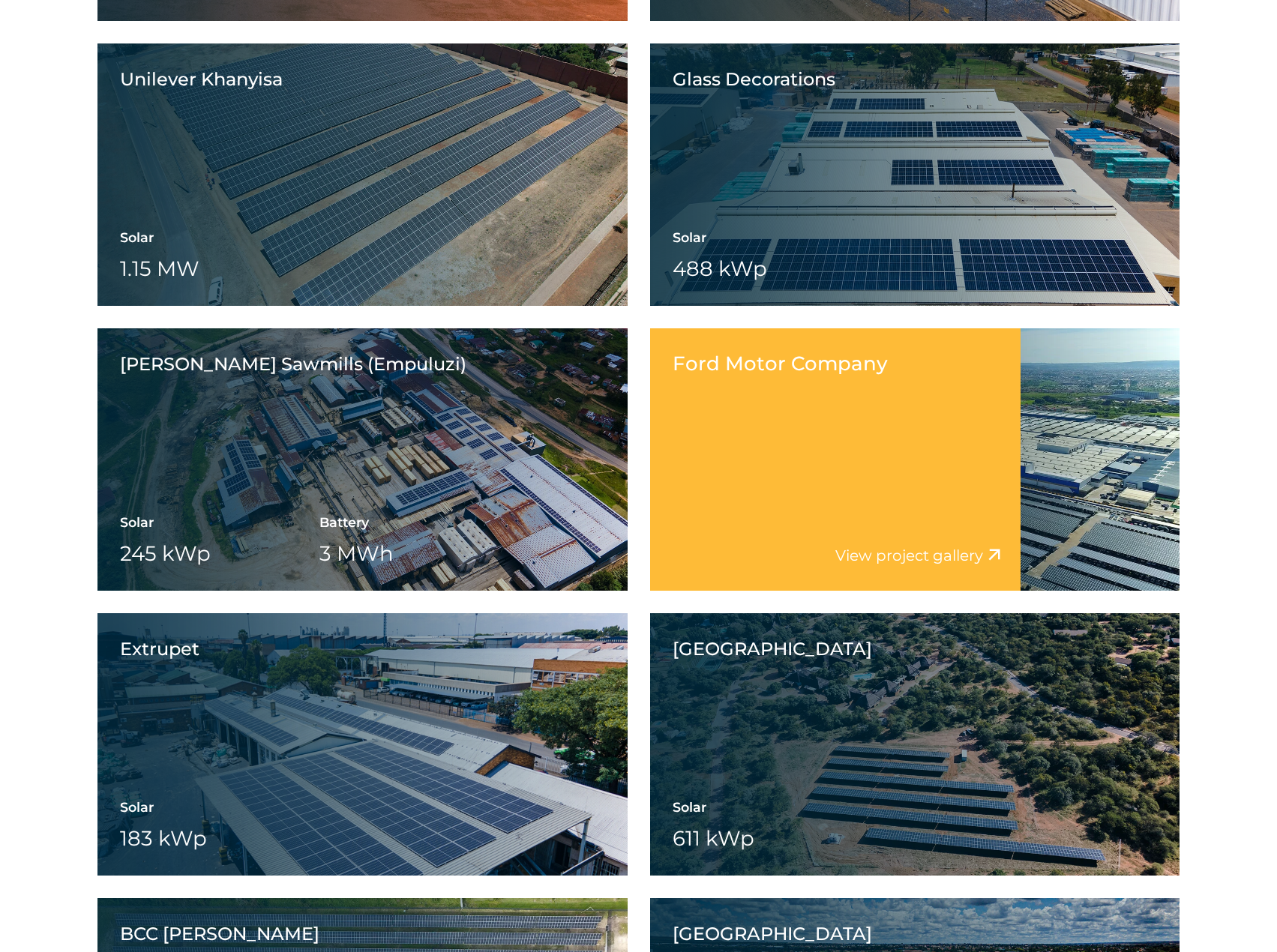
click at [741, 402] on div "Ford Motor Company View project video View project gallery" at bounding box center [835, 459] width 371 height 262
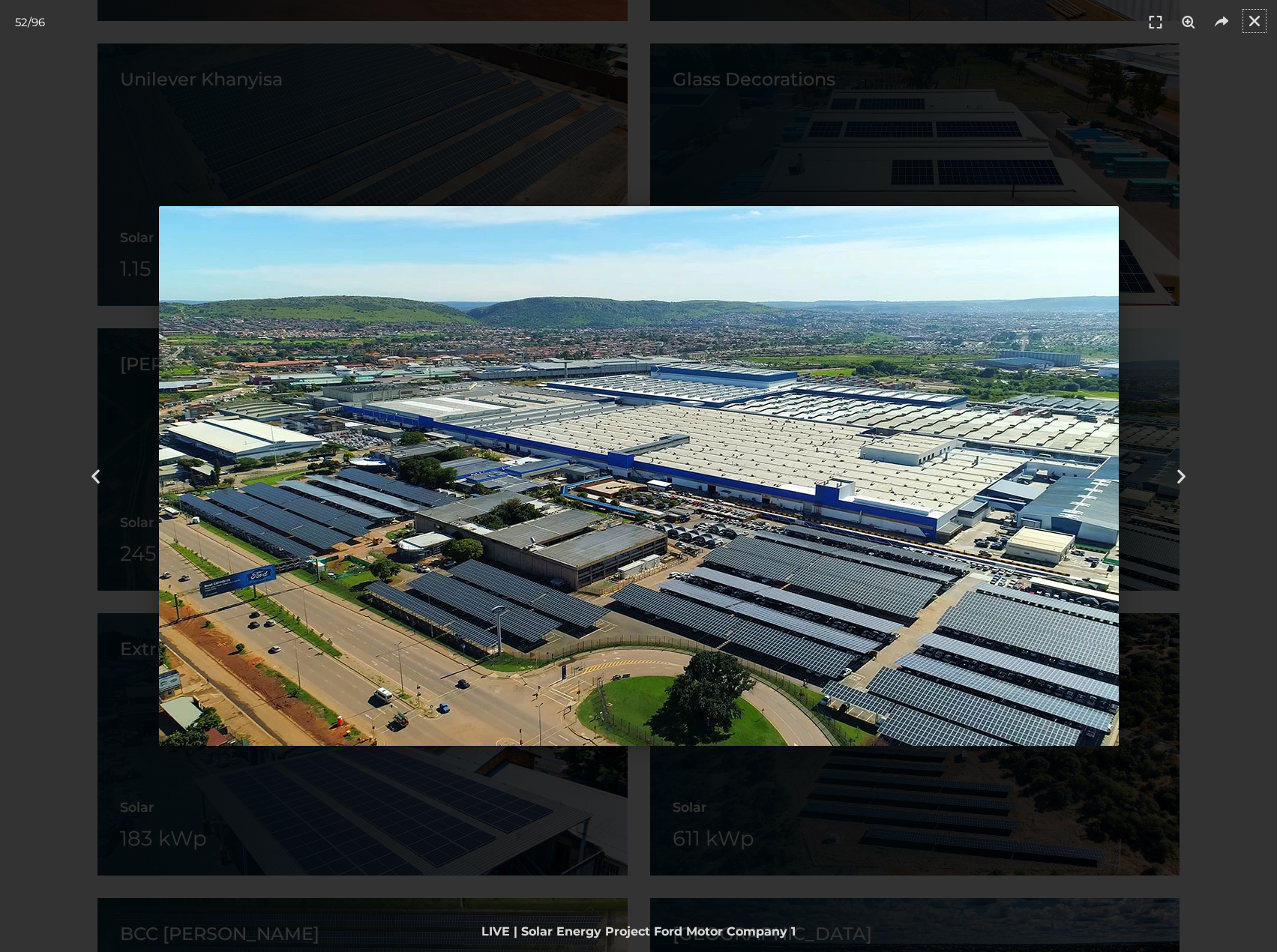
drag, startPoint x: 1253, startPoint y: 28, endPoint x: 970, endPoint y: 182, distance: 322.2
click at [1253, 28] on icon "Close (Esc)" at bounding box center [1254, 21] width 15 height 15
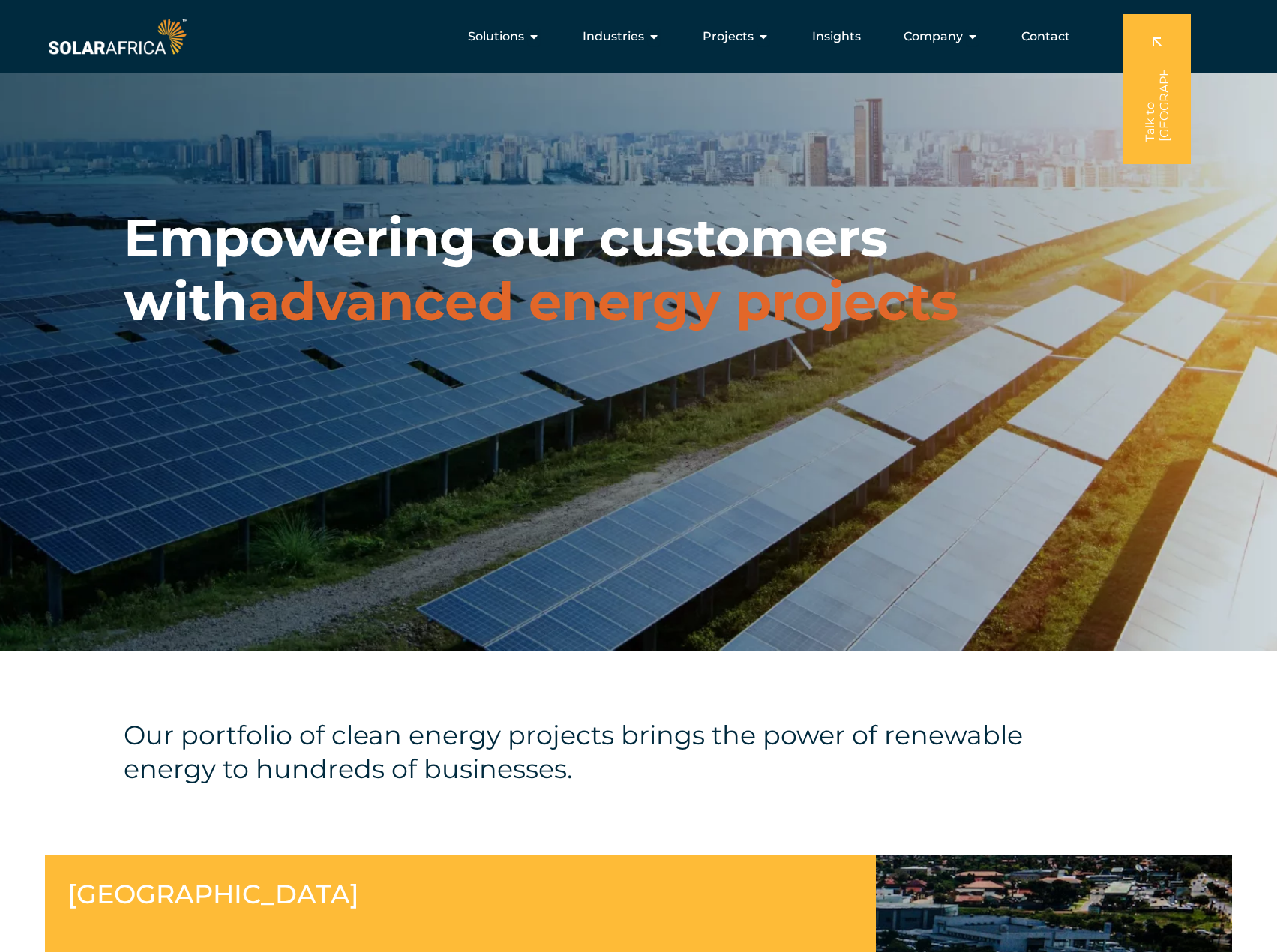
scroll to position [0, 0]
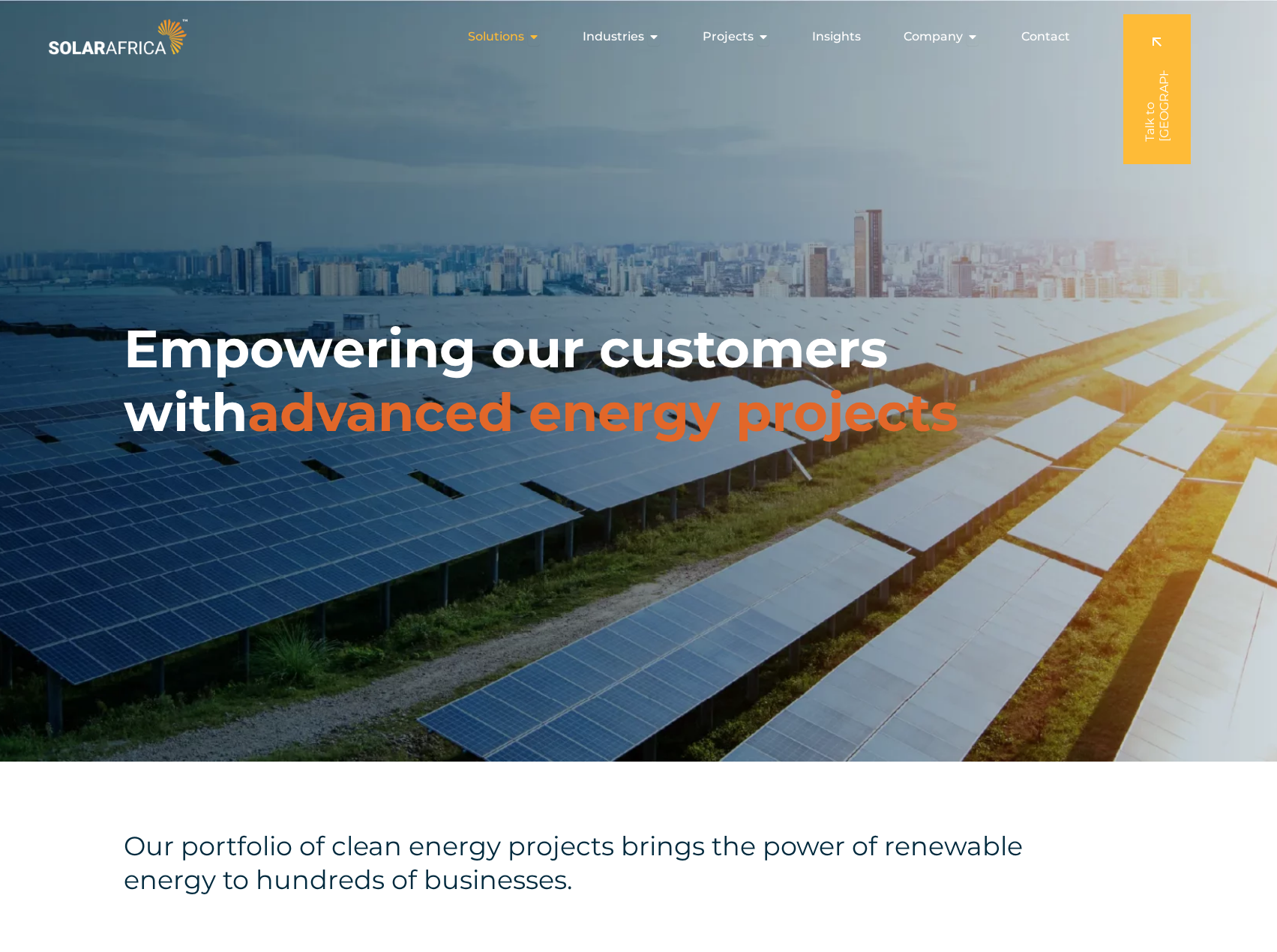
click at [515, 32] on span "Solutions" at bounding box center [496, 36] width 56 height 18
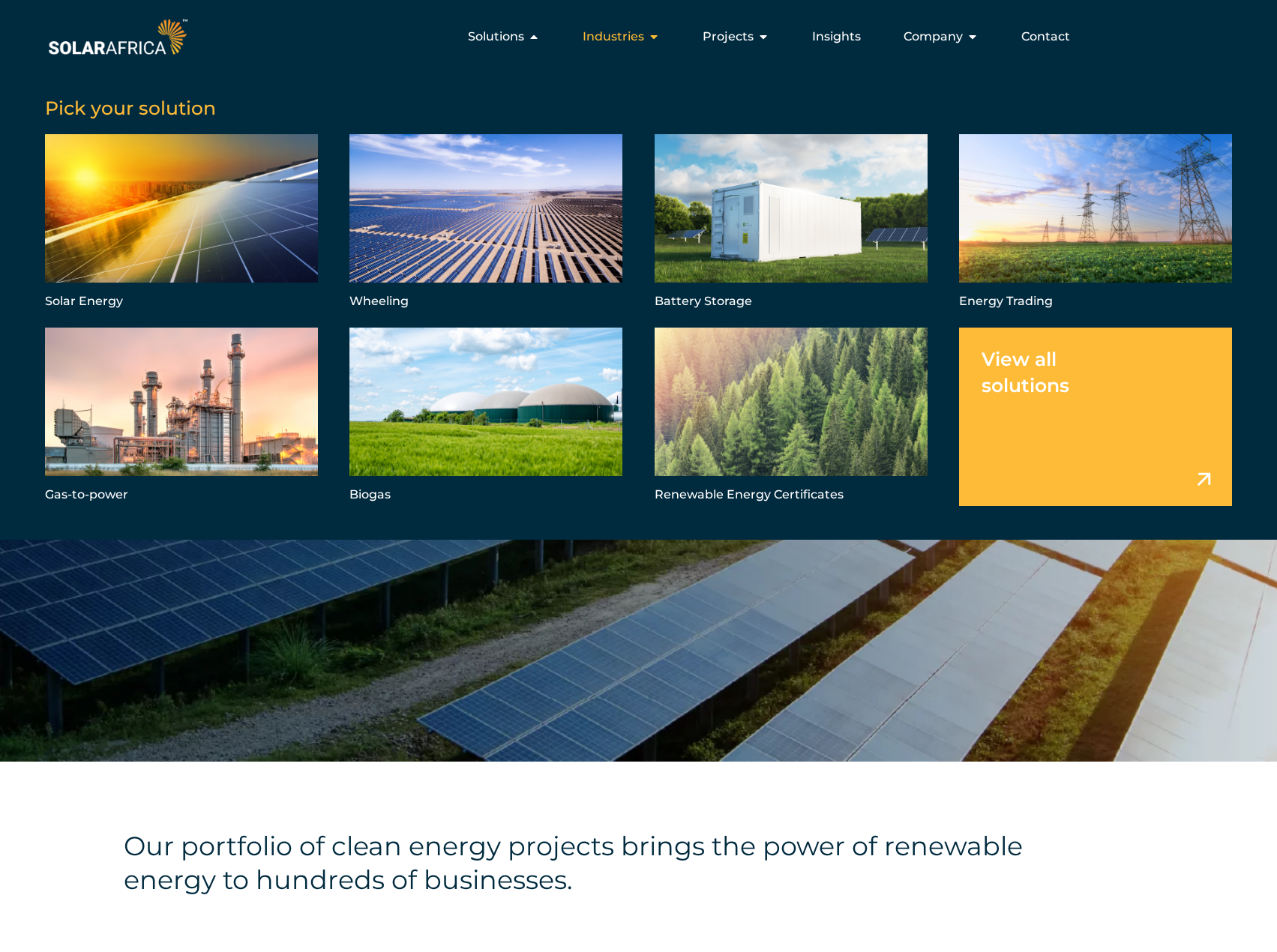
click at [616, 26] on div "Industries Close Industries Open Industries" at bounding box center [621, 36] width 101 height 30
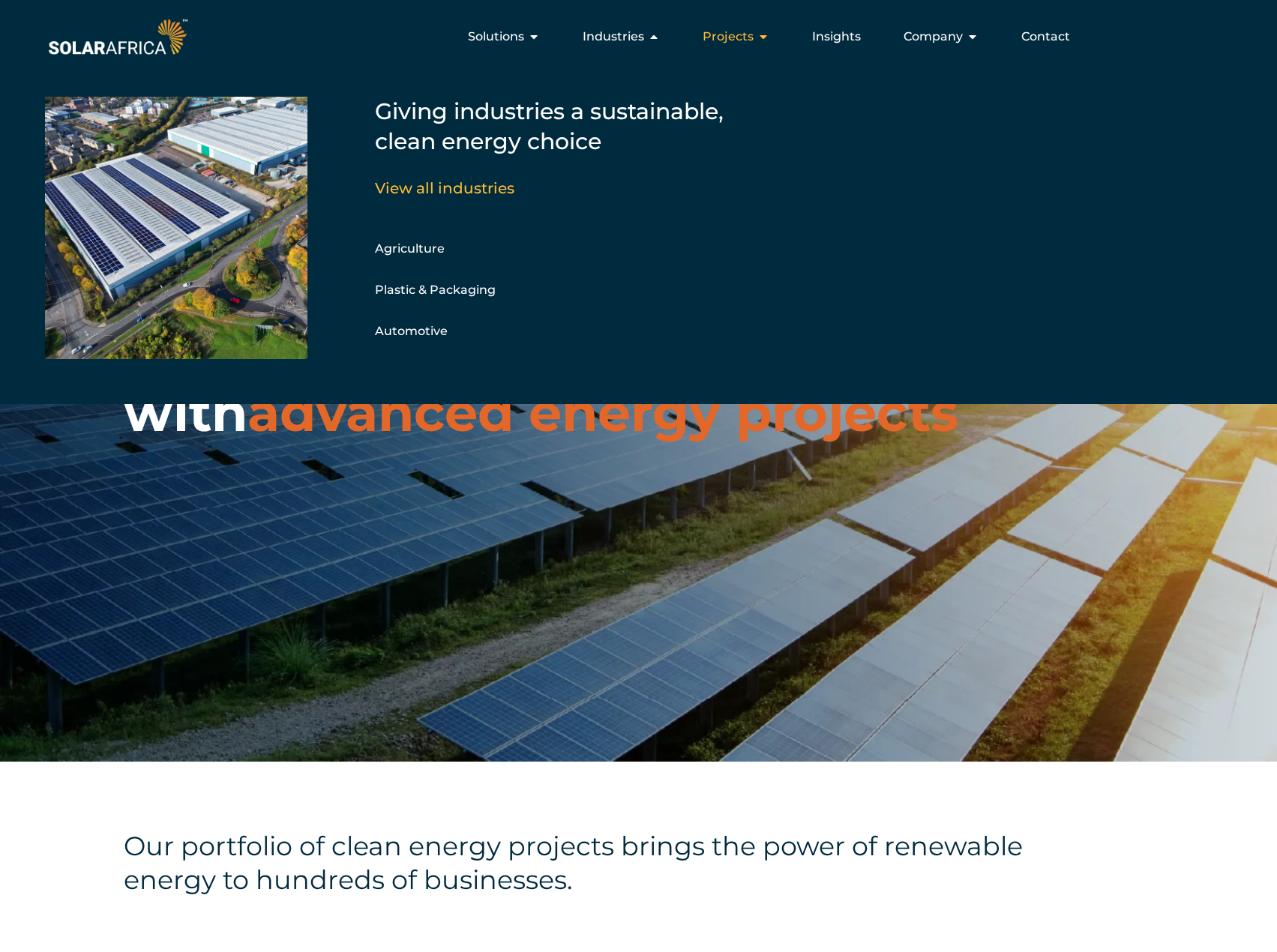
click at [757, 42] on div "Projects Close Projects Open Projects" at bounding box center [736, 36] width 91 height 30
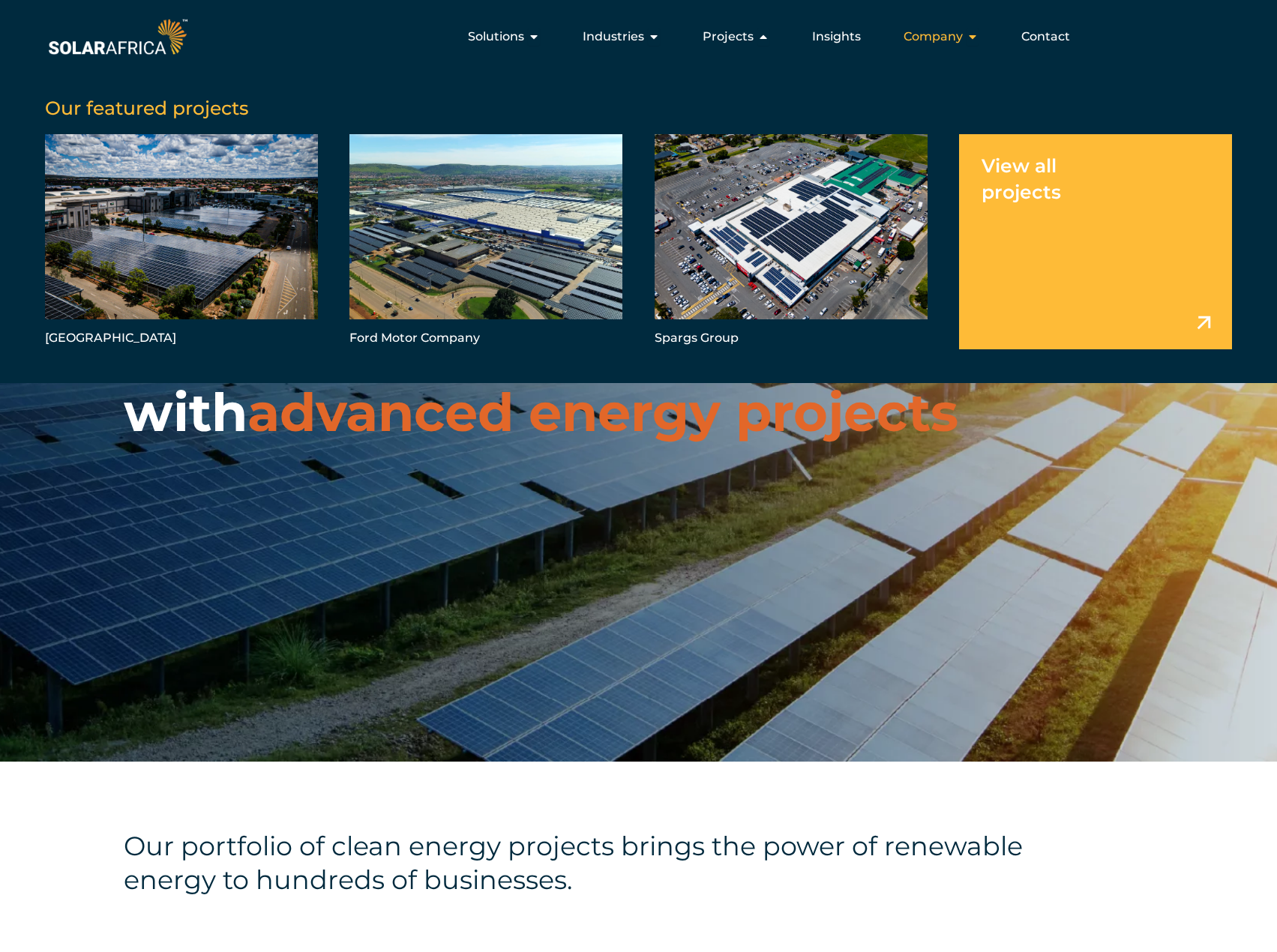
click at [938, 39] on span "Company" at bounding box center [933, 36] width 59 height 18
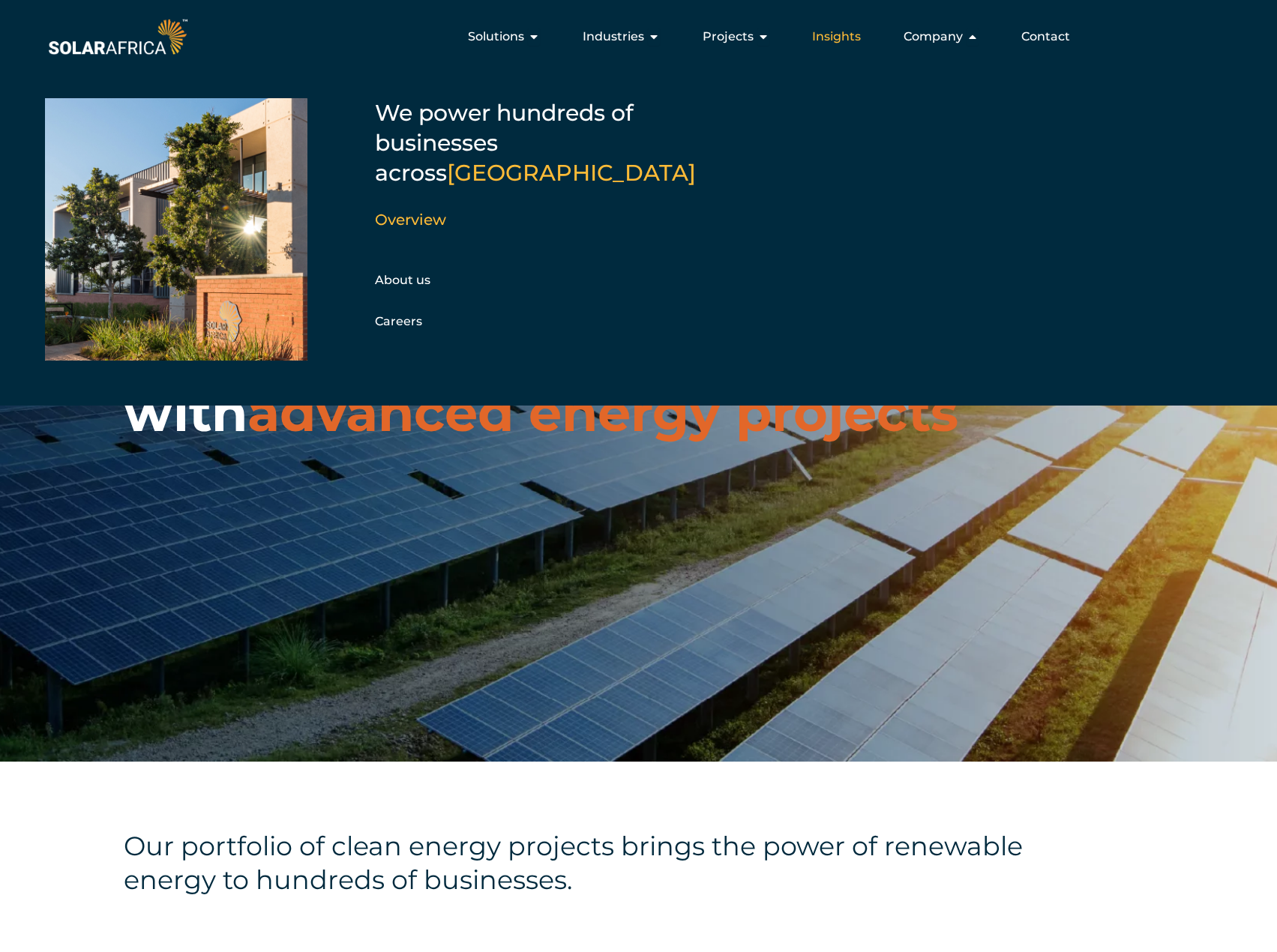
click at [844, 37] on span "Insights" at bounding box center [836, 36] width 48 height 18
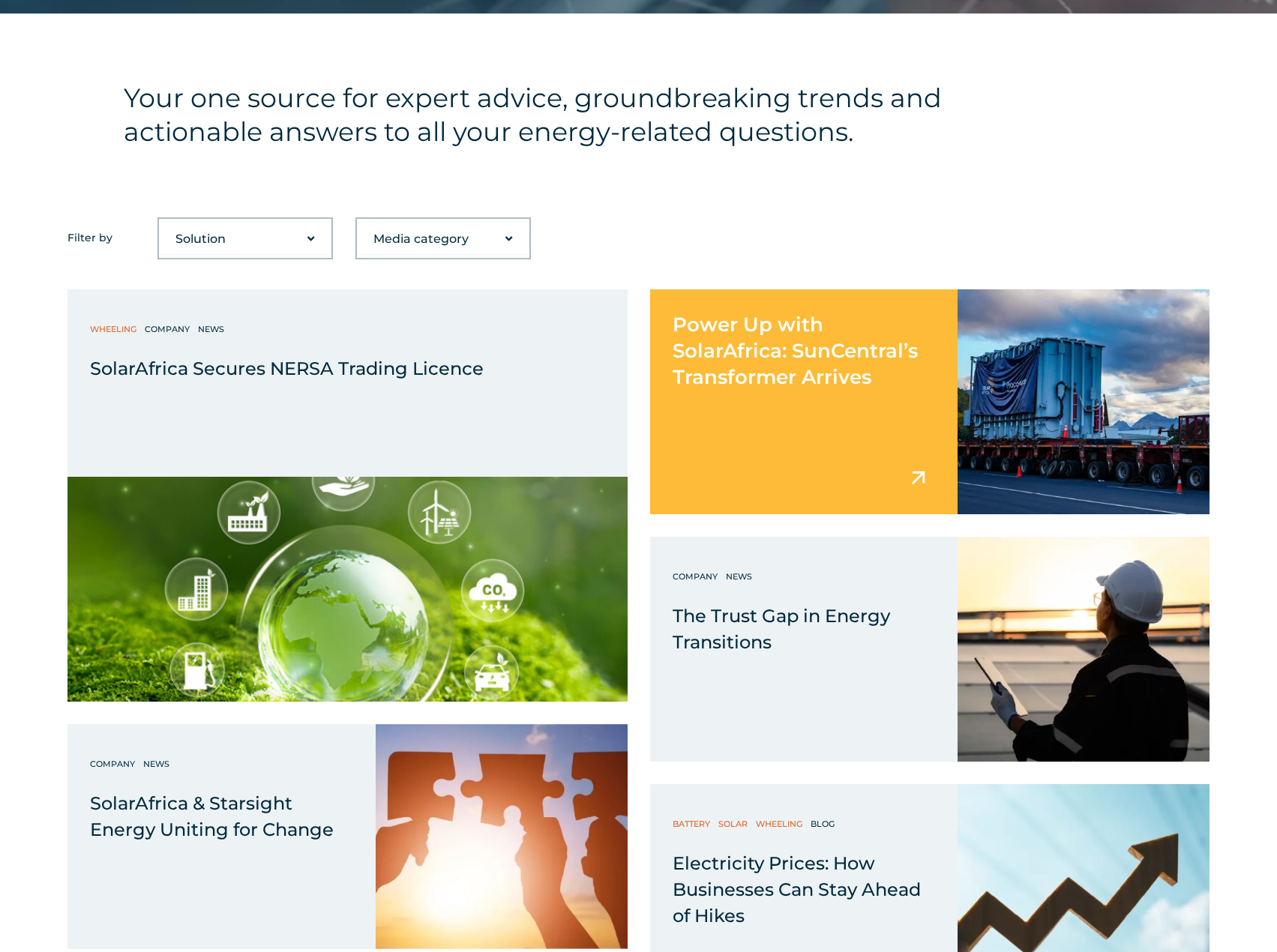
scroll to position [749, 0]
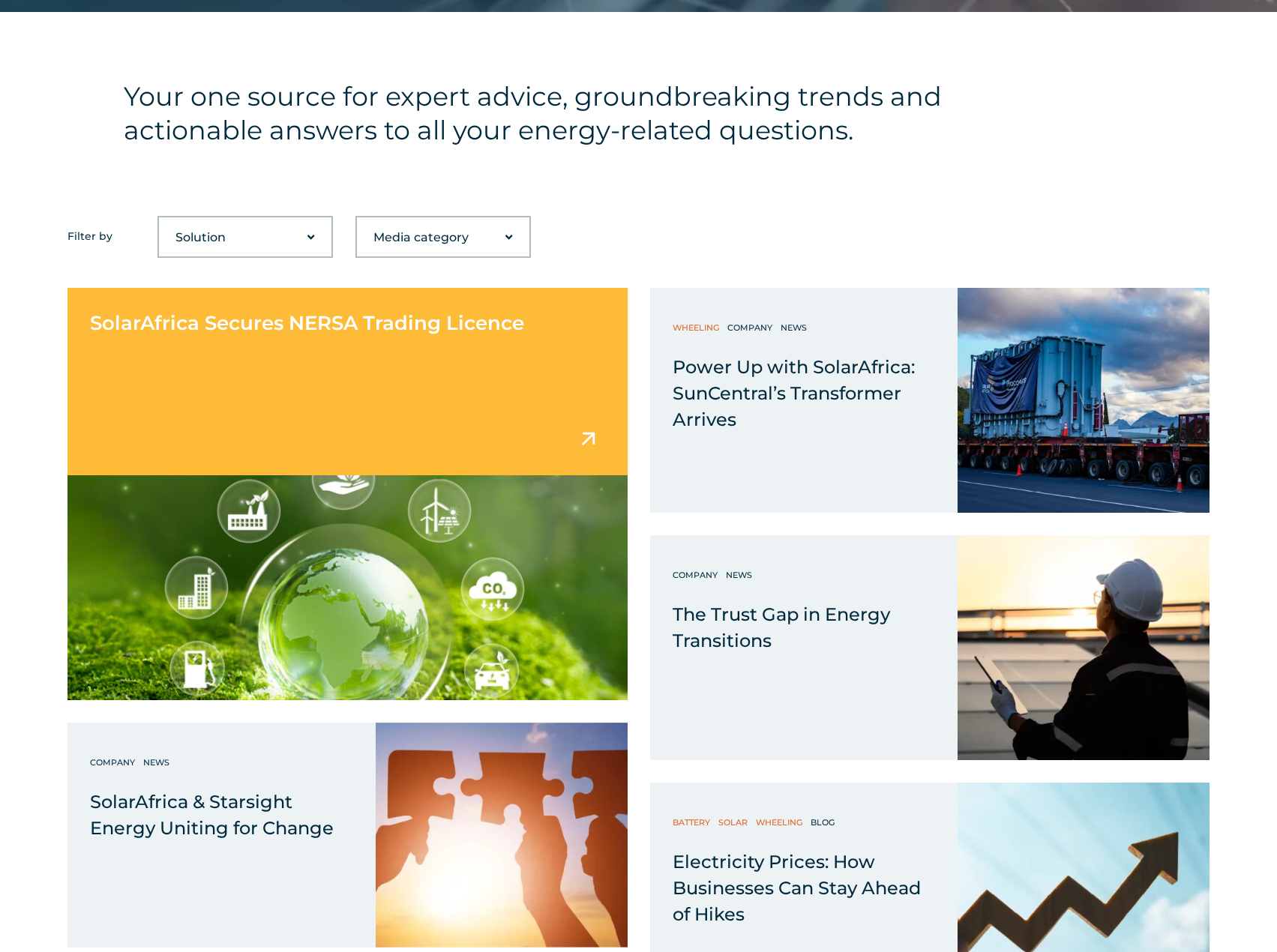
drag, startPoint x: 261, startPoint y: 363, endPoint x: 590, endPoint y: 437, distance: 337.2
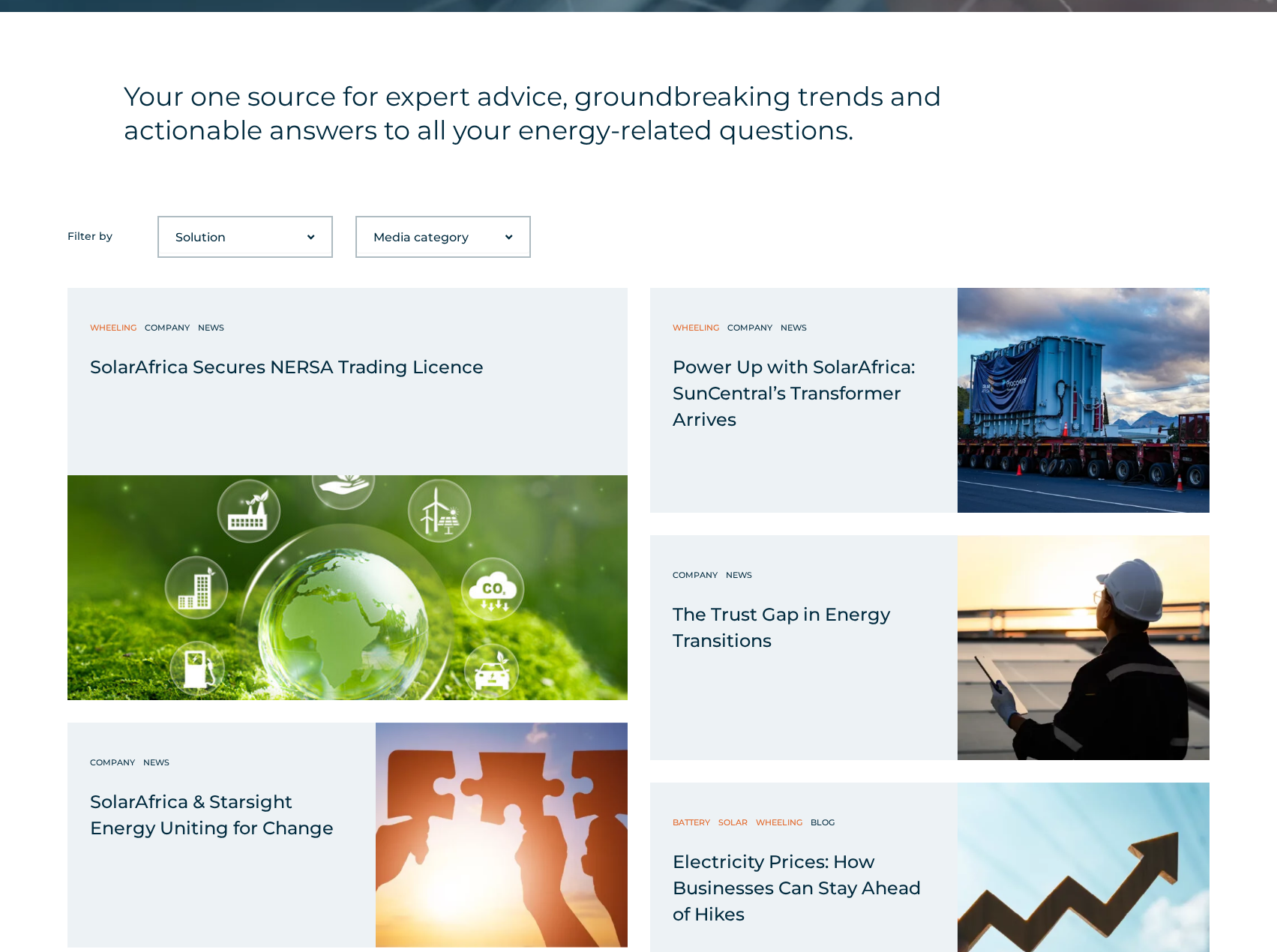
drag, startPoint x: 590, startPoint y: 437, endPoint x: 827, endPoint y: 221, distance: 320.7
click at [827, 221] on div "Filter by Solution Battery Biogas Gas-to-power RECs Solar Trading Wheeling Medi…" at bounding box center [638, 236] width 1142 height 42
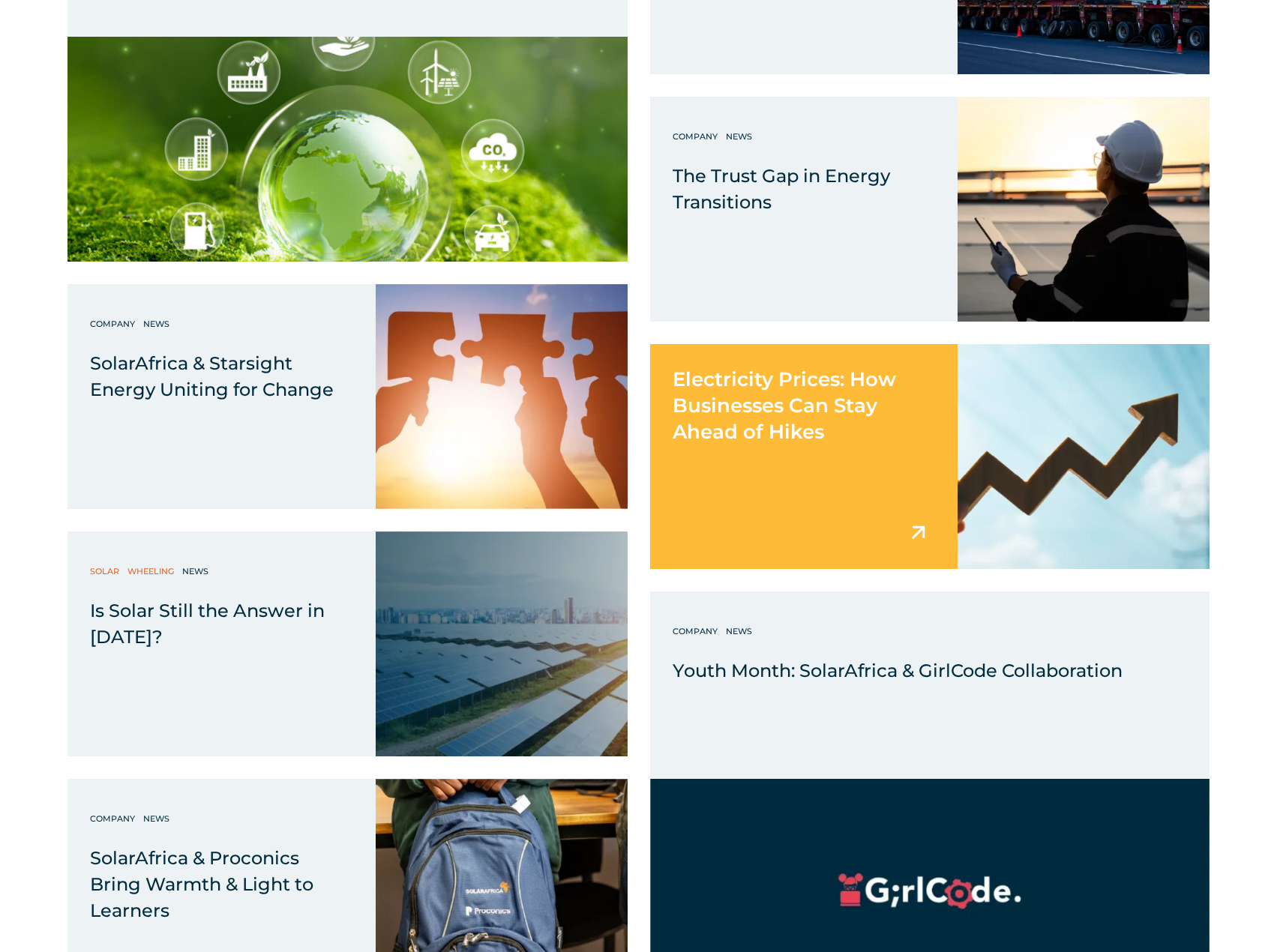
scroll to position [1200, 0]
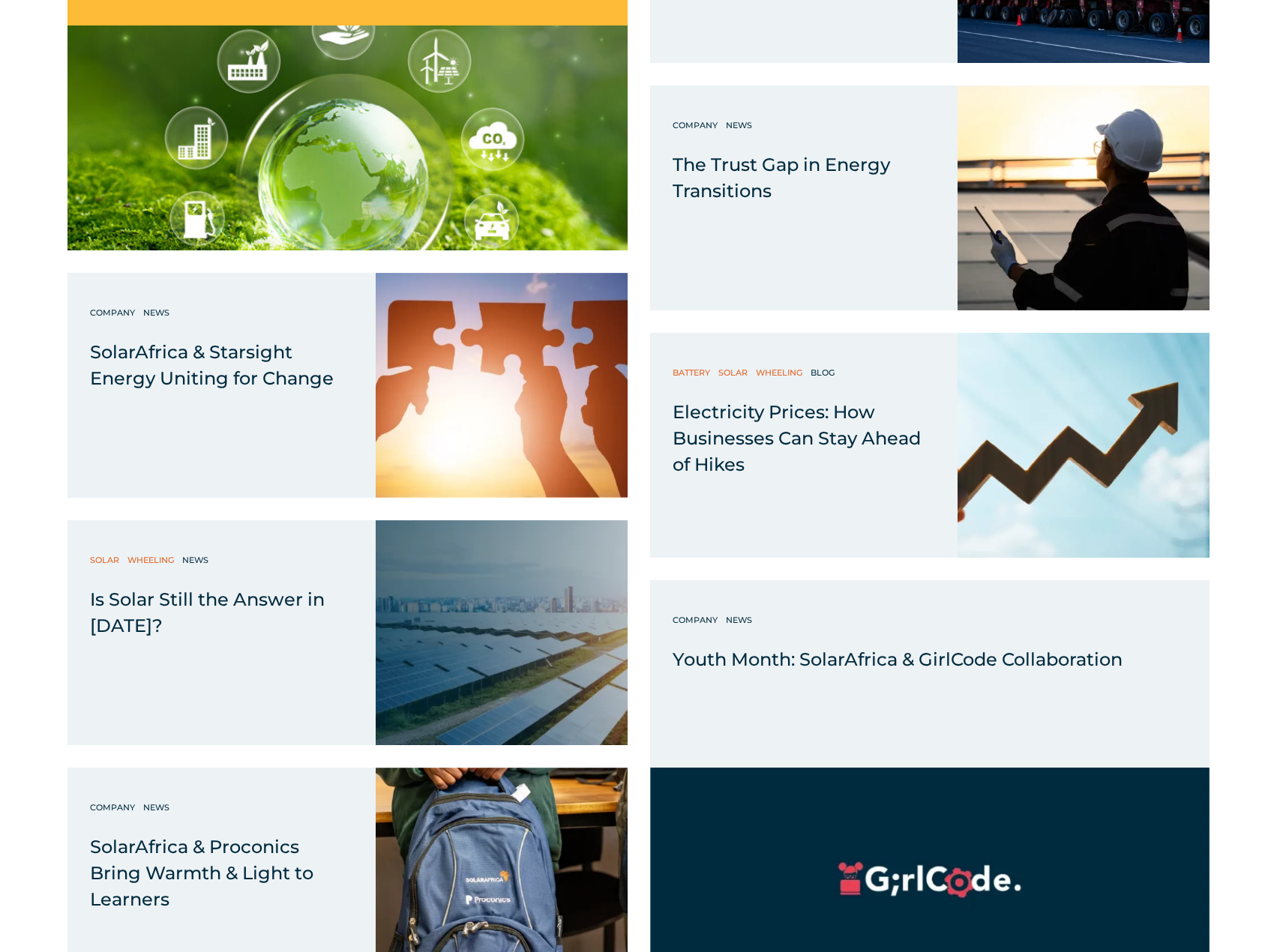
click at [279, 186] on img at bounding box center [347, 138] width 560 height 225
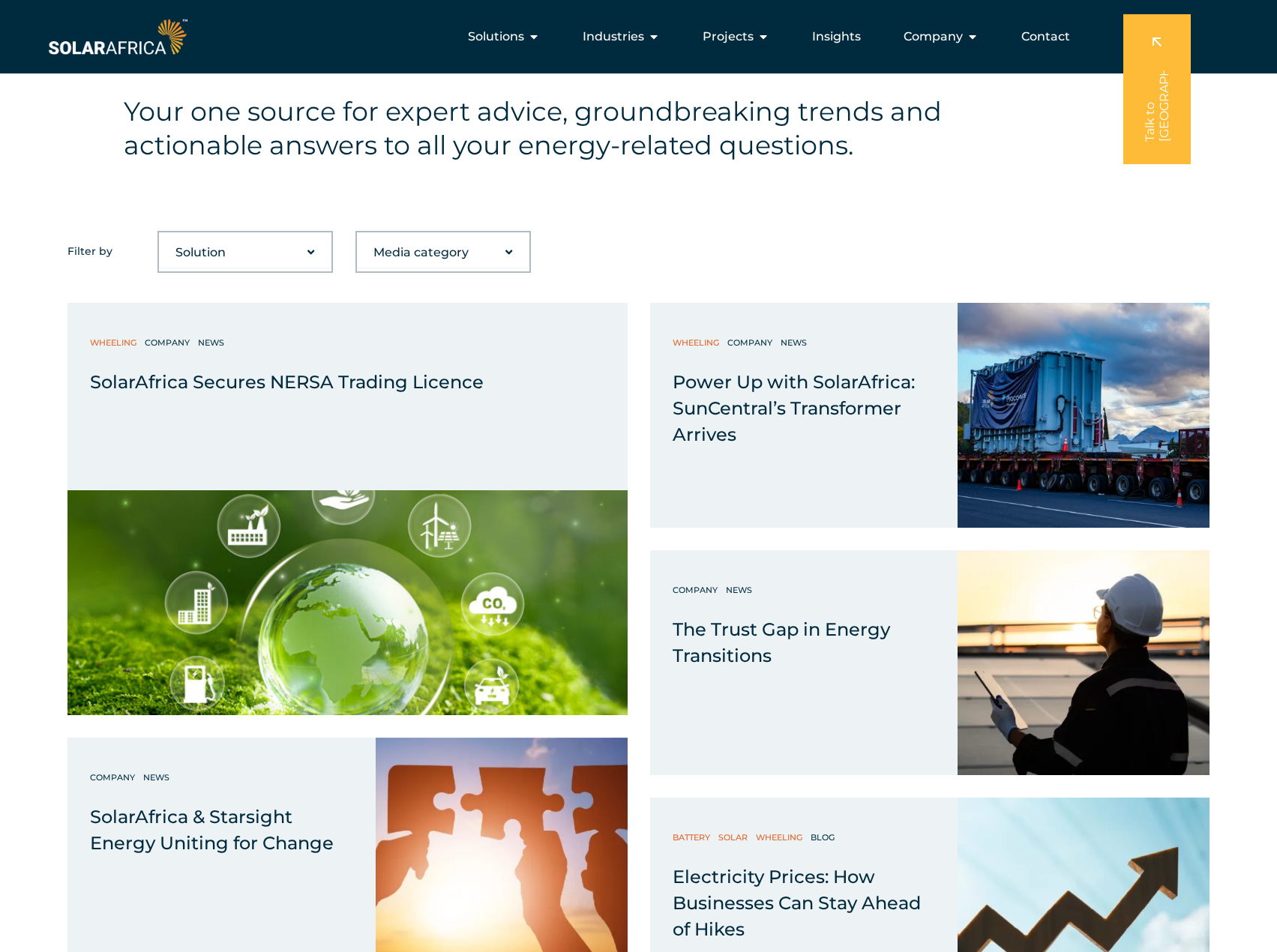
scroll to position [450, 0]
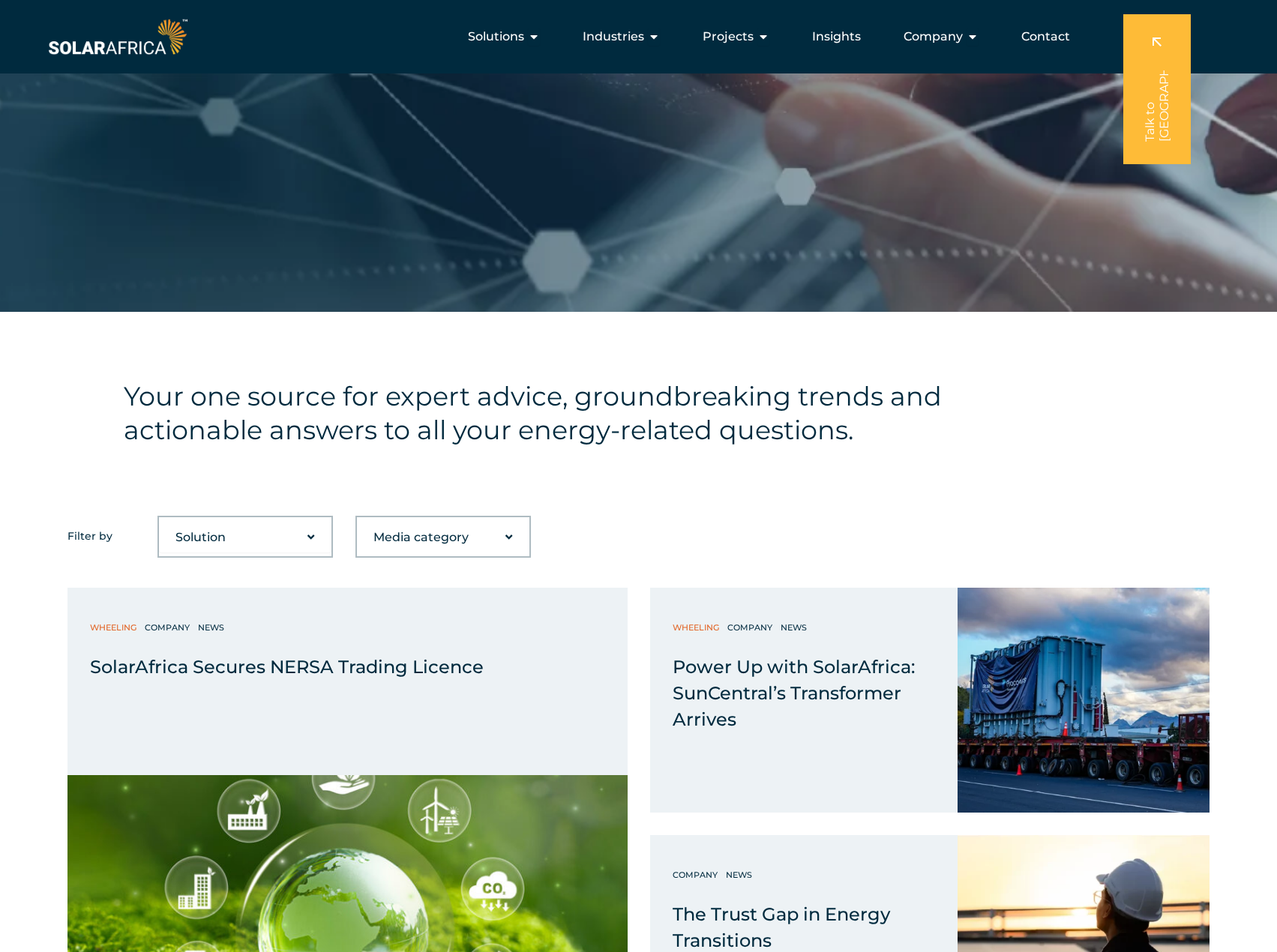
click at [489, 532] on select "Media category Blog Company Guide News Podcast Video" at bounding box center [442, 537] width 172 height 30
drag, startPoint x: 739, startPoint y: 532, endPoint x: 352, endPoint y: 541, distance: 387.1
click at [740, 532] on div "Filter by Solution Battery Biogas Gas-to-power RECs Solar Trading Wheeling Medi…" at bounding box center [638, 537] width 1142 height 42
click at [254, 544] on select "Solution Battery Biogas Gas-to-power RECs Solar Trading Wheeling" at bounding box center [245, 537] width 172 height 30
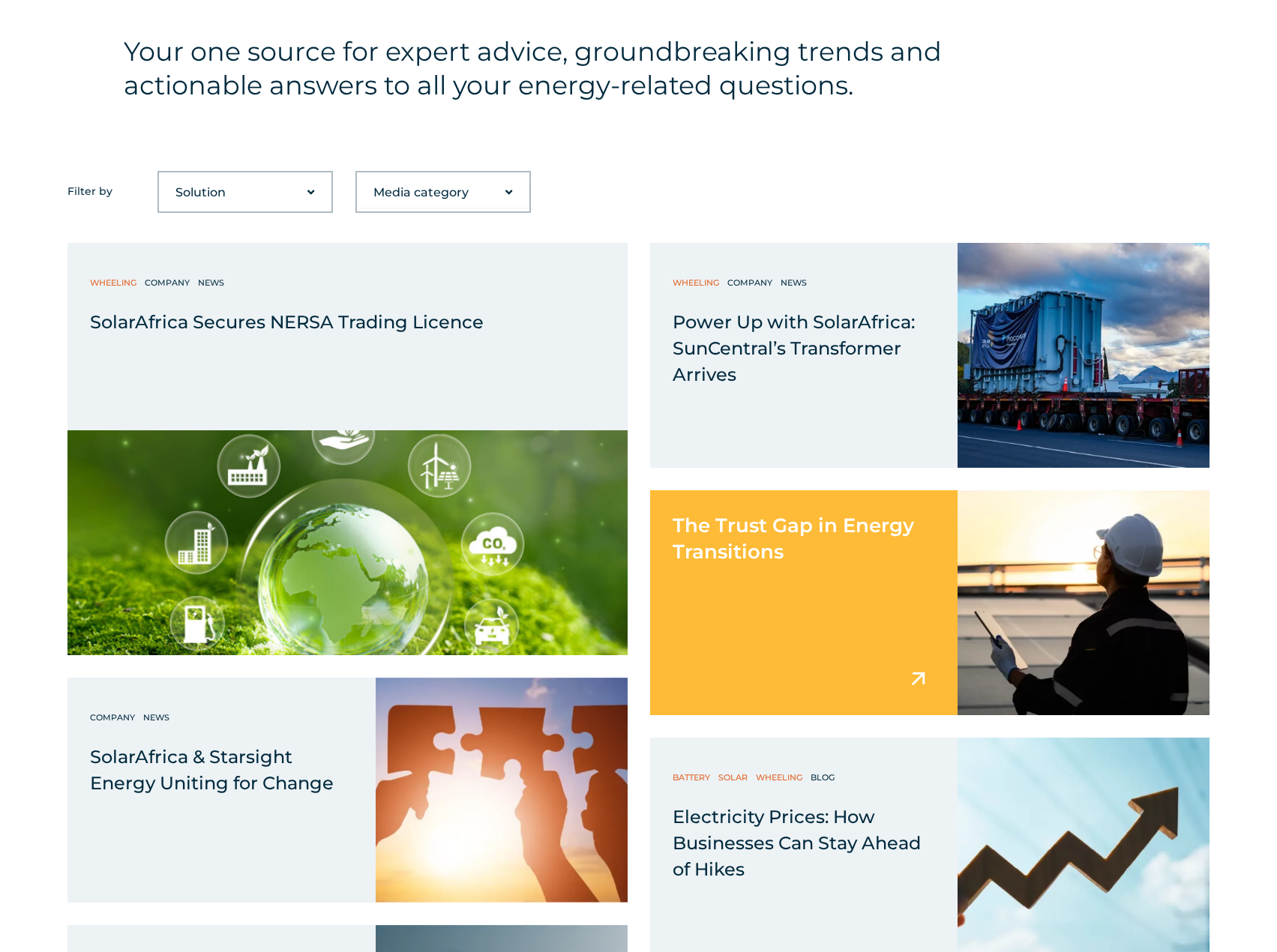
scroll to position [825, 0]
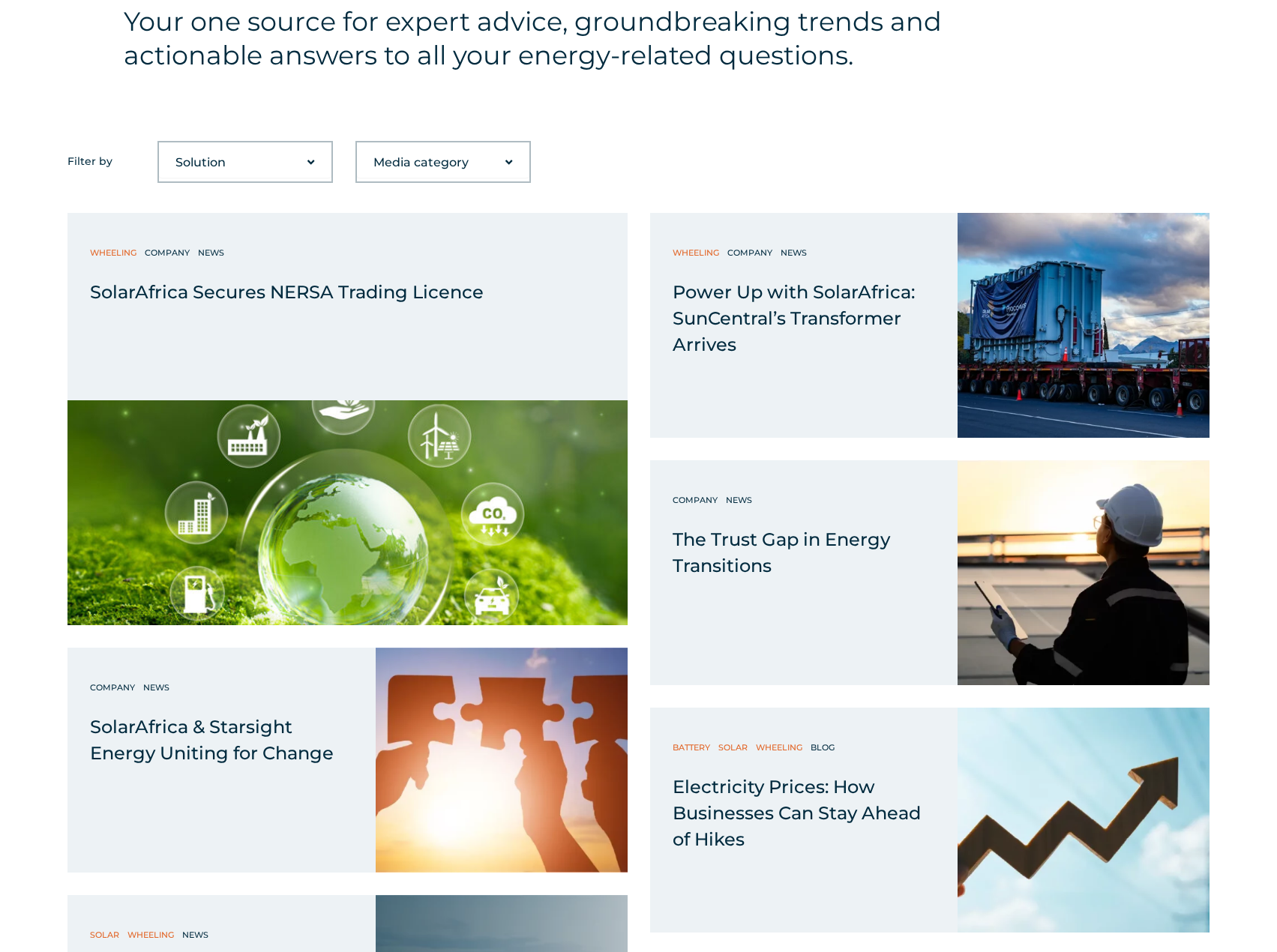
drag, startPoint x: 798, startPoint y: 257, endPoint x: 855, endPoint y: 162, distance: 110.8
click at [864, 104] on div "Your one source for expert advice, groundbreaking trends and actionable answers…" at bounding box center [638, 39] width 1277 height 204
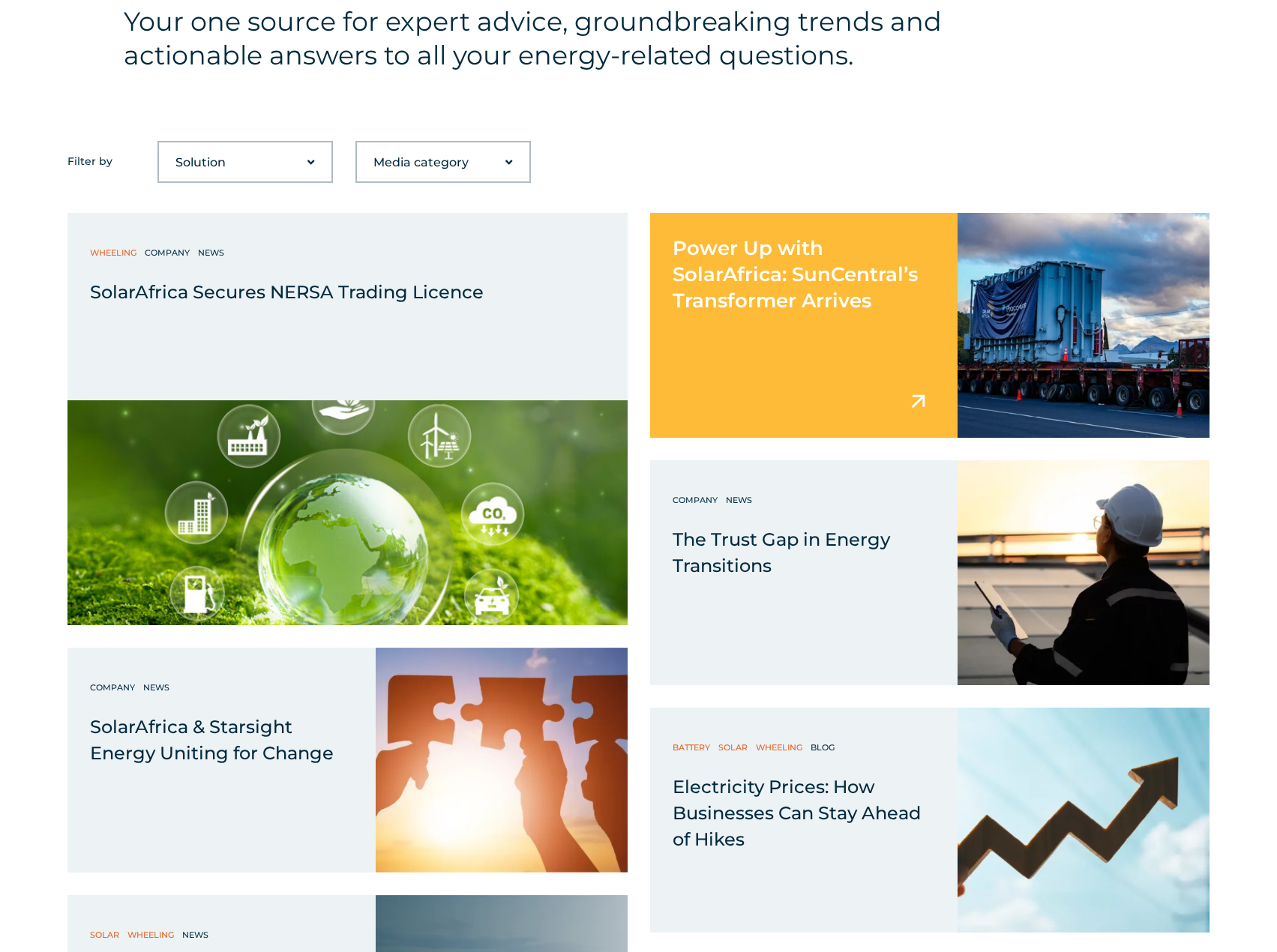
click at [809, 267] on span "Power Up with SolarAfrica: SunCentral’s Transformer Arrives" at bounding box center [795, 274] width 245 height 76
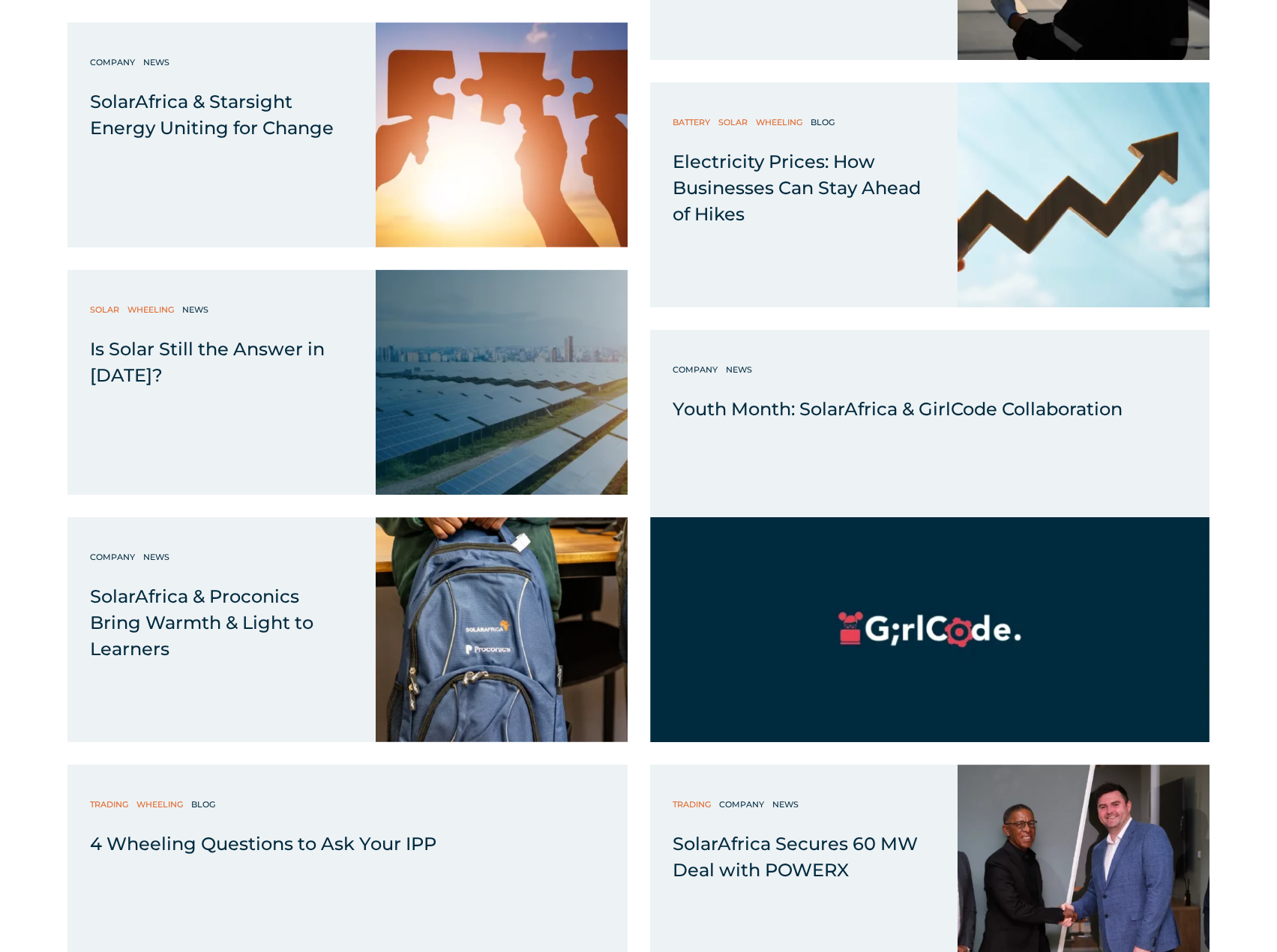
scroll to position [1499, 0]
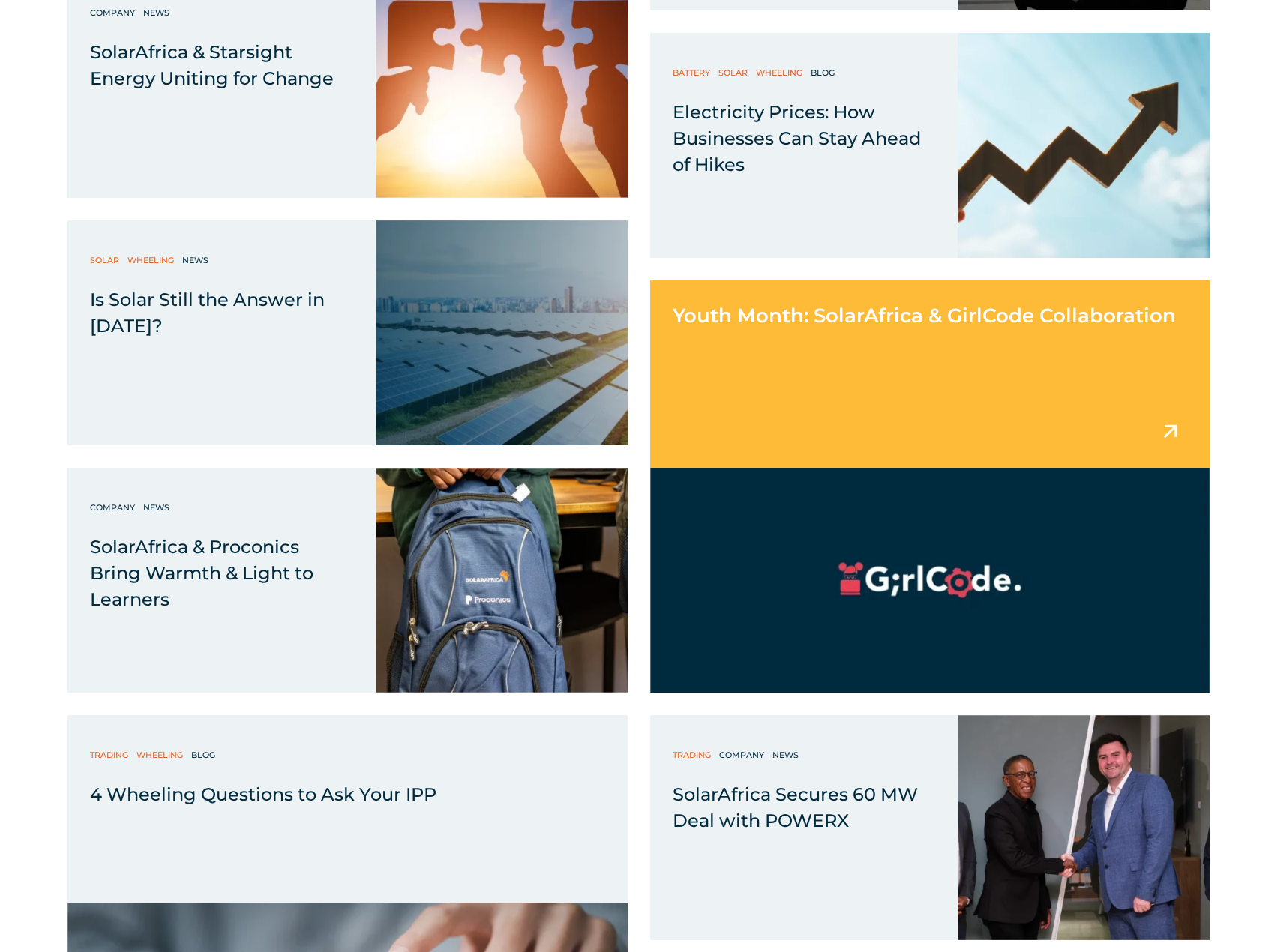
click at [986, 369] on div "Youth Month: SolarAfrica & GirlCode Collaboration" at bounding box center [930, 374] width 560 height 188
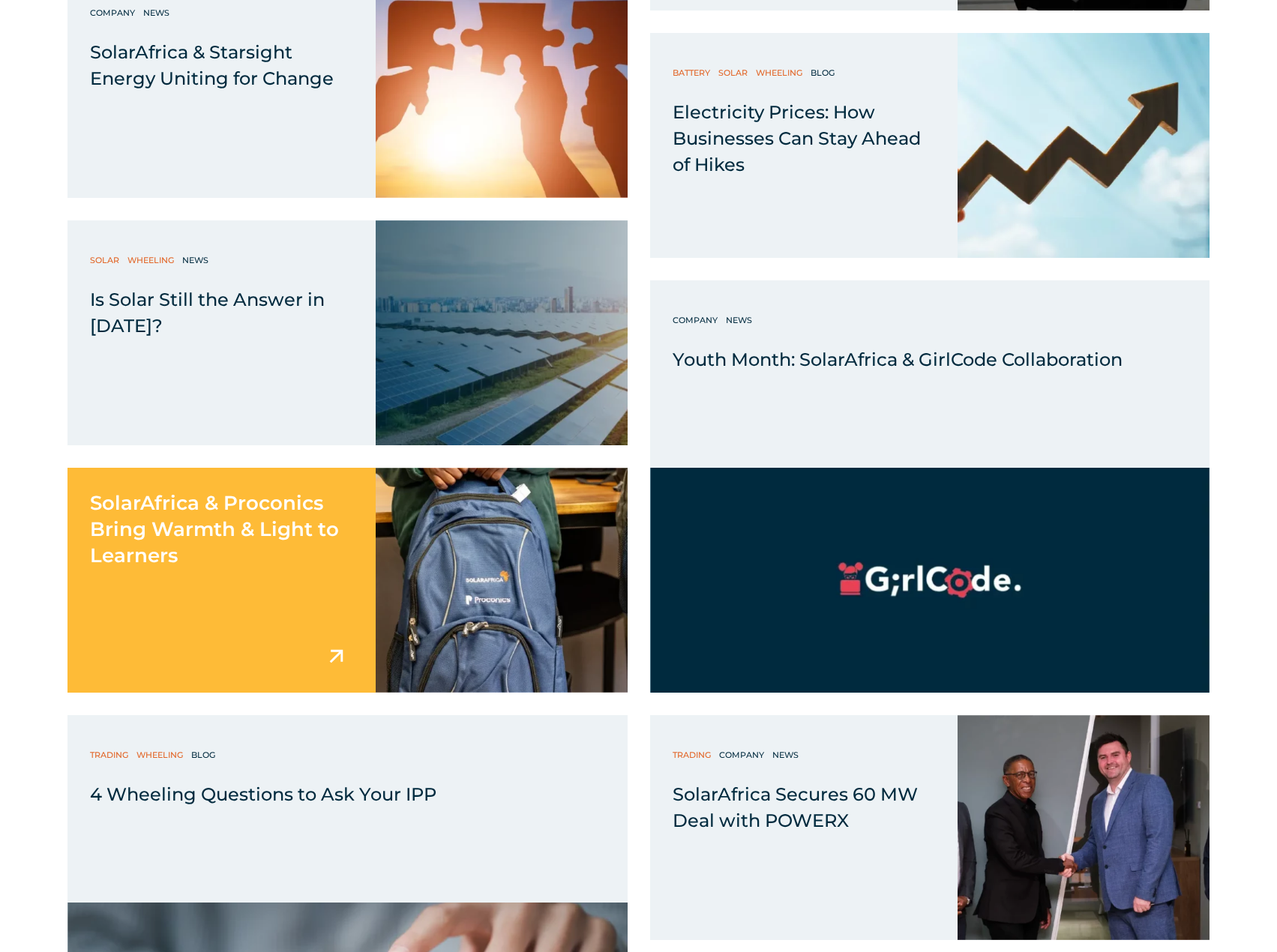
click at [300, 515] on div "SolarAfrica & Proconics Bring Warmth & Light to Learners" at bounding box center [222, 518] width 308 height 101
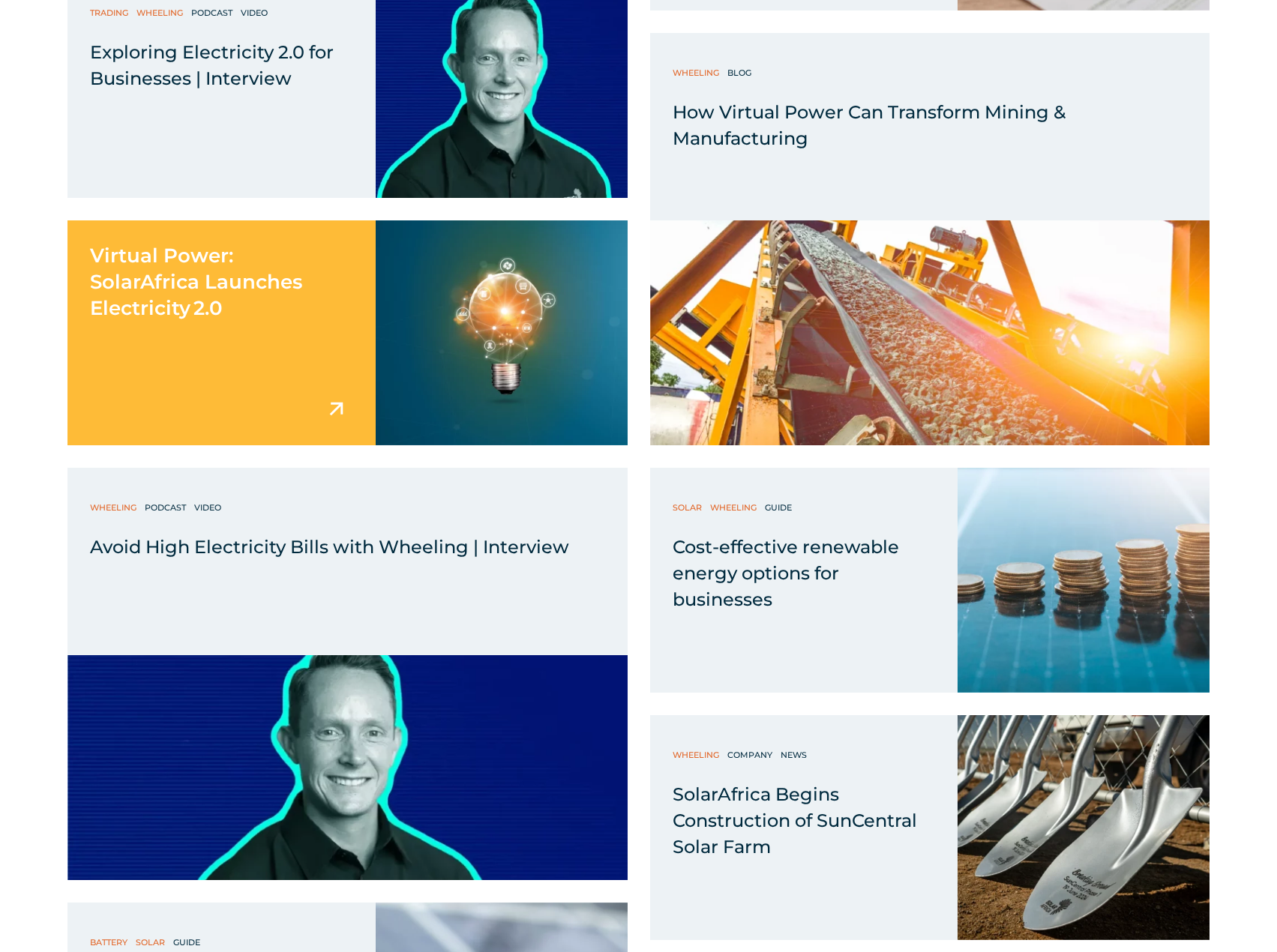
scroll to position [3449, 0]
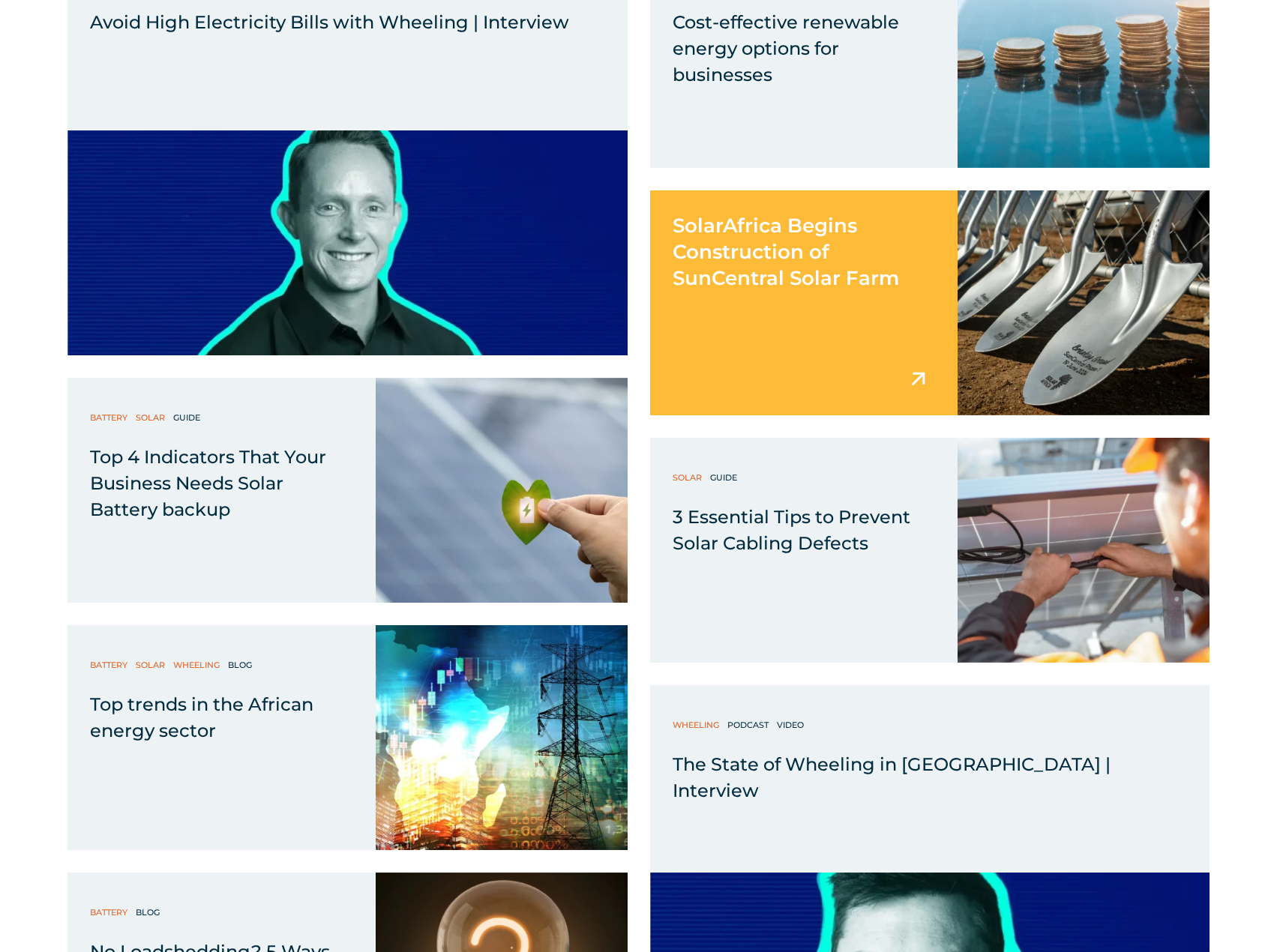
click at [827, 309] on div "SolarAfrica Begins Construction of SunCentral Solar Farm" at bounding box center [804, 303] width 308 height 225
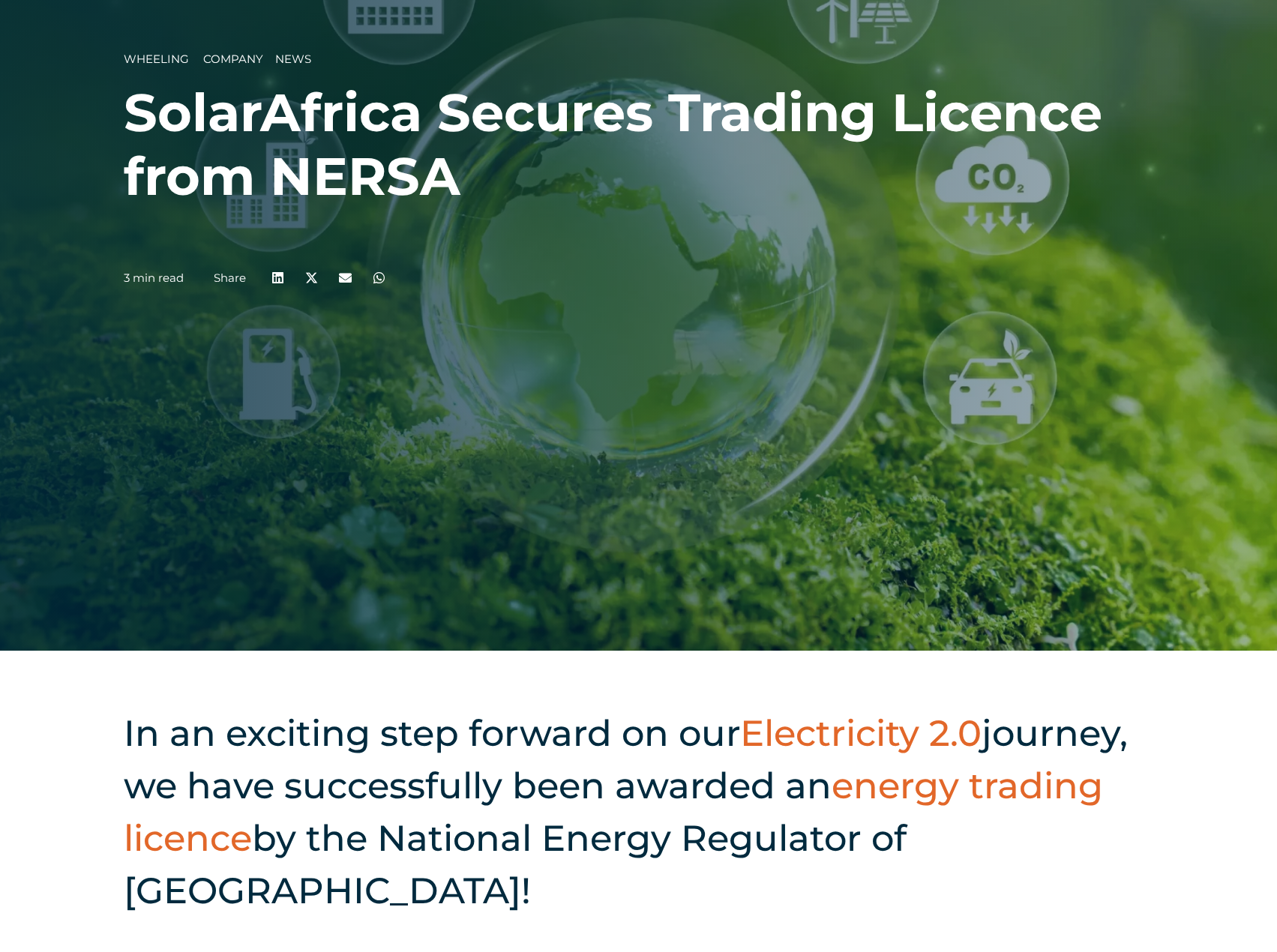
scroll to position [675, 0]
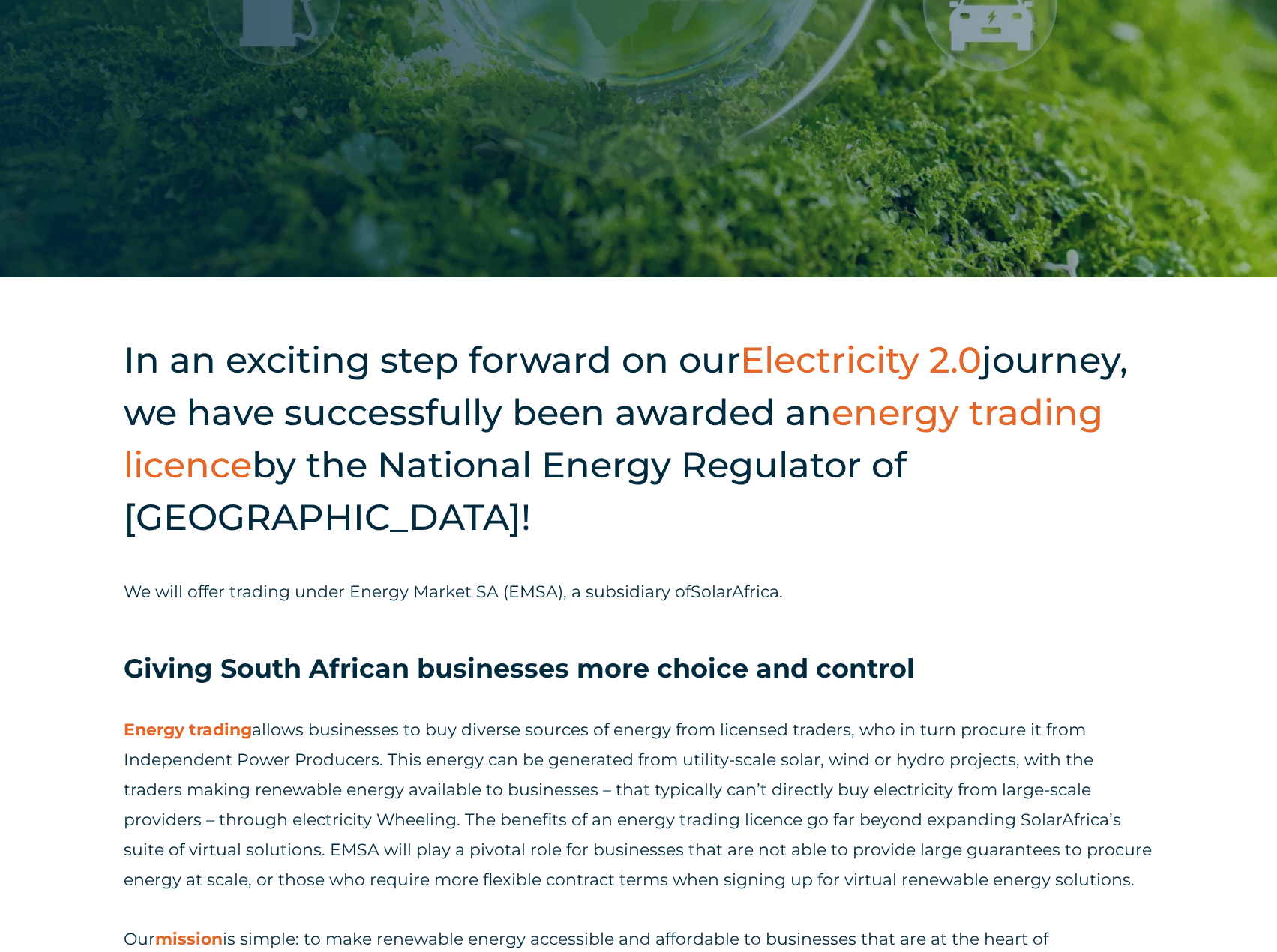
click at [872, 577] on p "We will offer trading under Energy Market SA (EMSA), a subsidiary of SolarAfric…" at bounding box center [638, 592] width 1029 height 30
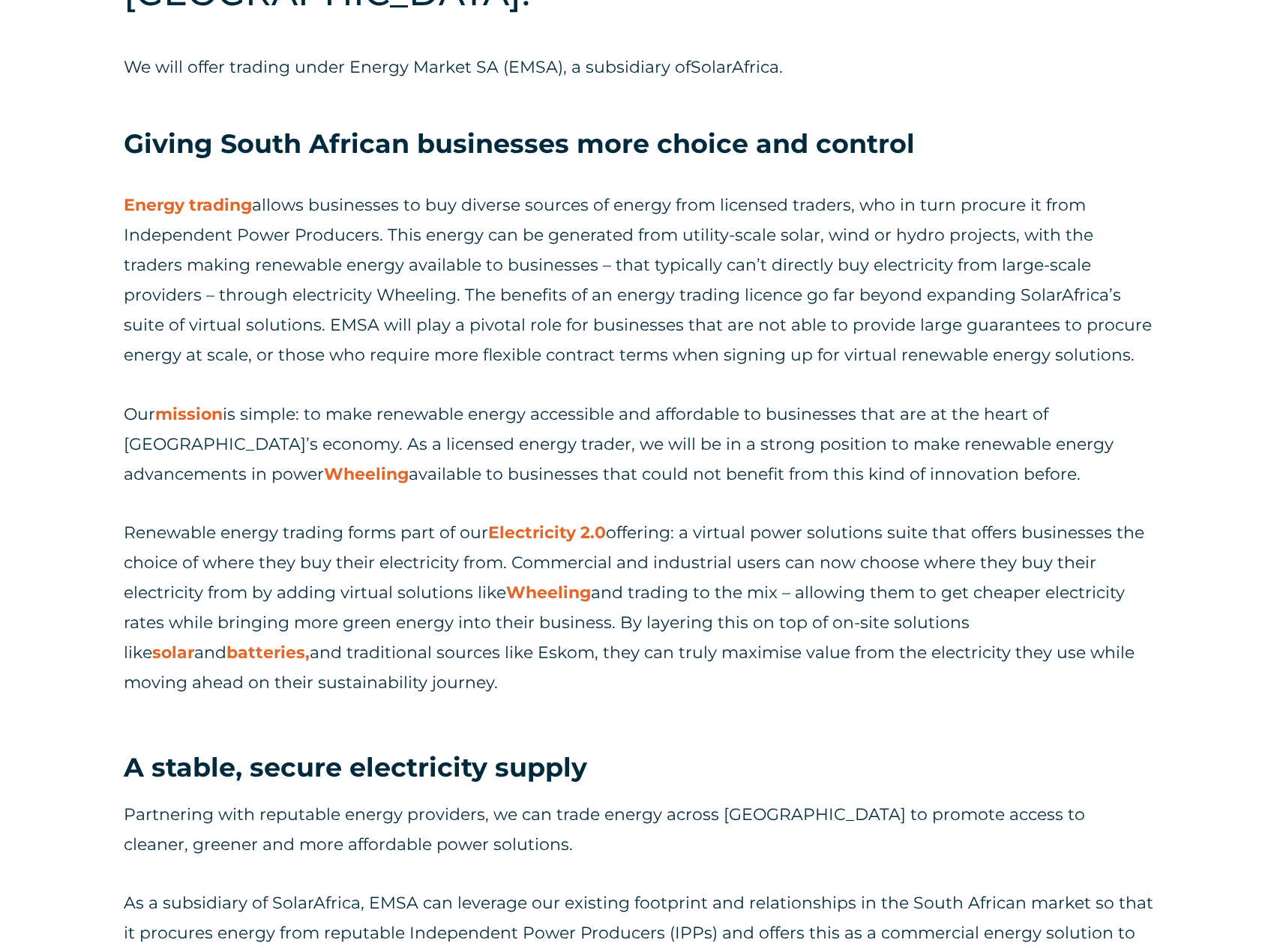
scroll to position [1650, 0]
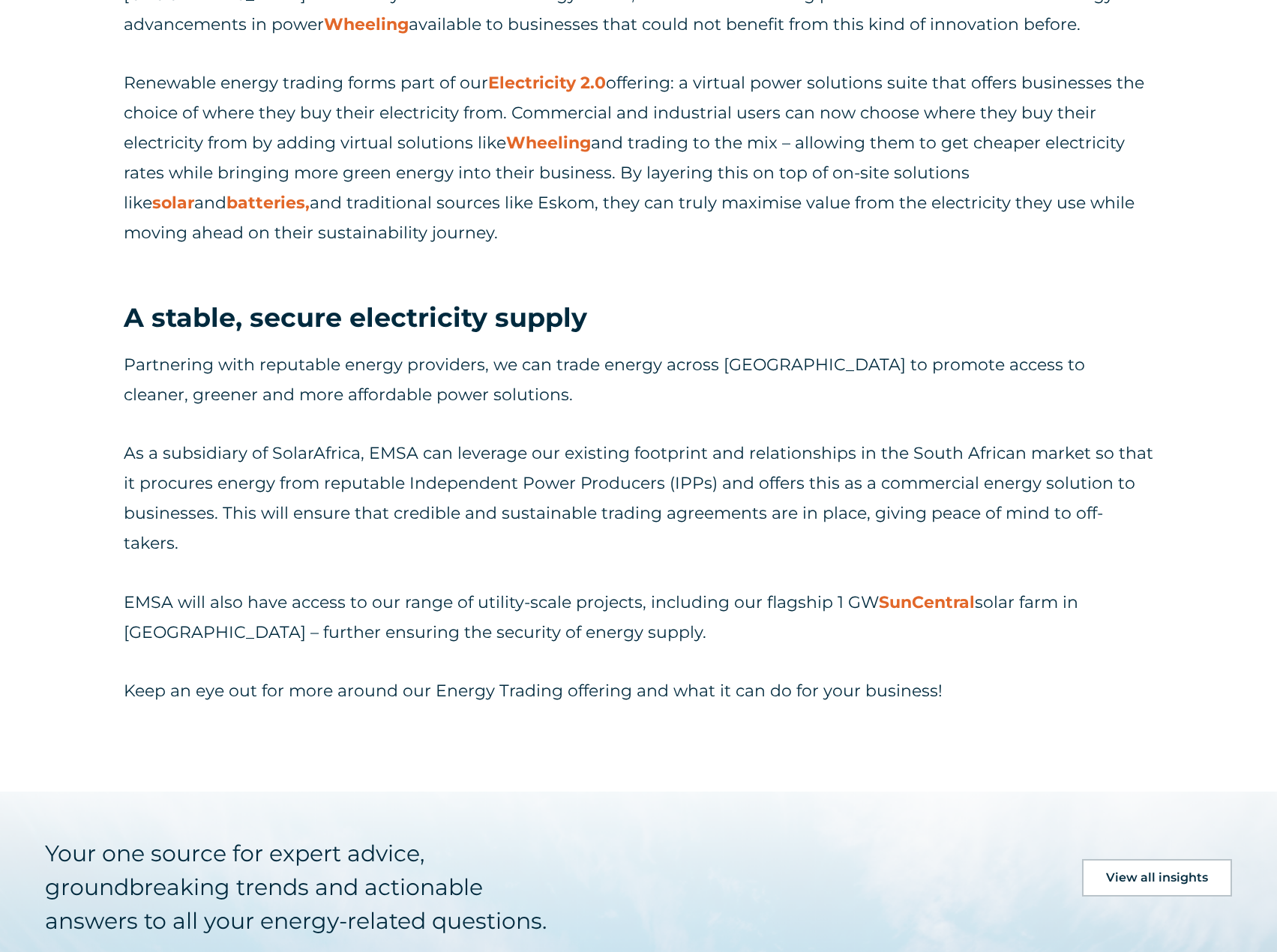
click at [664, 627] on p "EMSA will also have access to our range of utility-scale projects, including ou…" at bounding box center [638, 617] width 1029 height 60
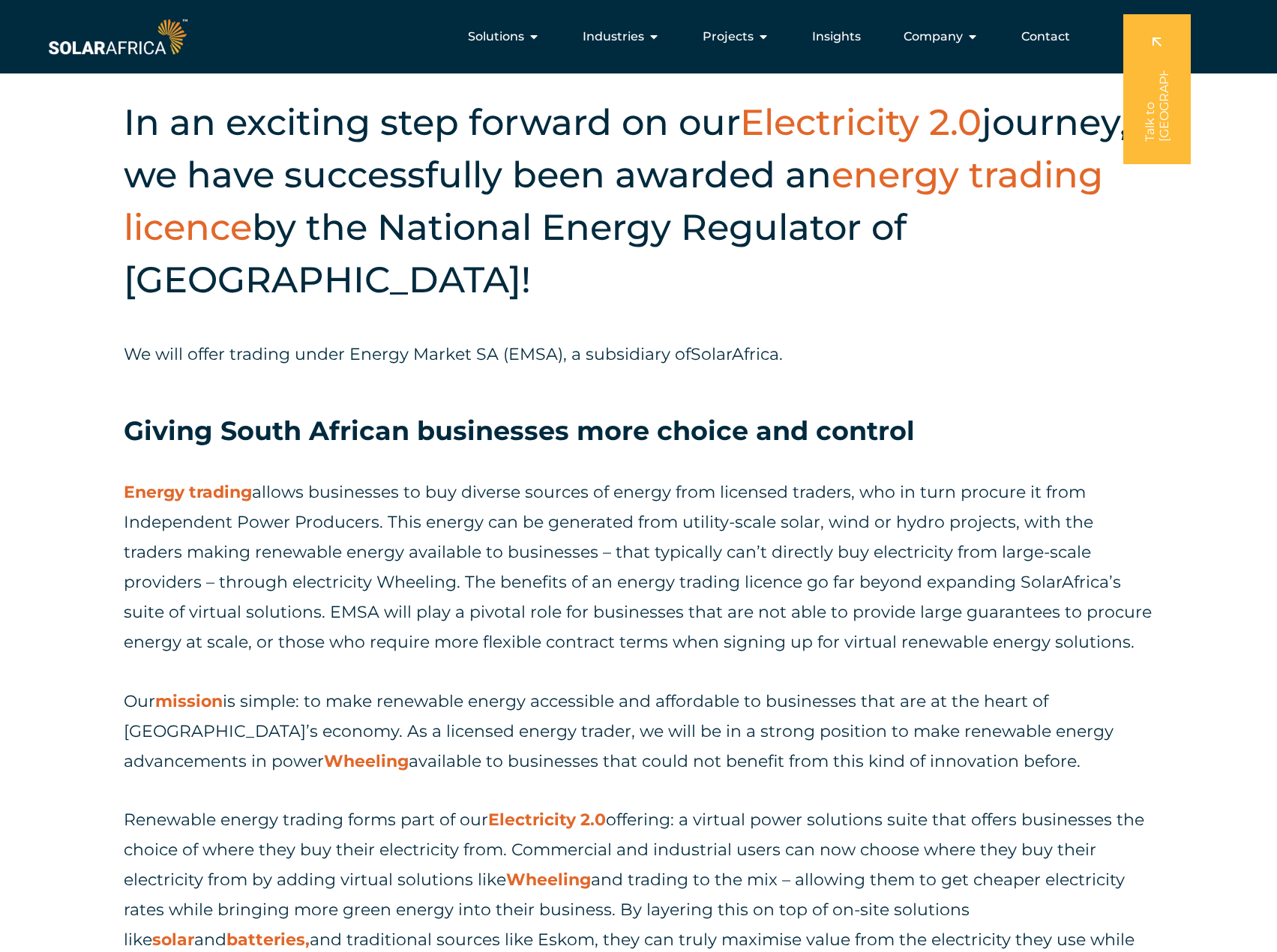
scroll to position [749, 0]
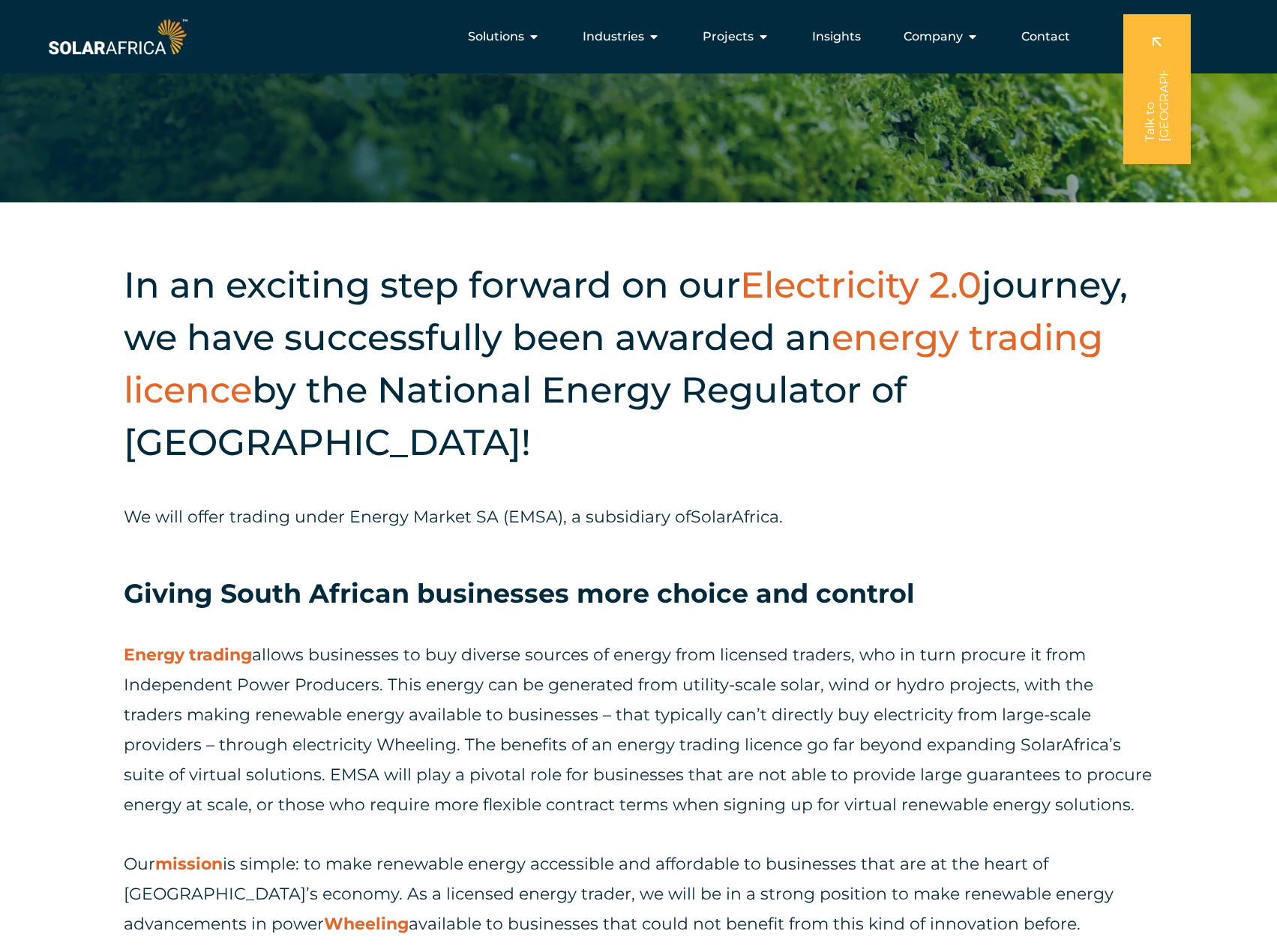
click at [410, 544] on div "We will offer trading under Energy Market SA (EMSA), a subsidiary of SolarAfric…" at bounding box center [638, 531] width 1029 height 59
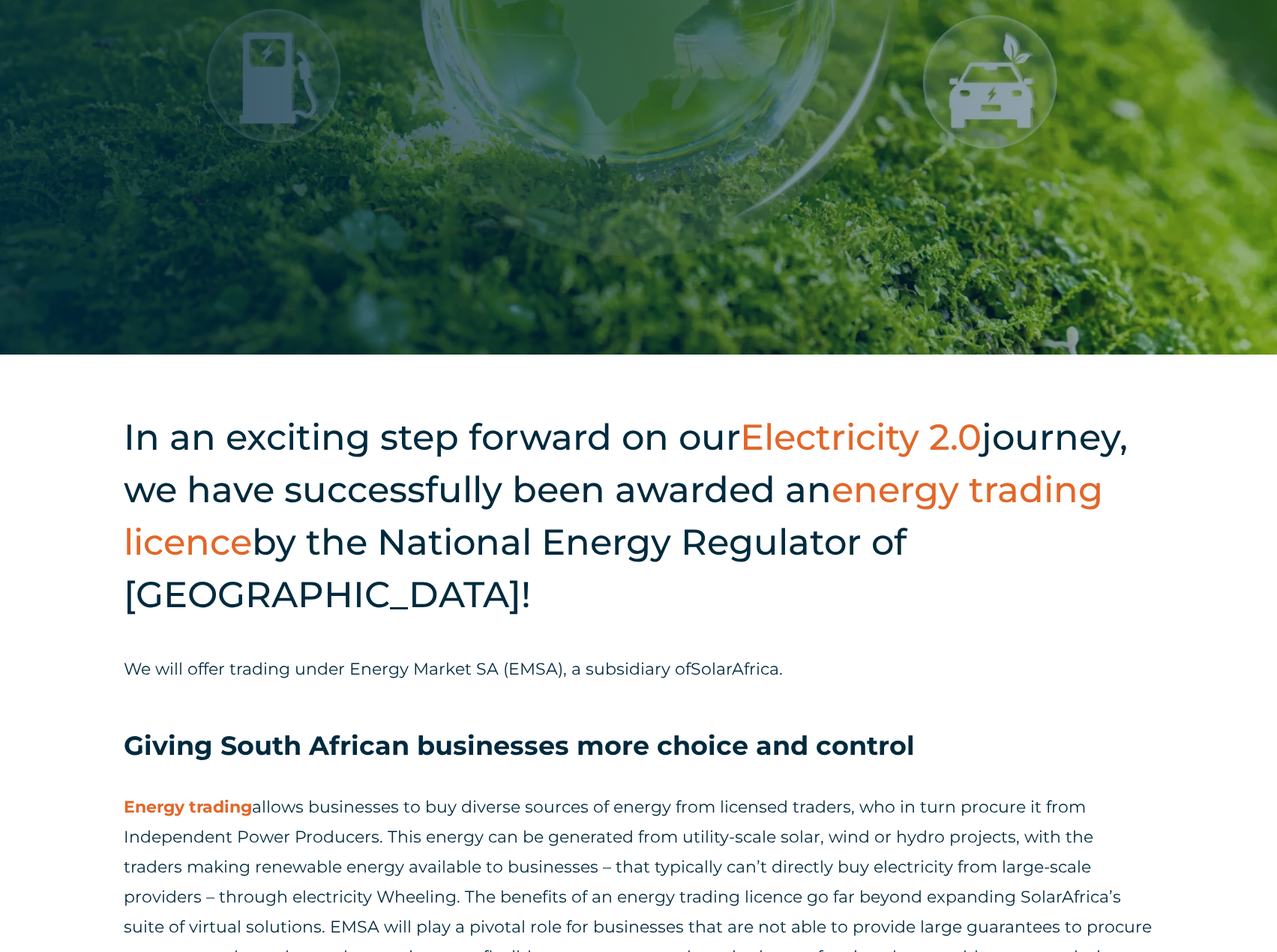
scroll to position [600, 0]
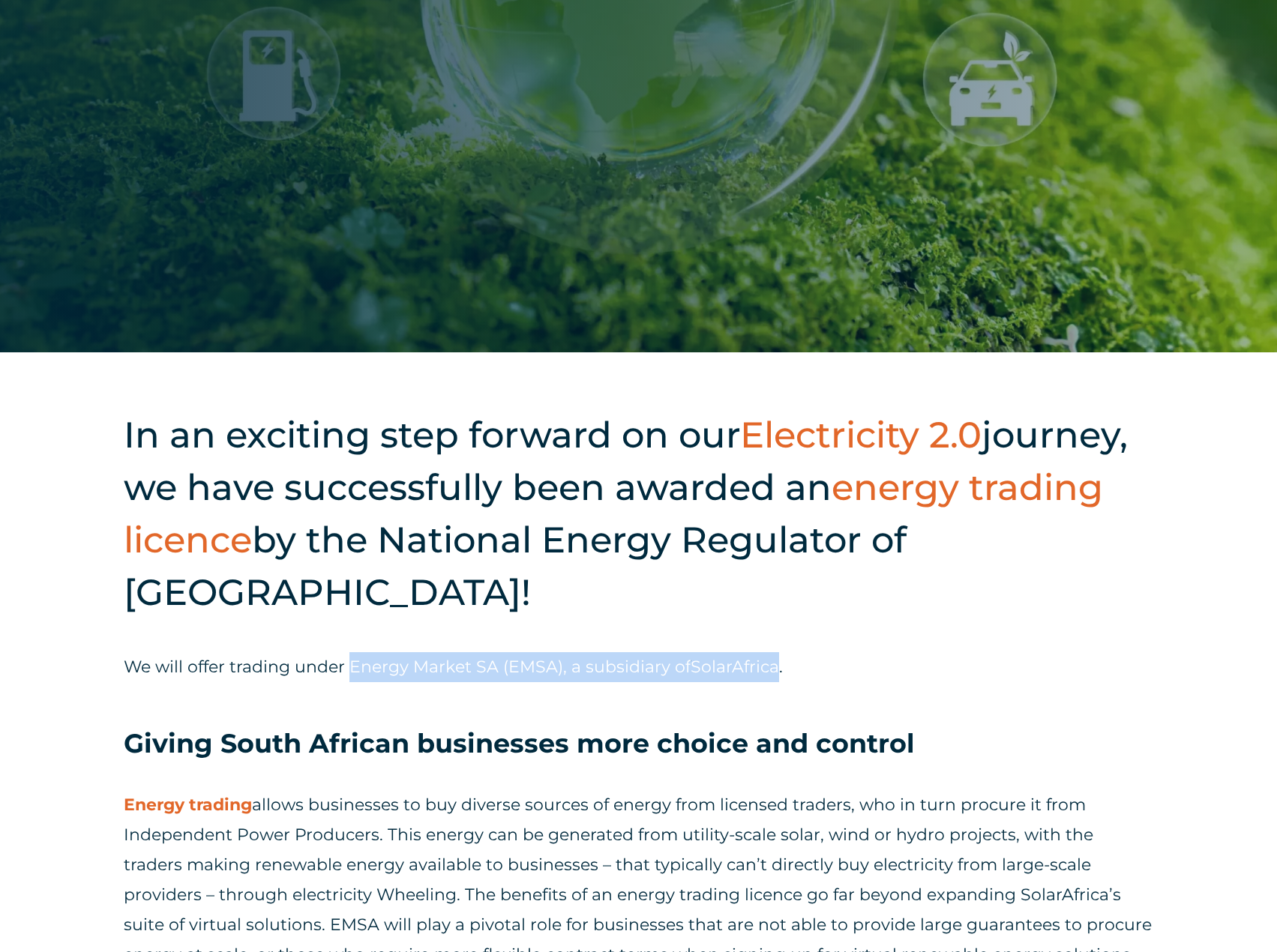
drag, startPoint x: 353, startPoint y: 669, endPoint x: 777, endPoint y: 666, distance: 424.0
click at [777, 666] on span "We will offer trading under Energy Market SA (EMSA), a subsidiary of SolarAfric…" at bounding box center [453, 666] width 659 height 20
copy span "Energy Market SA (EMSA), a subsidiary of SolarAfrica"
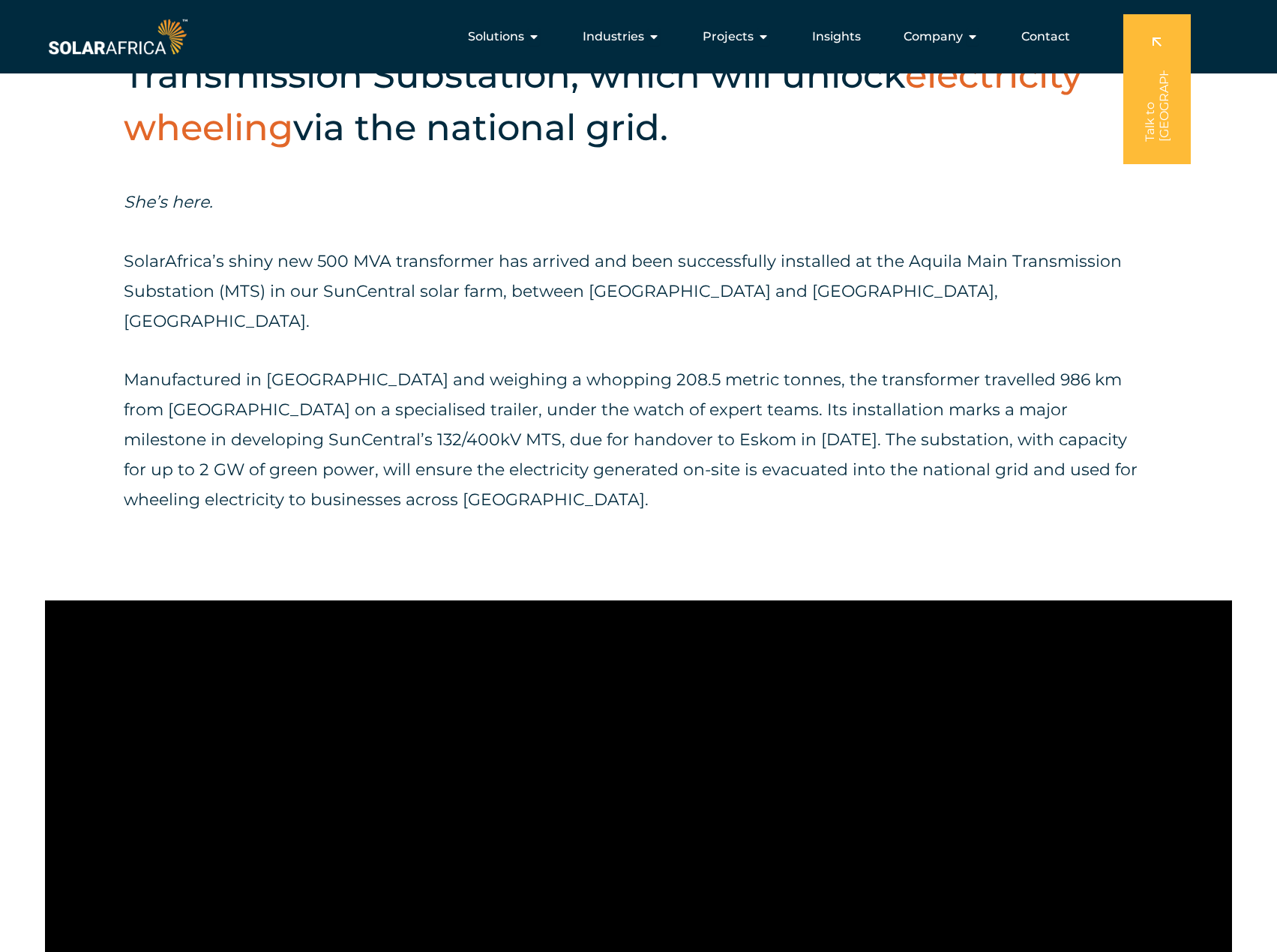
scroll to position [975, 0]
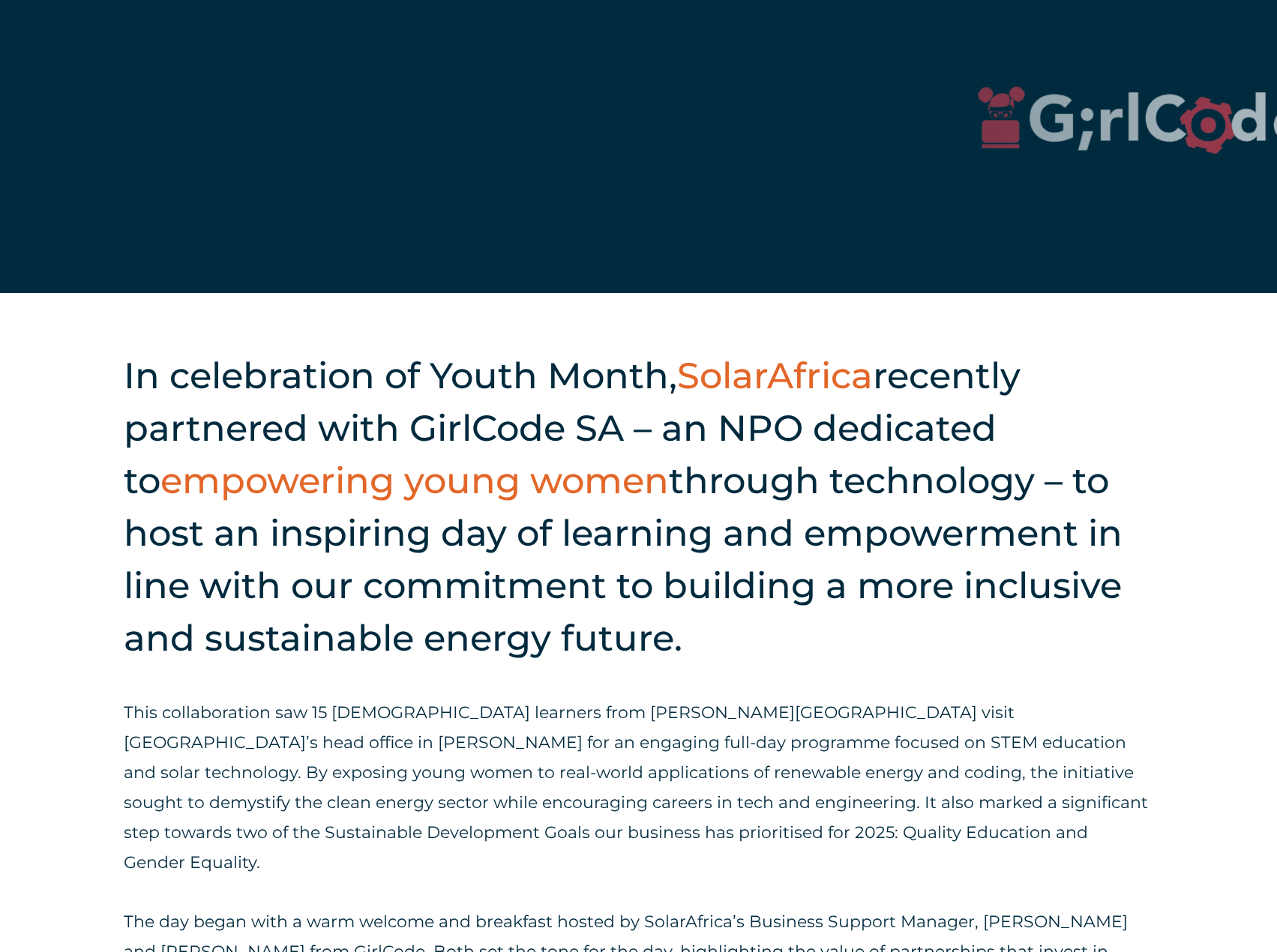
scroll to position [675, 0]
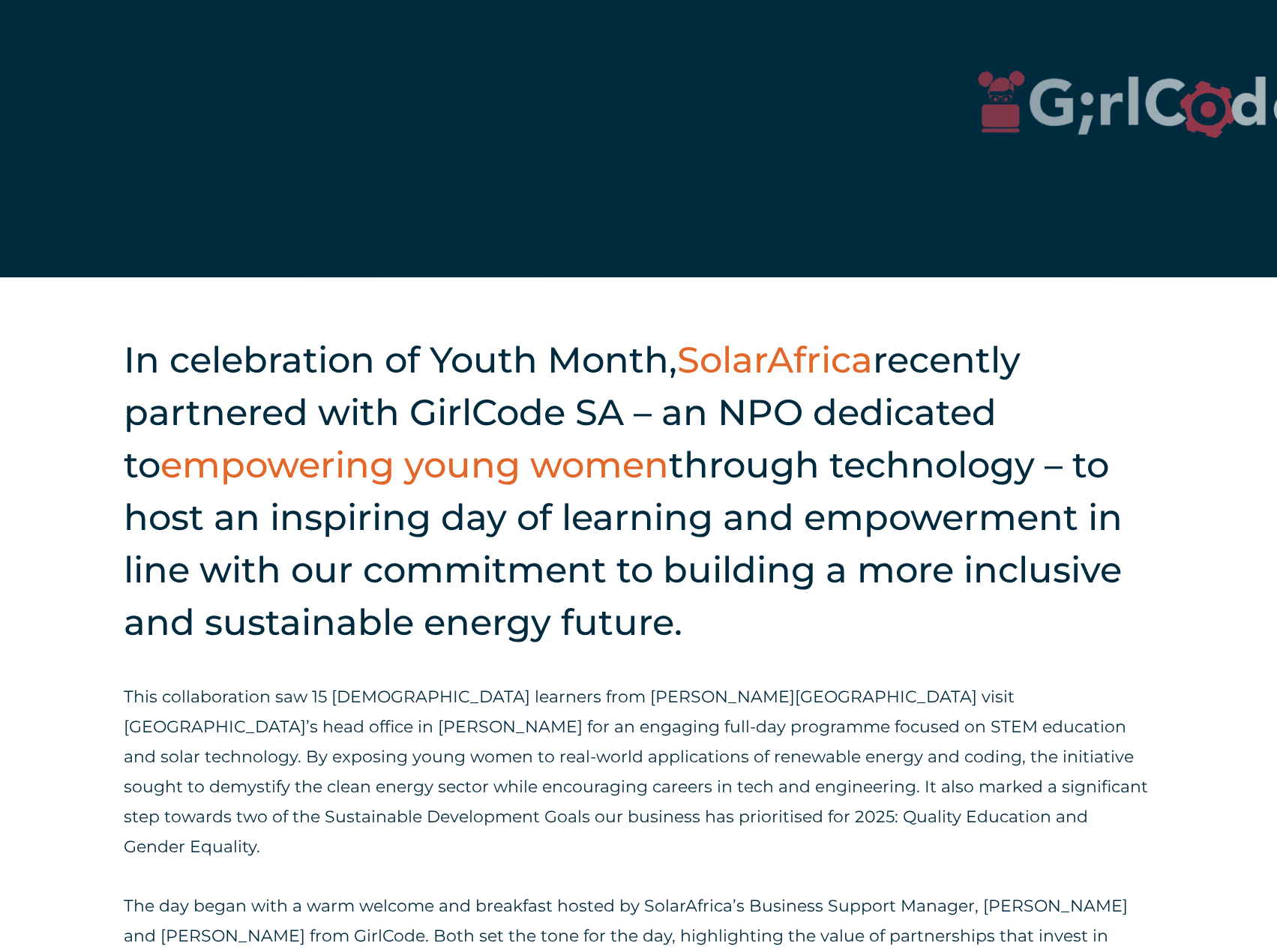
click at [915, 627] on h2 "In celebration of Youth Month, SolarAfrica recently partnered with GirlCode SA …" at bounding box center [638, 491] width 1029 height 315
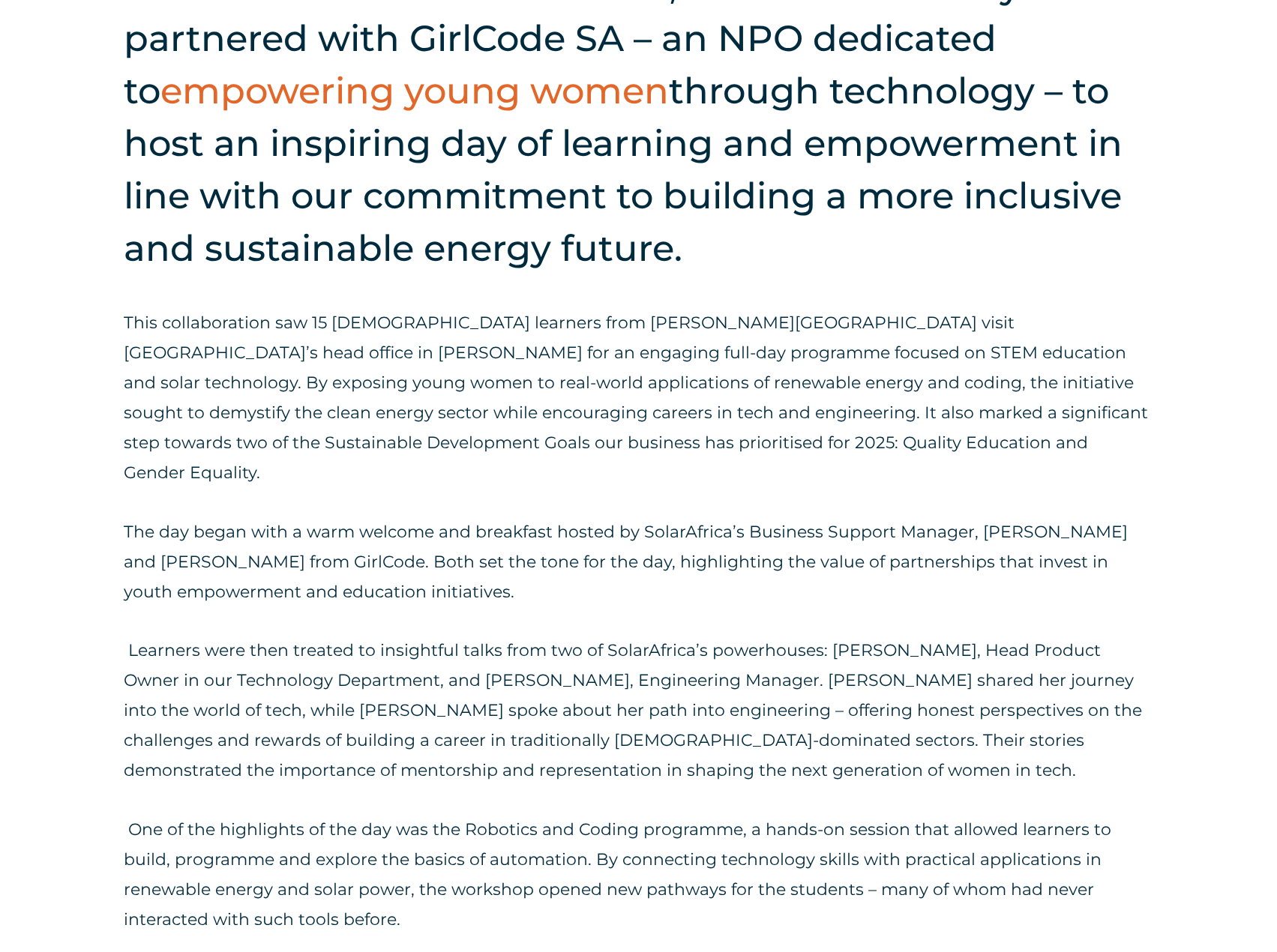
scroll to position [1050, 0]
click at [843, 457] on div "This collaboration saw 15 female learners from JB Matabane Secondary School vis…" at bounding box center [638, 813] width 1029 height 1012
click at [998, 463] on div "This collaboration saw 15 female learners from JB Matabane Secondary School vis…" at bounding box center [638, 813] width 1029 height 1012
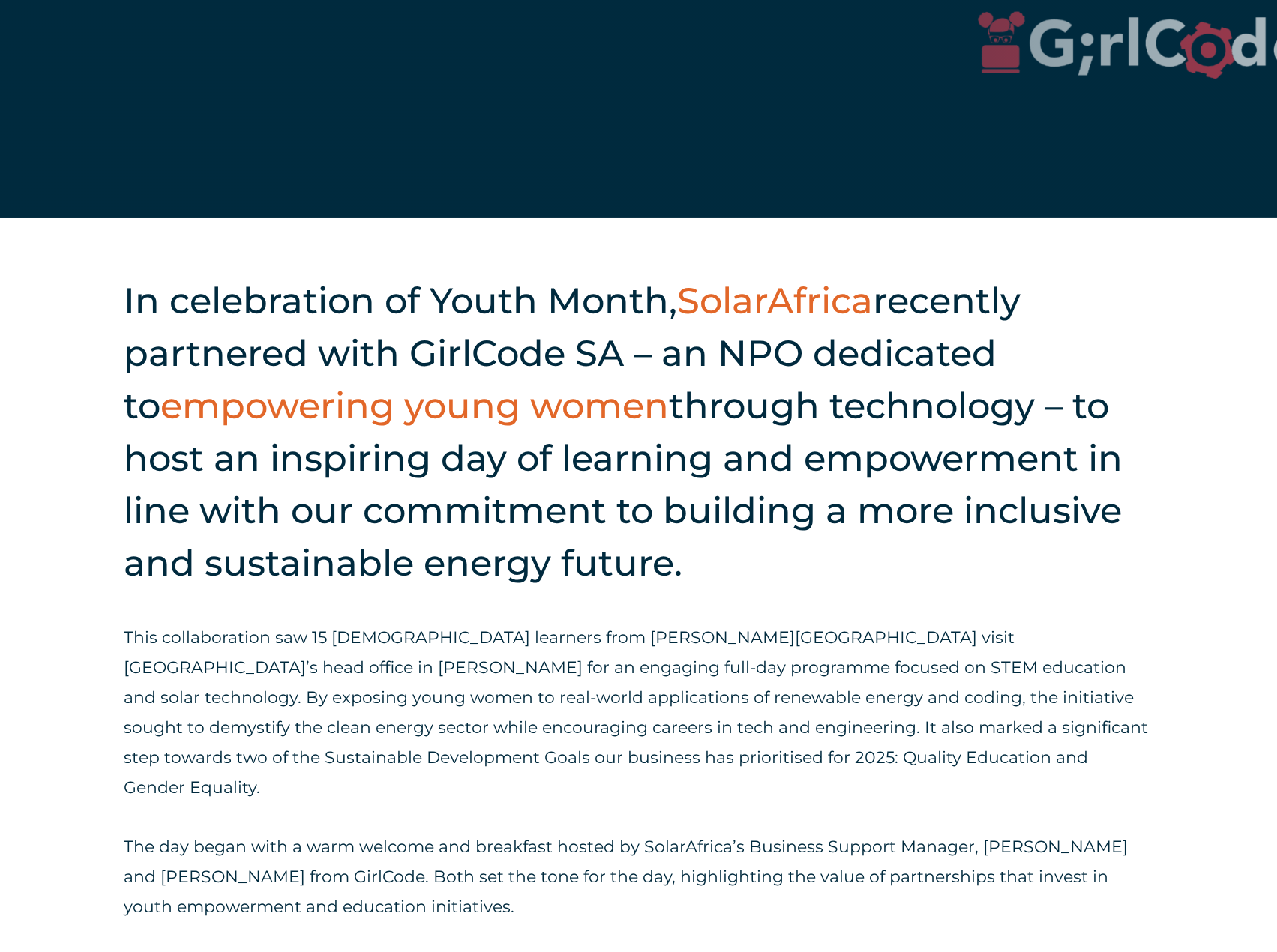
scroll to position [899, 0]
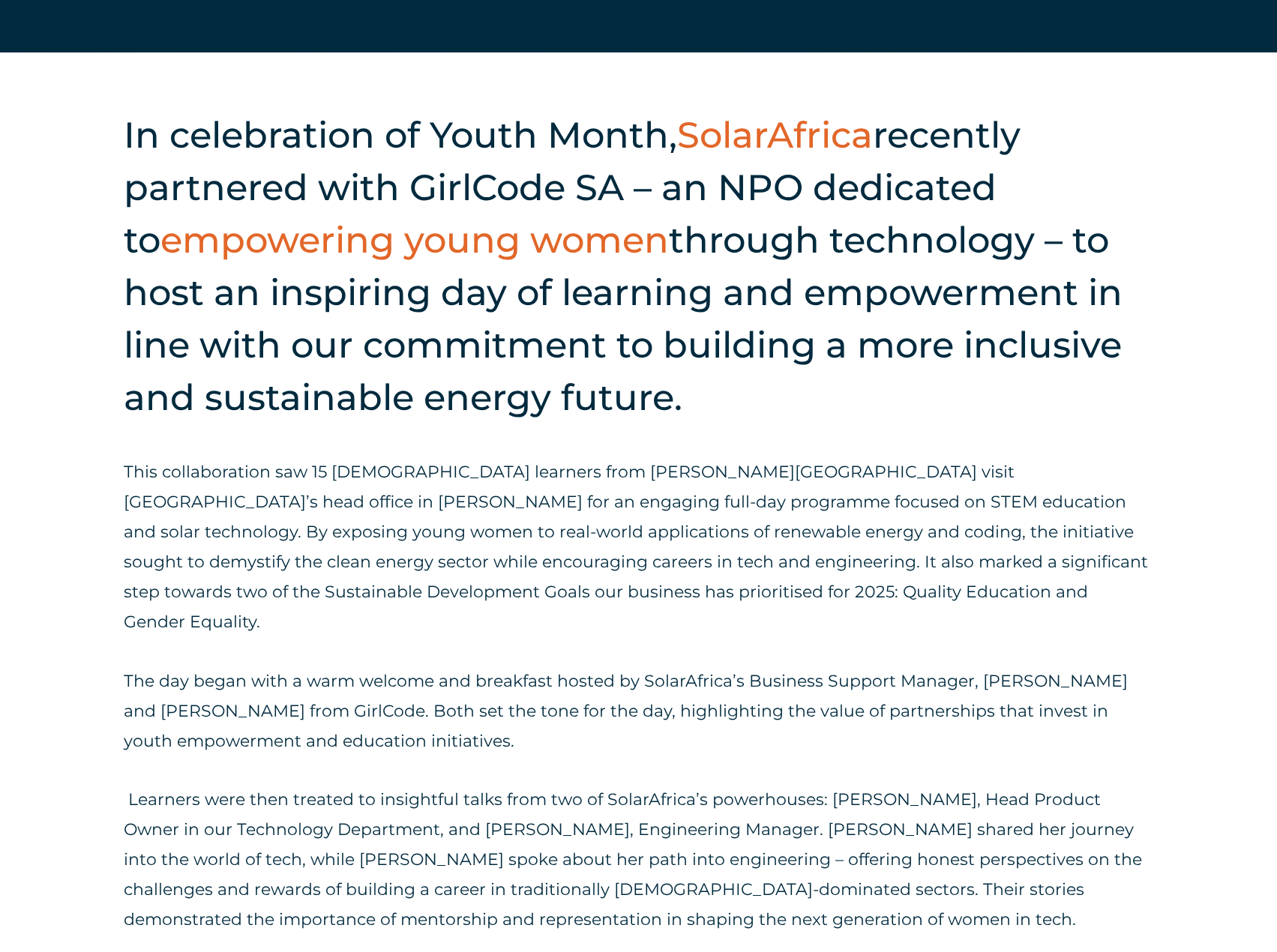
click at [724, 559] on span "This collaboration saw 15 female learners from JB Matabane Secondary School vis…" at bounding box center [635, 547] width 1024 height 170
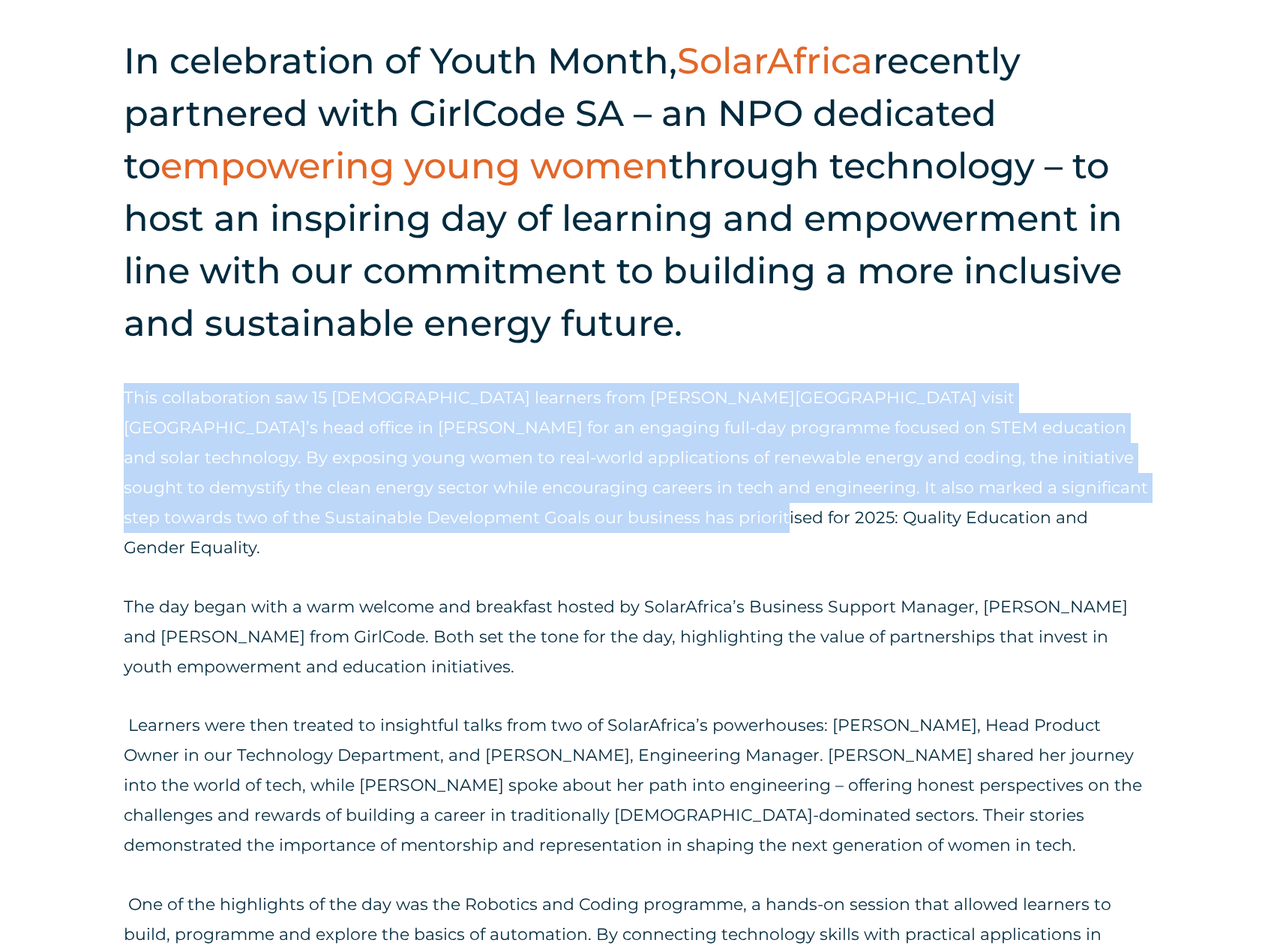
scroll to position [975, 0]
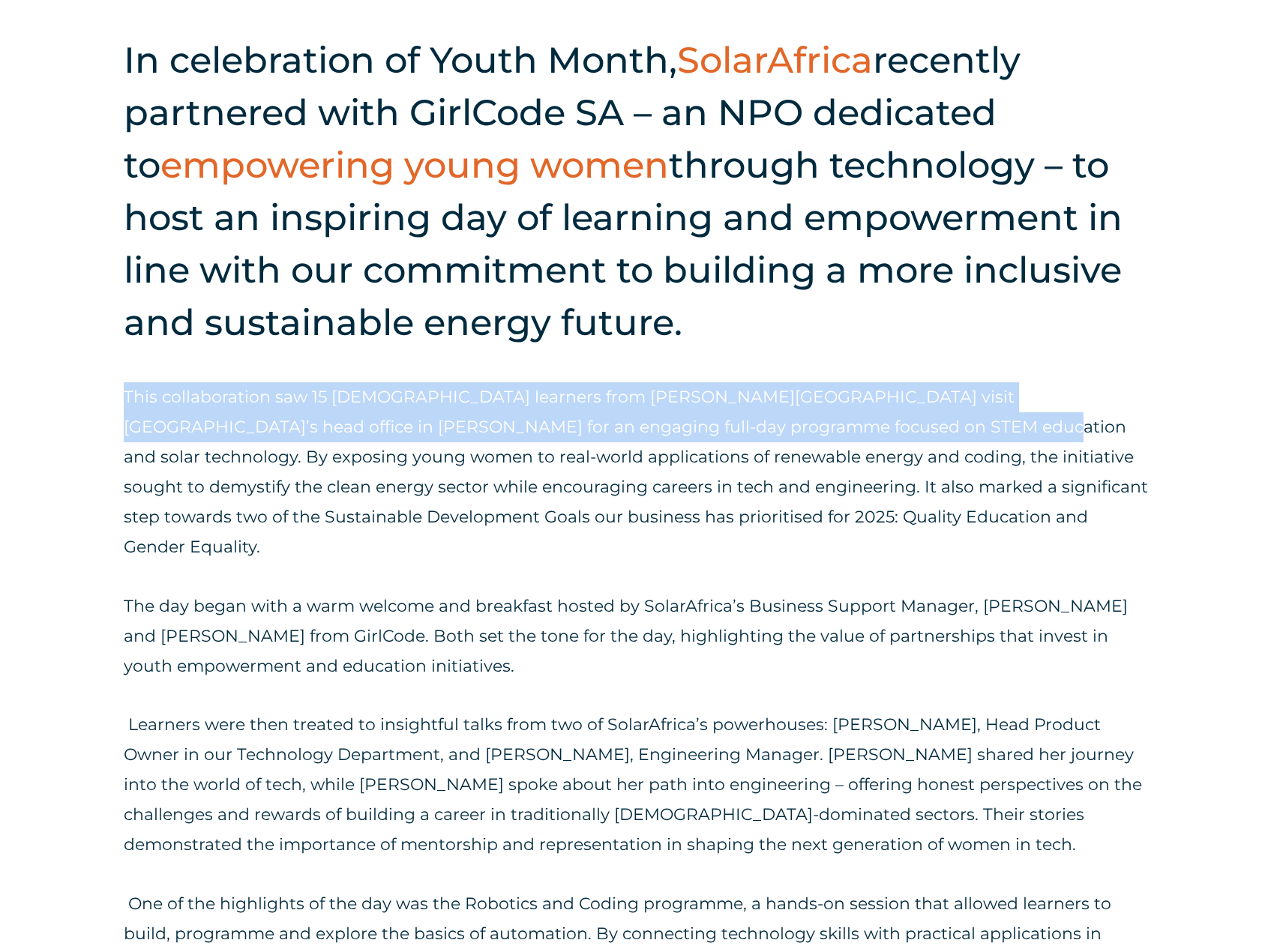
drag, startPoint x: 126, startPoint y: 468, endPoint x: 791, endPoint y: 430, distance: 666.1
click at [791, 430] on span "This collaboration saw 15 female learners from JB Matabane Secondary School vis…" at bounding box center [635, 472] width 1024 height 170
copy span "This collaboration saw 15 female learners from JB Matabane Secondary School vis…"
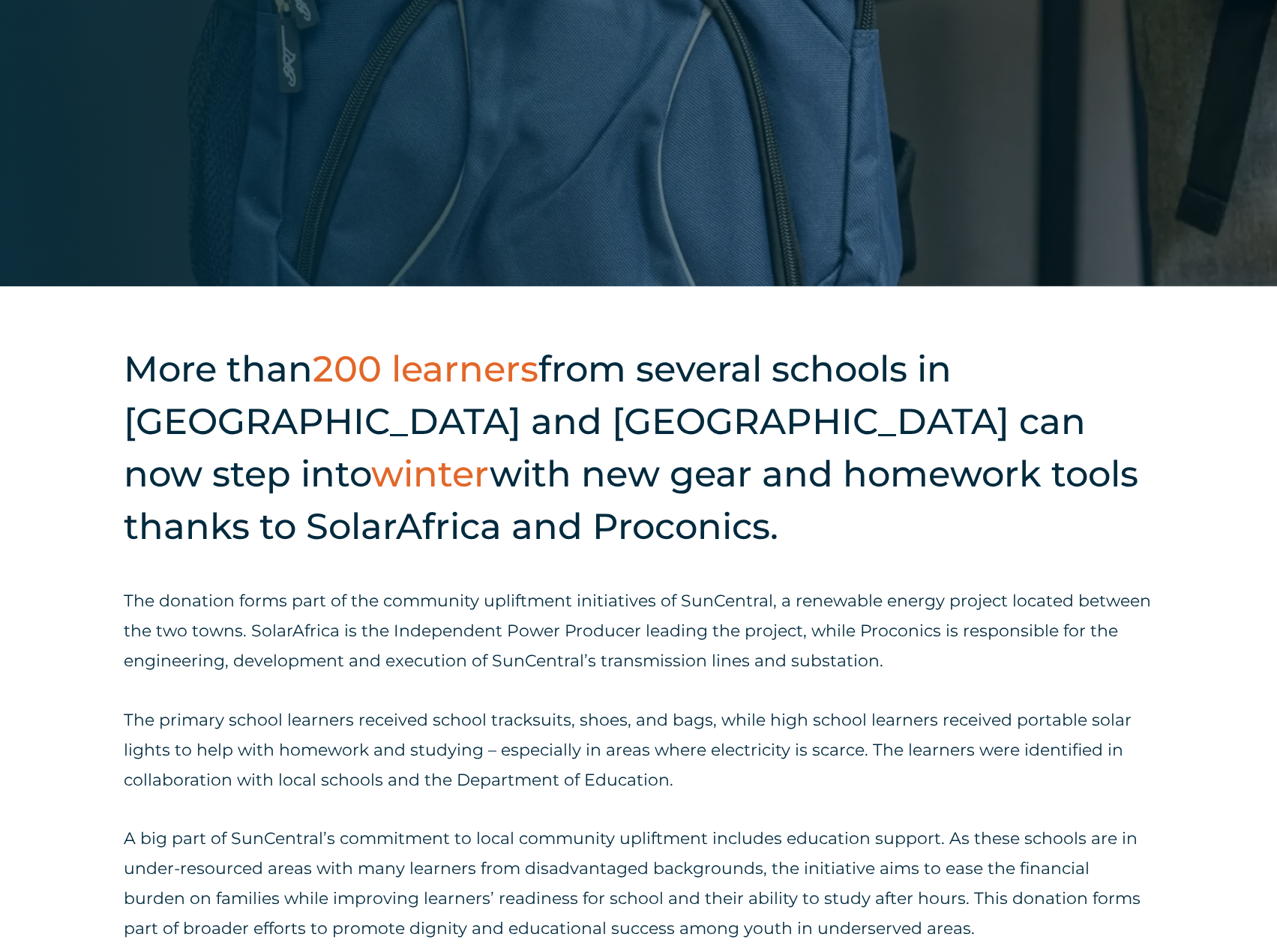
scroll to position [675, 0]
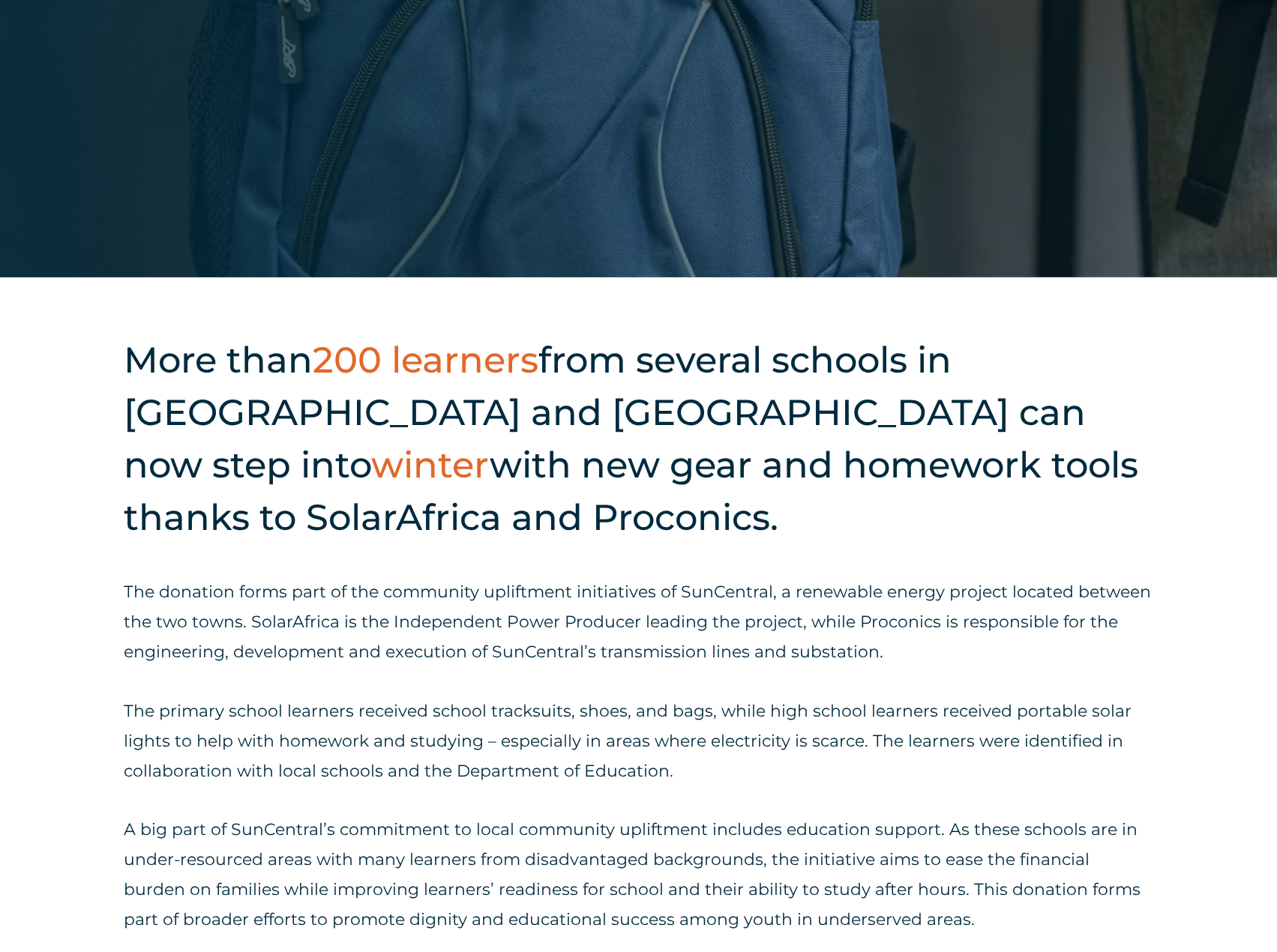
click at [488, 512] on h2 "More than 200 learners from several schools in [GEOGRAPHIC_DATA] and [GEOGRAPHI…" at bounding box center [638, 438] width 1029 height 210
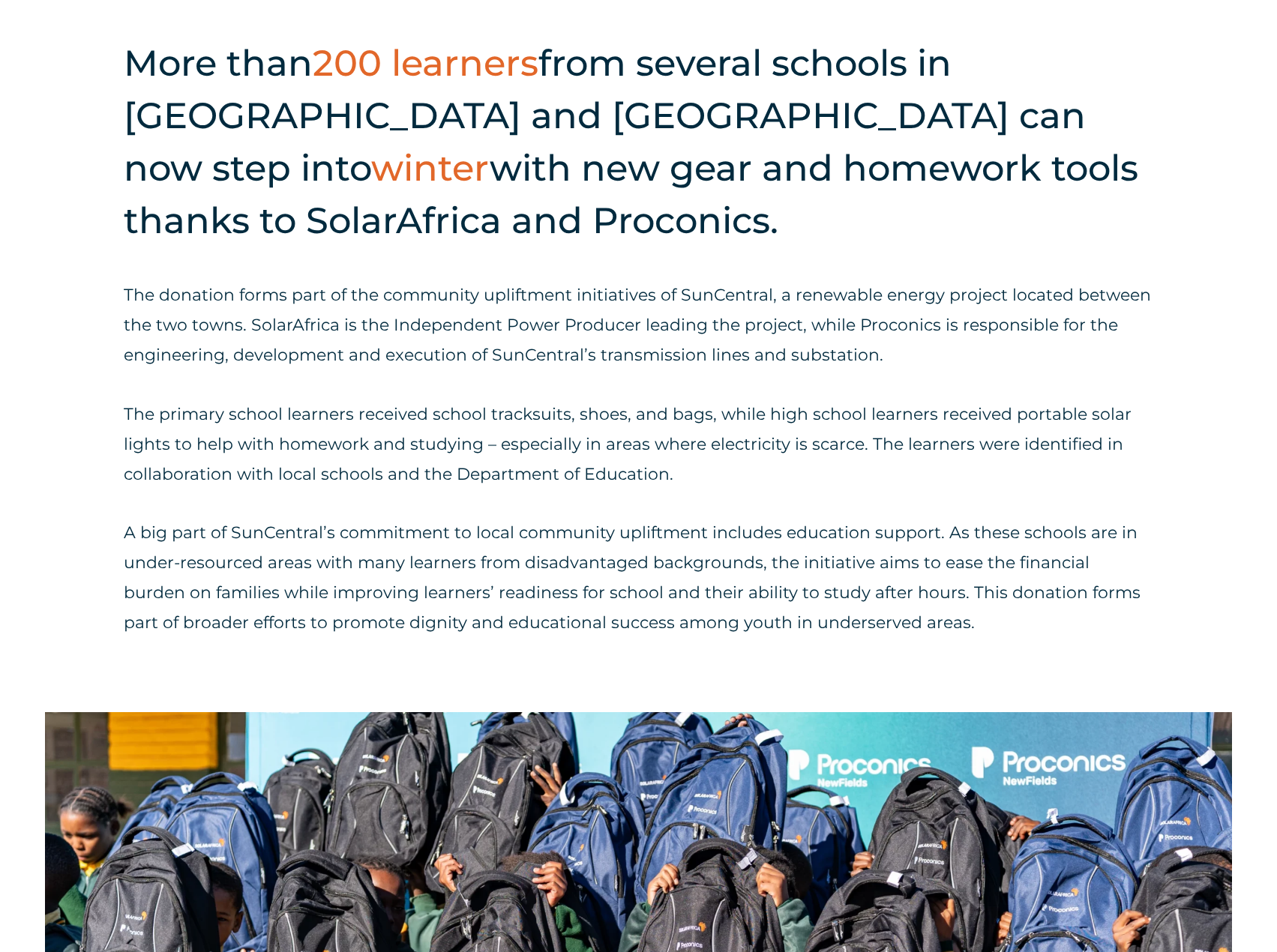
scroll to position [975, 0]
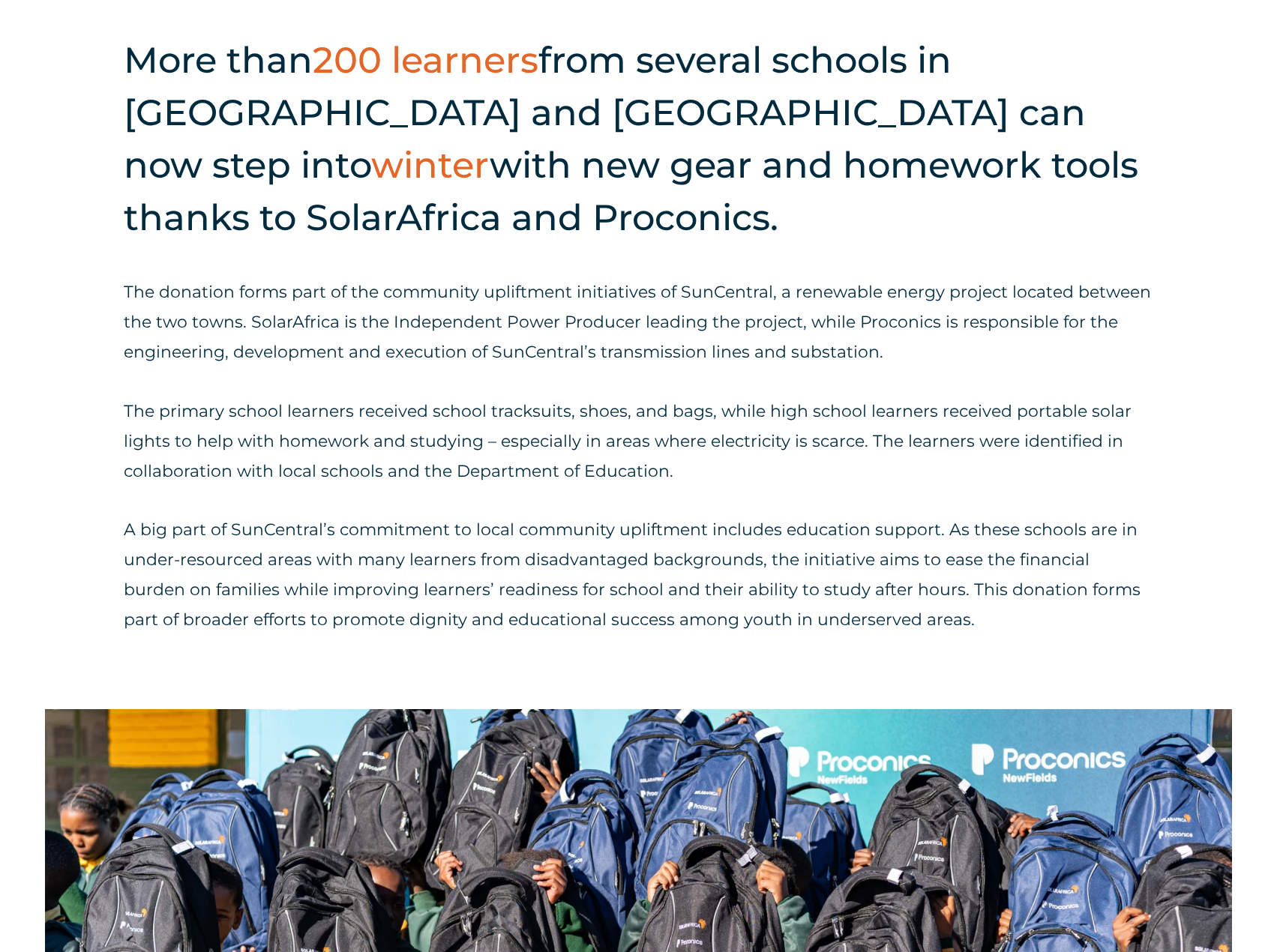
click at [583, 363] on p "The donation forms part of the community upliftment initiatives of SunCentral, …" at bounding box center [638, 323] width 1029 height 90
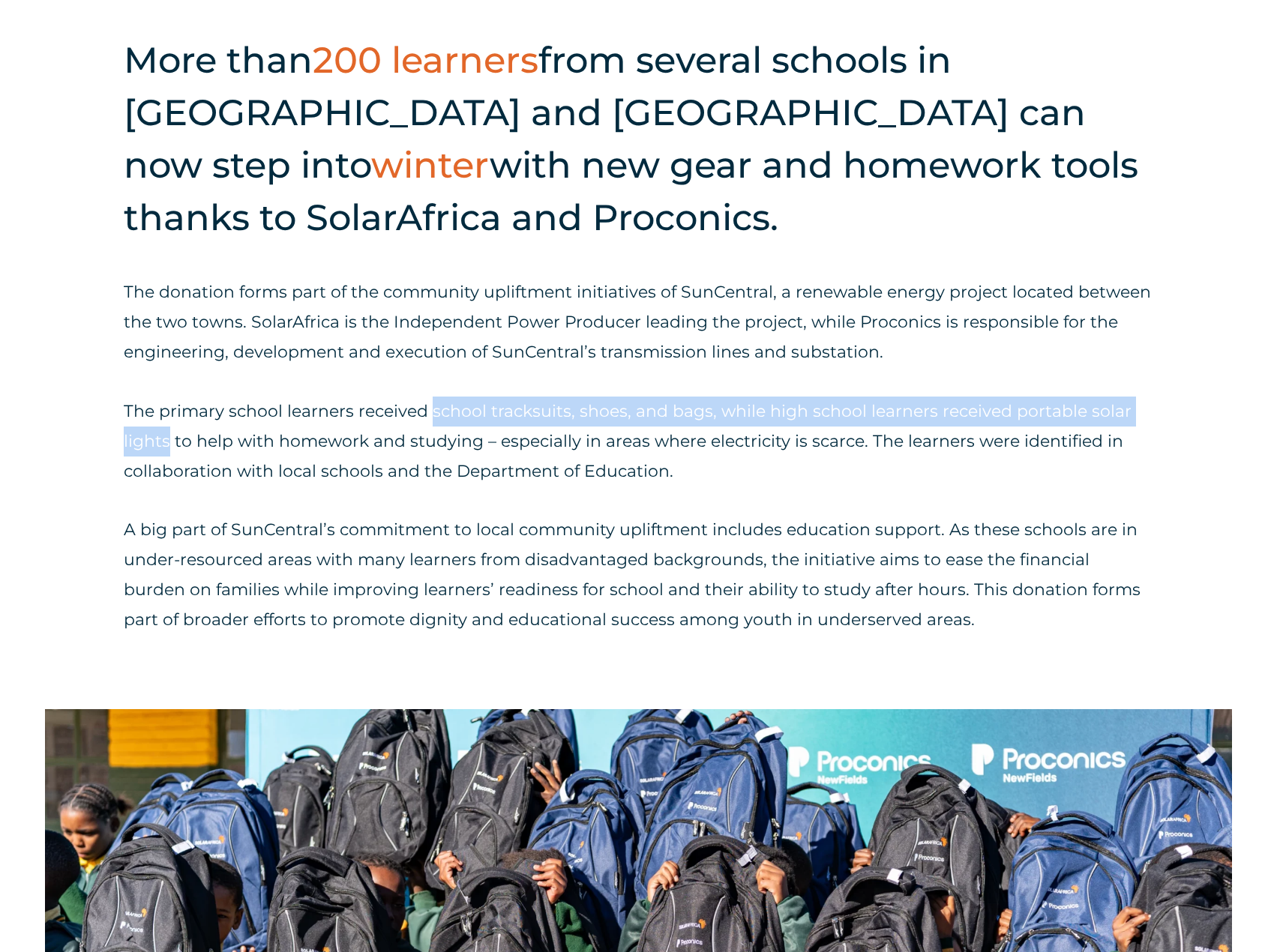
drag, startPoint x: 429, startPoint y: 412, endPoint x: 171, endPoint y: 446, distance: 260.2
click at [171, 446] on span "The primary school learners received school tracksuits, shoes, and bags, while …" at bounding box center [628, 441] width 1008 height 80
copy span "school tracksuits, shoes, and bags, while high school learners received portabl…"
click at [938, 352] on p "The donation forms part of the community upliftment initiatives of SunCentral, …" at bounding box center [638, 323] width 1029 height 90
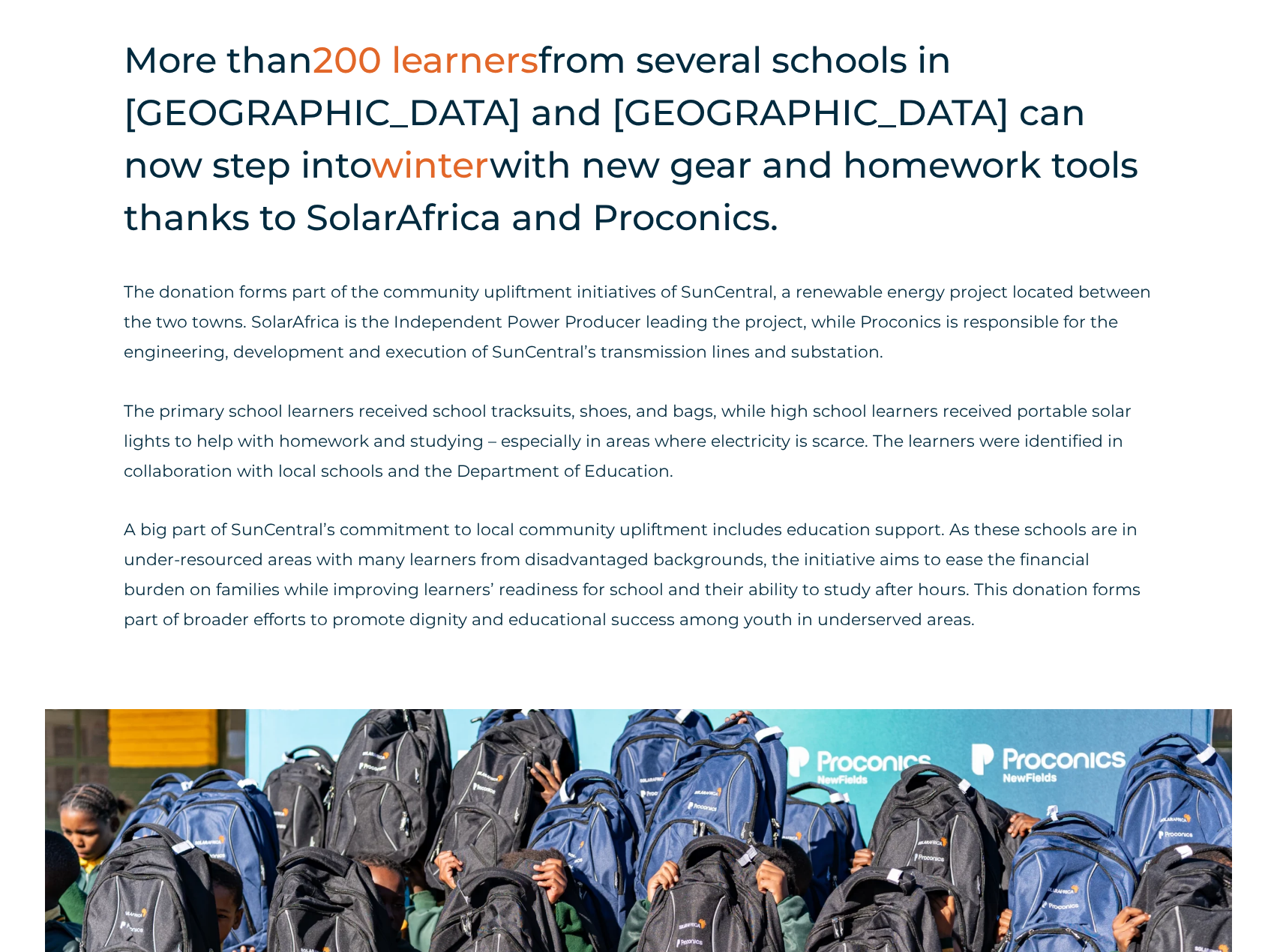
click at [970, 357] on p "The donation forms part of the community upliftment initiatives of SunCentral, …" at bounding box center [638, 323] width 1029 height 90
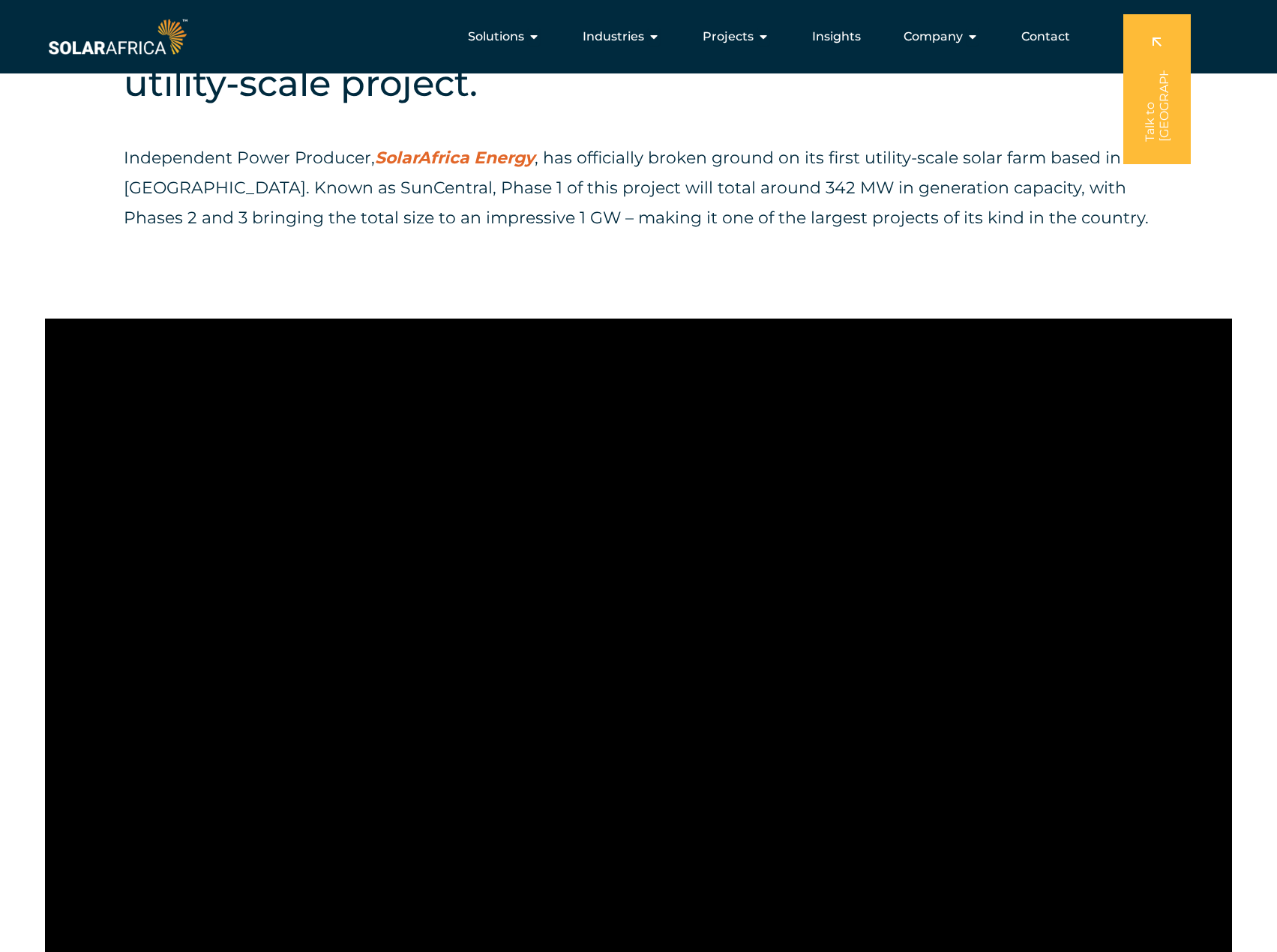
scroll to position [825, 0]
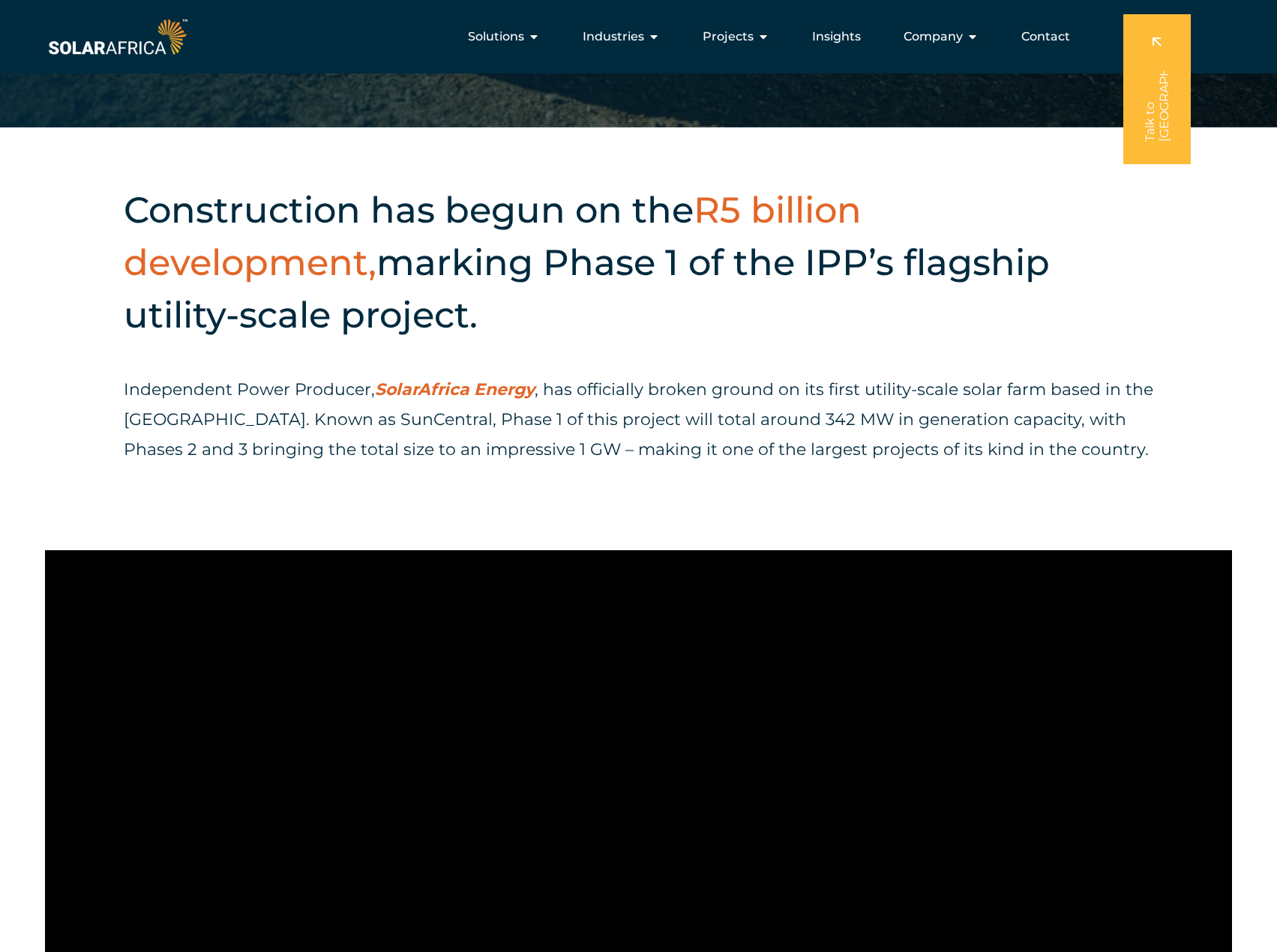
click at [751, 376] on p "Independent Power Producer, SolarAfrica Energy , has officially broken ground o…" at bounding box center [638, 420] width 1029 height 90
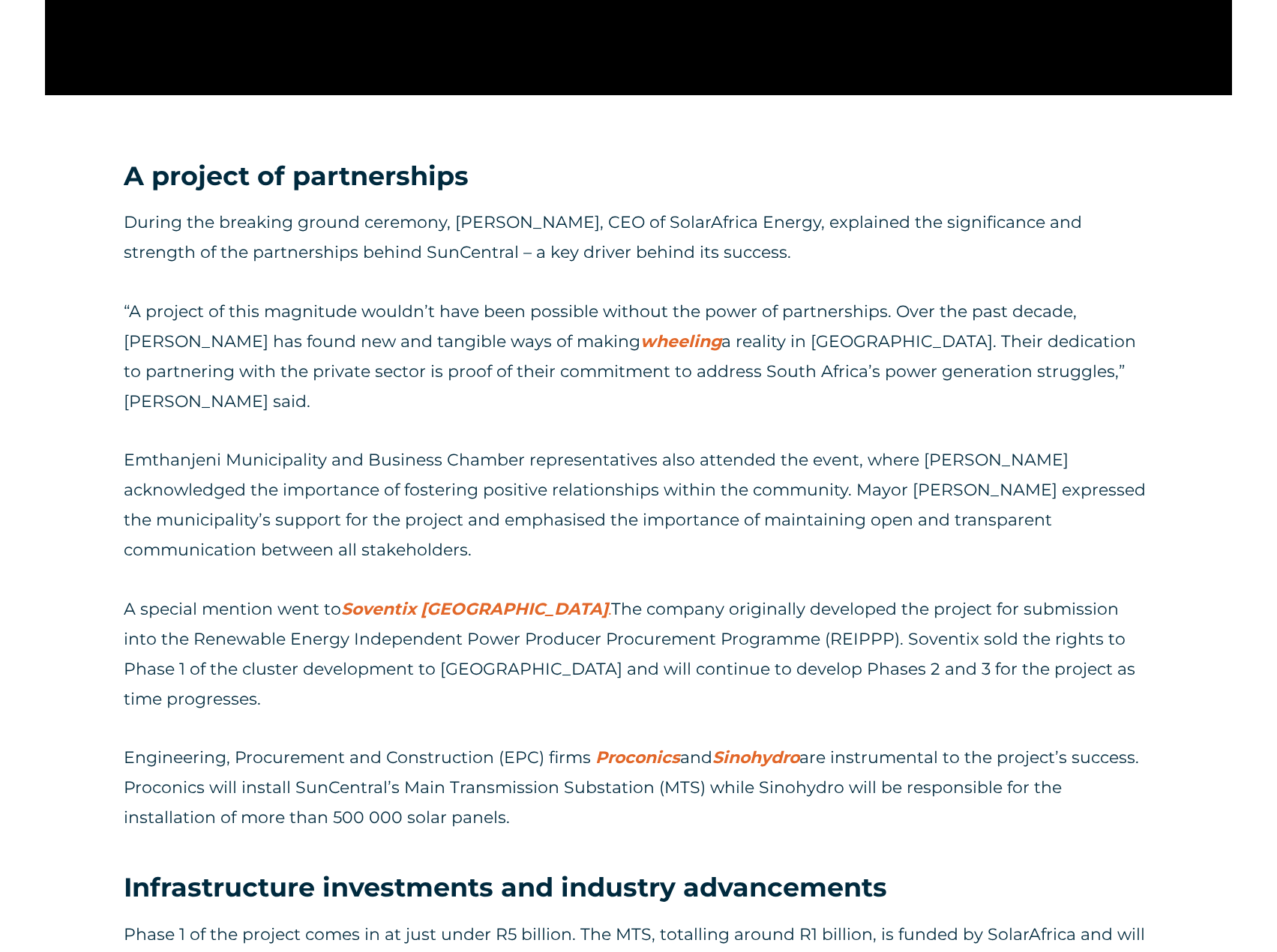
scroll to position [1949, 0]
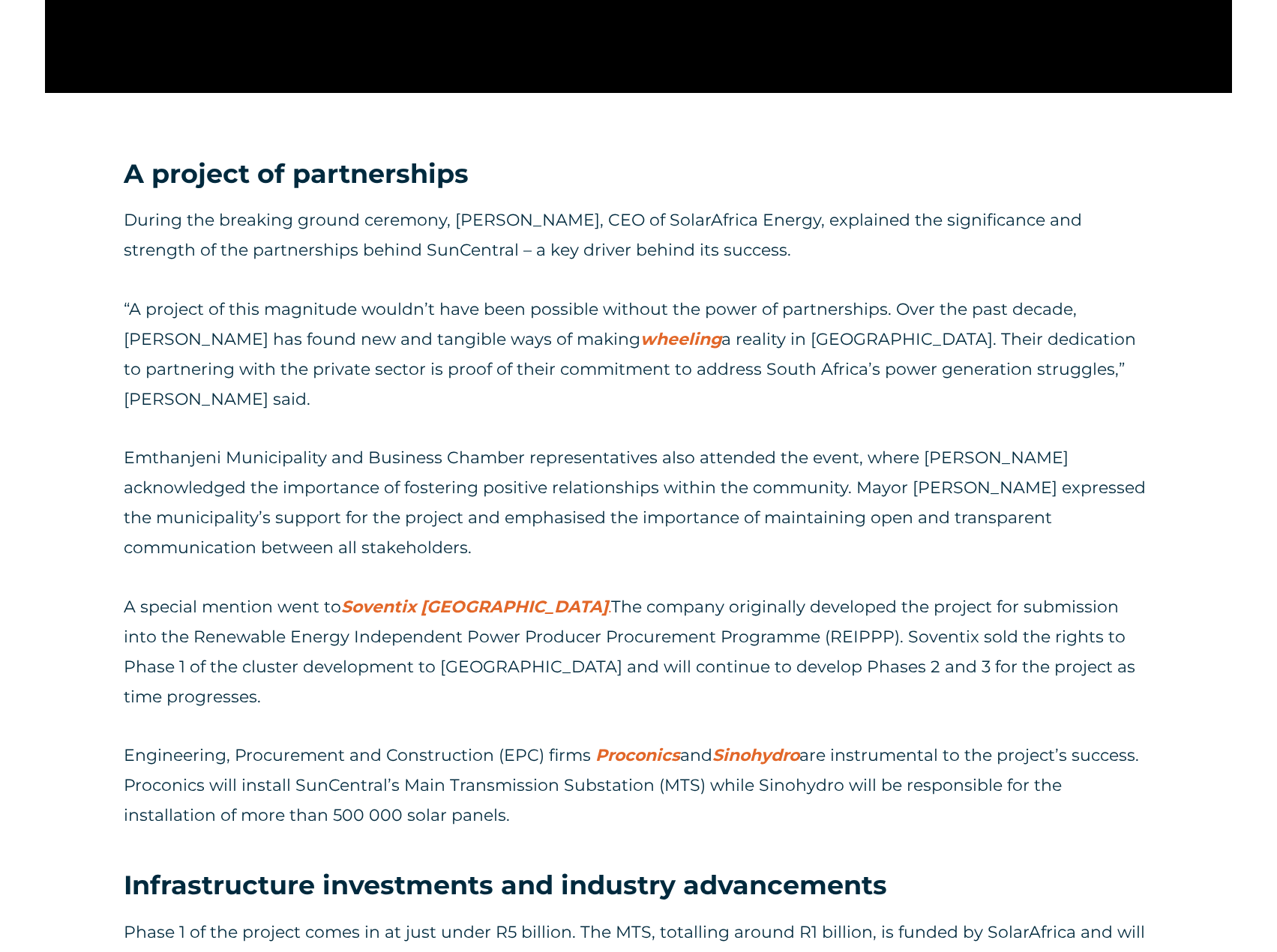
click at [719, 241] on p "During the breaking ground ceremony, David McDonald, CEO of SolarAfrica Energy,…" at bounding box center [638, 235] width 1029 height 60
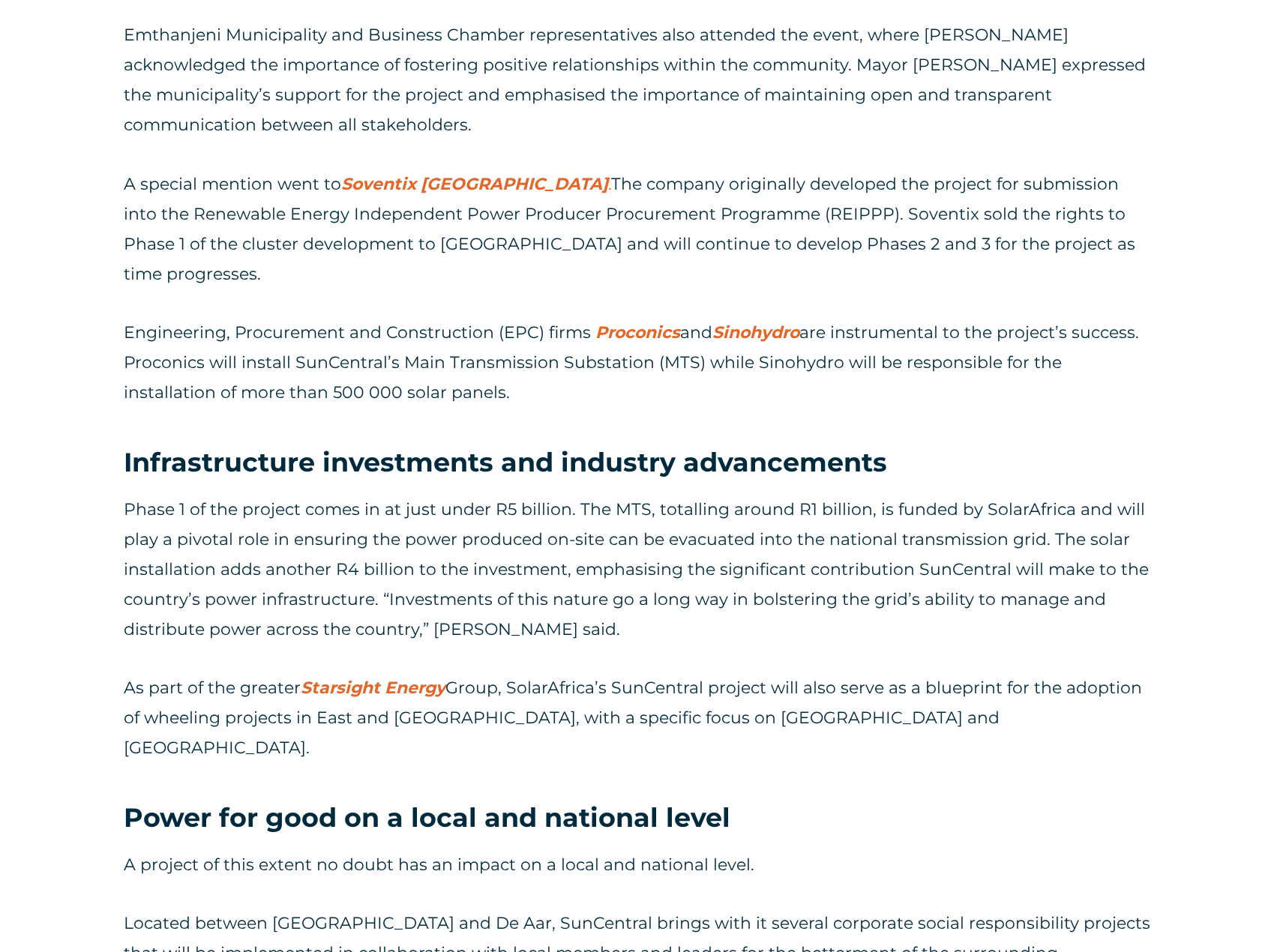
scroll to position [2399, 0]
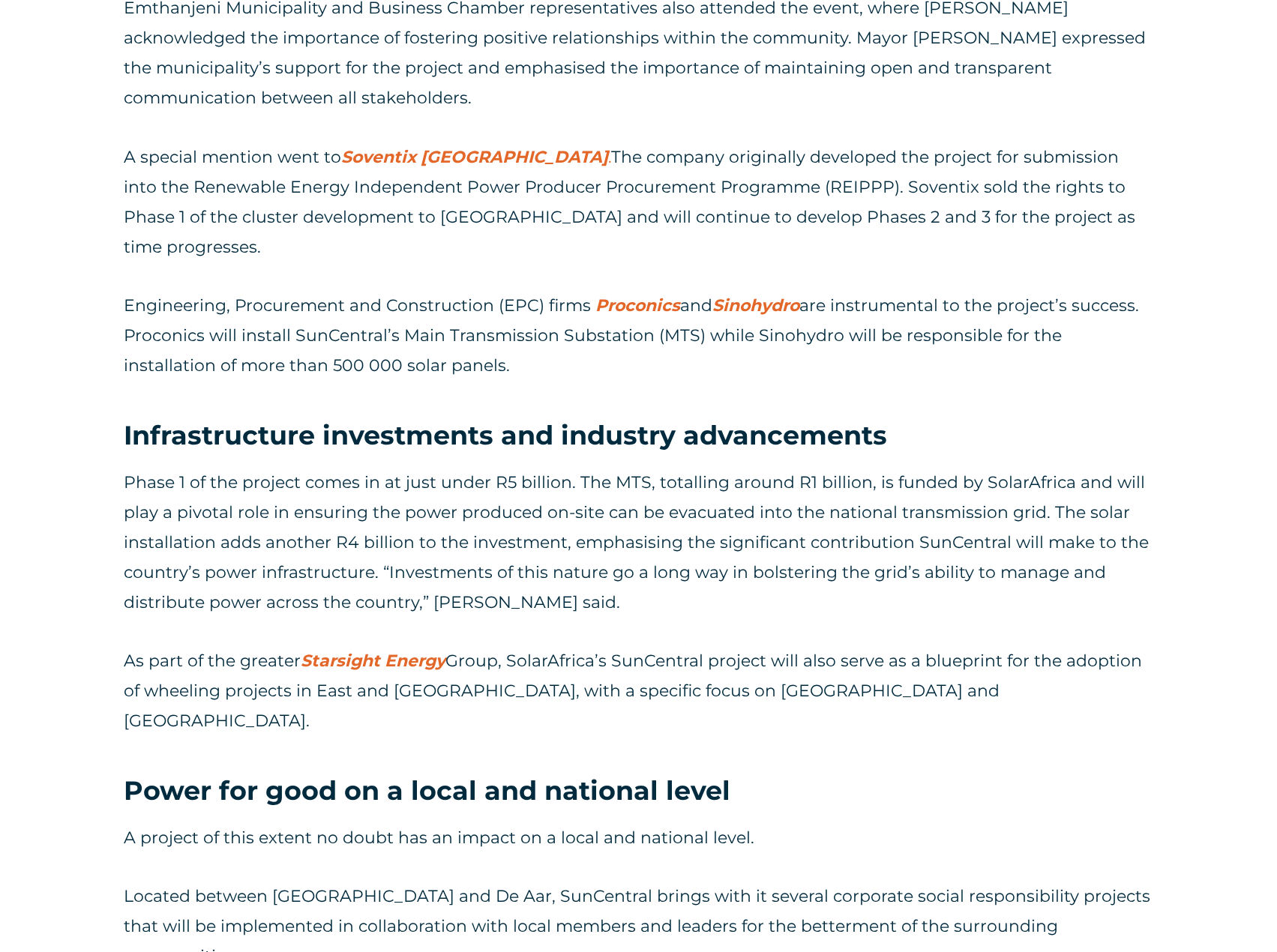
drag, startPoint x: 127, startPoint y: 244, endPoint x: 417, endPoint y: 310, distance: 297.4
click at [417, 310] on p "Engineering, Procurement and Construction (EPC) firms Proconics and Sinohydro a…" at bounding box center [638, 336] width 1029 height 90
drag, startPoint x: 532, startPoint y: 330, endPoint x: 546, endPoint y: 339, distance: 16.6
click at [532, 328] on div "During the breaking ground ceremony, David McDonald, CEO of SolarAfrica Energy,…" at bounding box center [638, 79] width 1029 height 678
click at [448, 318] on p "Engineering, Procurement and Construction (EPC) firms Proconics and Sinohydro a…" at bounding box center [638, 336] width 1029 height 90
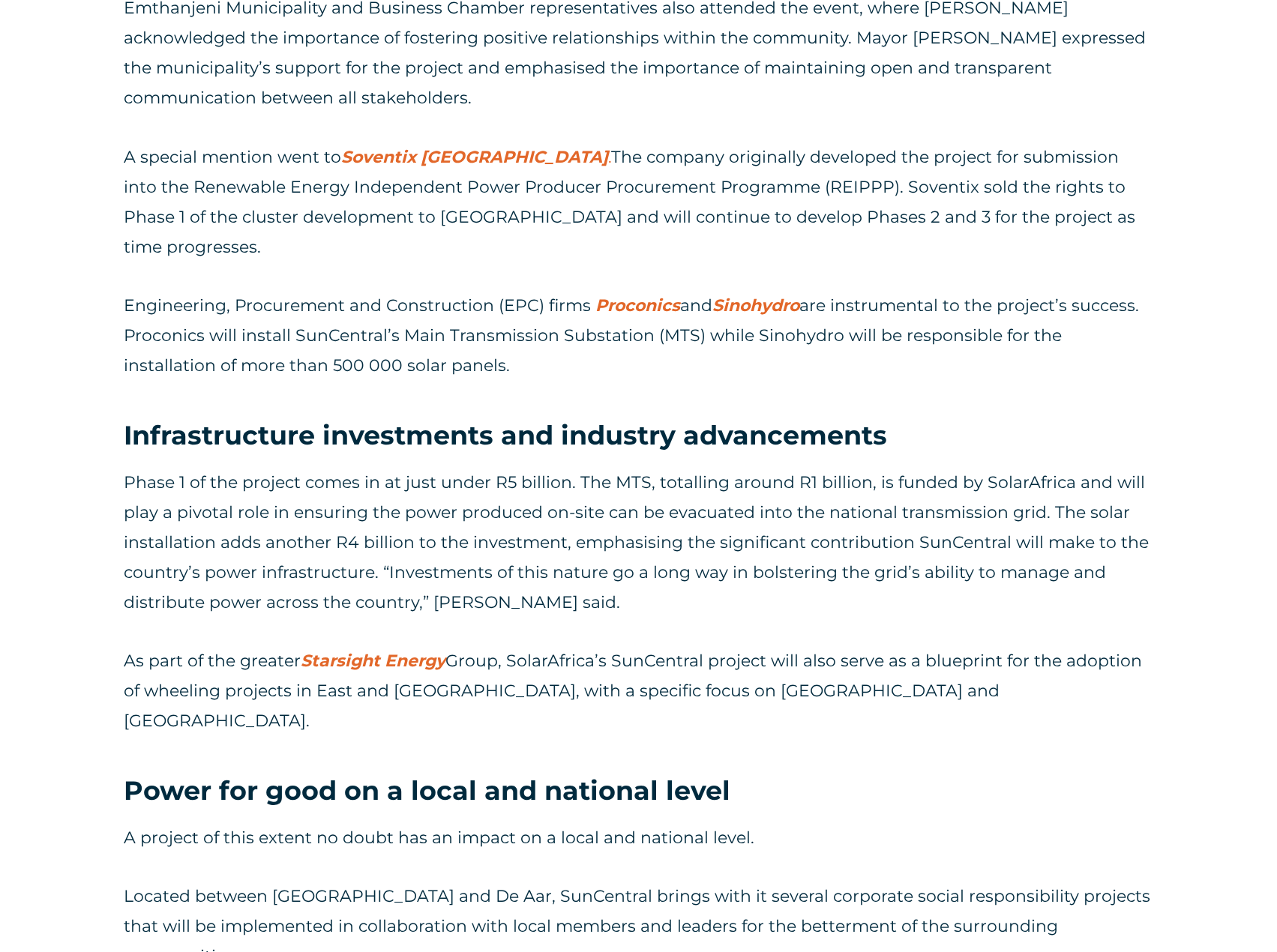
drag, startPoint x: 126, startPoint y: 248, endPoint x: 426, endPoint y: 305, distance: 305.4
click at [426, 305] on p "Engineering, Procurement and Construction (EPC) firms Proconics and Sinohydro a…" at bounding box center [638, 336] width 1029 height 90
copy p "Engineering, Procurement and Construction (EPC) firms Proconics and Sinohydro a…"
click at [568, 468] on p "Phase 1 of the project comes in at just under R5 billion. The MTS, totalling ar…" at bounding box center [638, 543] width 1029 height 150
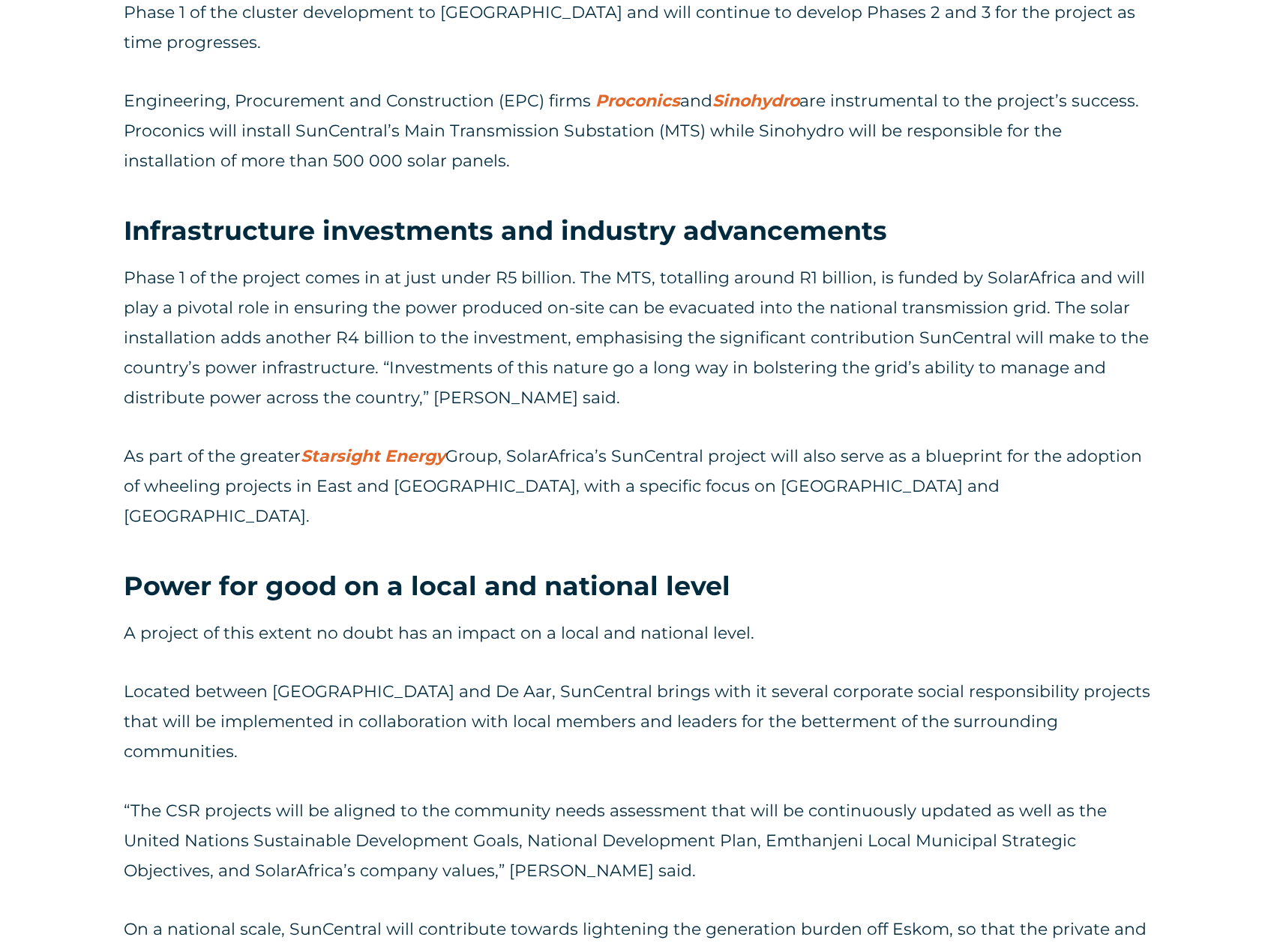
scroll to position [2624, 0]
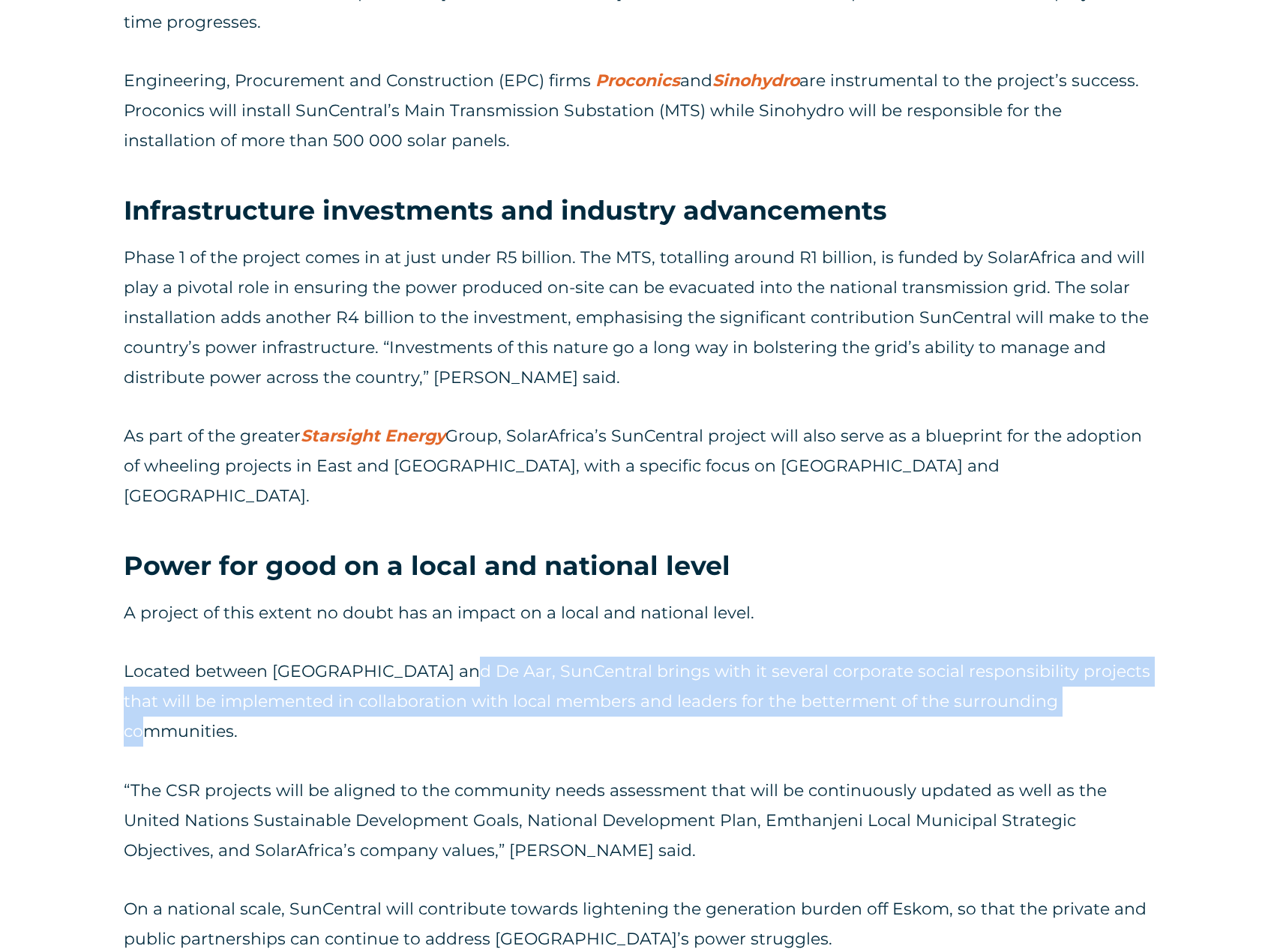
drag, startPoint x: 448, startPoint y: 582, endPoint x: 1118, endPoint y: 611, distance: 670.6
click at [1118, 657] on p "Located between [GEOGRAPHIC_DATA] and De Aar, SunCentral brings with it several…" at bounding box center [638, 702] width 1029 height 90
copy p "SunCentral brings with it several corporate social responsibility projects that…"
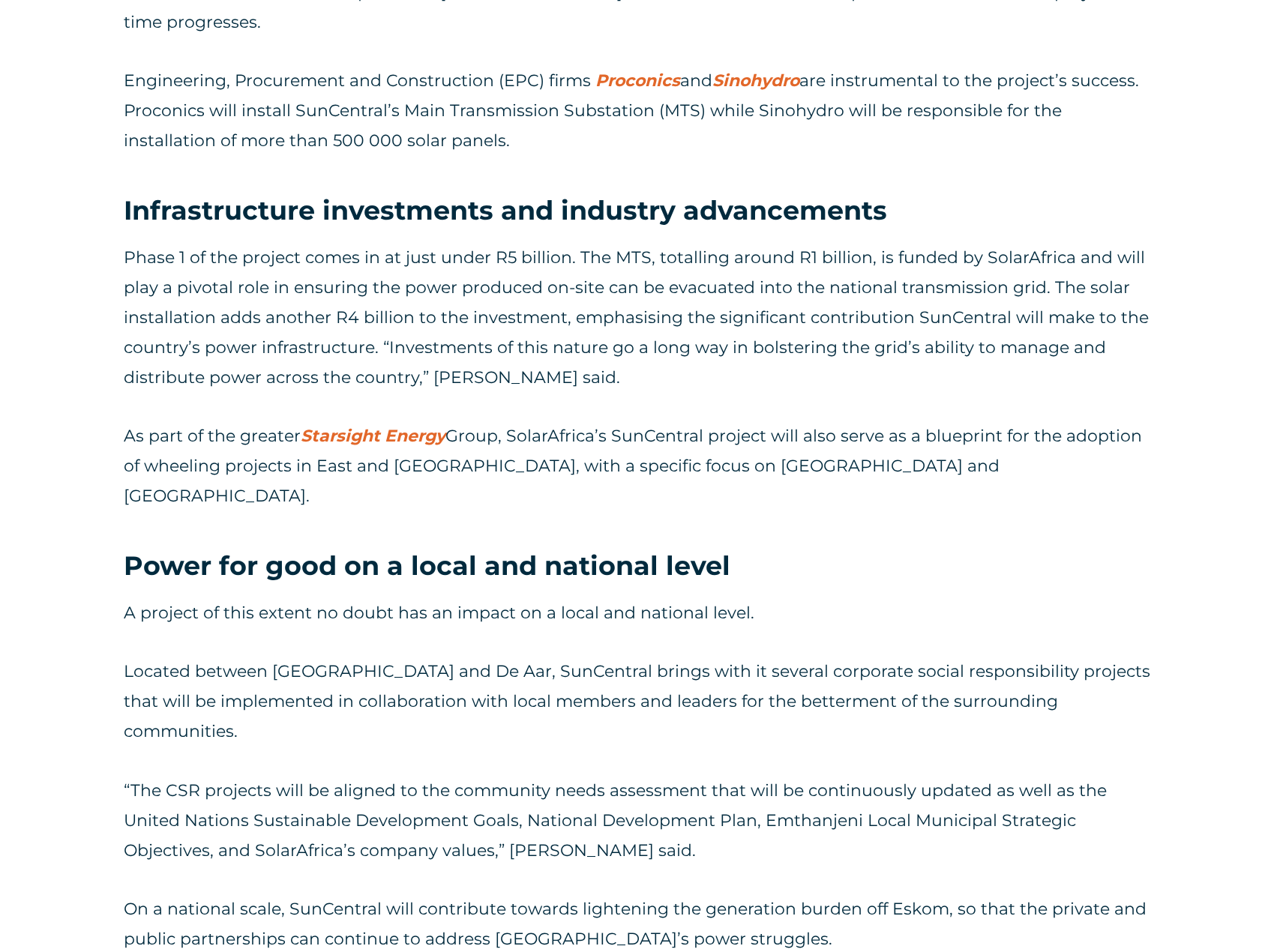
click at [1081, 549] on h3 "Power for good on a local and national level" at bounding box center [638, 566] width 1029 height 35
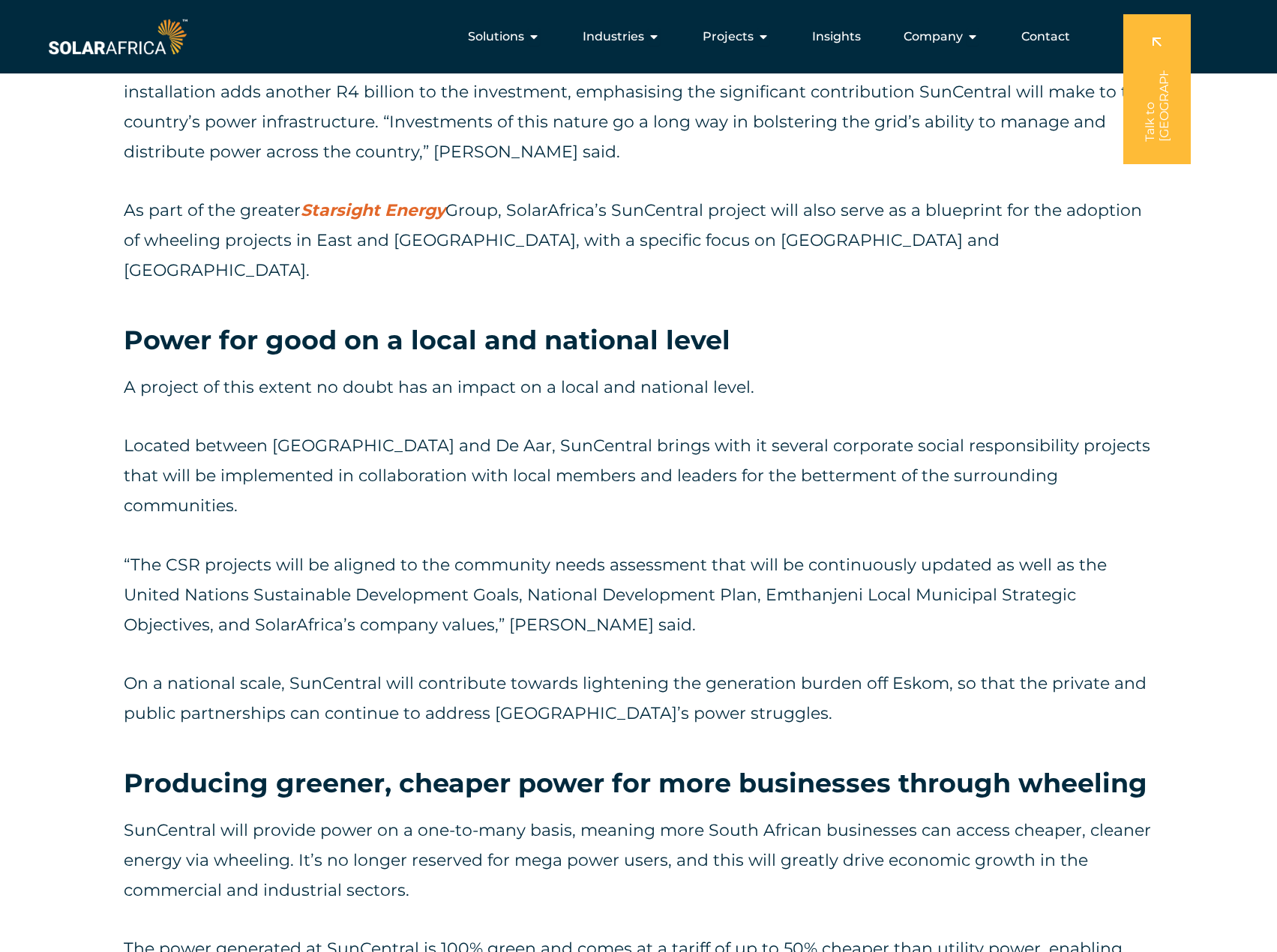
scroll to position [2849, 0]
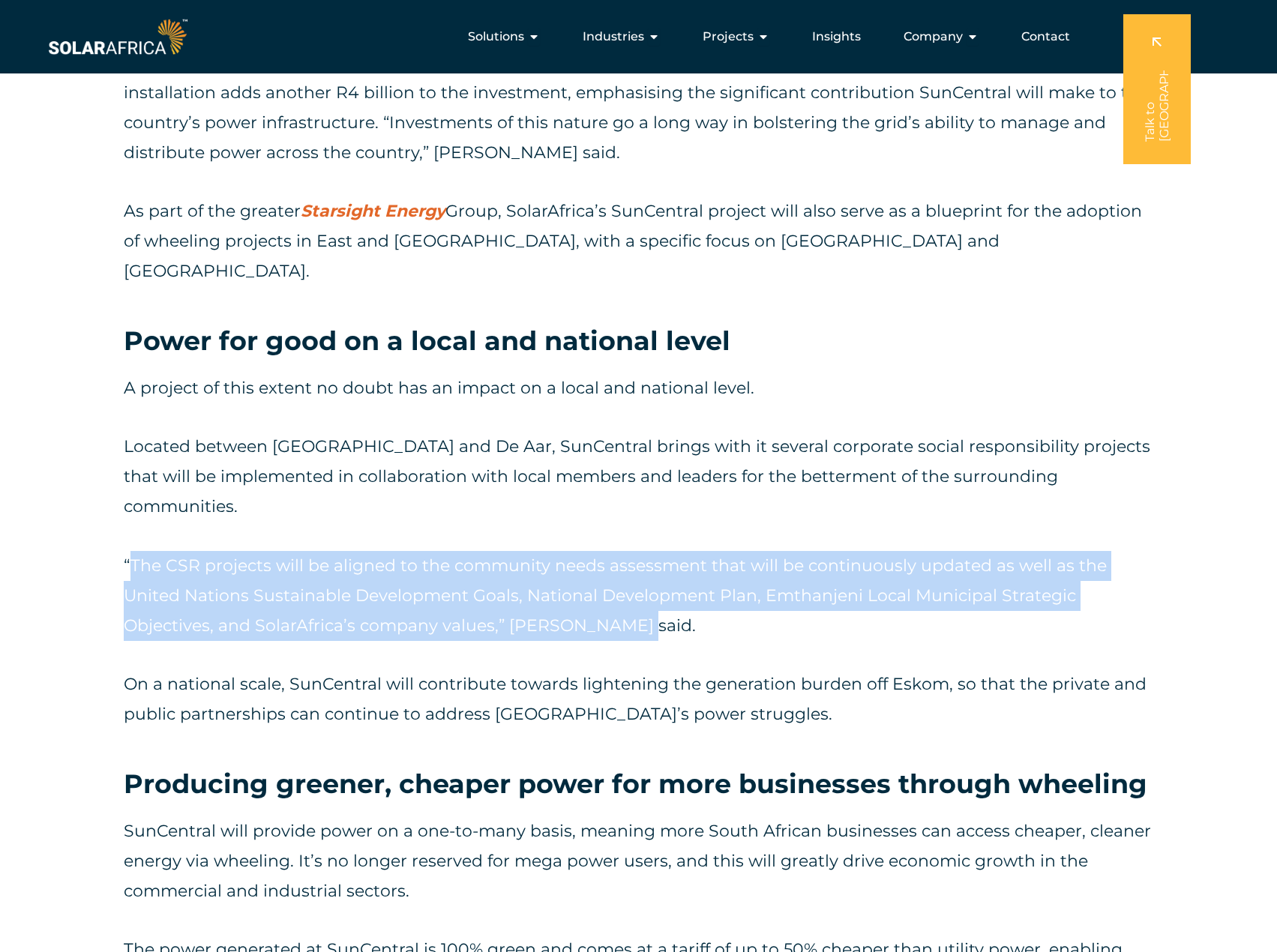
drag, startPoint x: 131, startPoint y: 446, endPoint x: 658, endPoint y: 509, distance: 530.8
click at [658, 551] on p "“The CSR projects will be aligned to the community needs assessment that will b…" at bounding box center [638, 596] width 1029 height 90
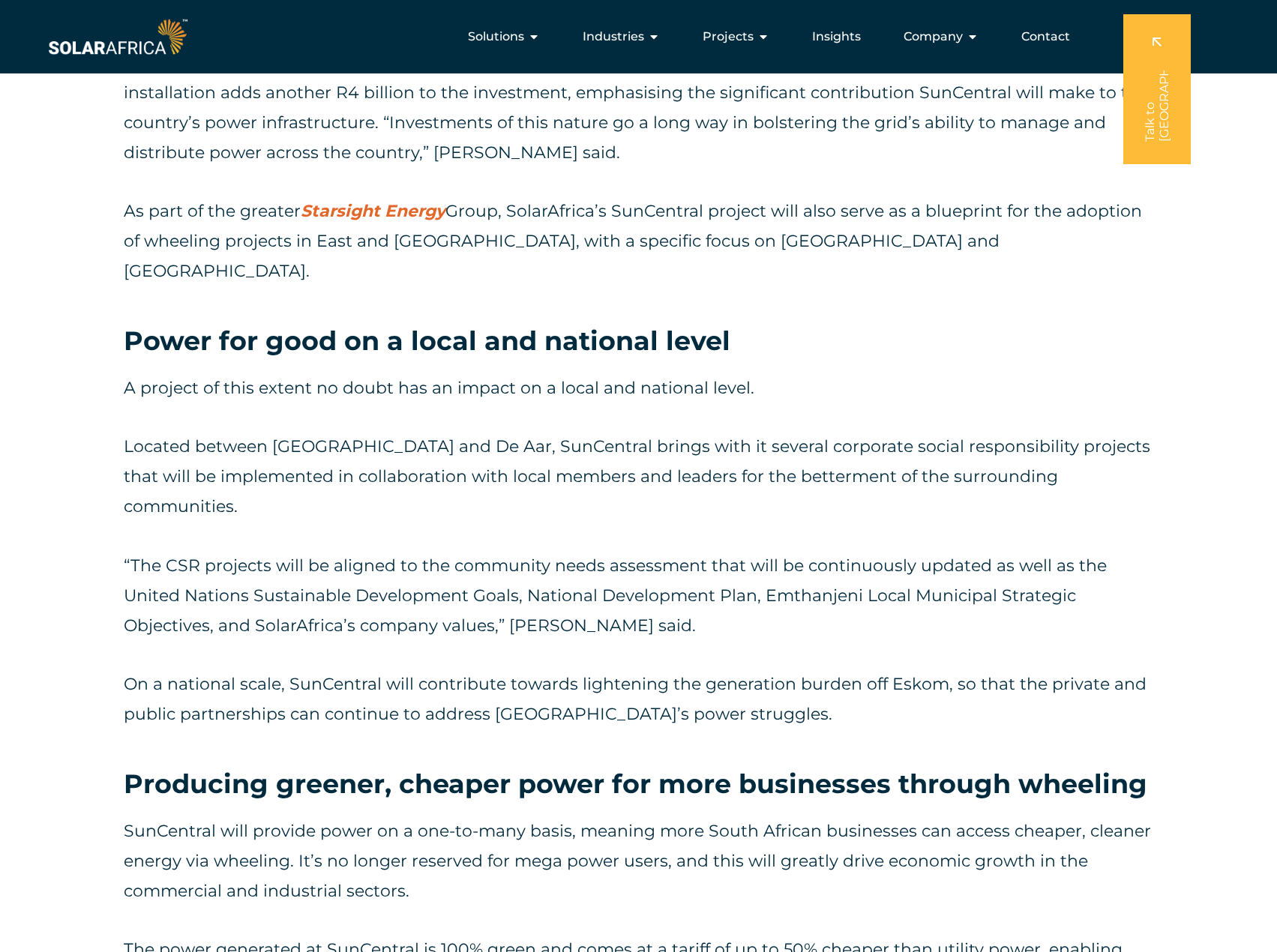
click at [821, 670] on p "On a national scale, SunCentral will contribute towards lightening the generati…" at bounding box center [638, 699] width 1029 height 60
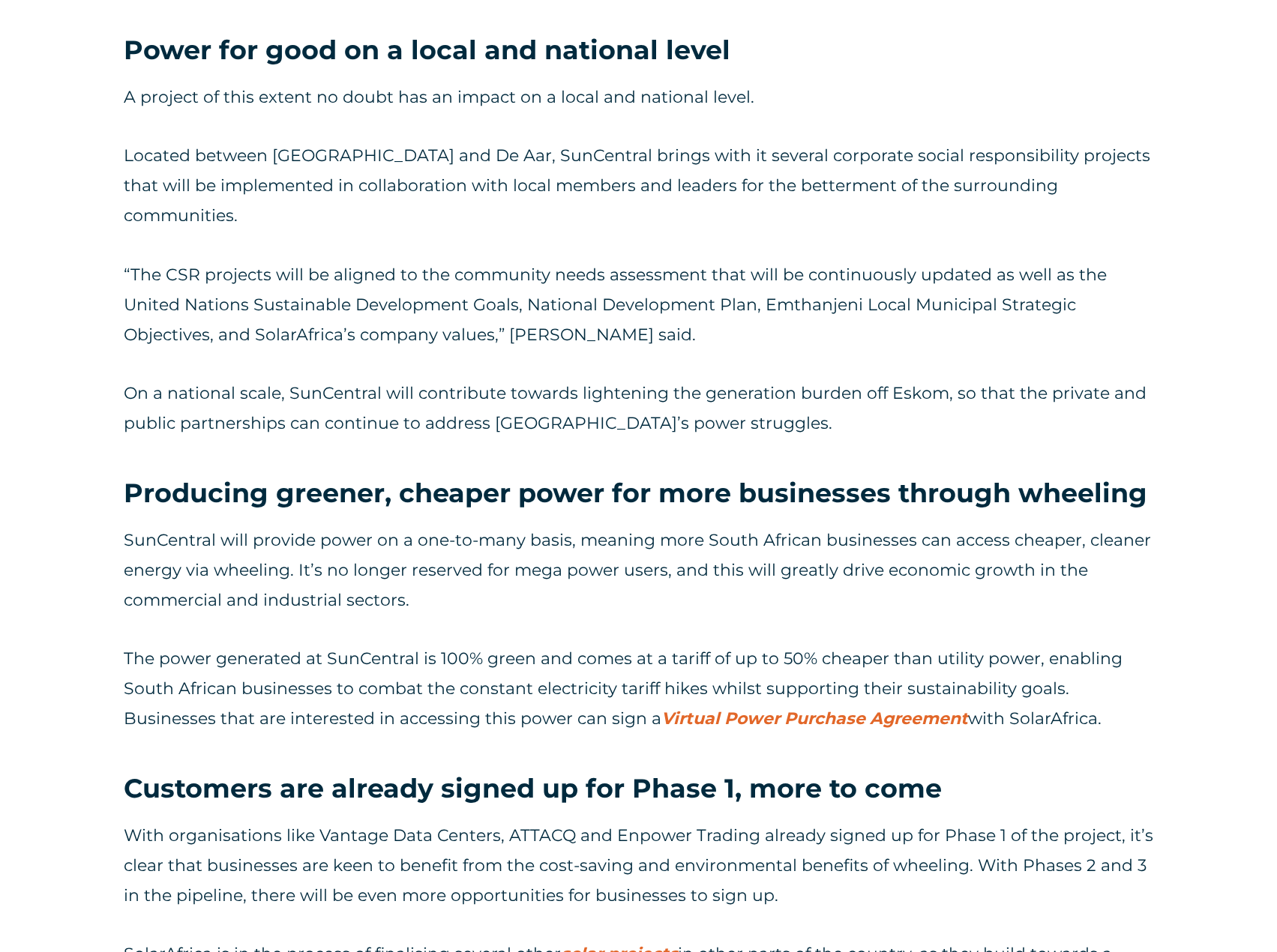
scroll to position [3149, 0]
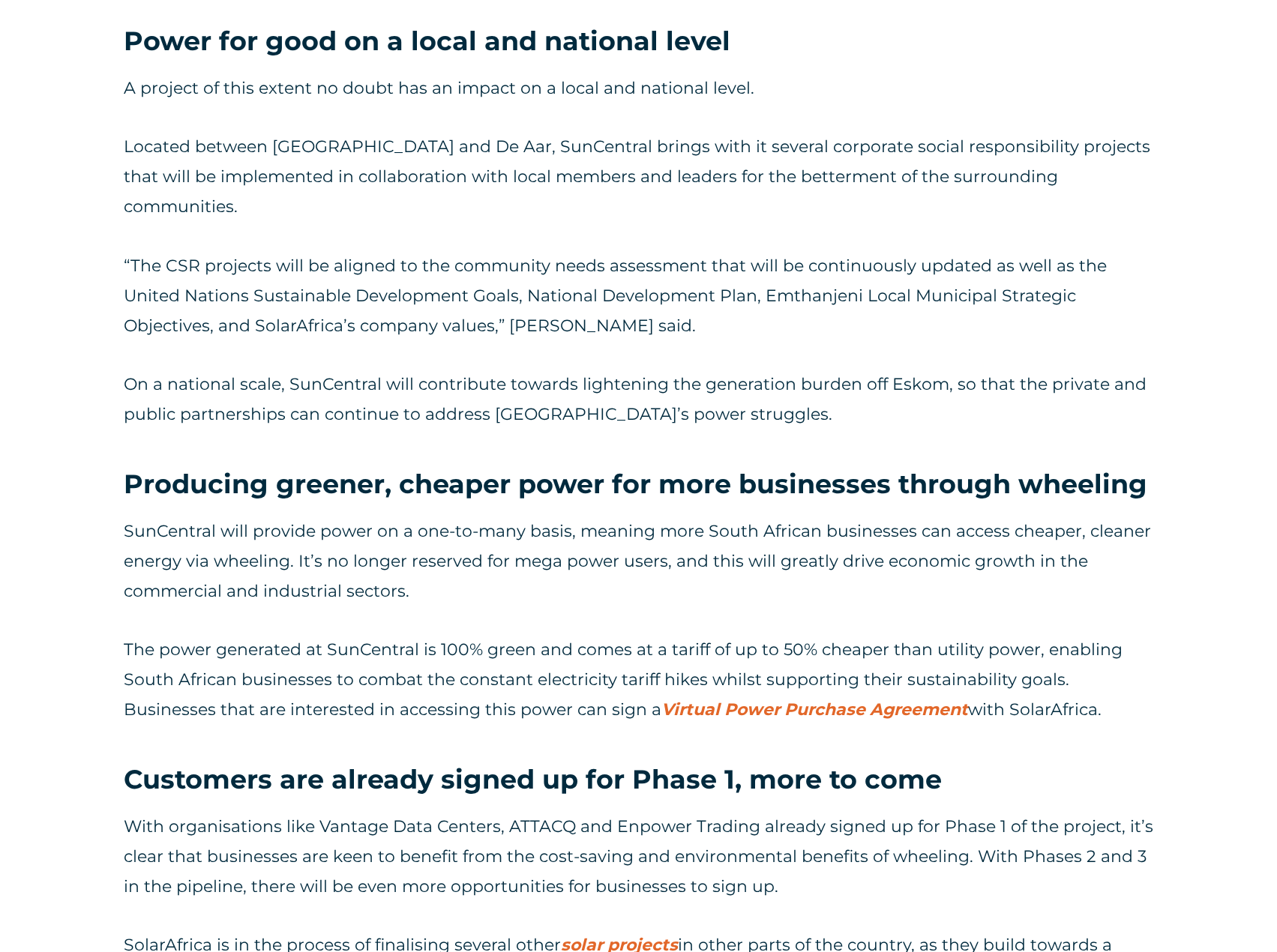
click at [54, 432] on div "A project of partnerships During the breaking ground ceremony, David McDonald, …" at bounding box center [638, 74] width 1277 height 2362
click at [528, 517] on p "SunCentral will provide power on a one-to-many basis, meaning more South Africa…" at bounding box center [638, 562] width 1029 height 90
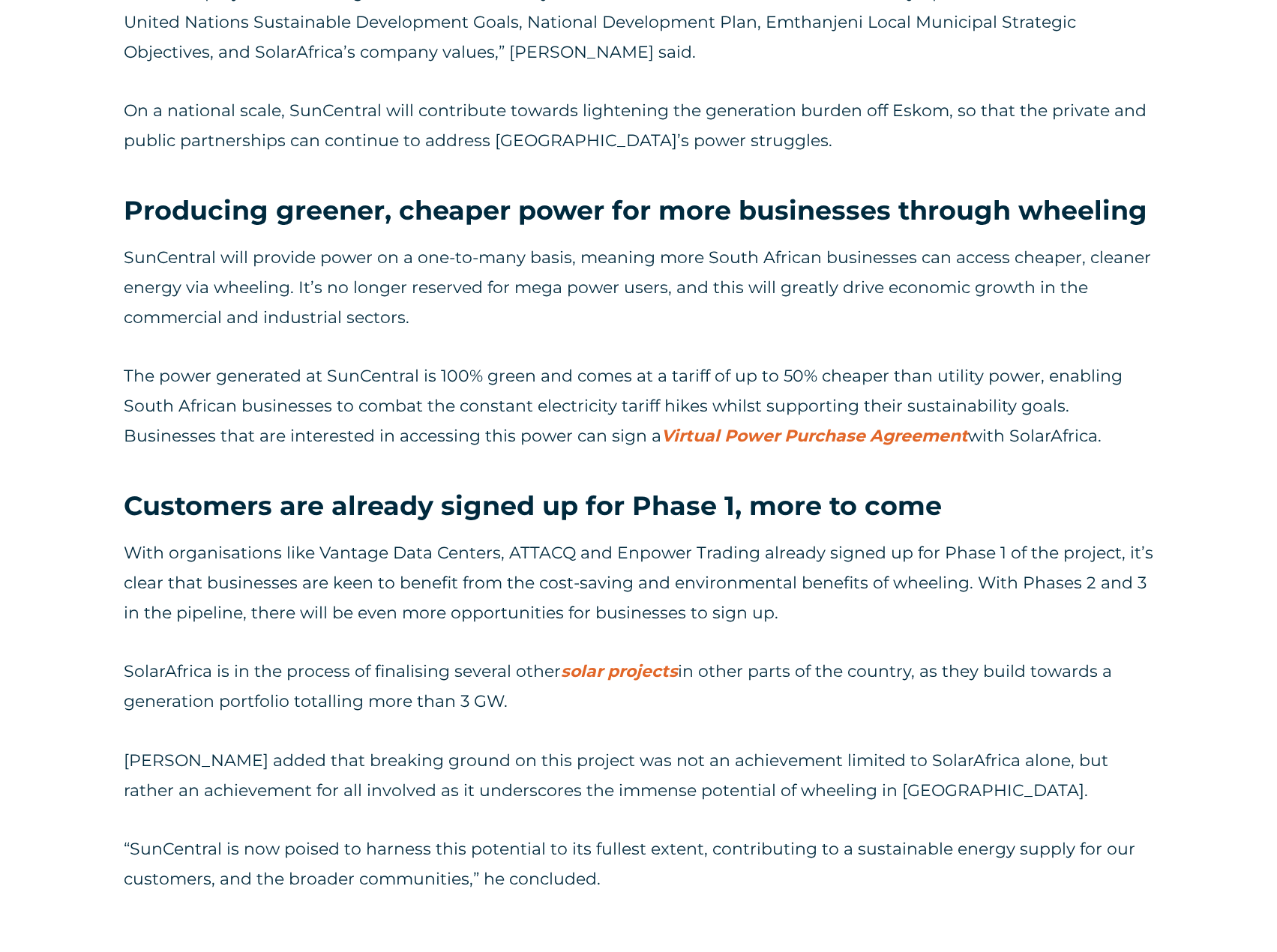
scroll to position [3449, 0]
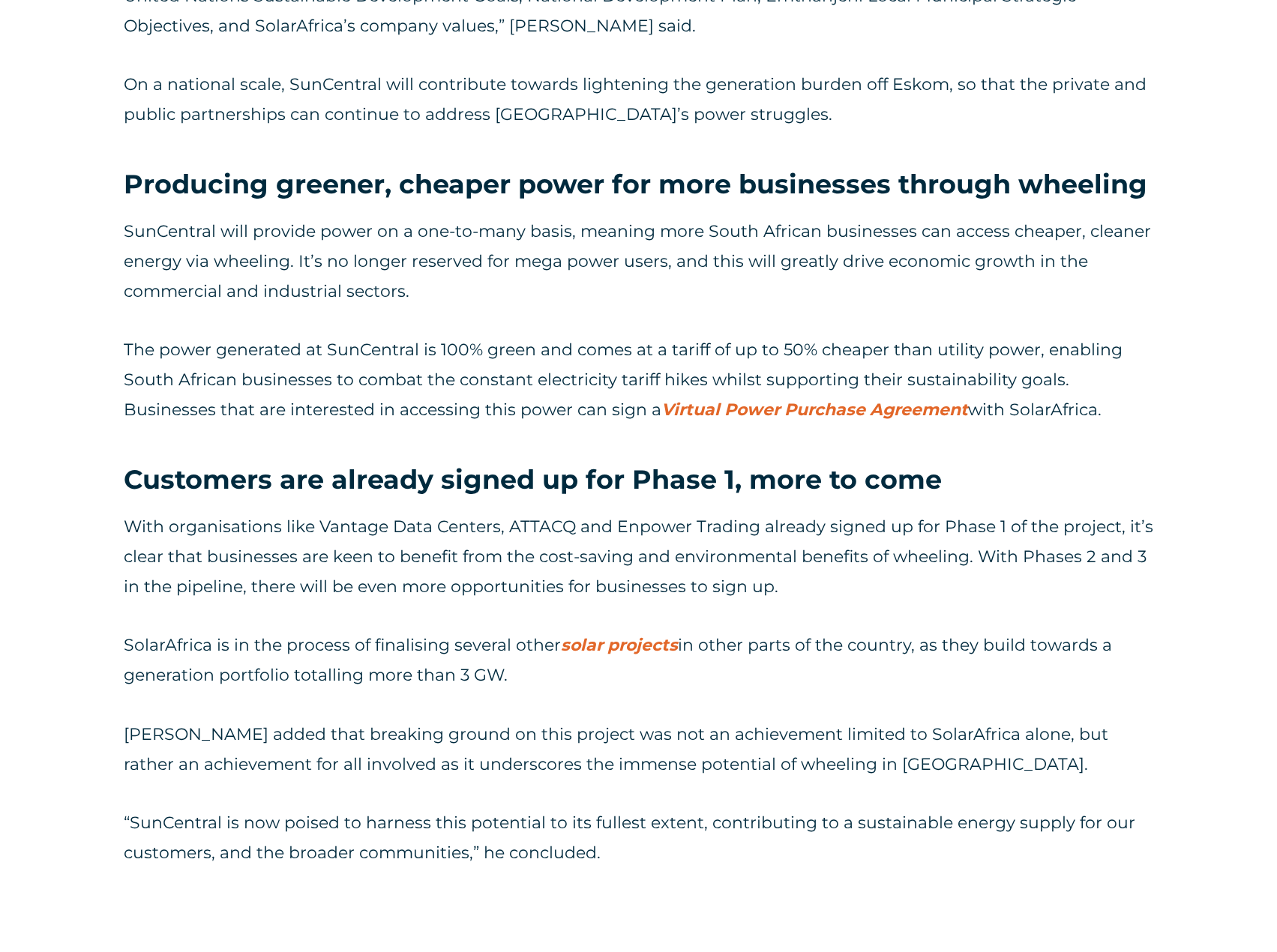
click at [809, 512] on p "With organisations like Vantage Data Centers, ATTACQ and Enpower Trading alread…" at bounding box center [638, 557] width 1029 height 90
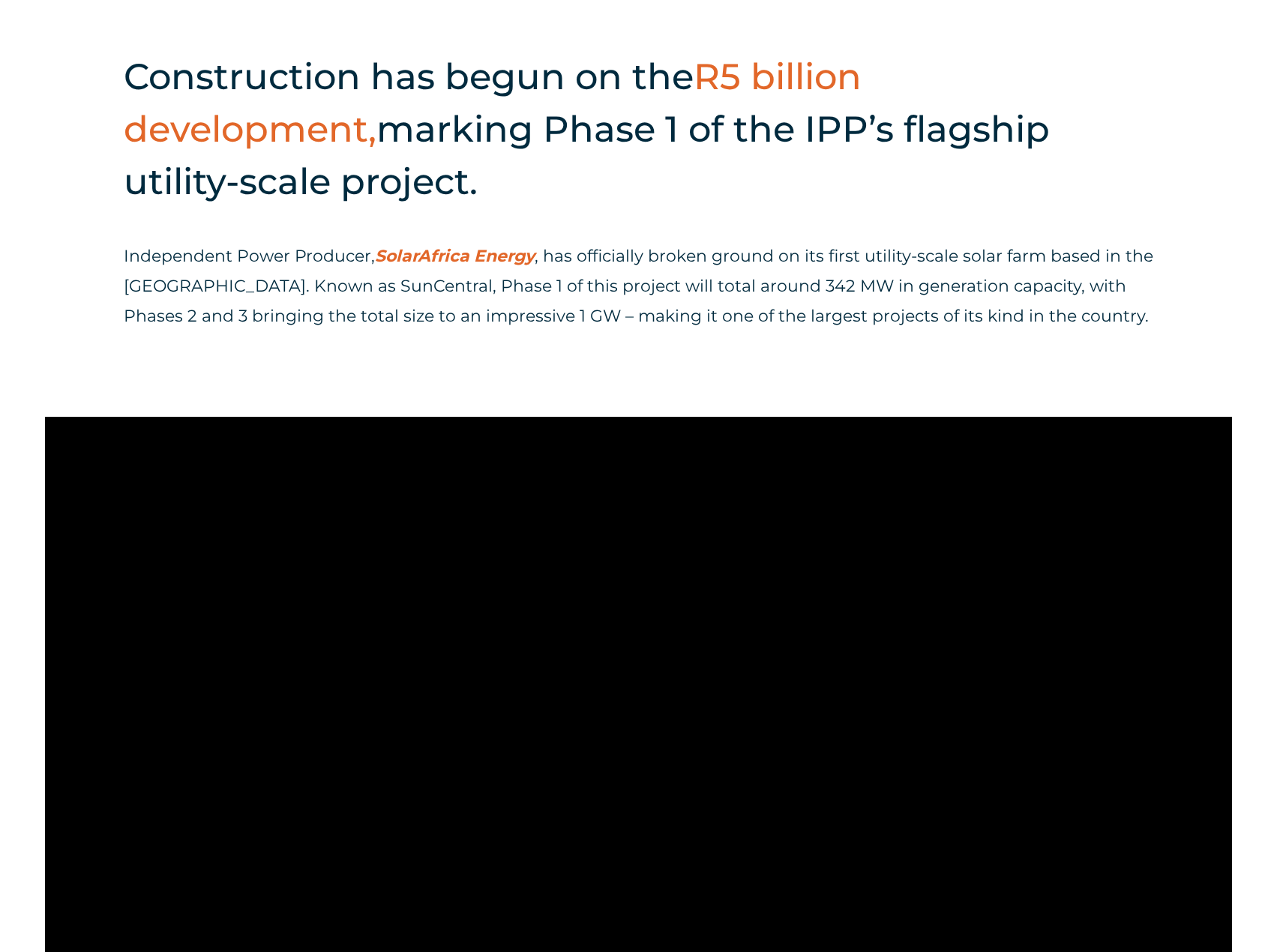
scroll to position [975, 0]
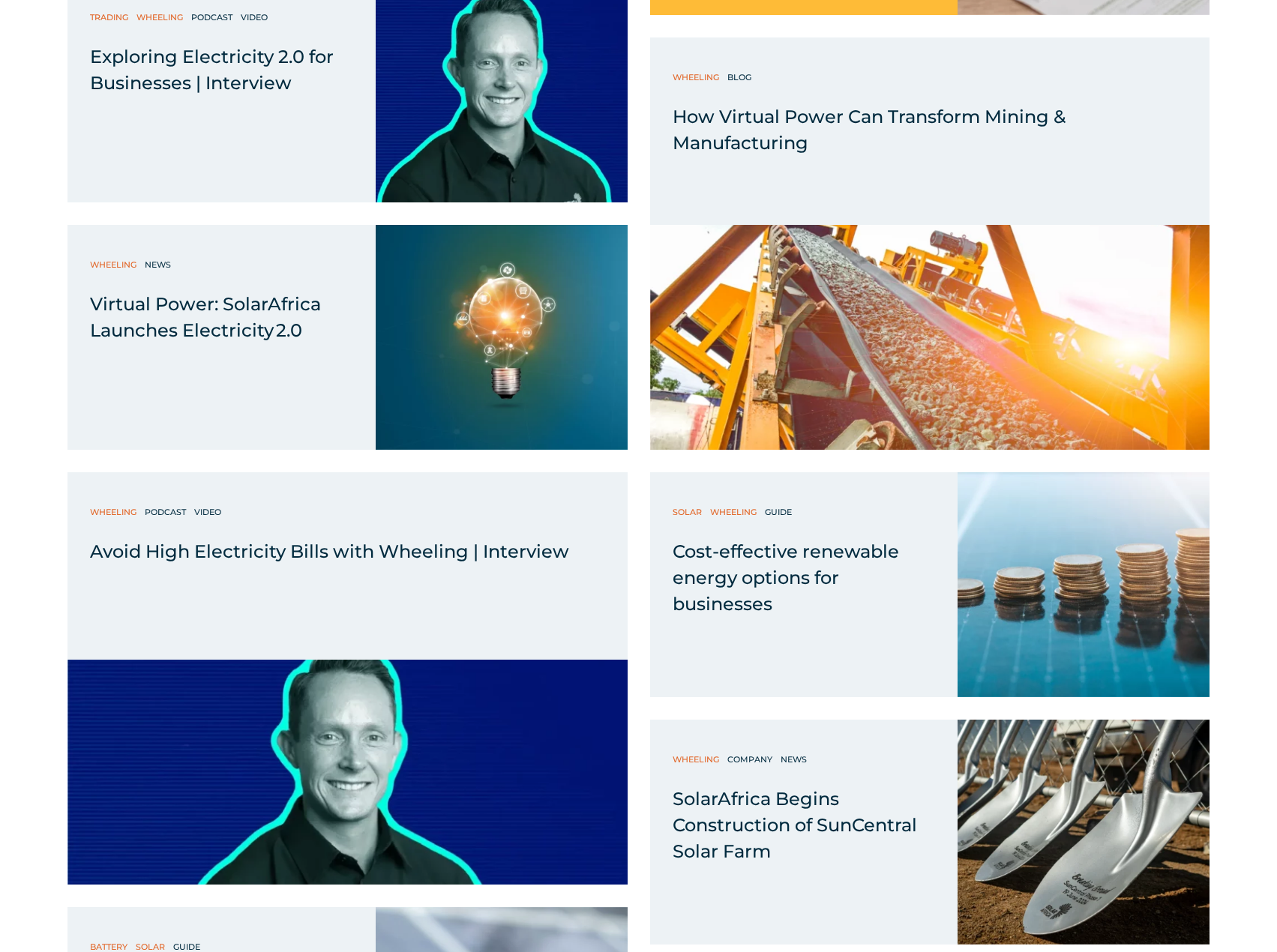
scroll to position [3149, 0]
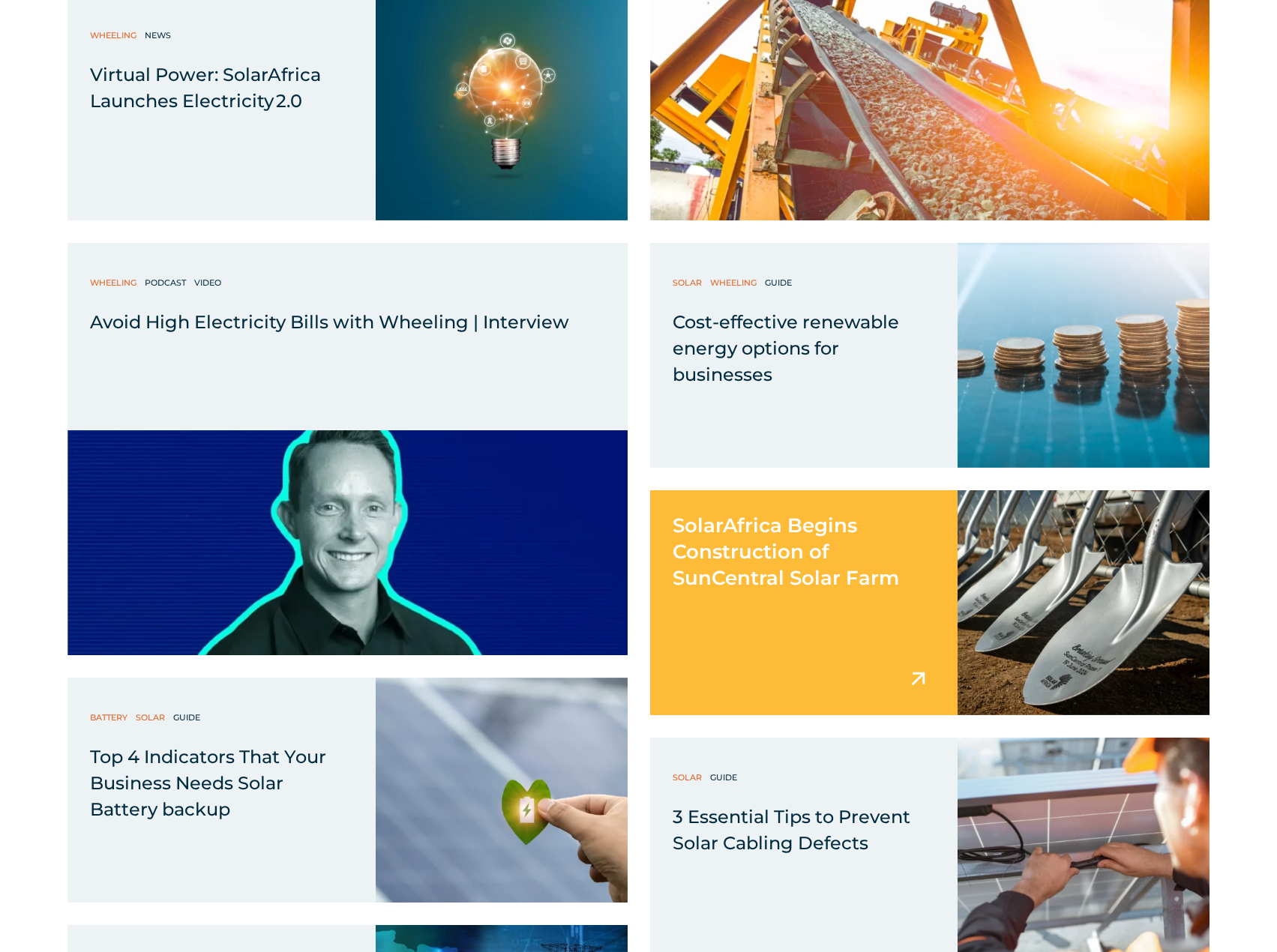
drag, startPoint x: 931, startPoint y: 447, endPoint x: 863, endPoint y: 536, distance: 112.0
click at [0, 0] on div "Cost-effective renewable energy options for businesses" at bounding box center [0, 0] width 0 height 0
click at [745, 633] on div "SolarAfrica Begins Construction of SunCentral Solar Farm" at bounding box center [804, 603] width 308 height 225
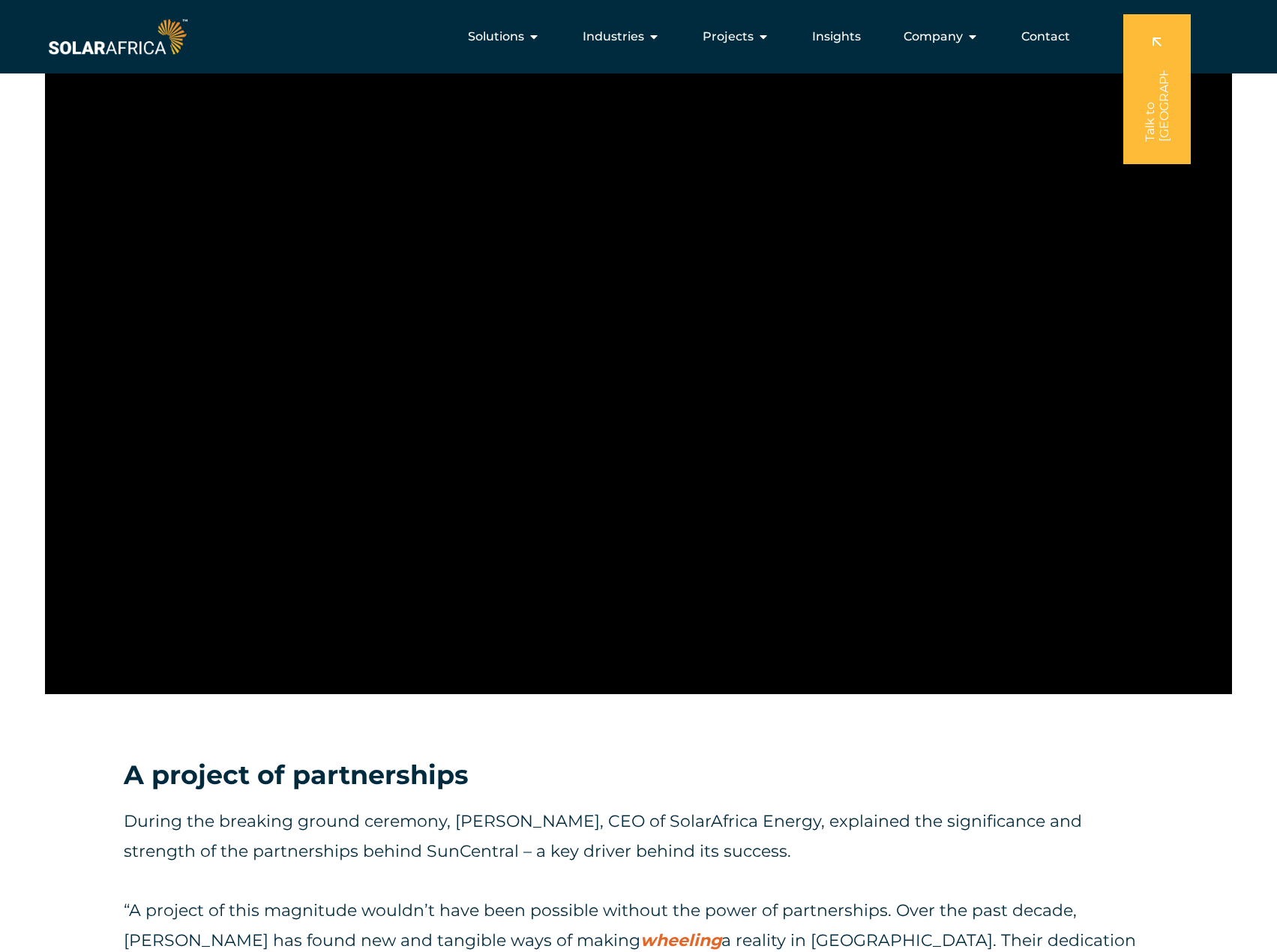
scroll to position [1124, 0]
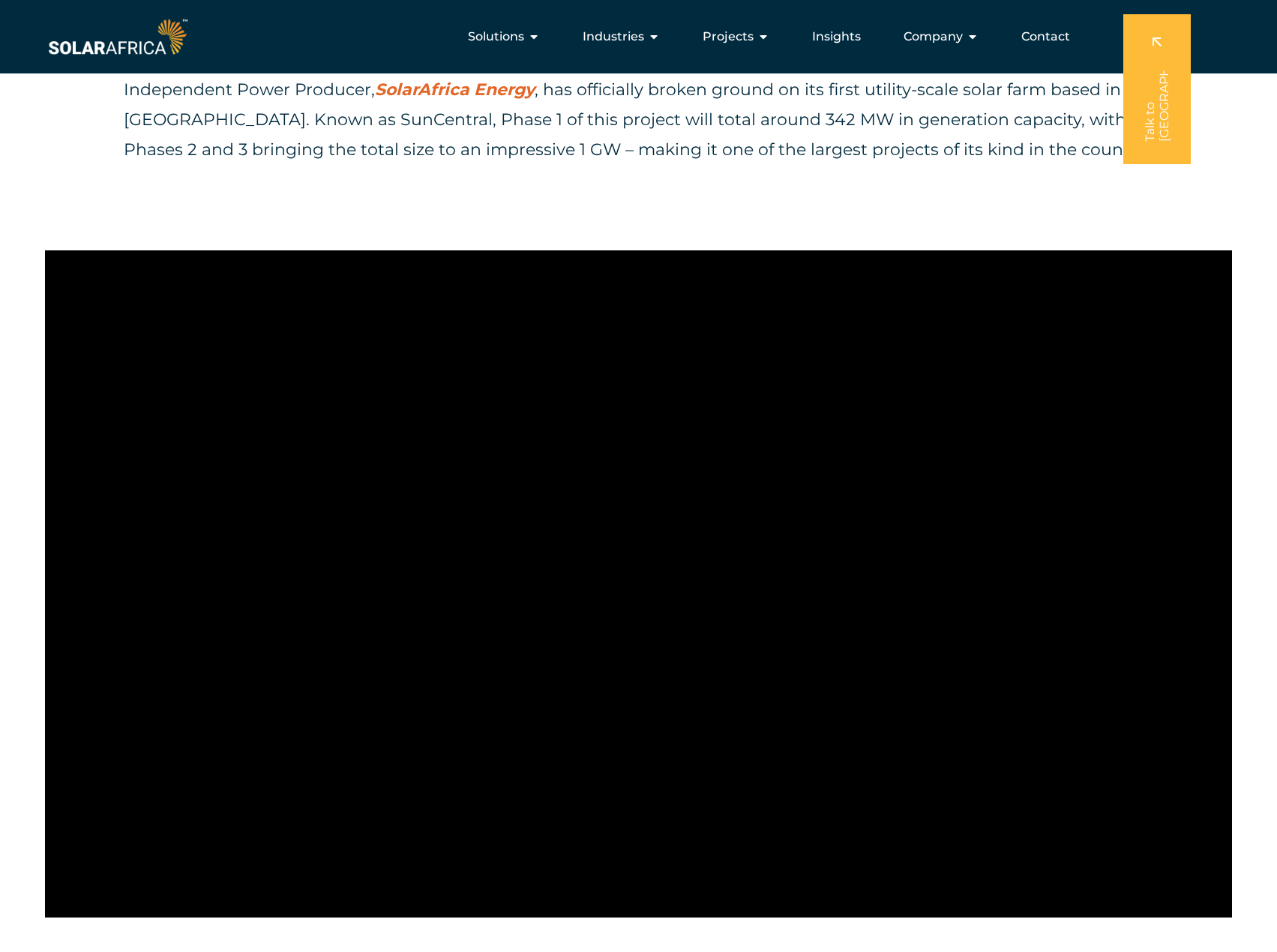
click at [564, 183] on div "Independent Power Producer, SolarAfrica Energy , has officially broken ground o…" at bounding box center [638, 135] width 1029 height 119
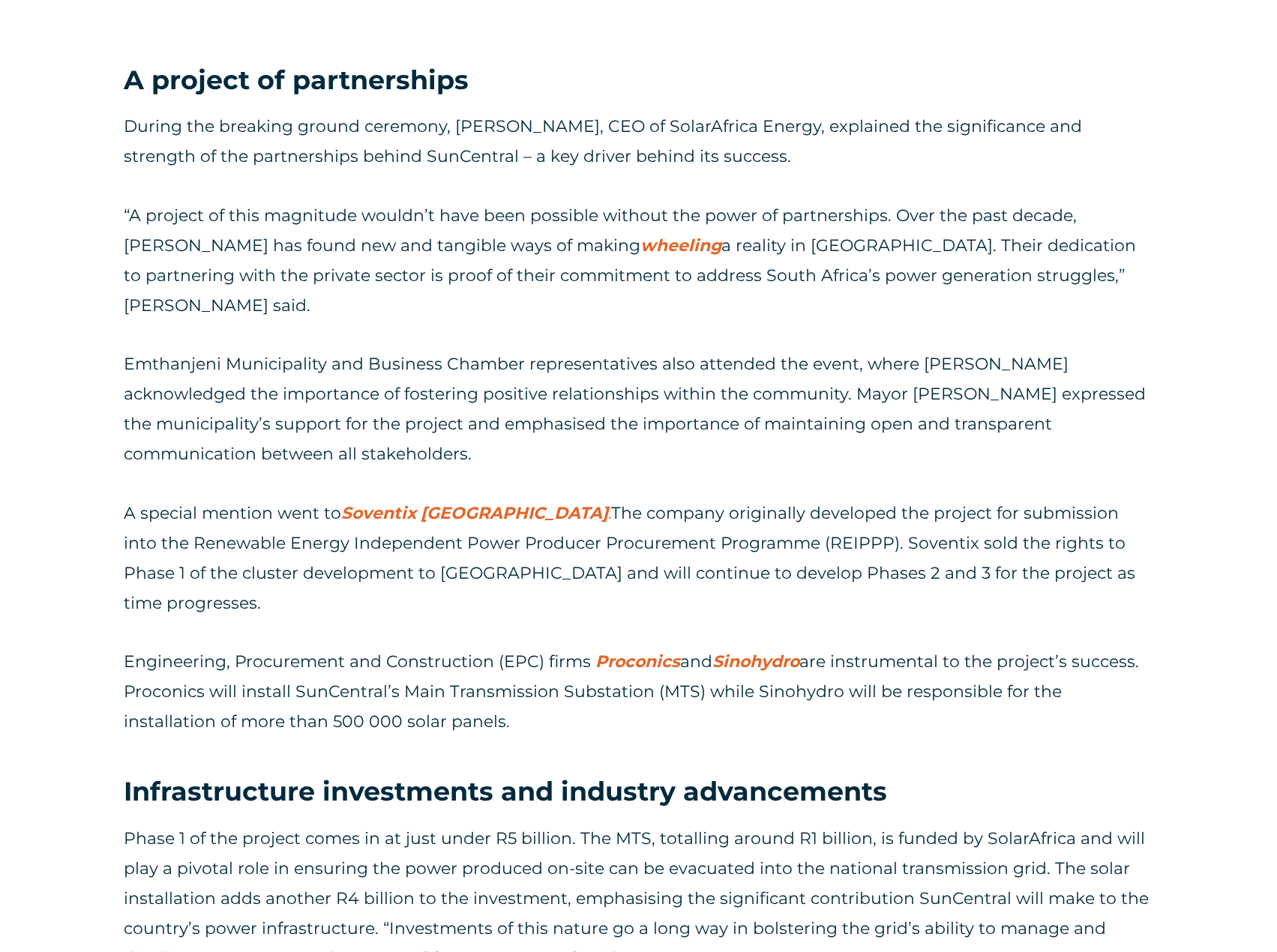
scroll to position [2324, 0]
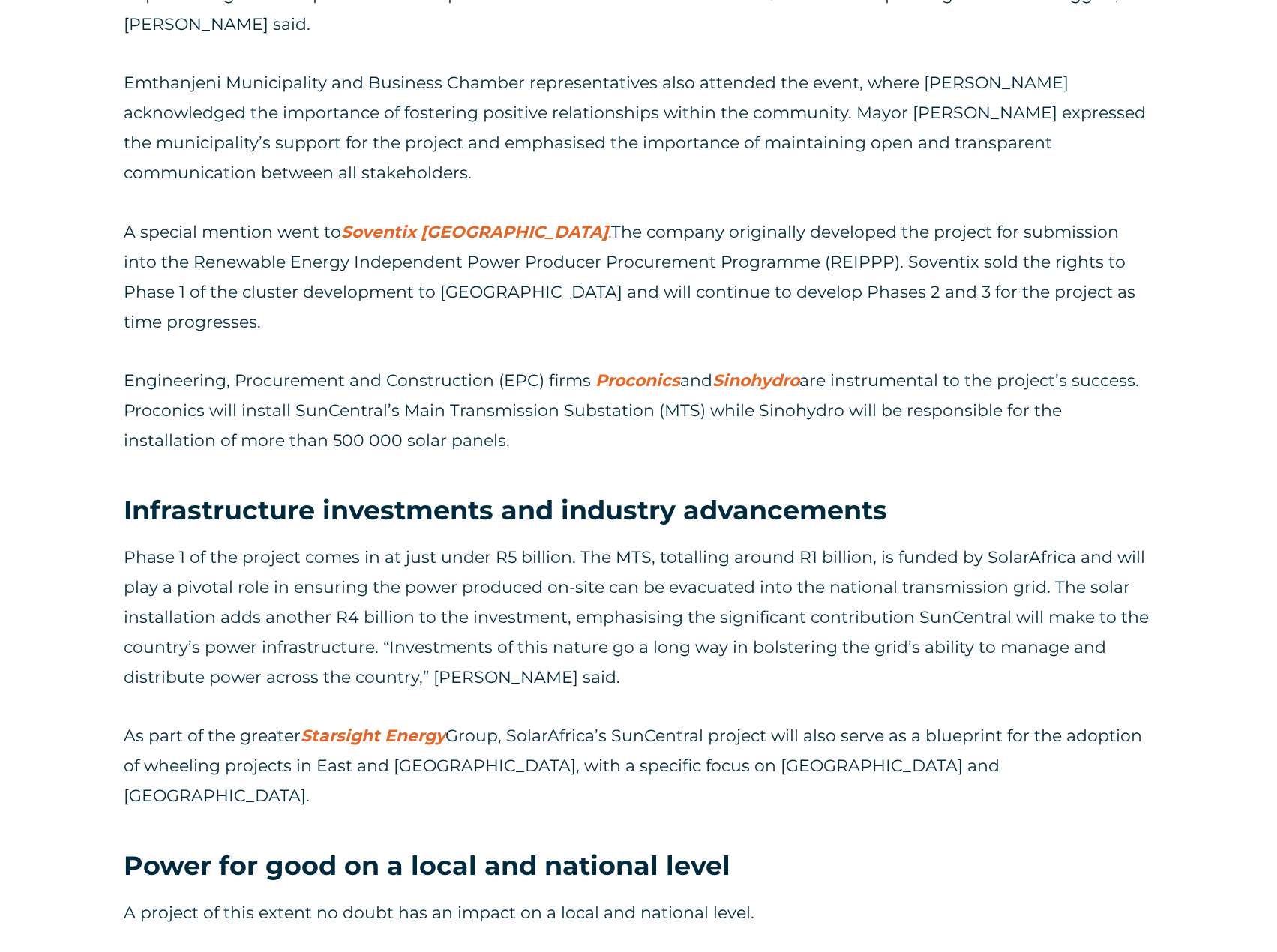
click at [819, 625] on p "Phase 1 of the project comes in at just under R5 billion. The MTS, totalling ar…" at bounding box center [638, 617] width 1029 height 150
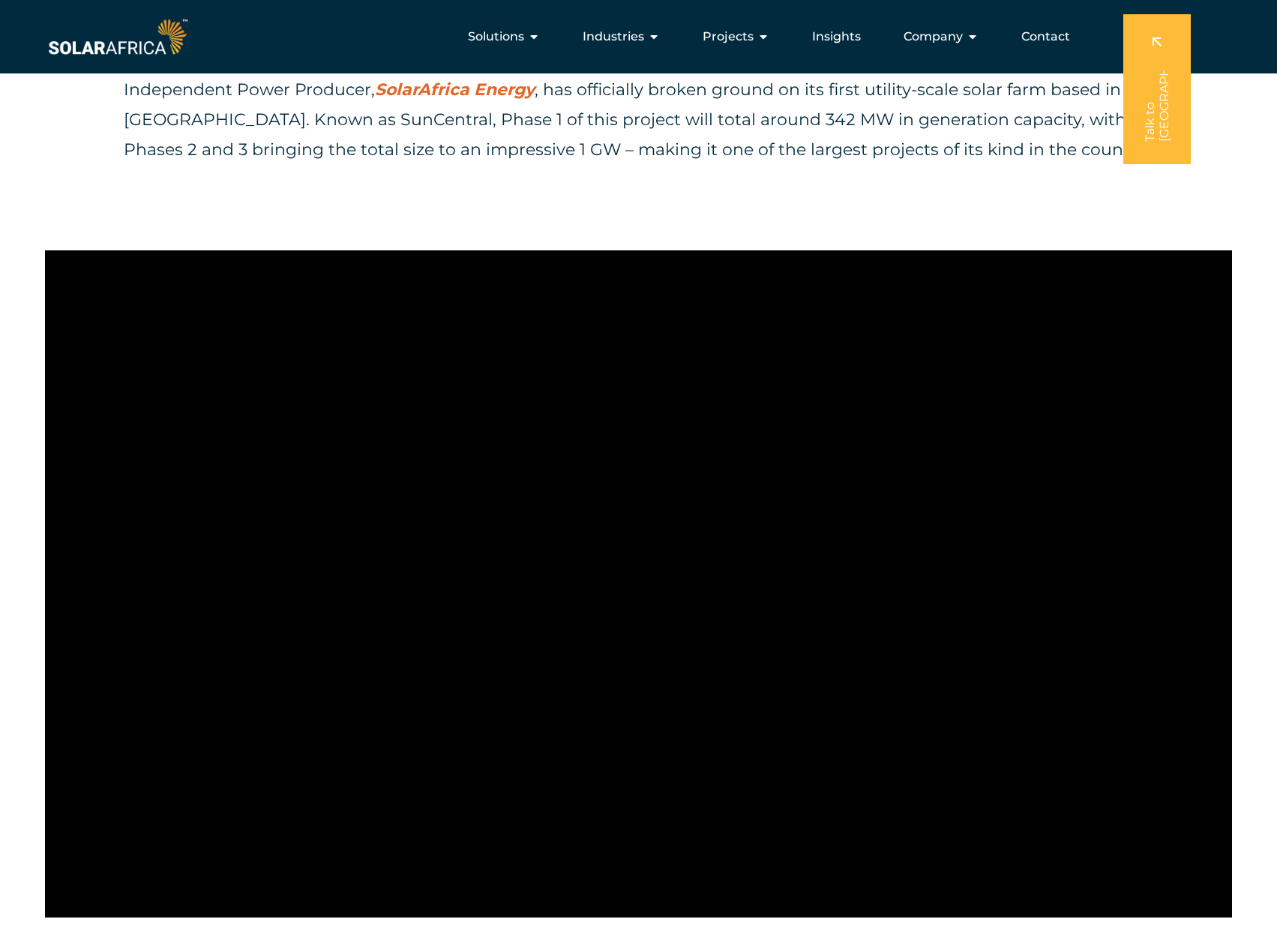
scroll to position [1050, 0]
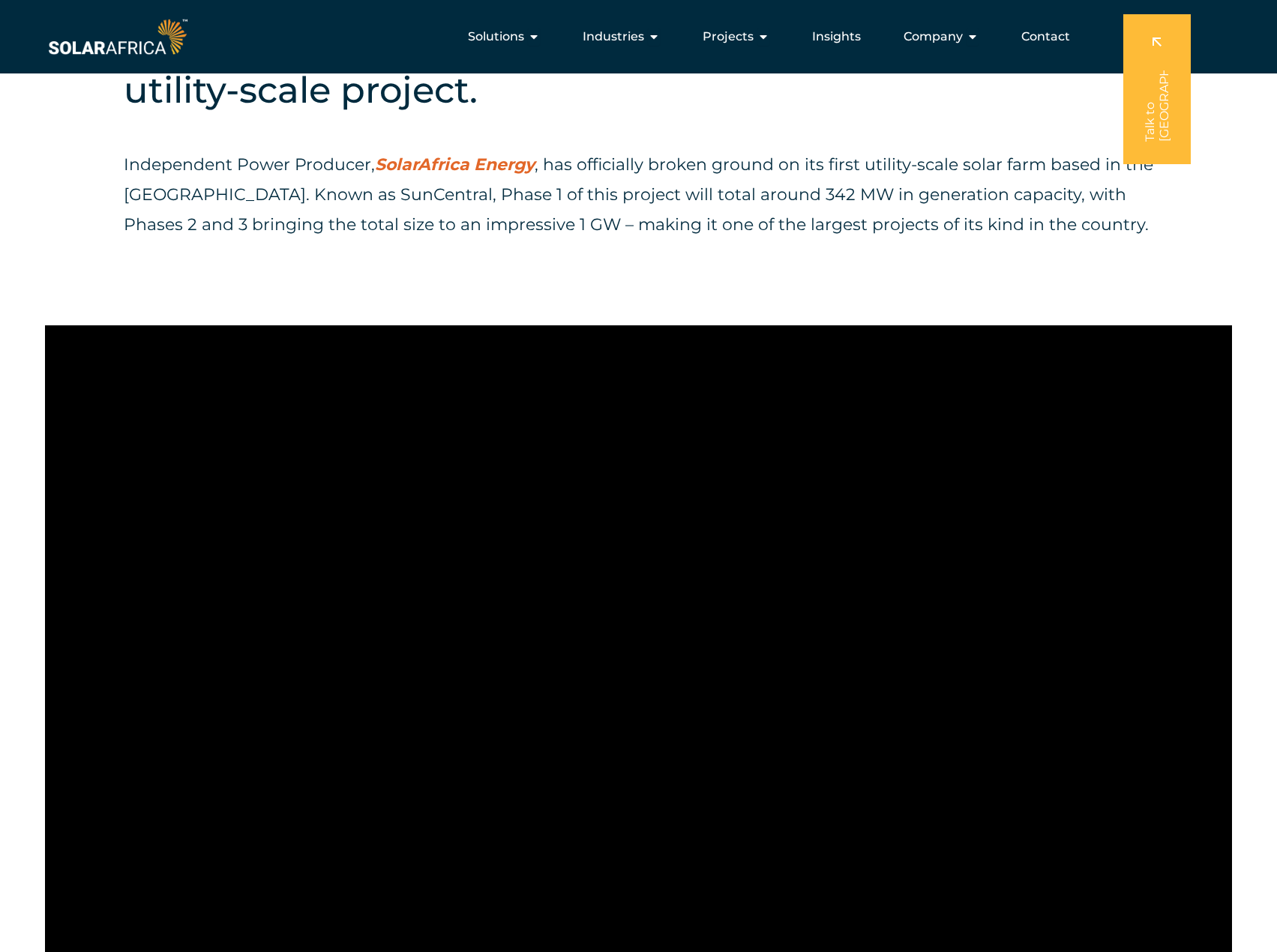
click at [674, 256] on div "Independent Power Producer, SolarAfrica Energy , has officially broken ground o…" at bounding box center [638, 209] width 1029 height 119
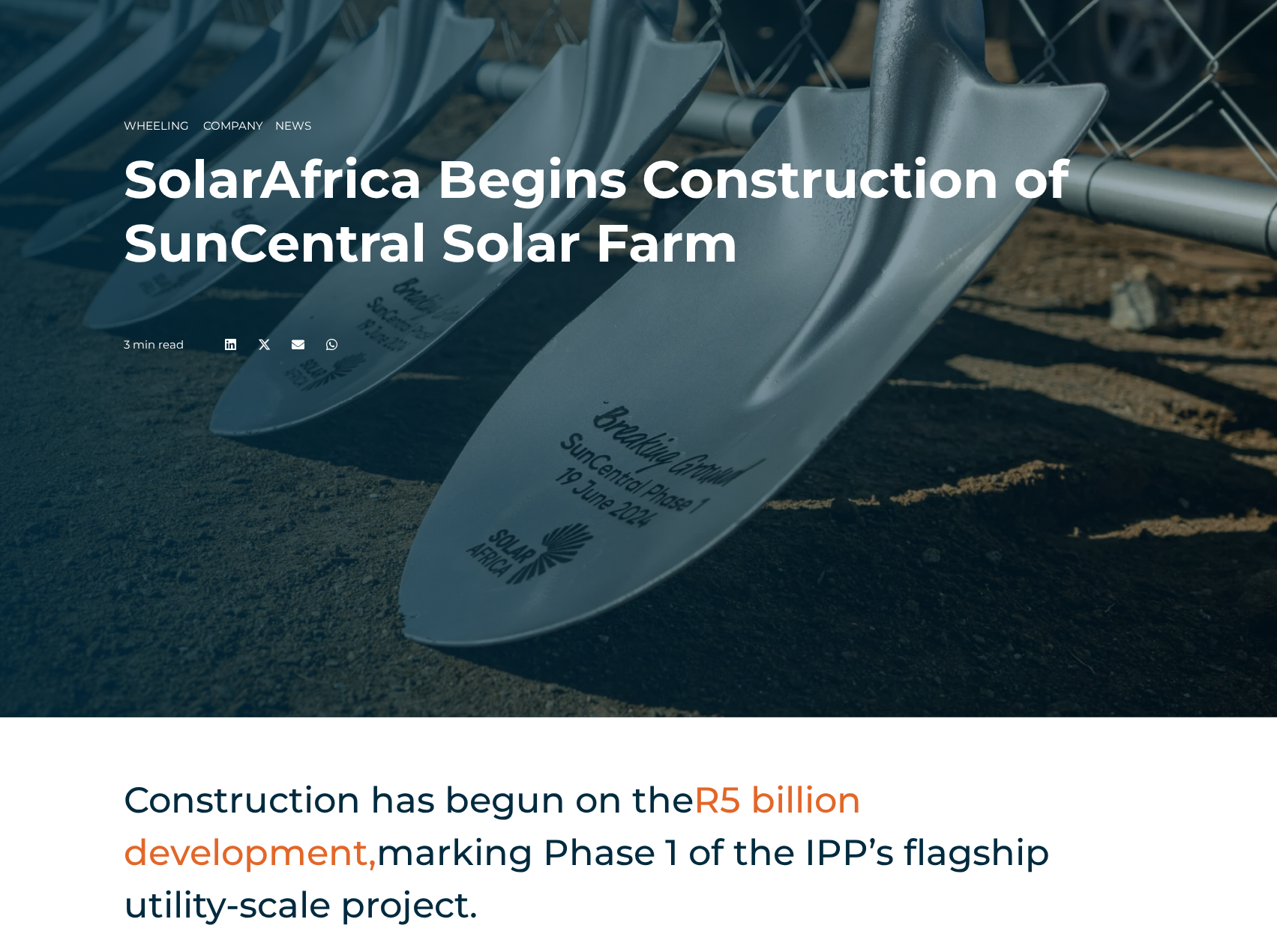
scroll to position [0, 0]
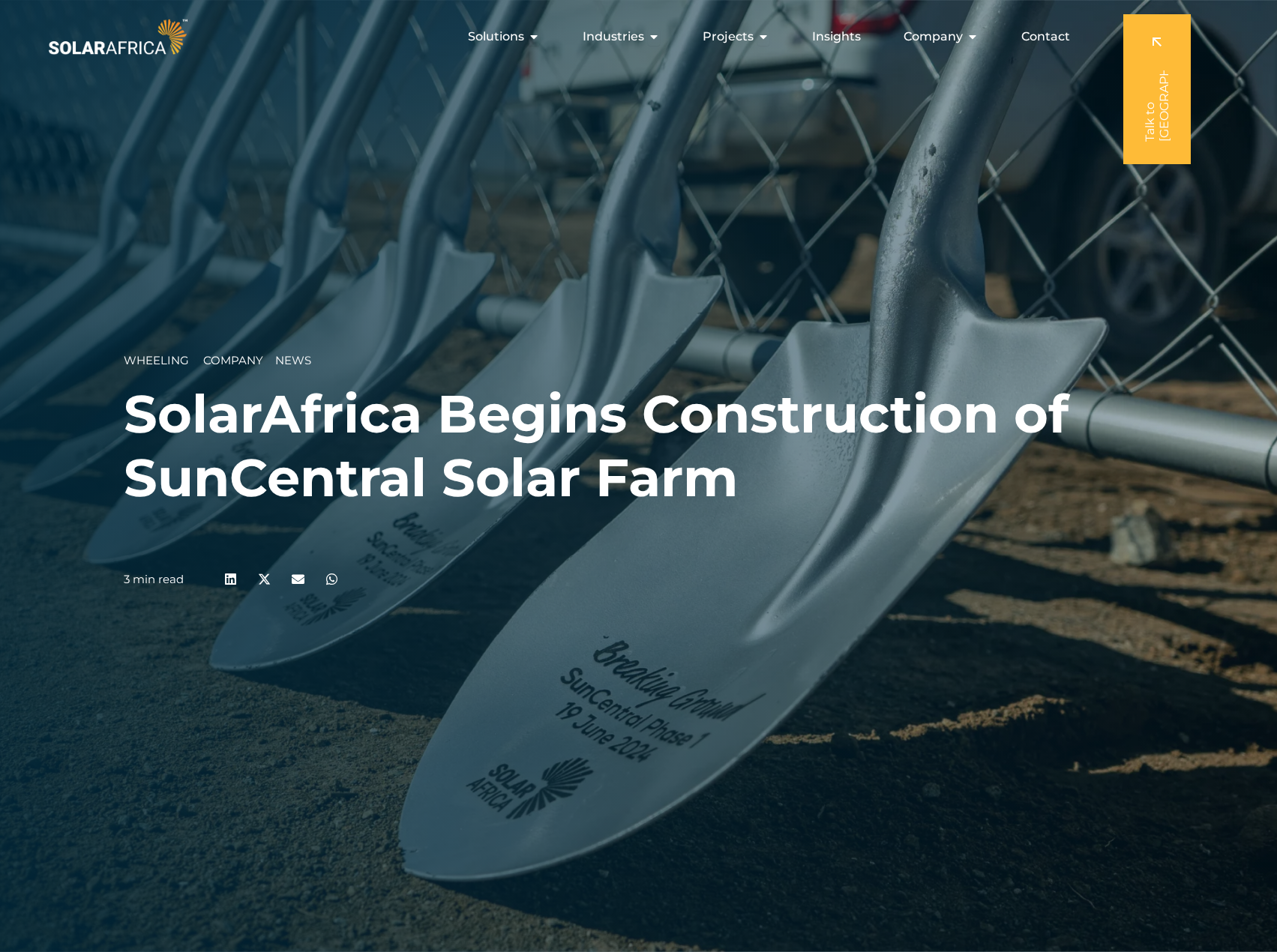
drag, startPoint x: 145, startPoint y: 51, endPoint x: 178, endPoint y: 69, distance: 37.6
click at [145, 51] on img at bounding box center [118, 36] width 145 height 43
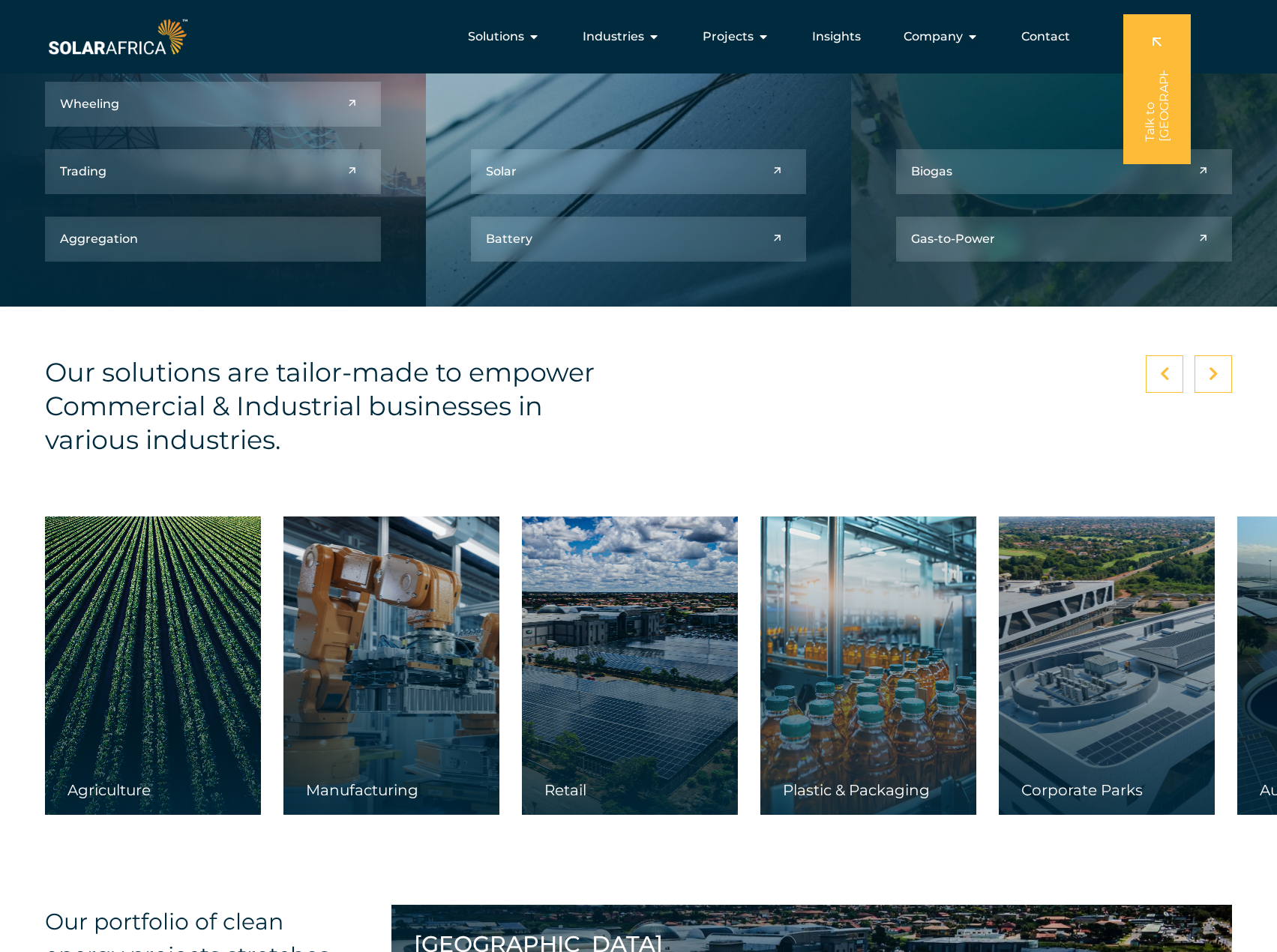
scroll to position [2174, 0]
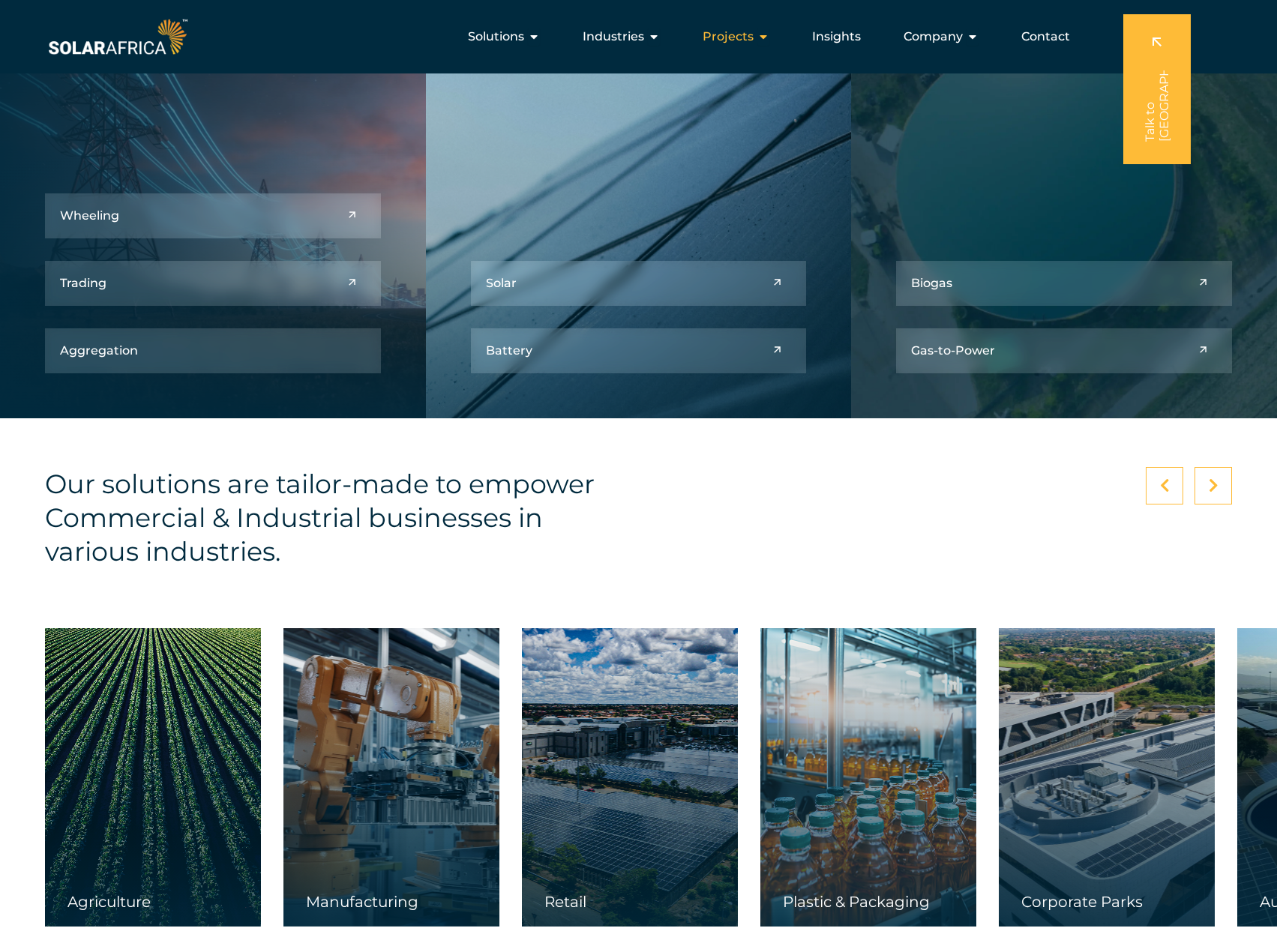
click at [738, 38] on span "Projects" at bounding box center [728, 36] width 51 height 18
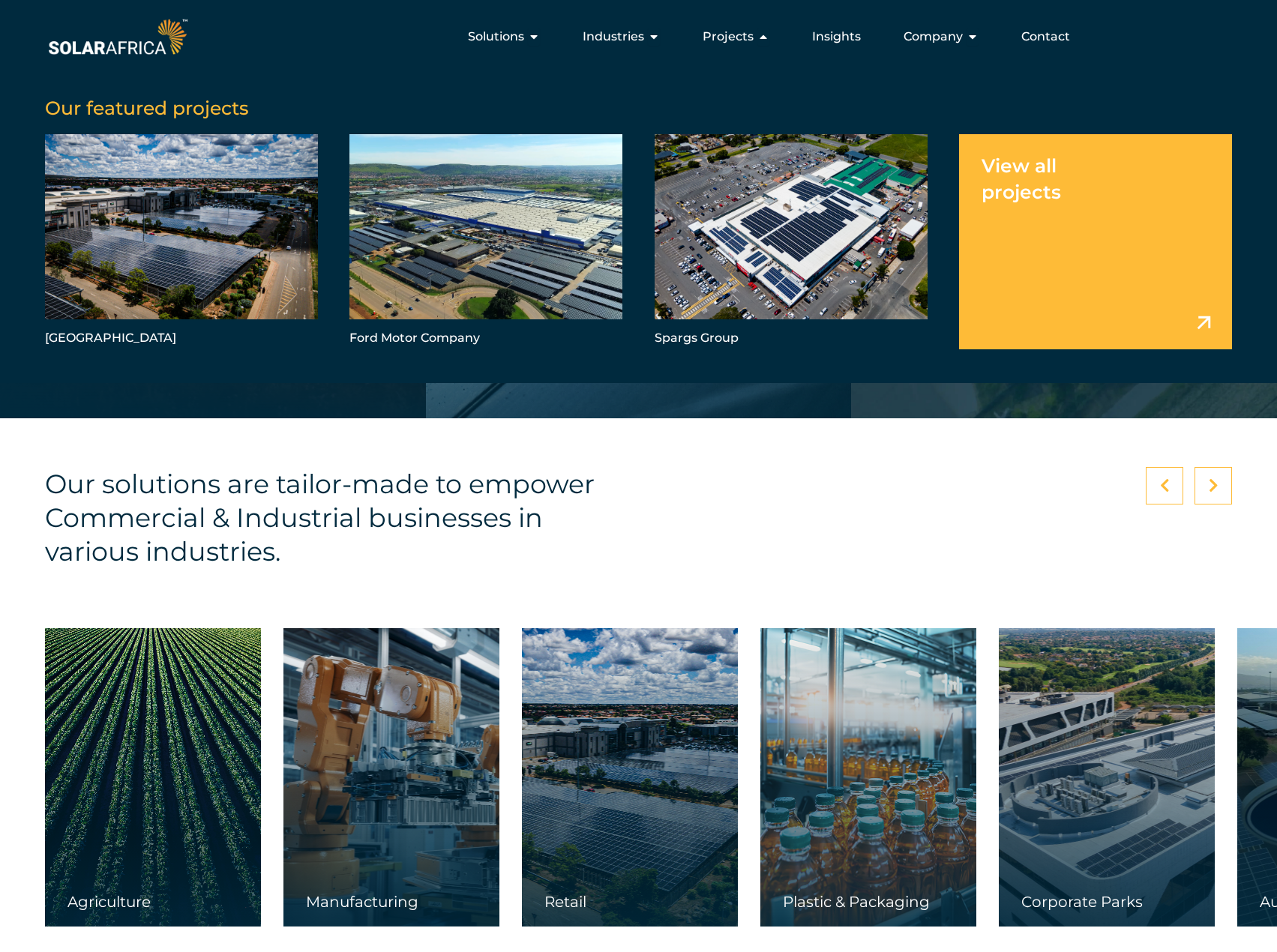
click at [1003, 174] on link "Menu" at bounding box center [1095, 241] width 273 height 215
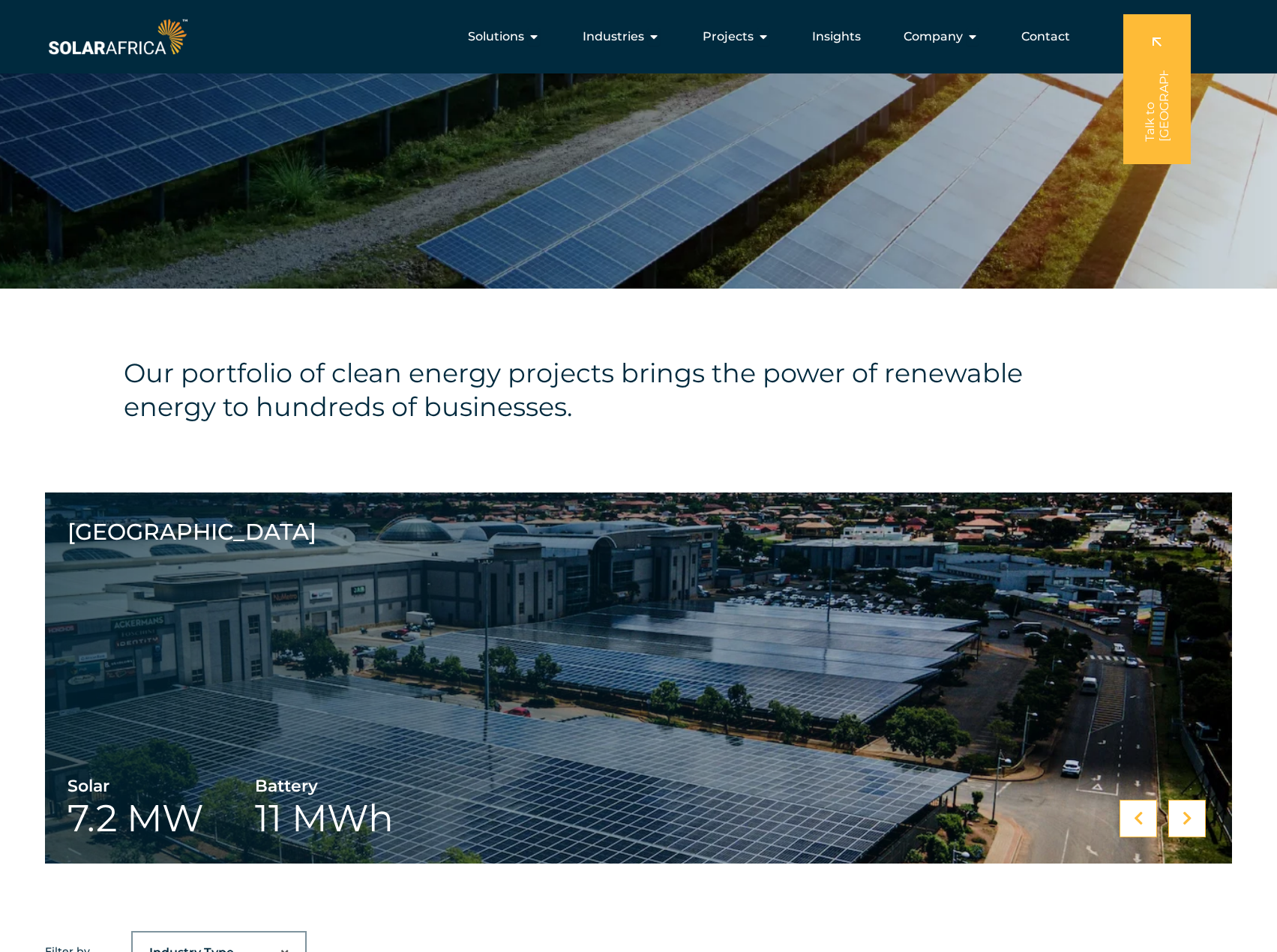
scroll to position [299, 0]
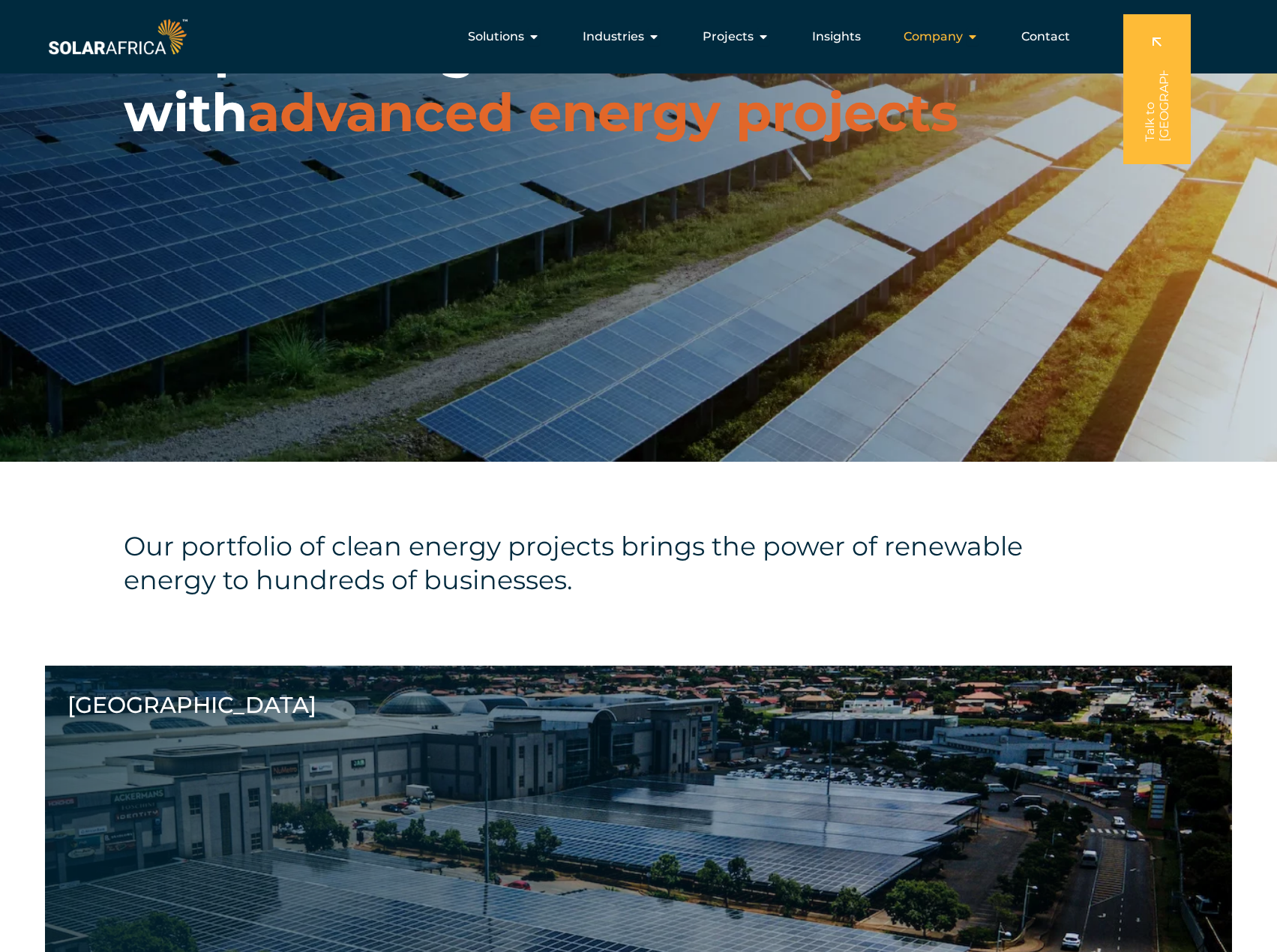
click at [919, 32] on span "Company" at bounding box center [933, 36] width 59 height 18
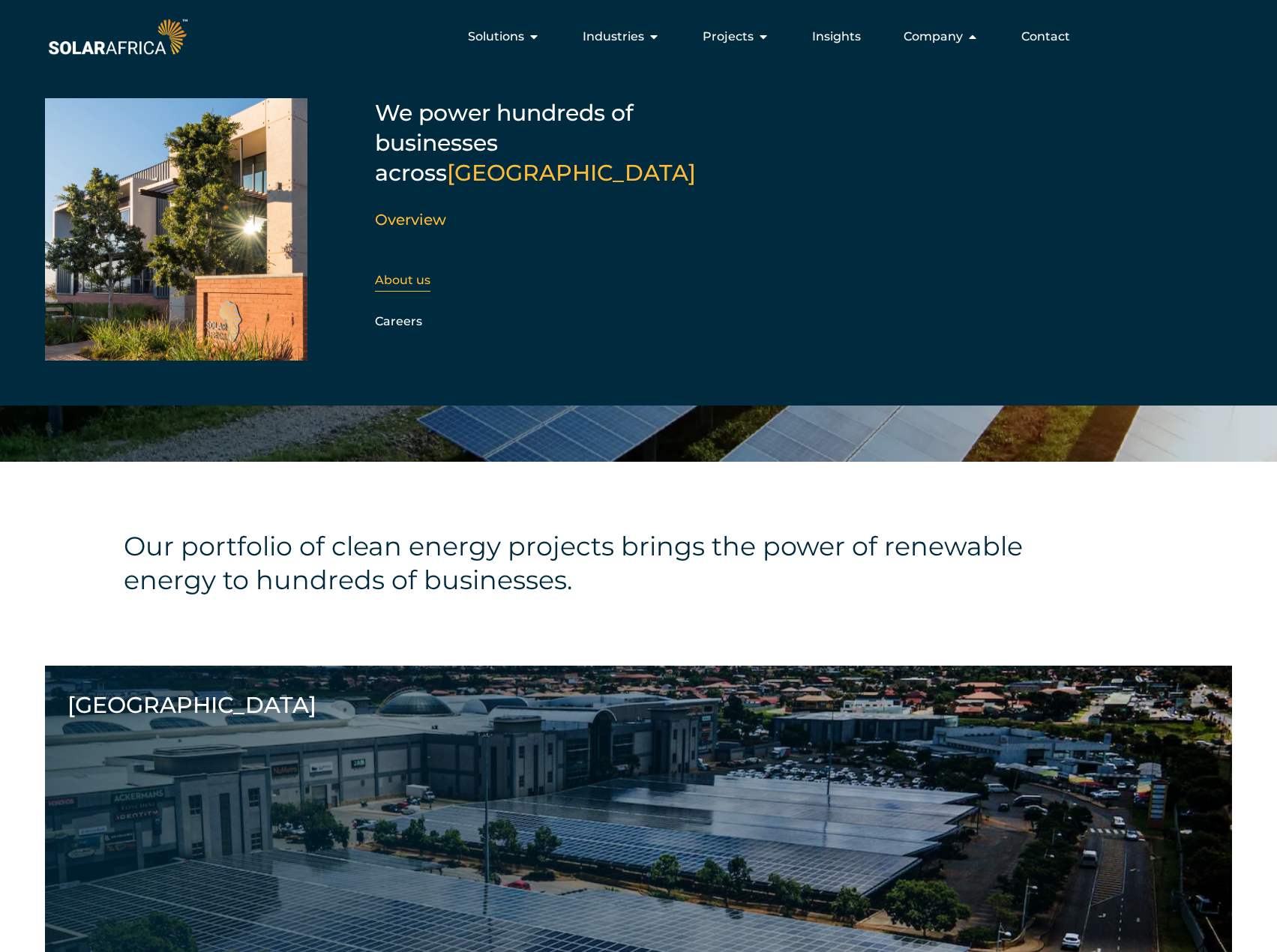
click at [395, 269] on div "About us" at bounding box center [455, 280] width 162 height 23
click at [413, 273] on link "About us" at bounding box center [403, 280] width 55 height 14
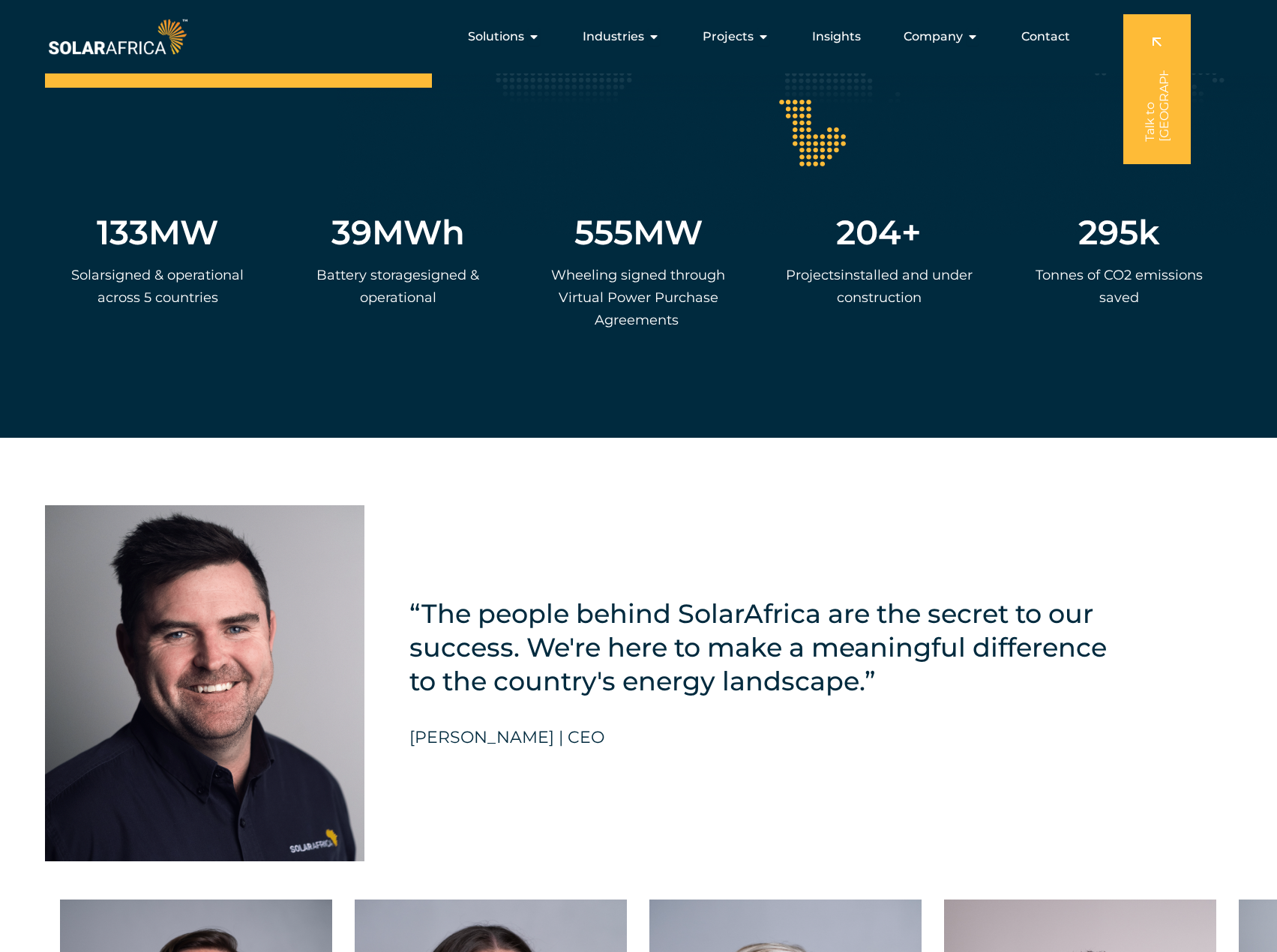
scroll to position [3224, 0]
